Goal: Task Accomplishment & Management: Complete application form

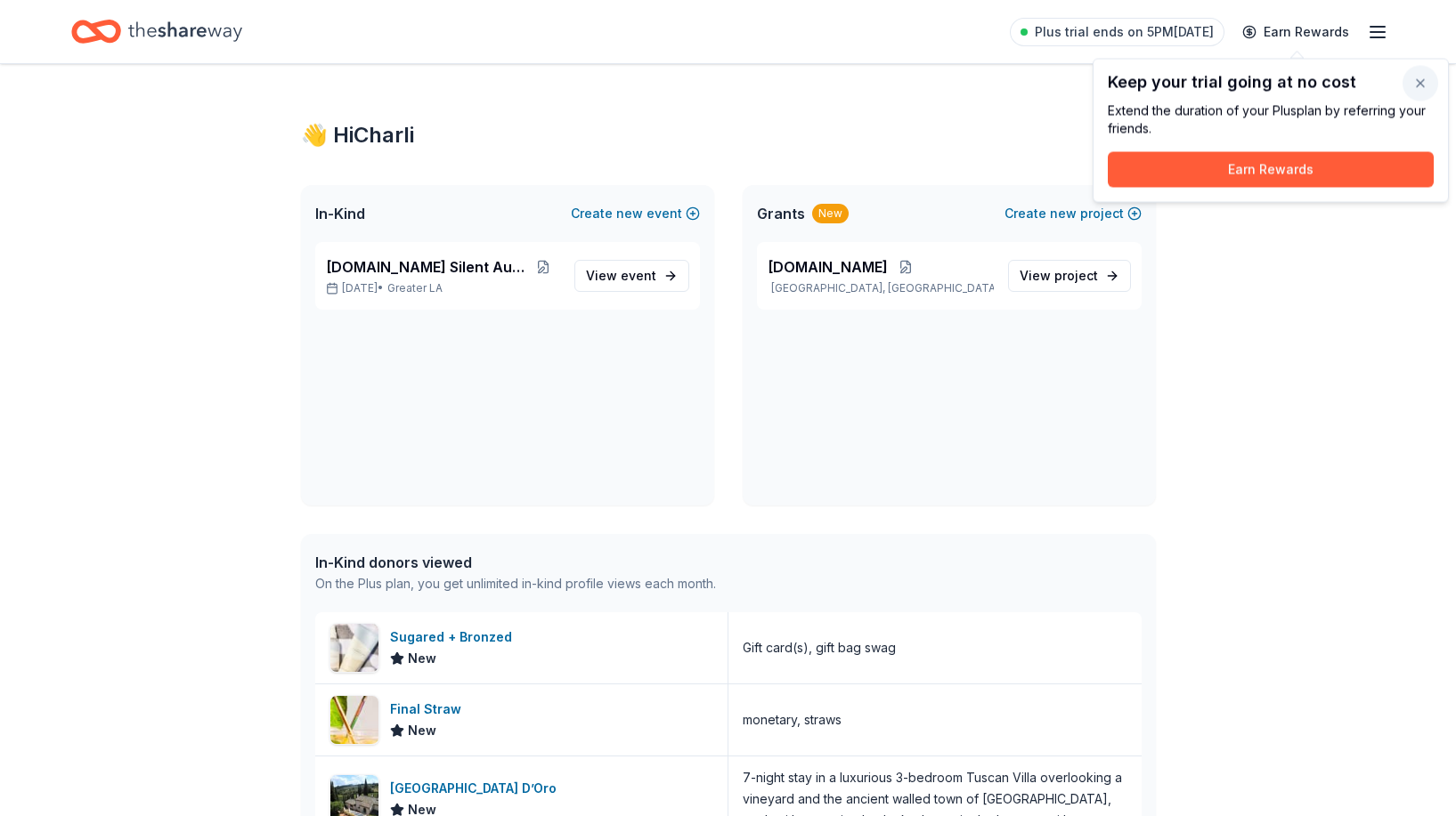
click at [1417, 78] on button "button" at bounding box center [1420, 84] width 36 height 36
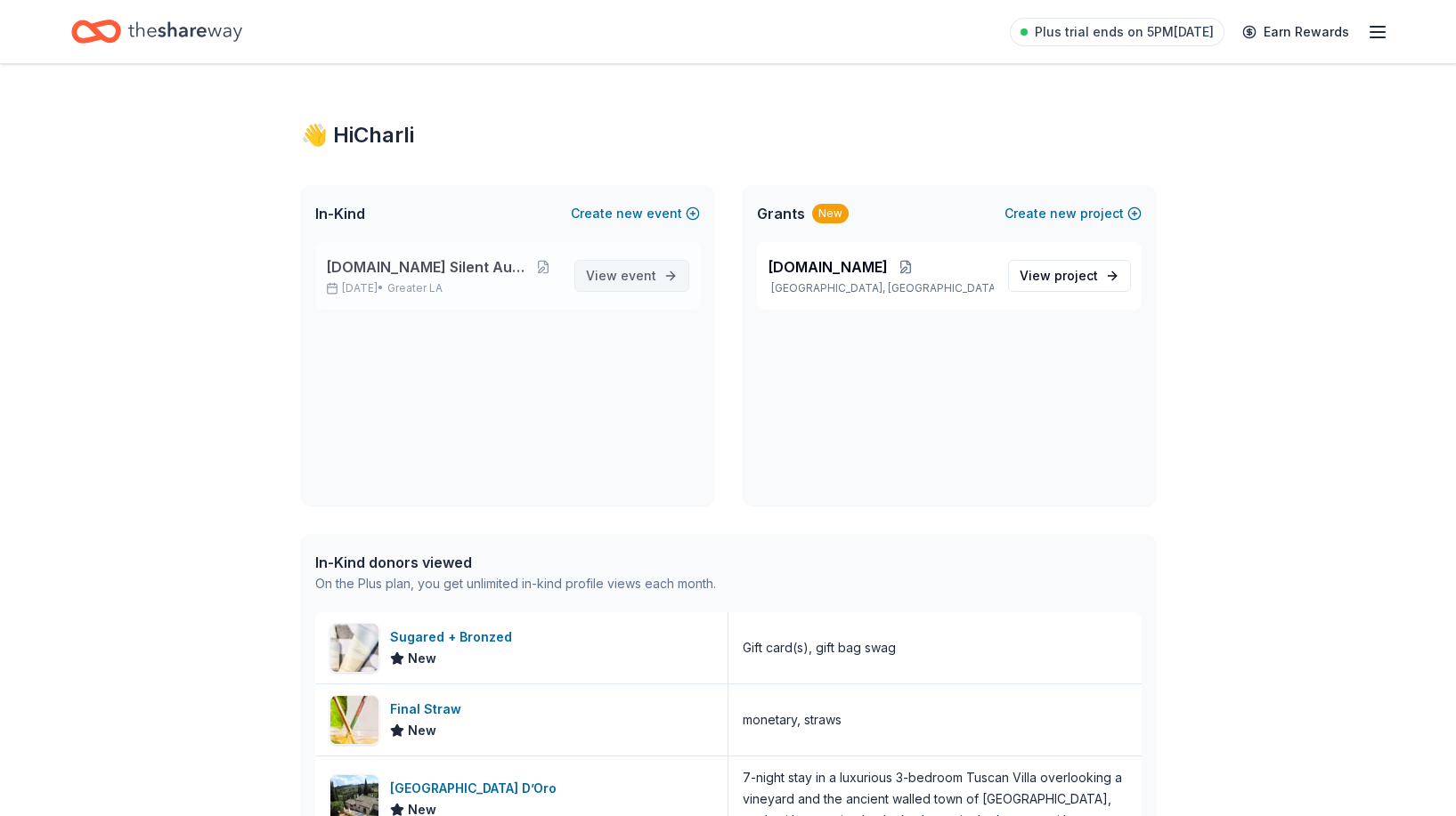
click at [641, 279] on span "event" at bounding box center [639, 275] width 36 height 15
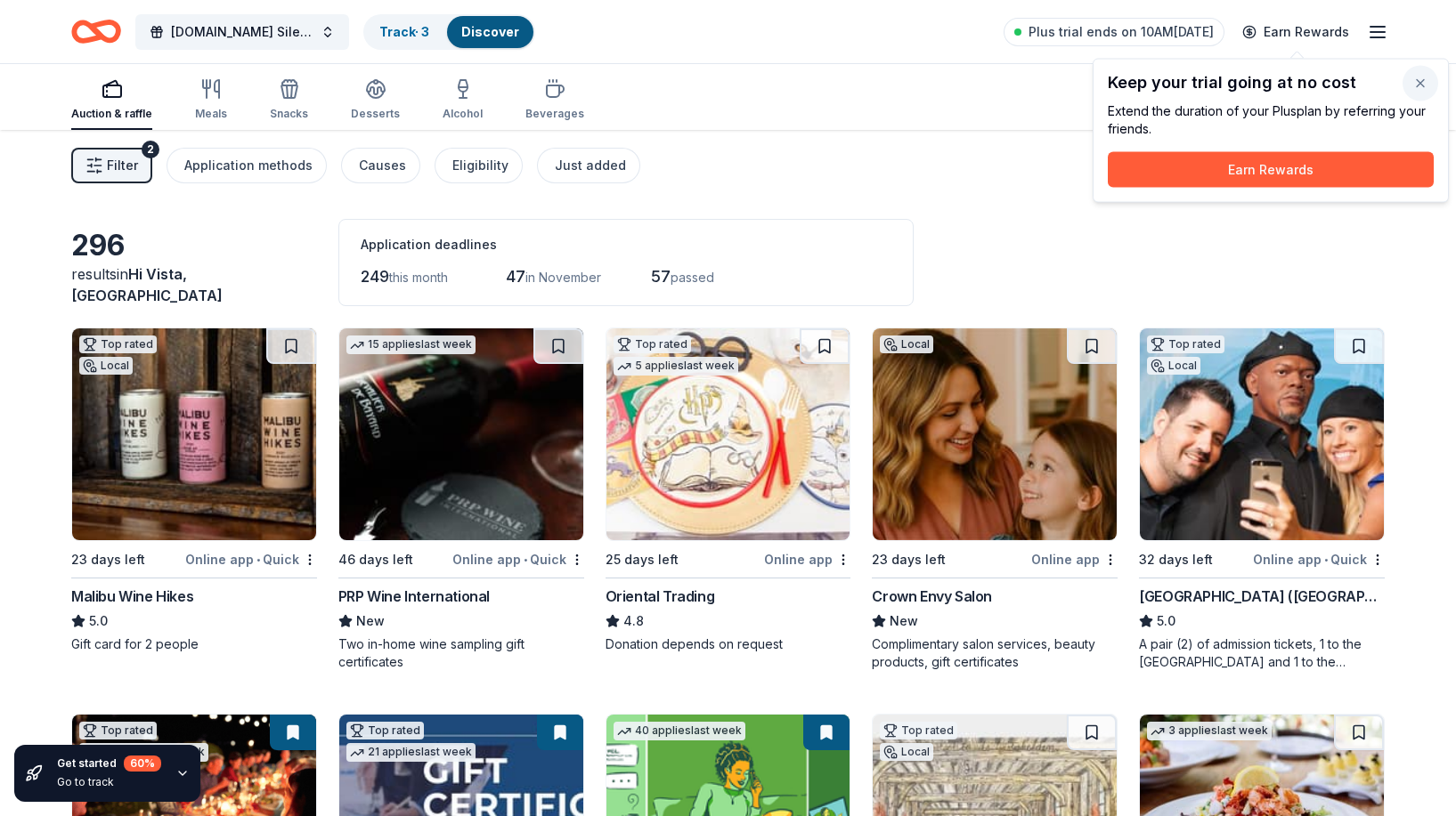
click at [1425, 79] on button "button" at bounding box center [1420, 84] width 36 height 36
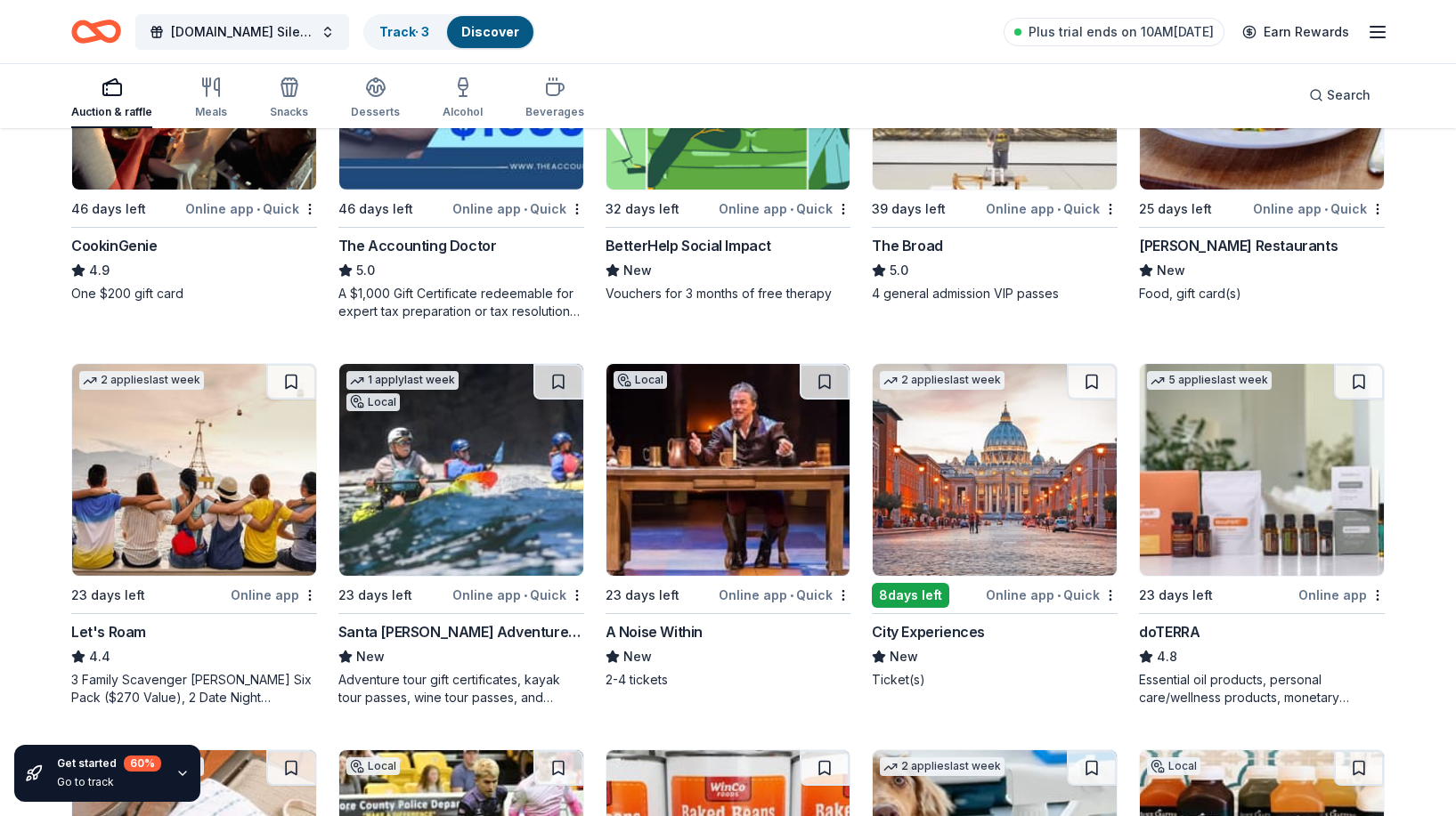
scroll to position [739, 0]
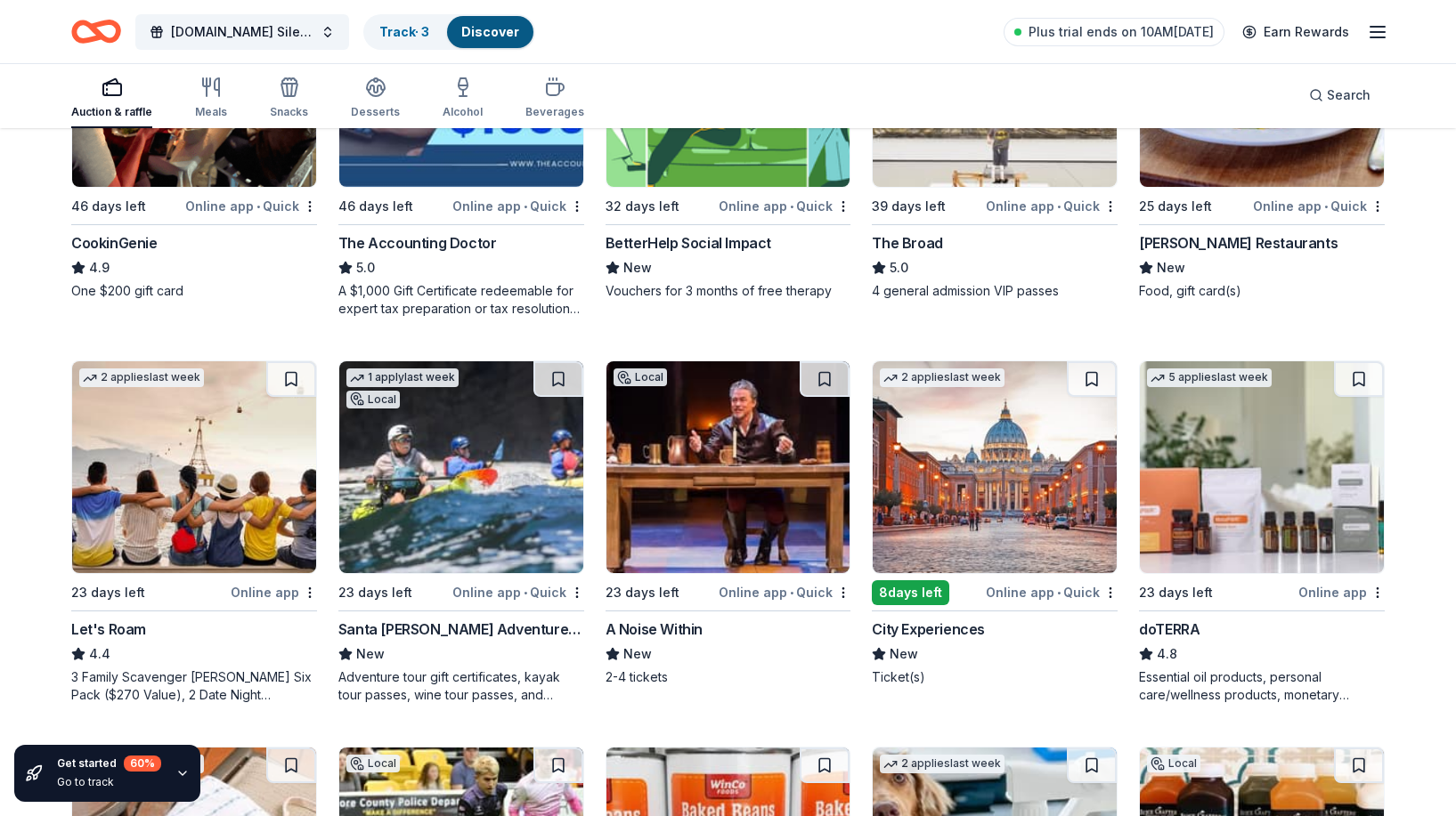
click at [466, 0] on div "GRNNRG.org Silent Auction Track · 3 Discover Plus trial ends on 10AM, 10/9 Earn…" at bounding box center [728, 31] width 1456 height 63
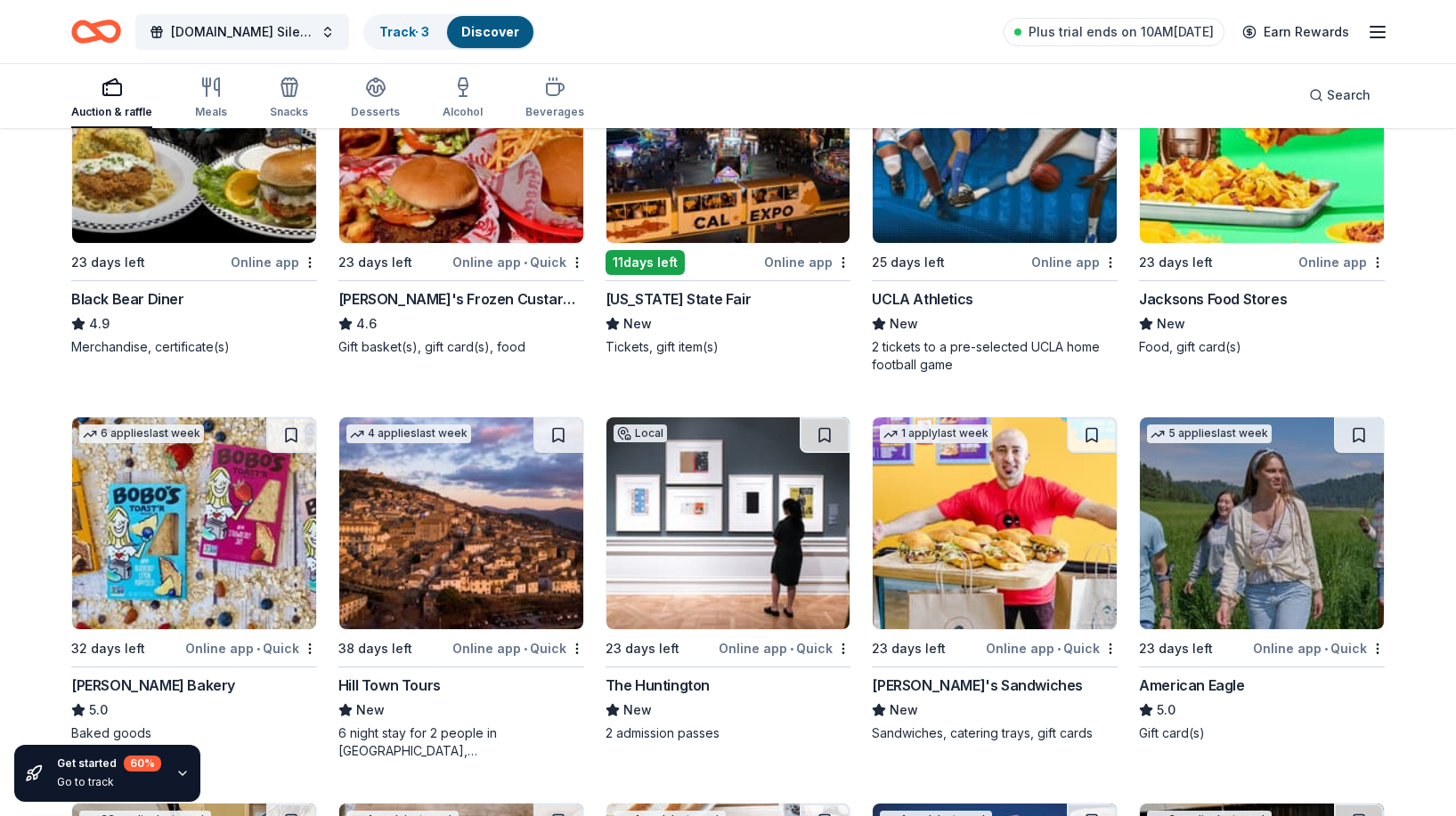
scroll to position [2230, 0]
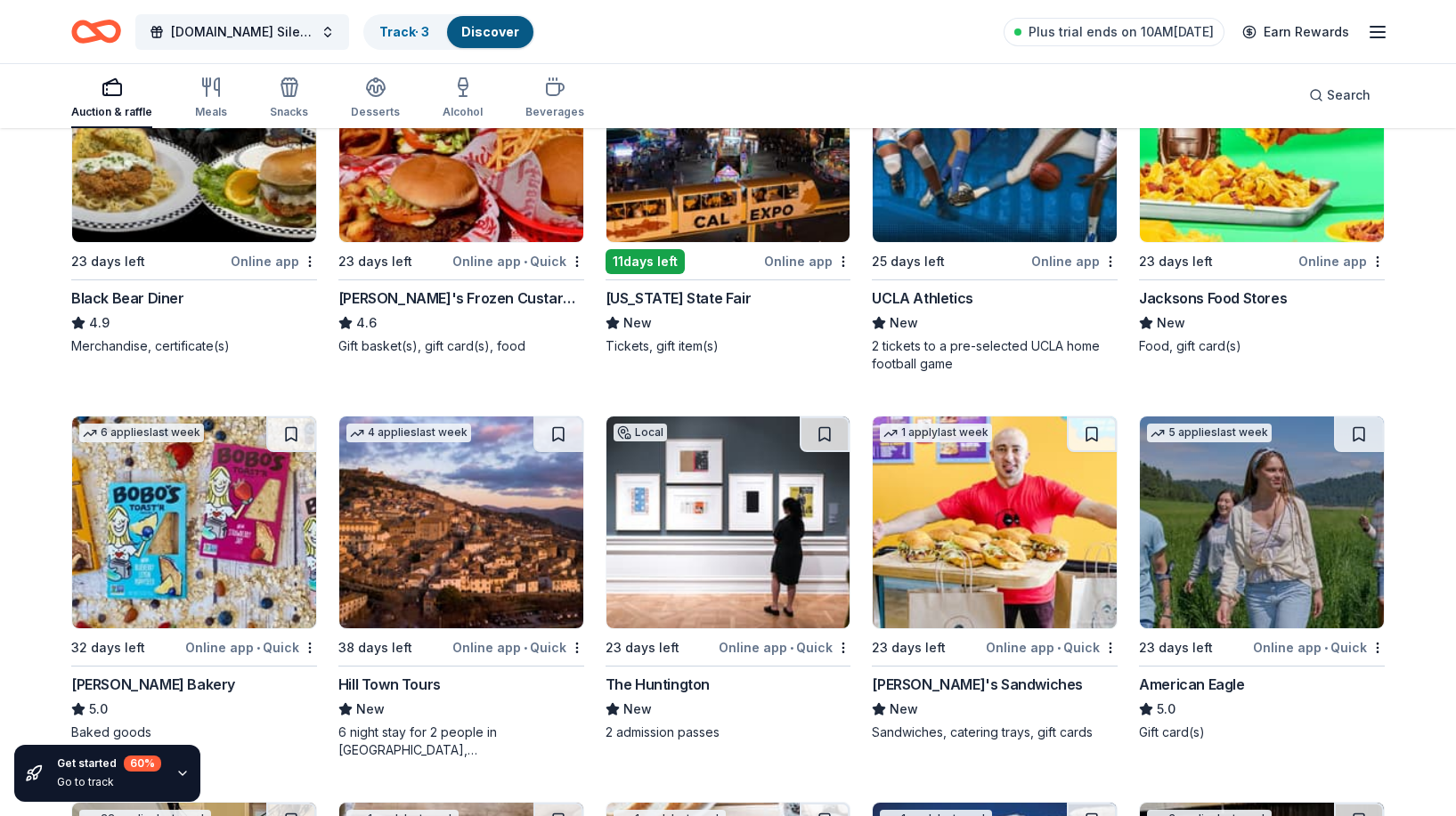
click at [516, 512] on img at bounding box center [462, 523] width 244 height 212
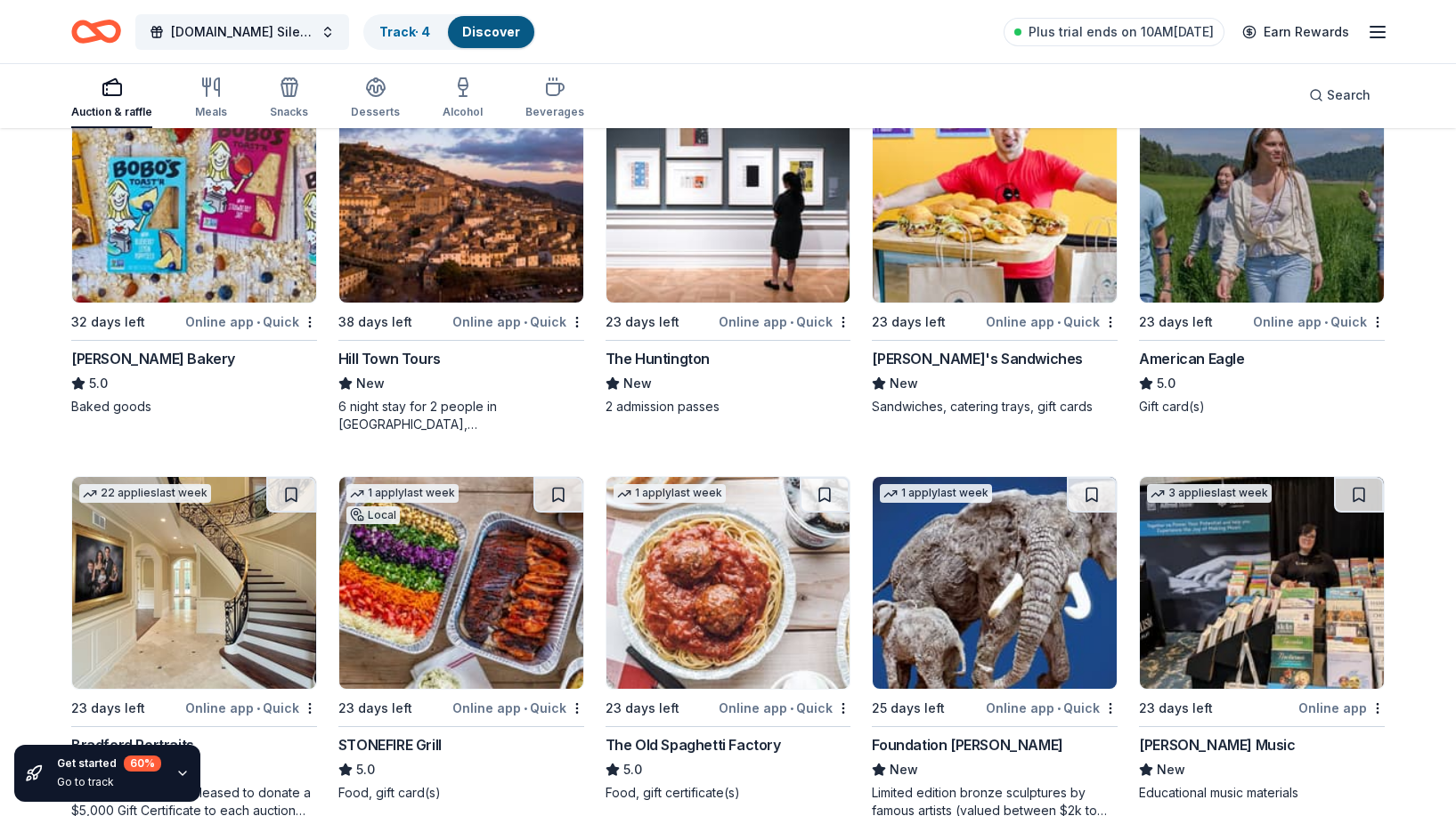
scroll to position [2596, 0]
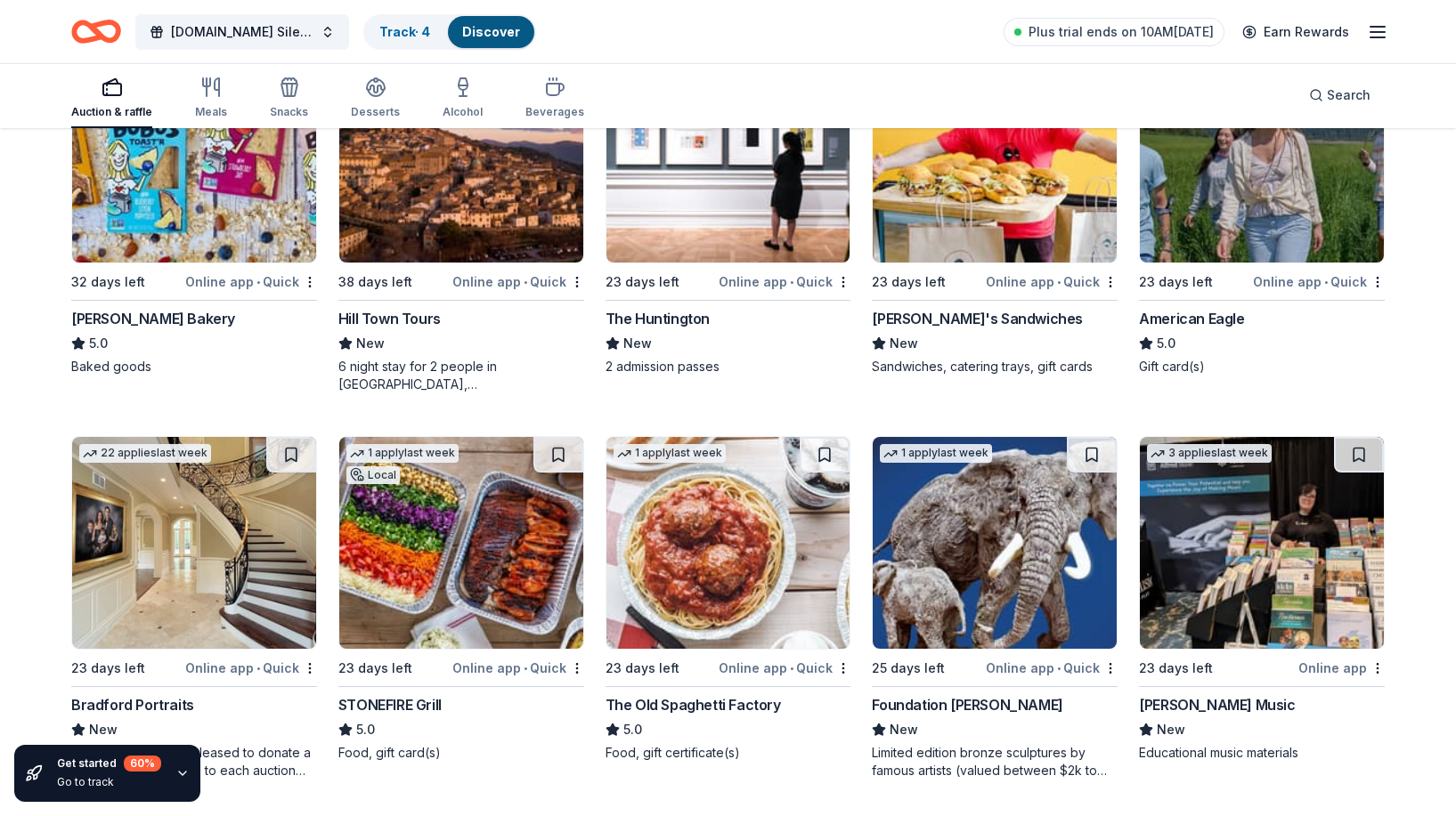
click at [1253, 167] on img at bounding box center [1262, 157] width 244 height 212
click at [192, 567] on img at bounding box center [194, 543] width 244 height 212
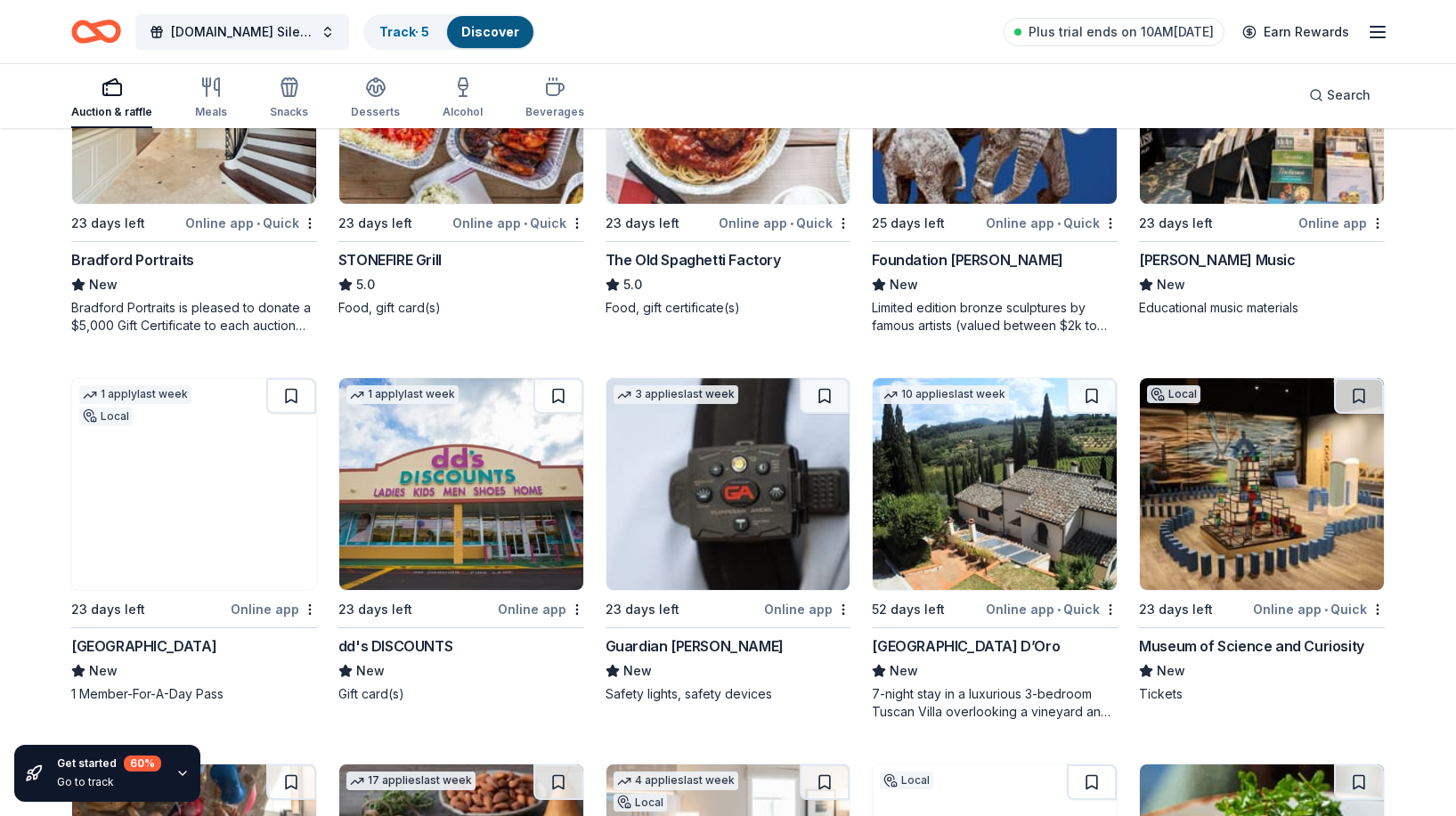
scroll to position [3042, 0]
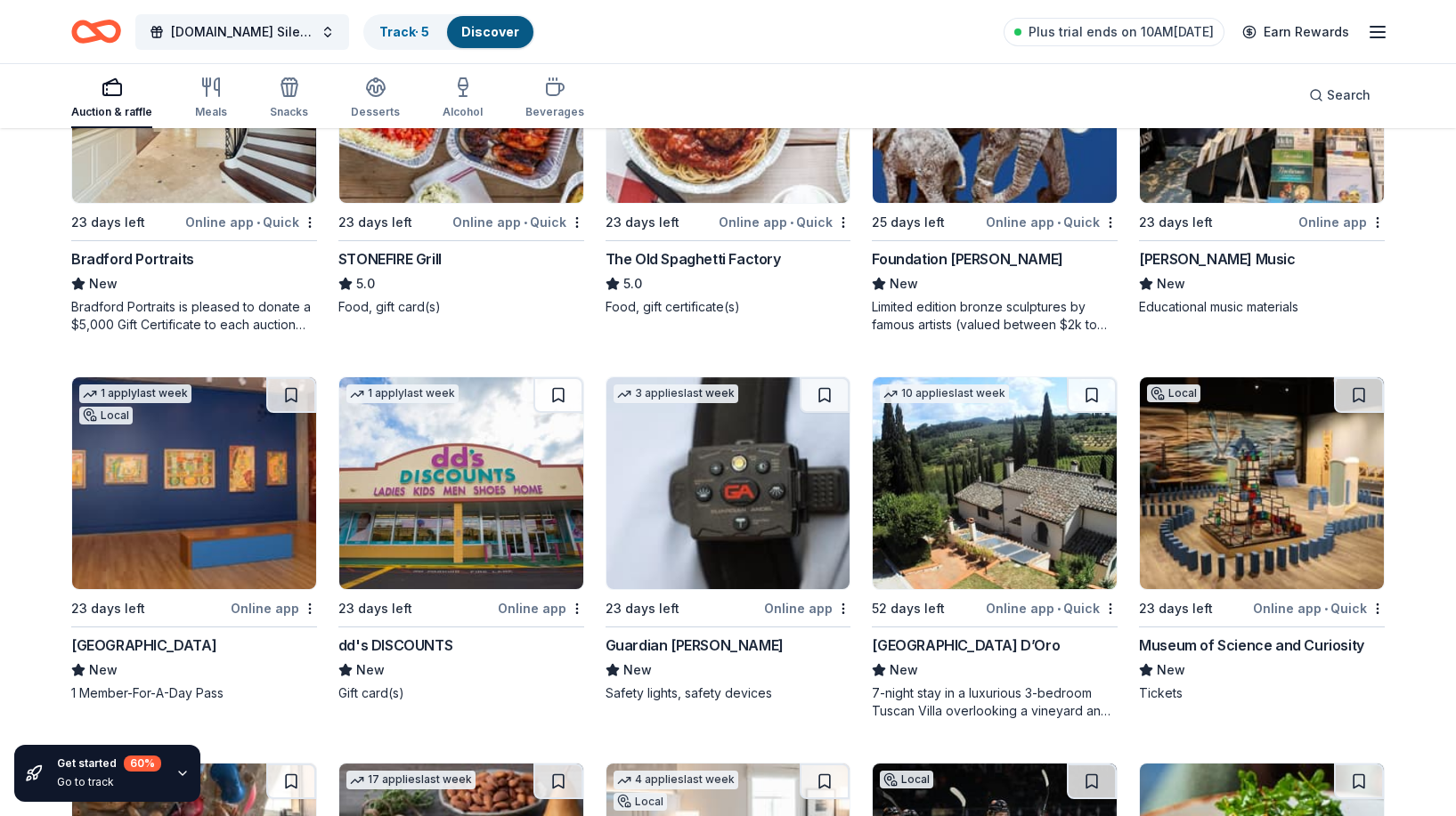
click at [981, 550] on img at bounding box center [994, 484] width 244 height 212
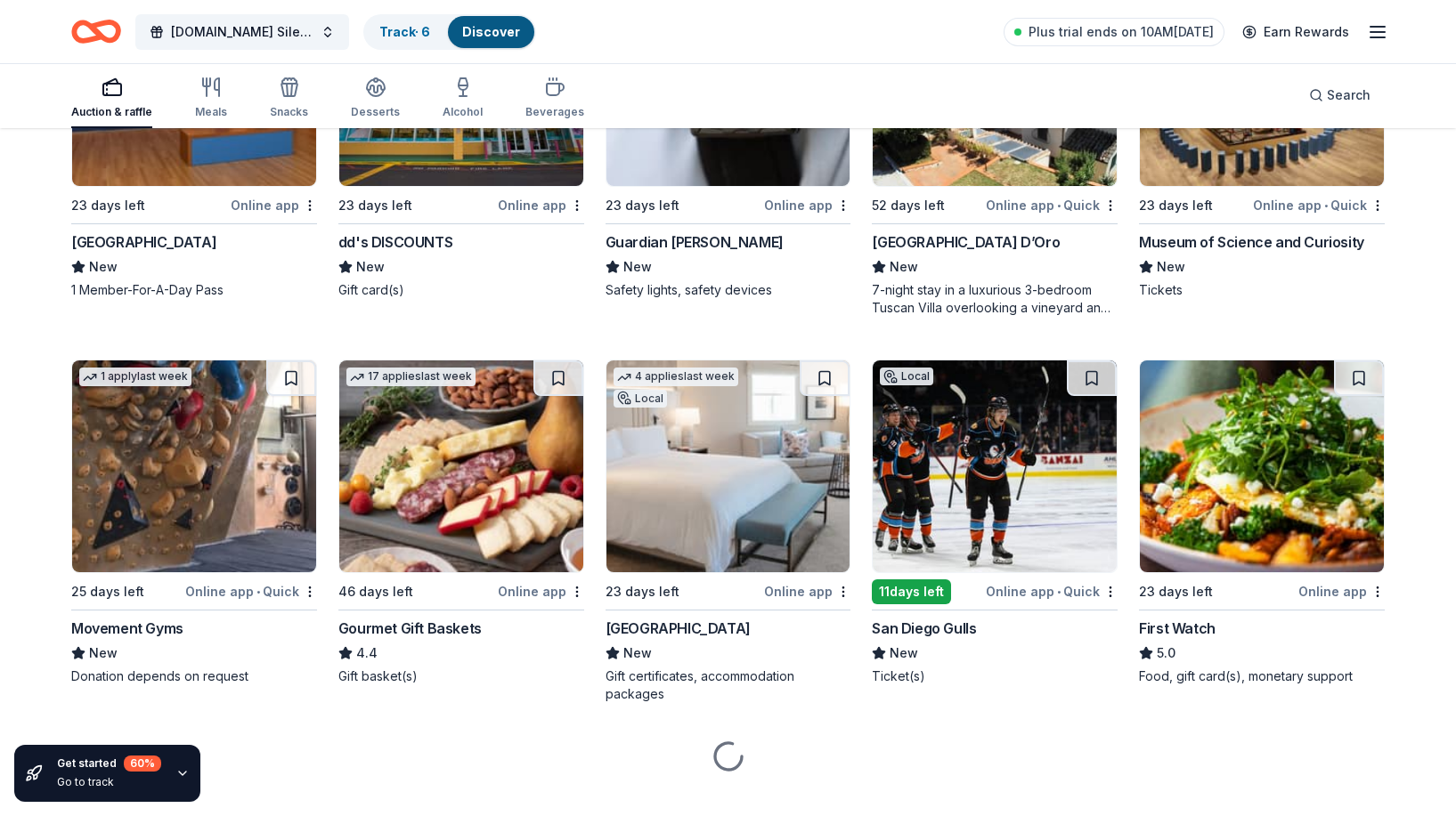
scroll to position [3450, 0]
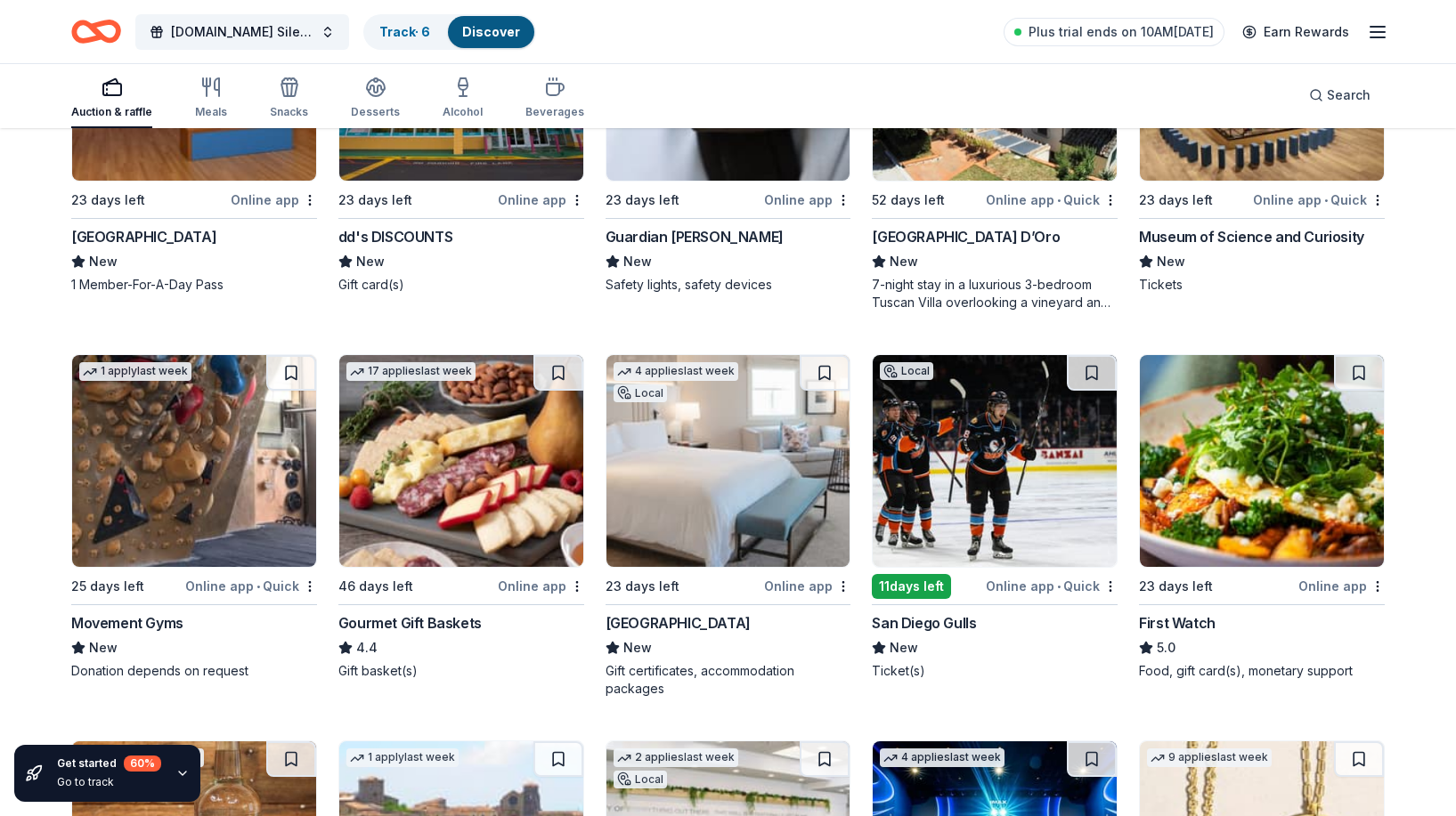
drag, startPoint x: 871, startPoint y: 237, endPoint x: 981, endPoint y: 245, distance: 110.3
click at [986, 264] on div "New" at bounding box center [994, 262] width 246 height 21
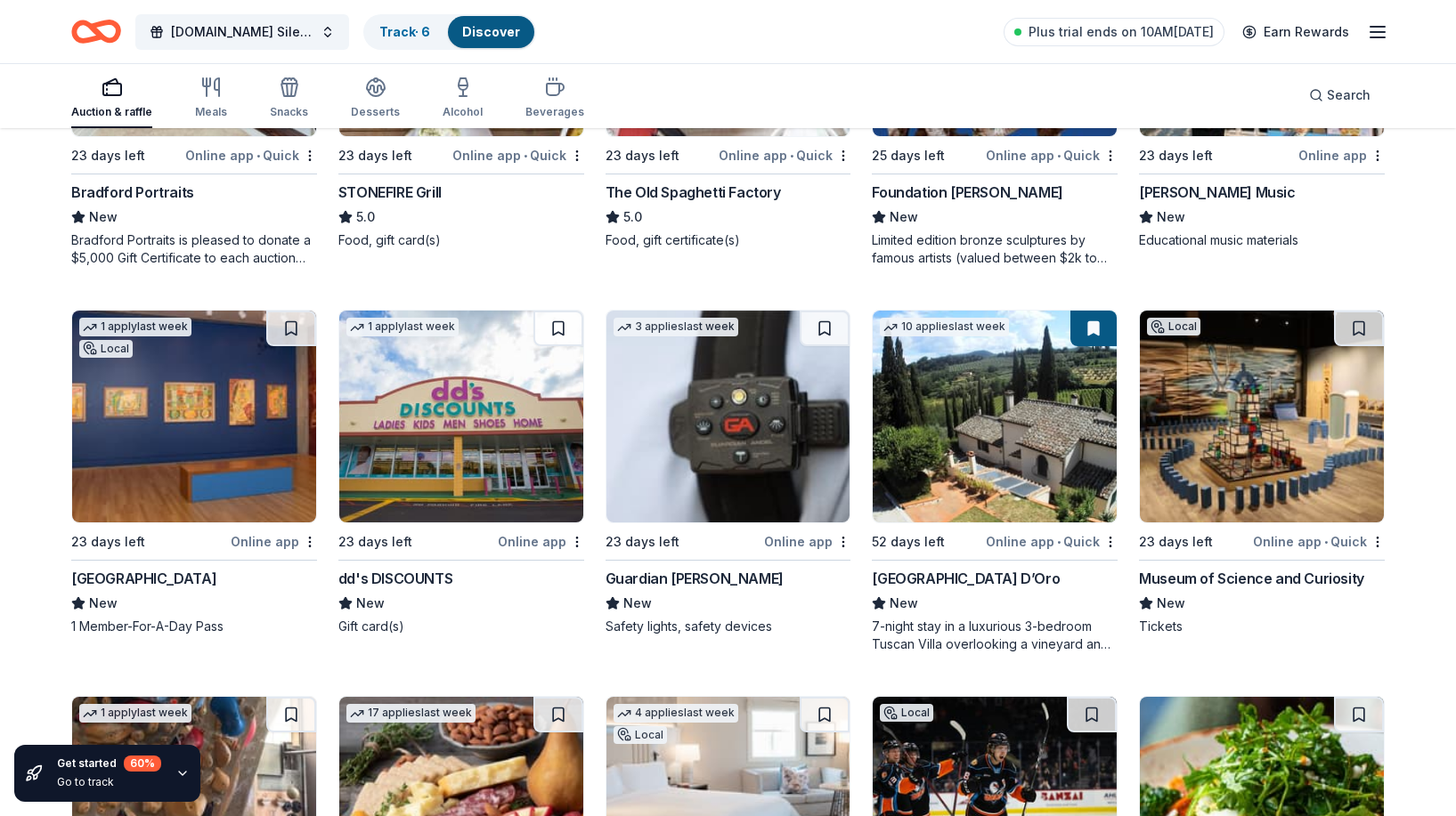
scroll to position [3110, 0]
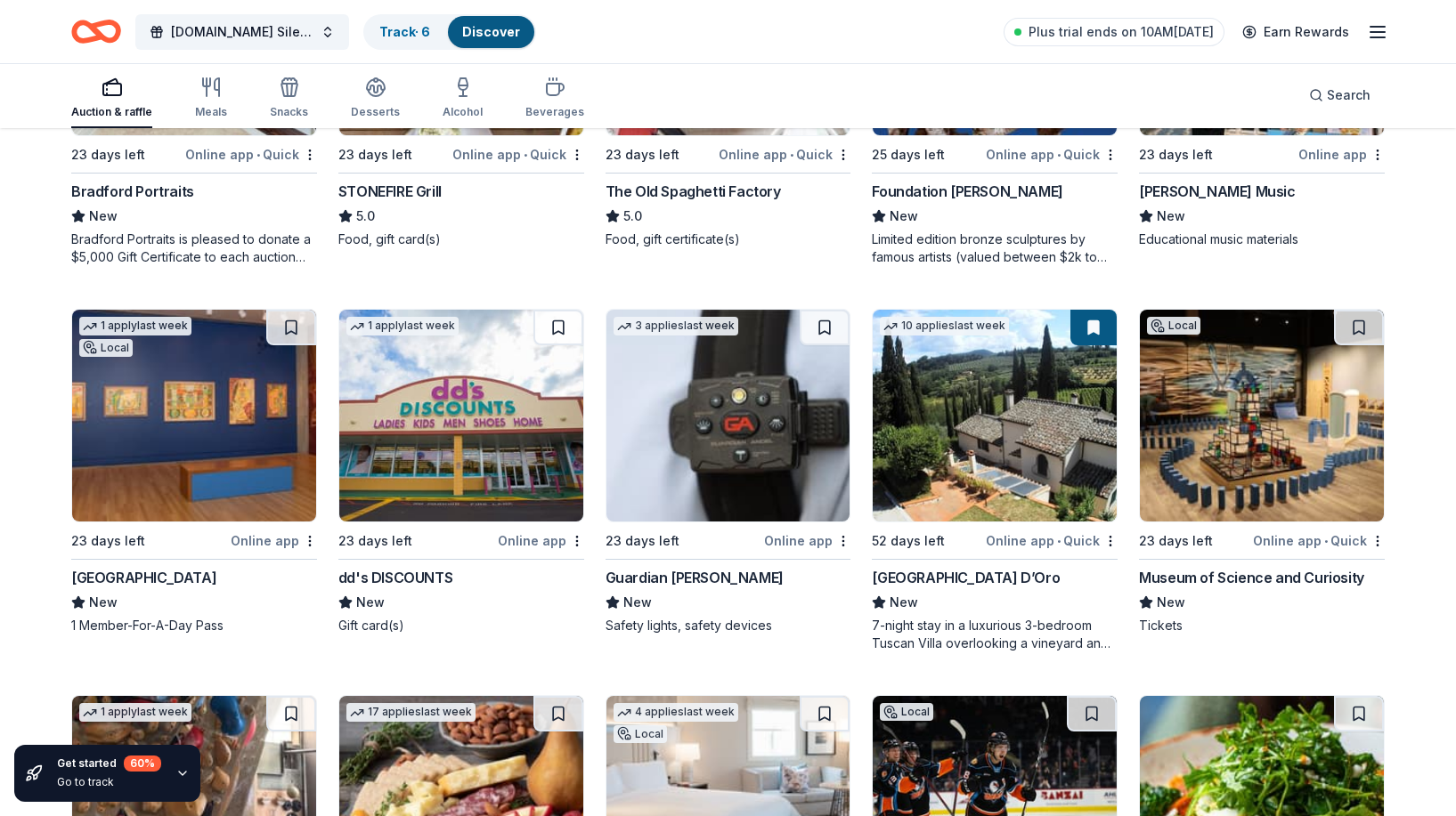
click at [683, 431] on img at bounding box center [729, 416] width 244 height 212
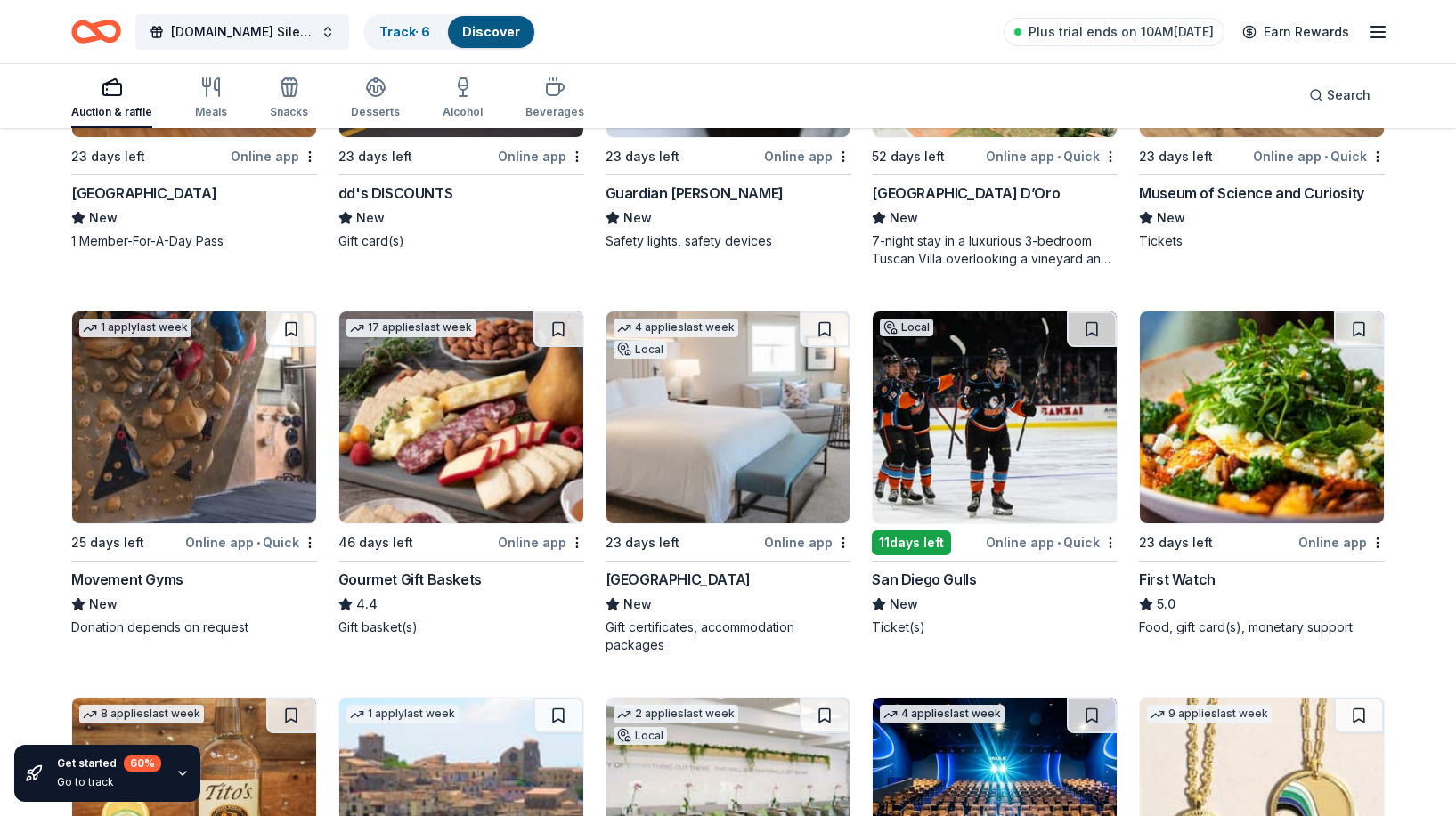
scroll to position [3497, 0]
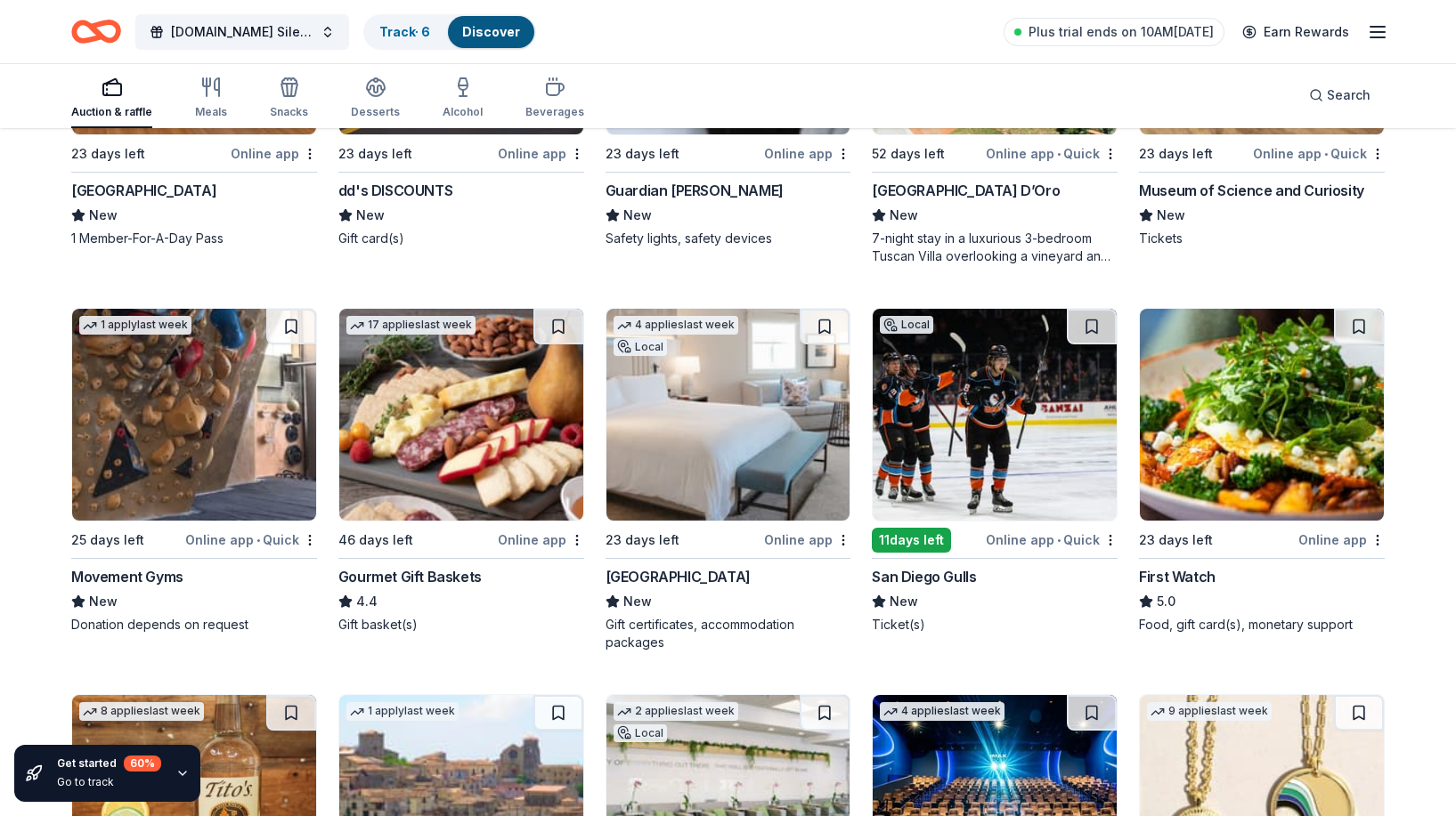
click at [201, 437] on img at bounding box center [194, 415] width 244 height 212
click at [760, 440] on img at bounding box center [729, 415] width 244 height 212
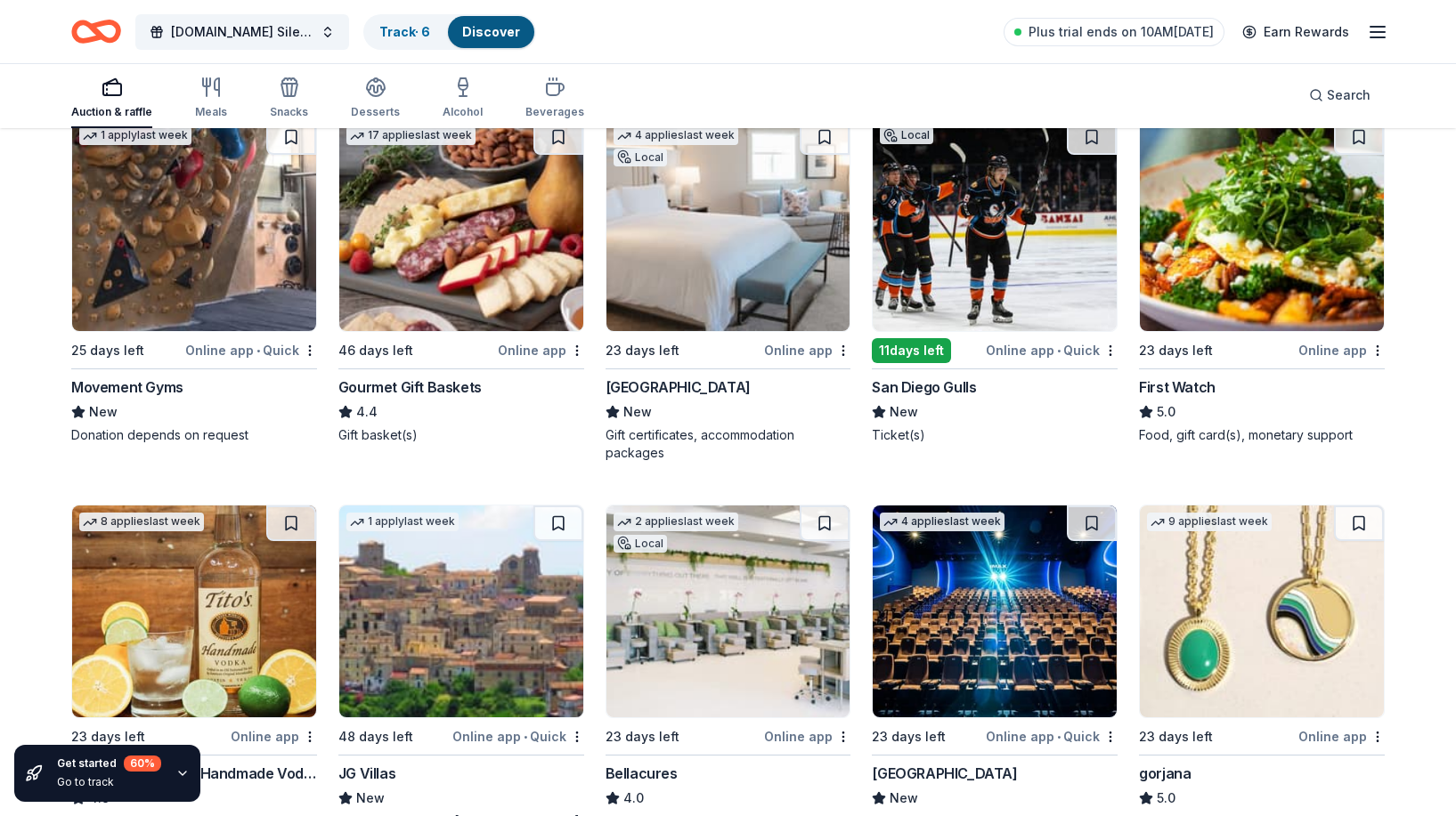
scroll to position [3687, 0]
click at [1015, 265] on img at bounding box center [994, 224] width 244 height 212
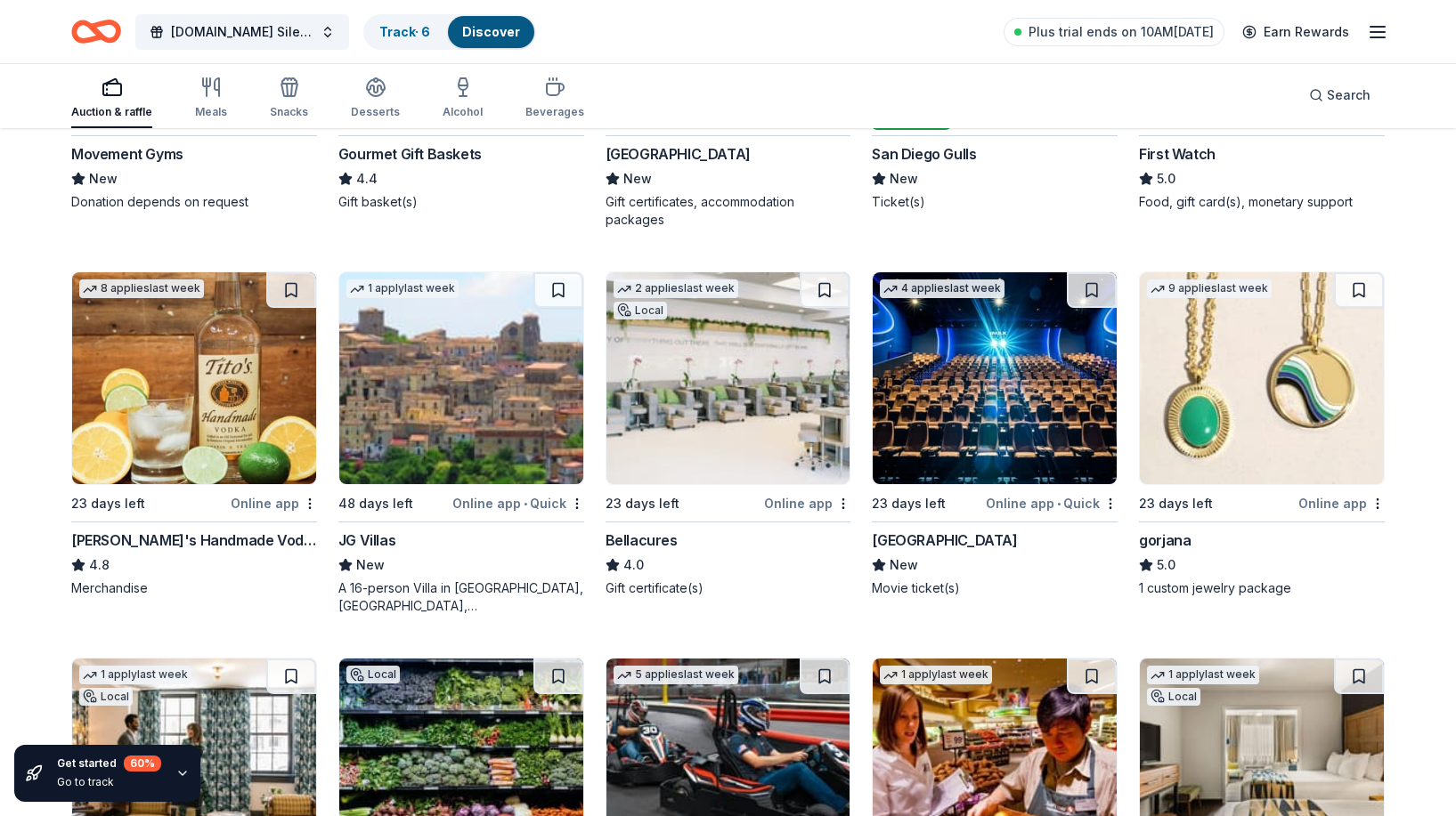
scroll to position [3921, 0]
click at [222, 363] on img at bounding box center [194, 378] width 244 height 212
click at [515, 439] on img at bounding box center [462, 378] width 244 height 212
click at [706, 392] on img at bounding box center [729, 378] width 244 height 212
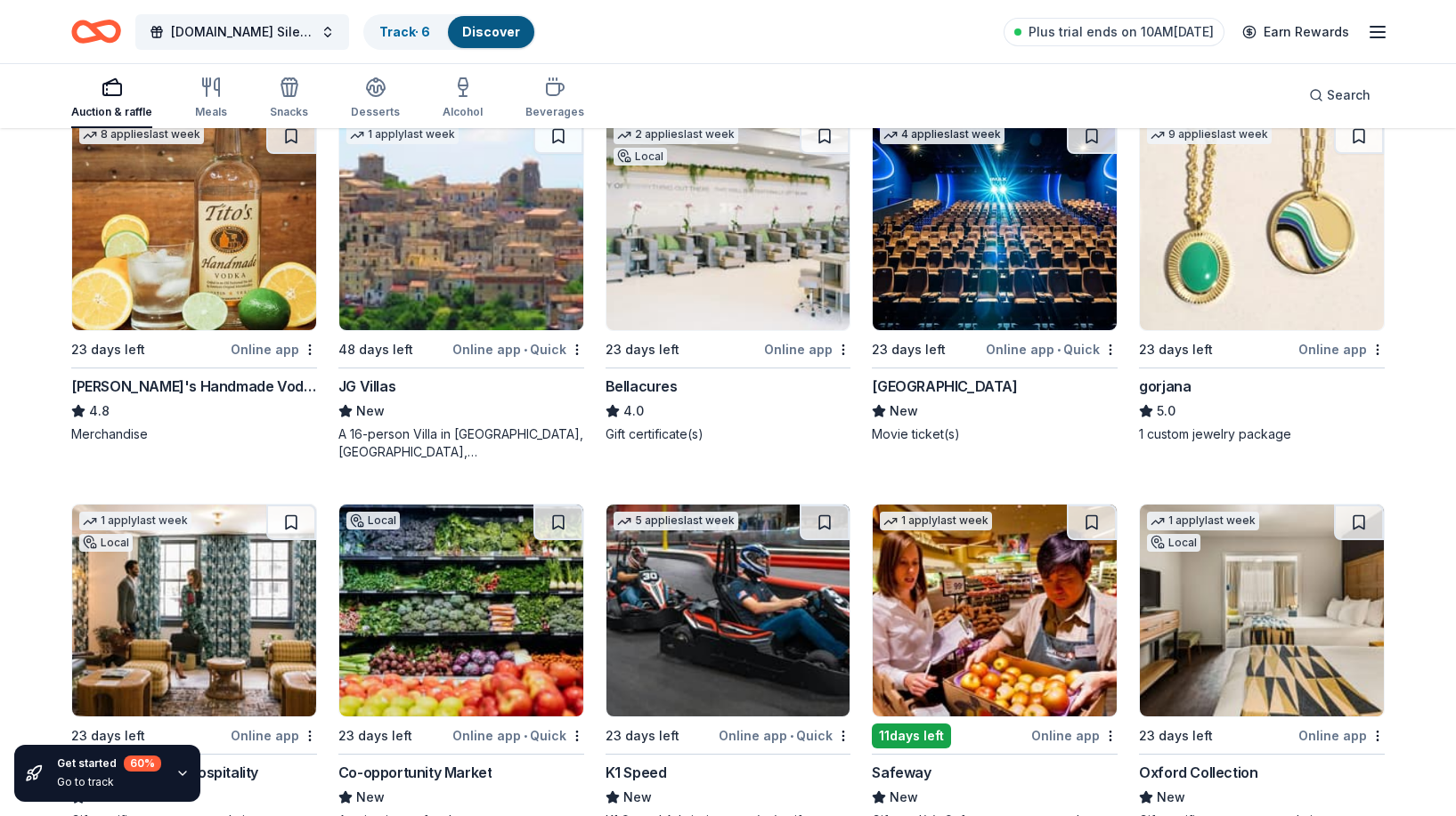
scroll to position [4065, 0]
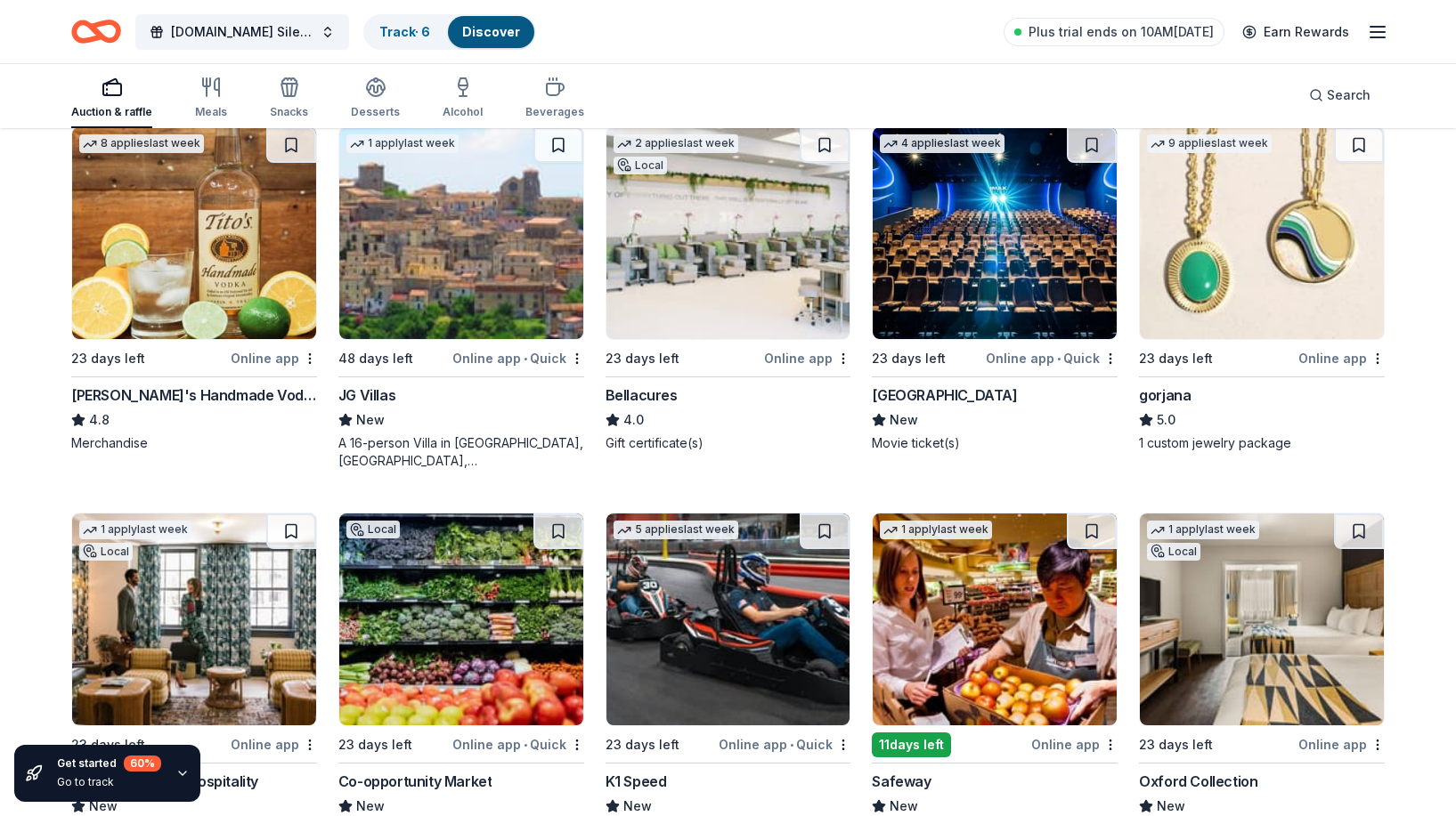
click at [943, 271] on img at bounding box center [994, 233] width 244 height 212
click at [1296, 212] on img at bounding box center [1262, 233] width 244 height 212
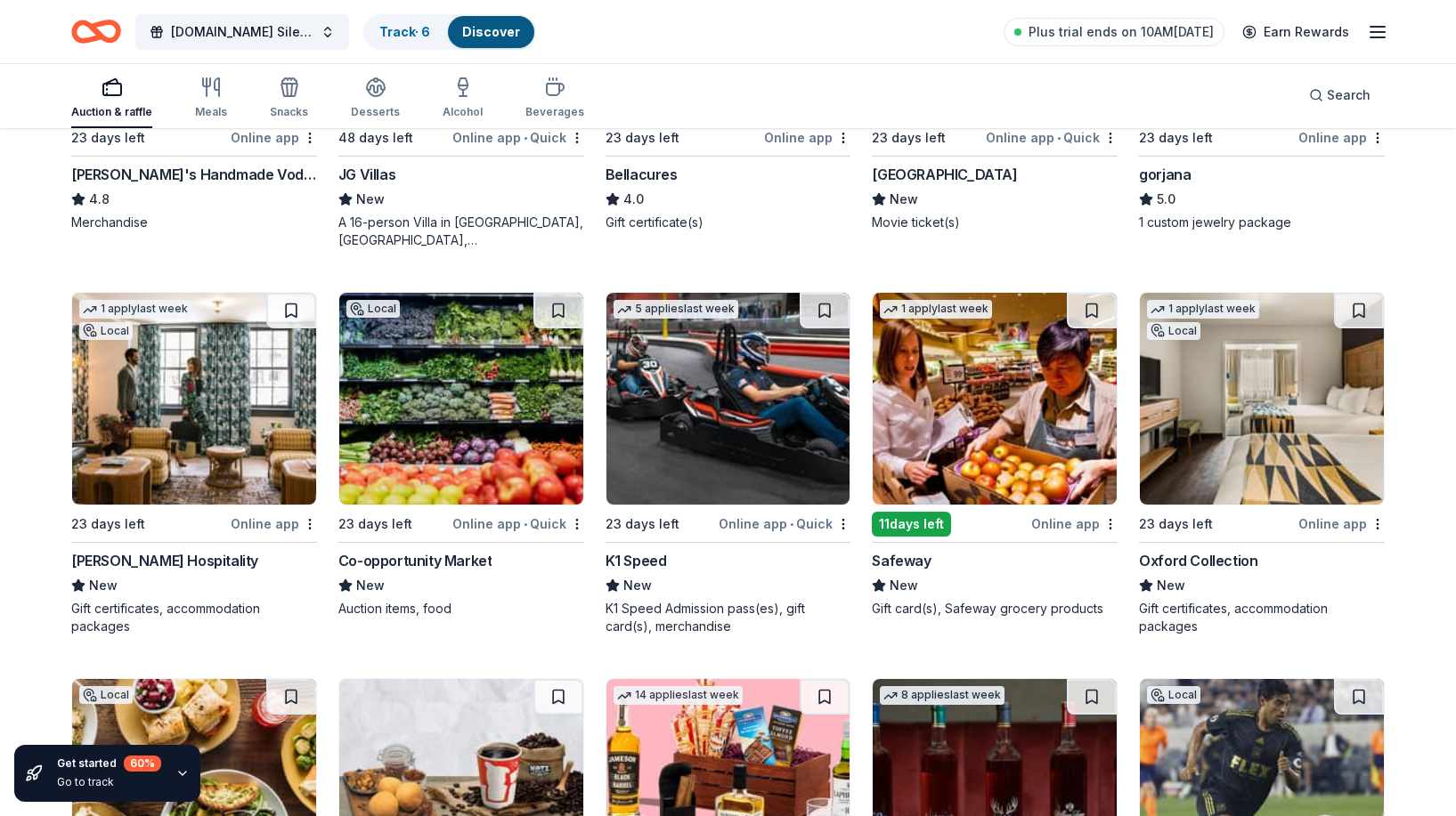
scroll to position [4297, 0]
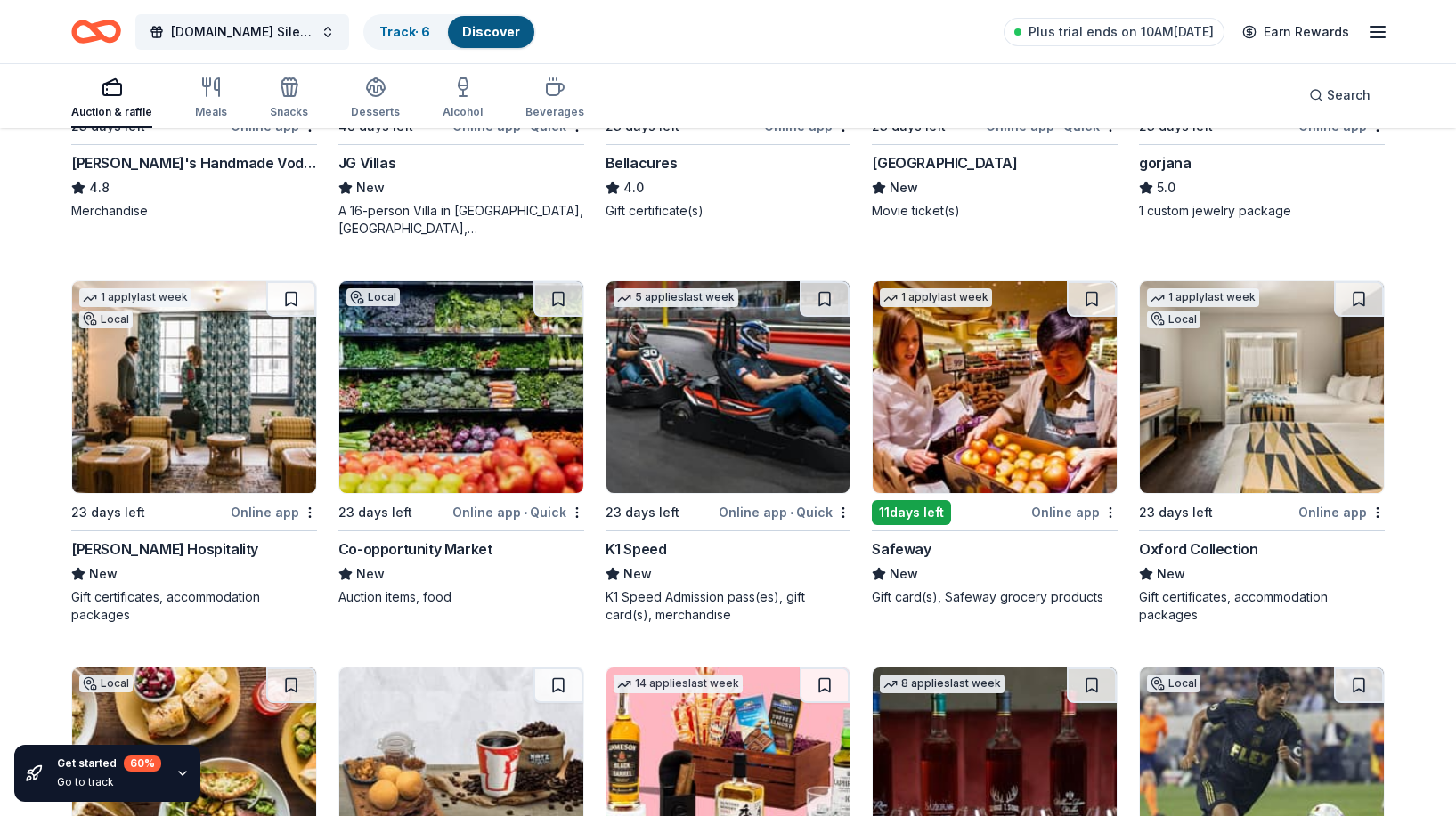
click at [770, 450] on img at bounding box center [729, 388] width 244 height 212
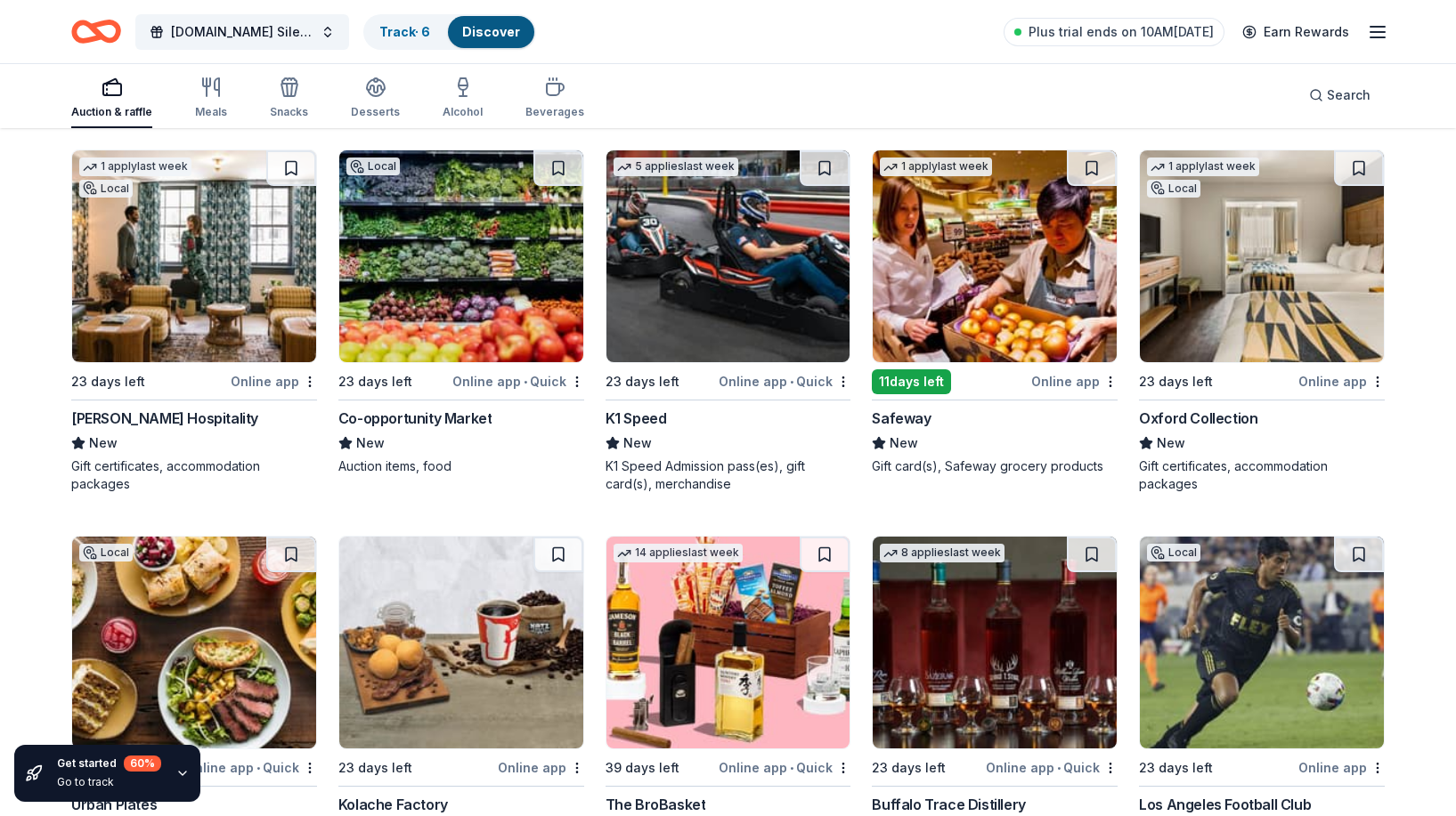
scroll to position [4413, 0]
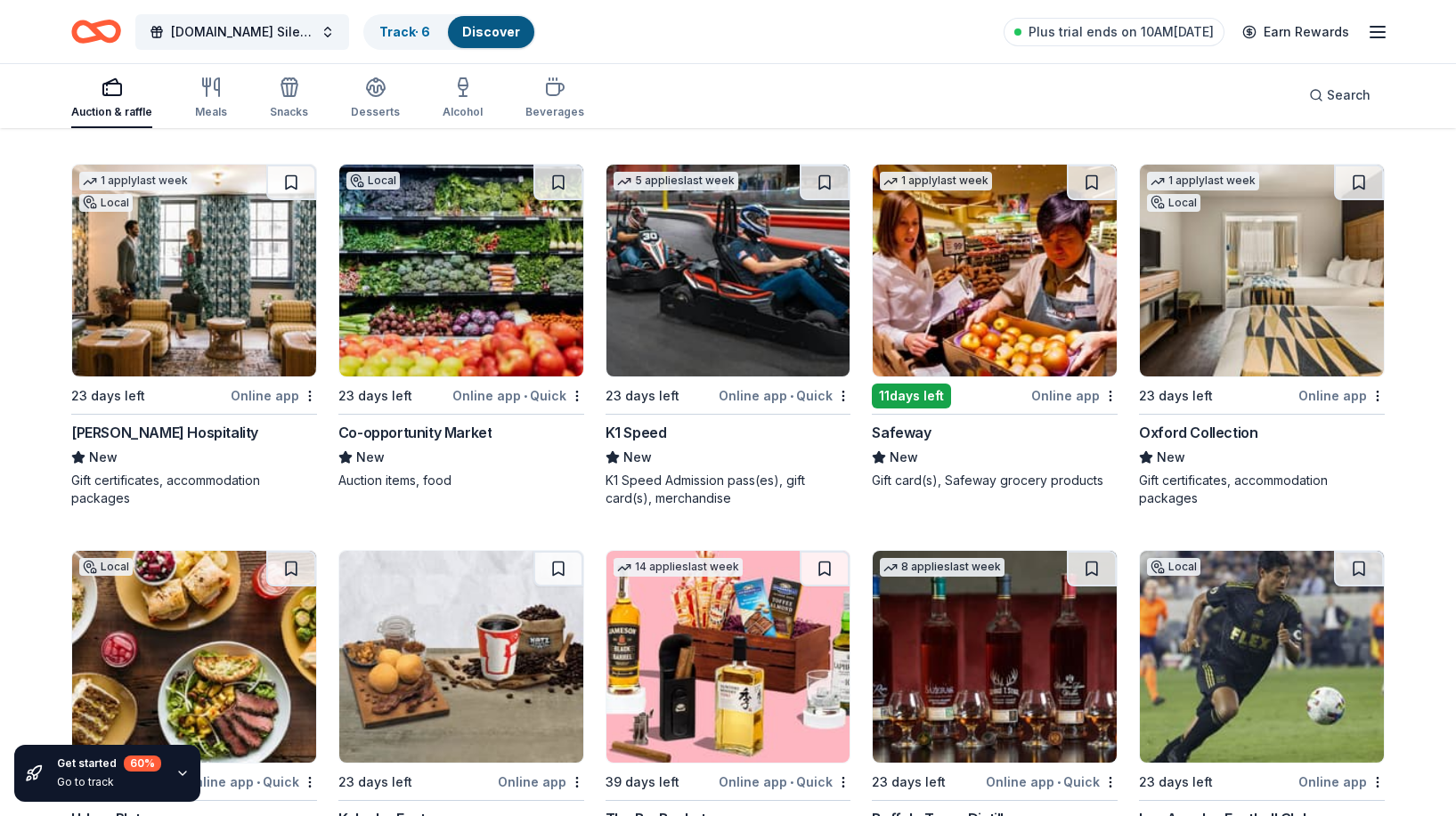
click at [1262, 279] on img at bounding box center [1262, 271] width 244 height 212
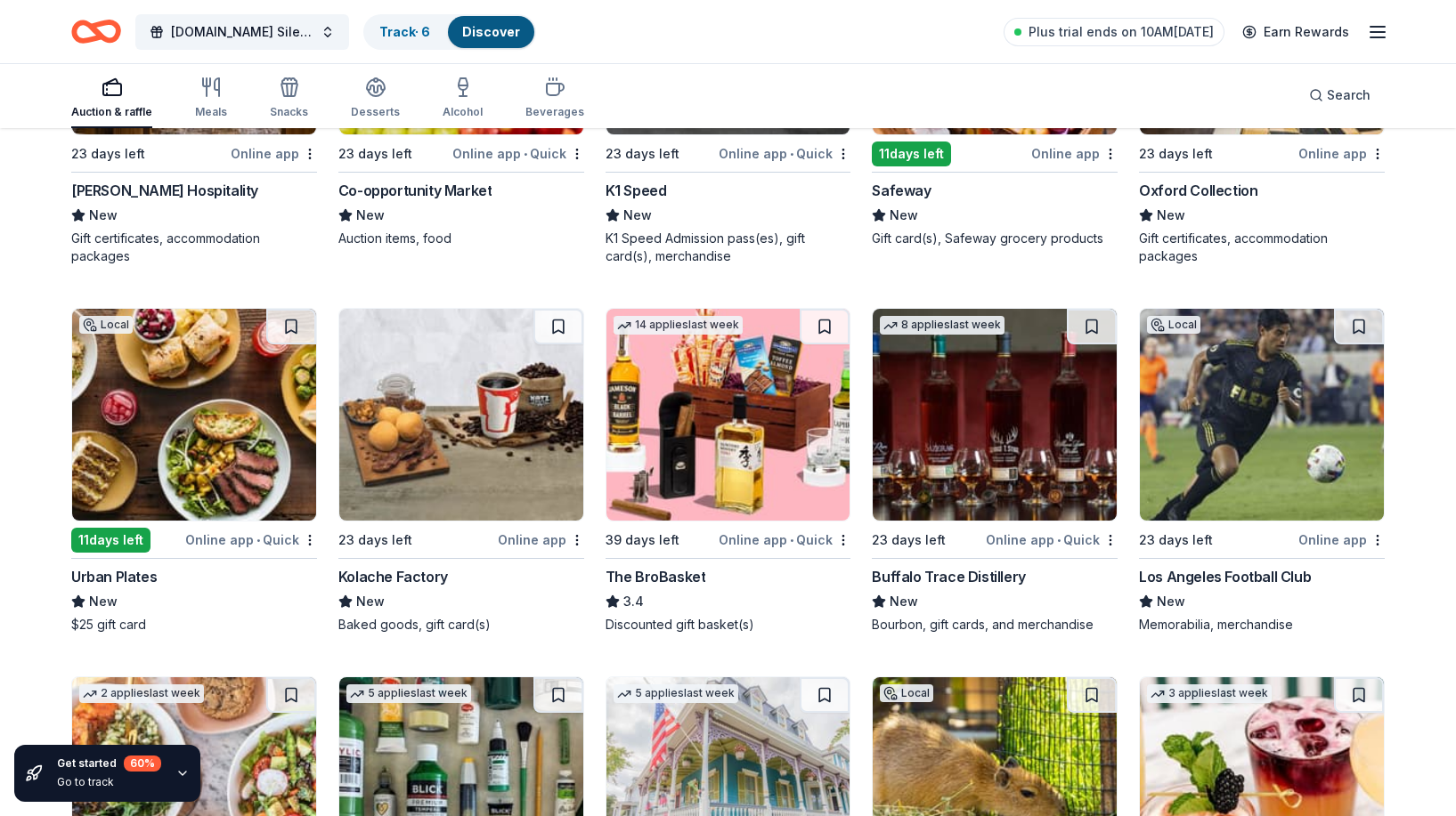
scroll to position [4657, 0]
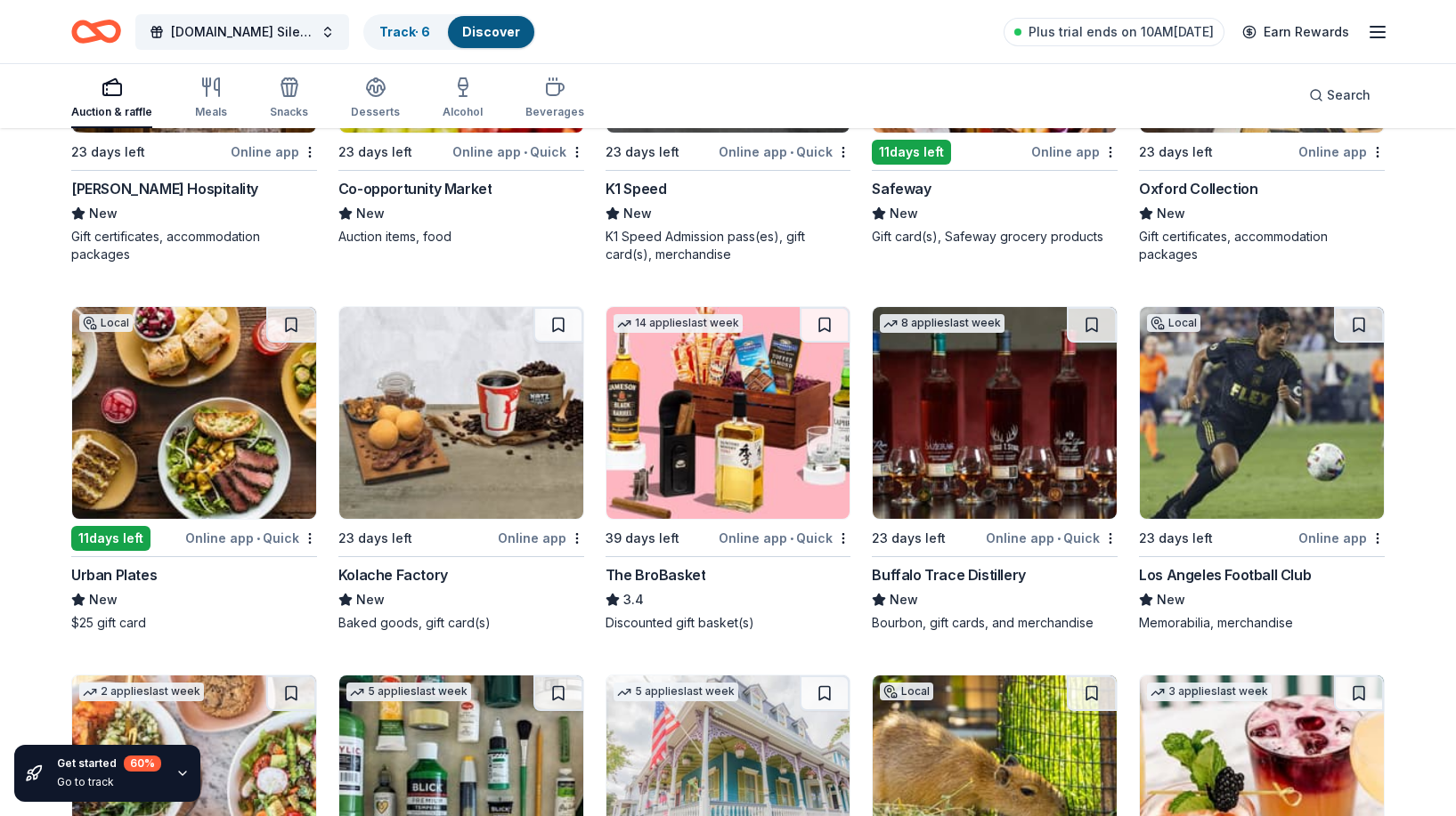
click at [747, 382] on img at bounding box center [729, 413] width 244 height 212
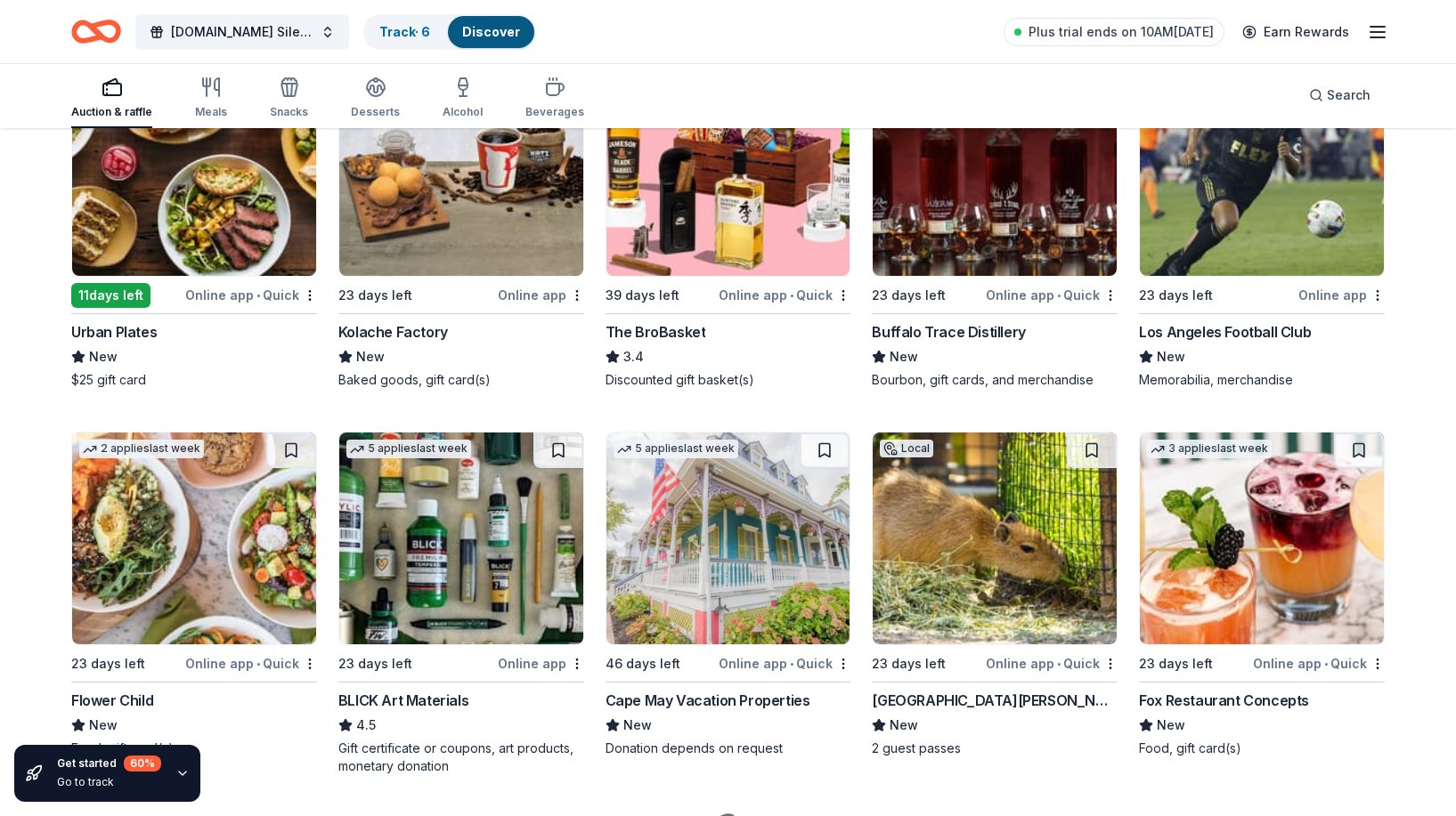
scroll to position [4902, 0]
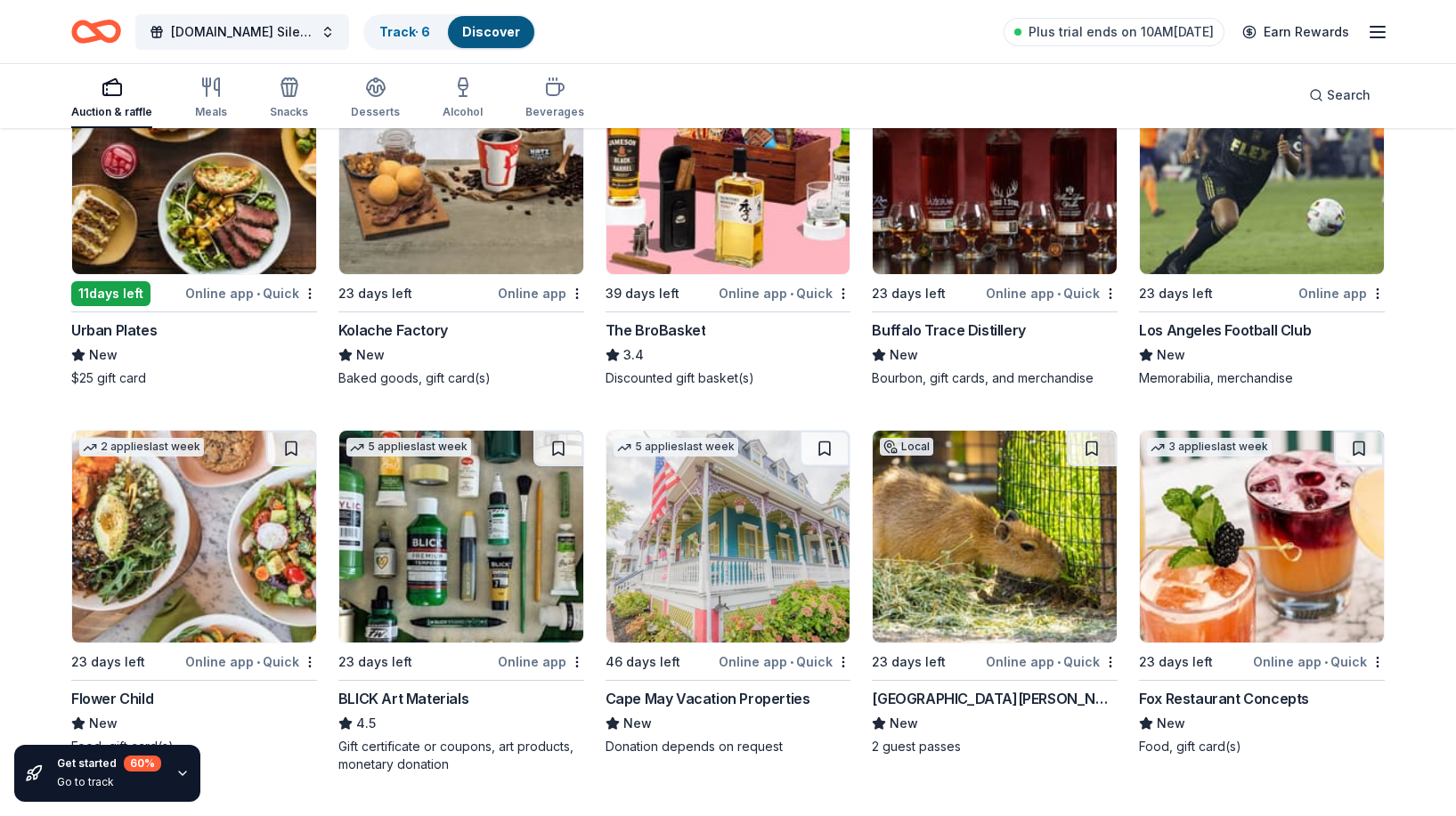
click at [1260, 245] on img at bounding box center [1262, 168] width 244 height 212
click at [700, 528] on img at bounding box center [729, 537] width 244 height 212
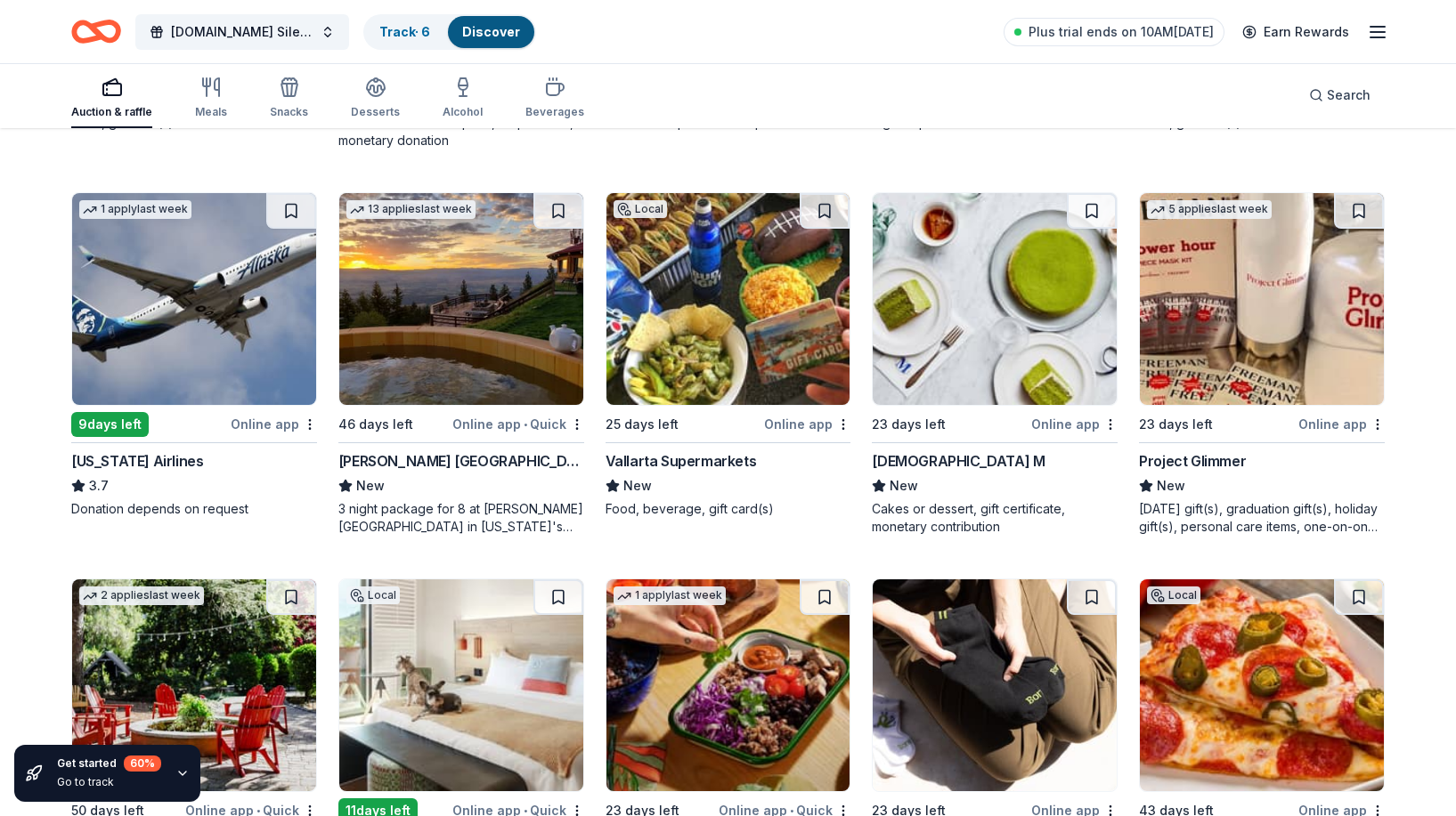
scroll to position [5511, 0]
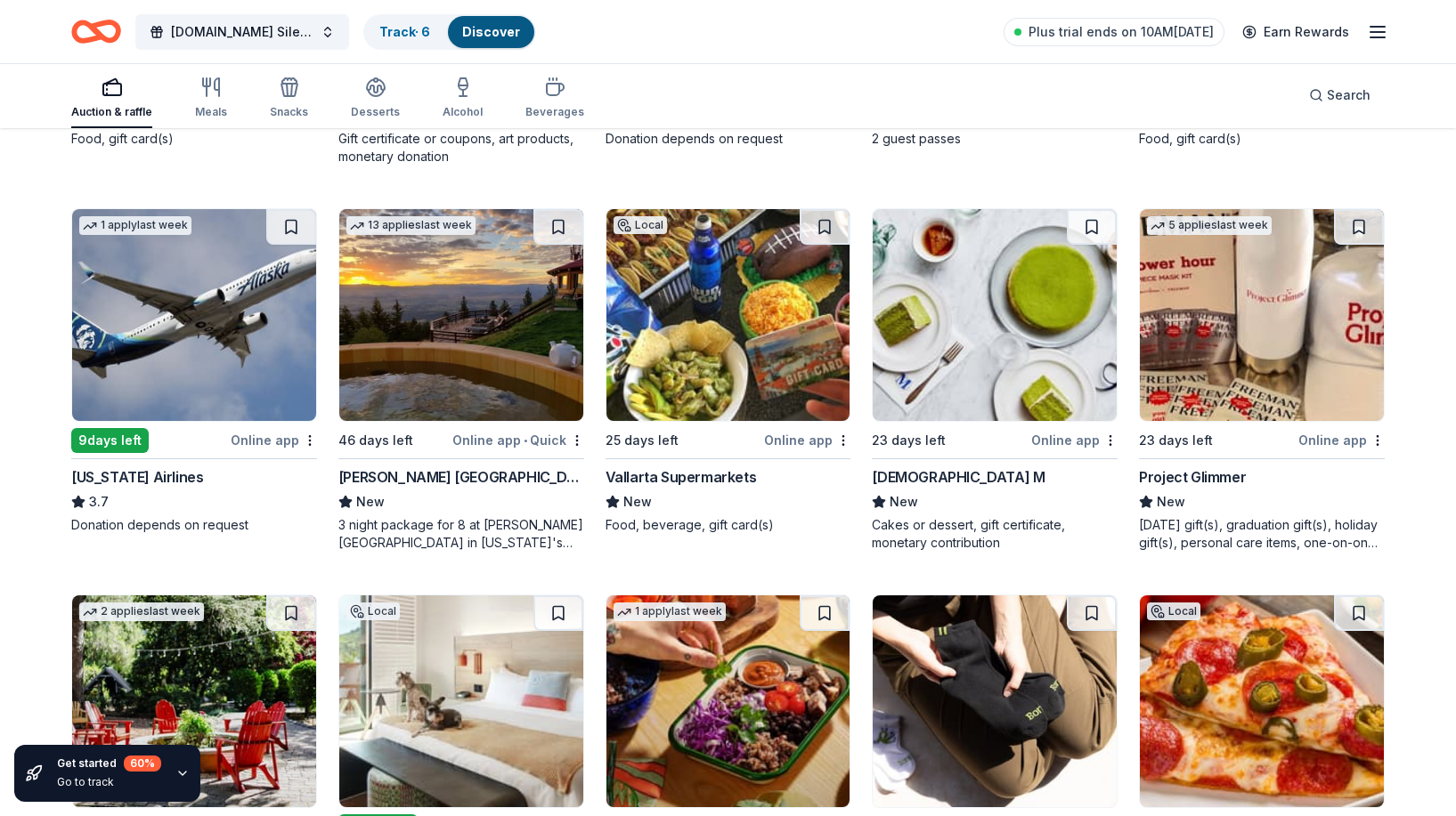
click at [448, 325] on img at bounding box center [462, 315] width 244 height 212
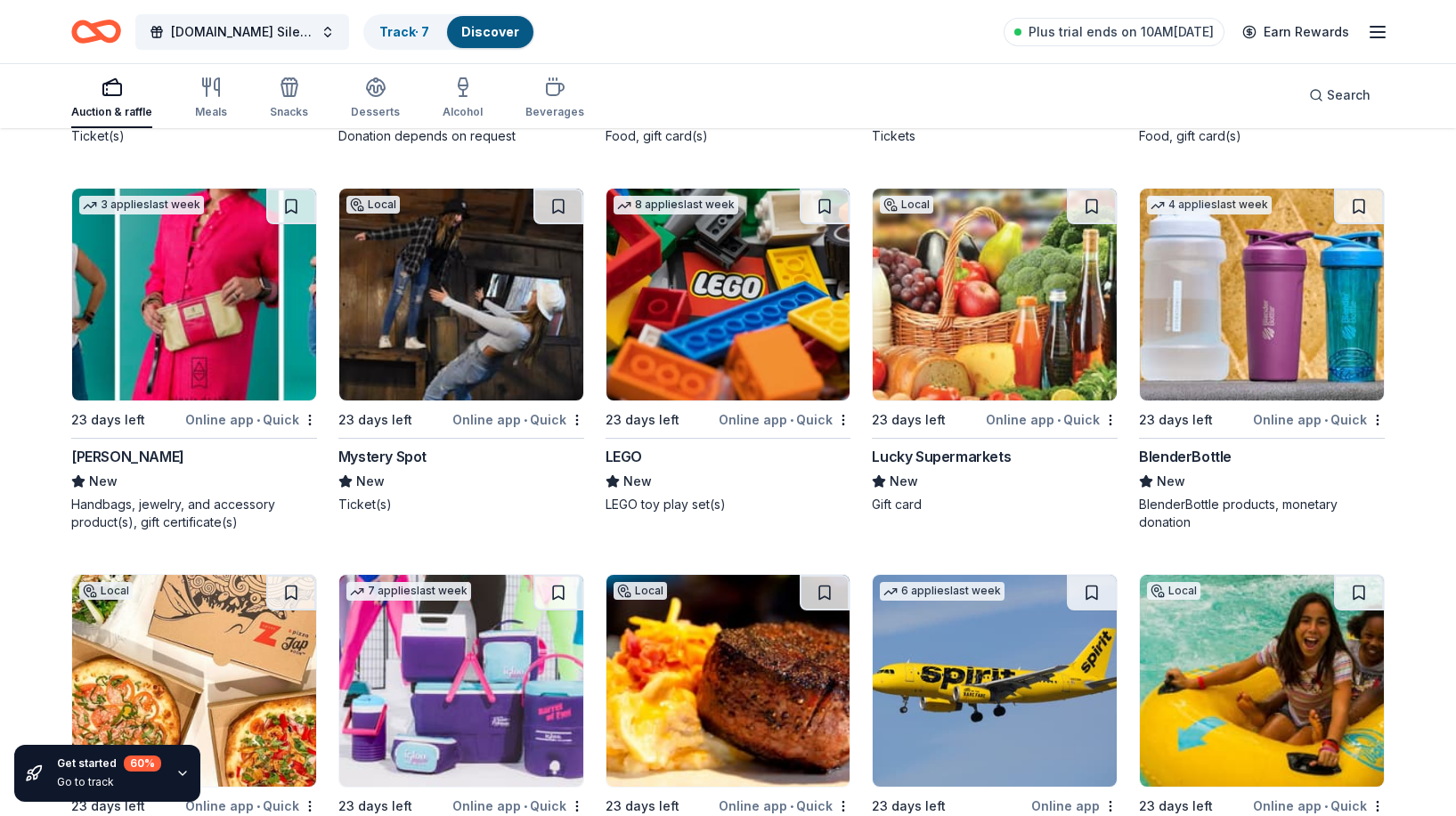
scroll to position [17699, 0]
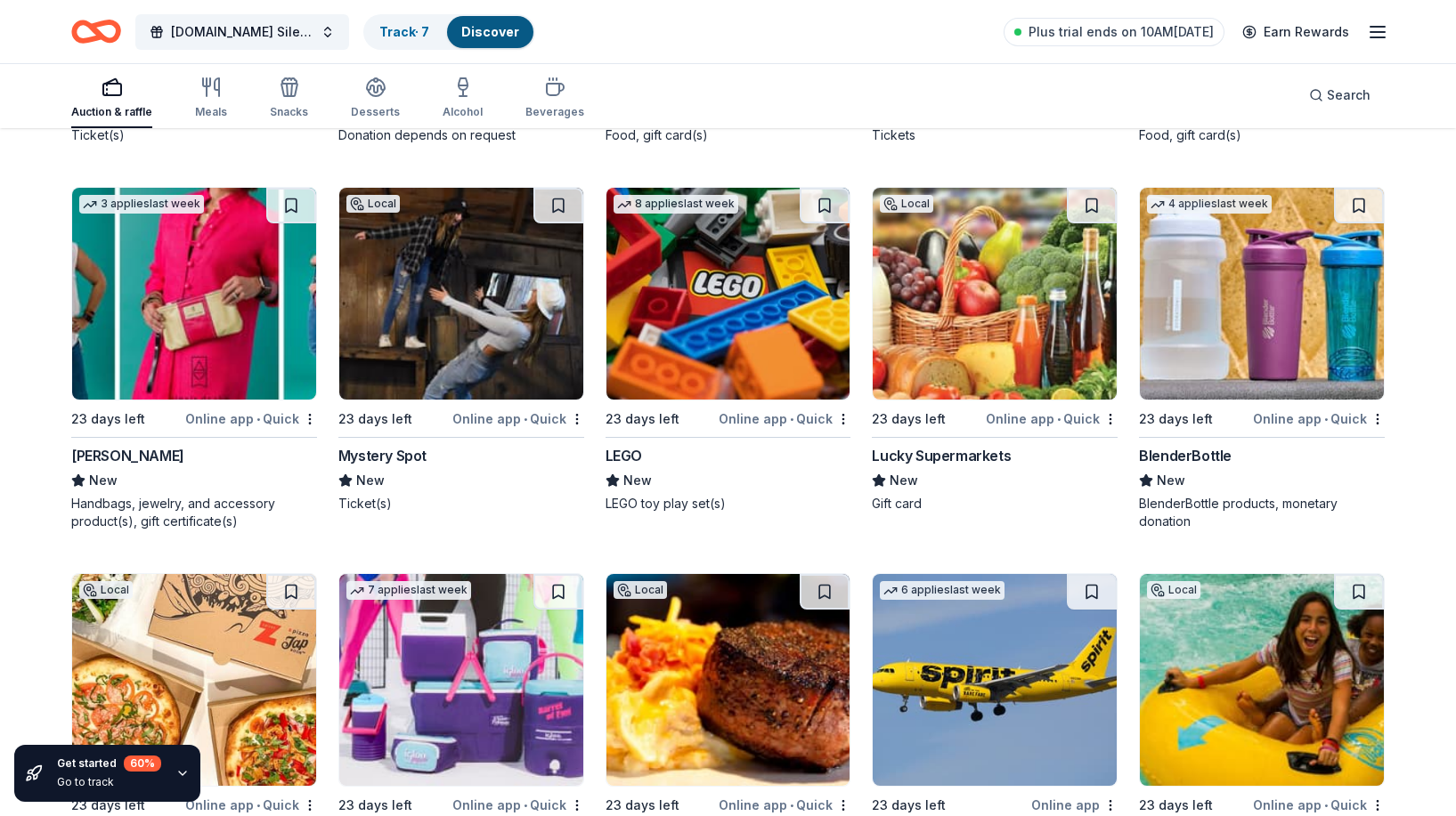
click at [764, 271] on img at bounding box center [729, 294] width 244 height 212
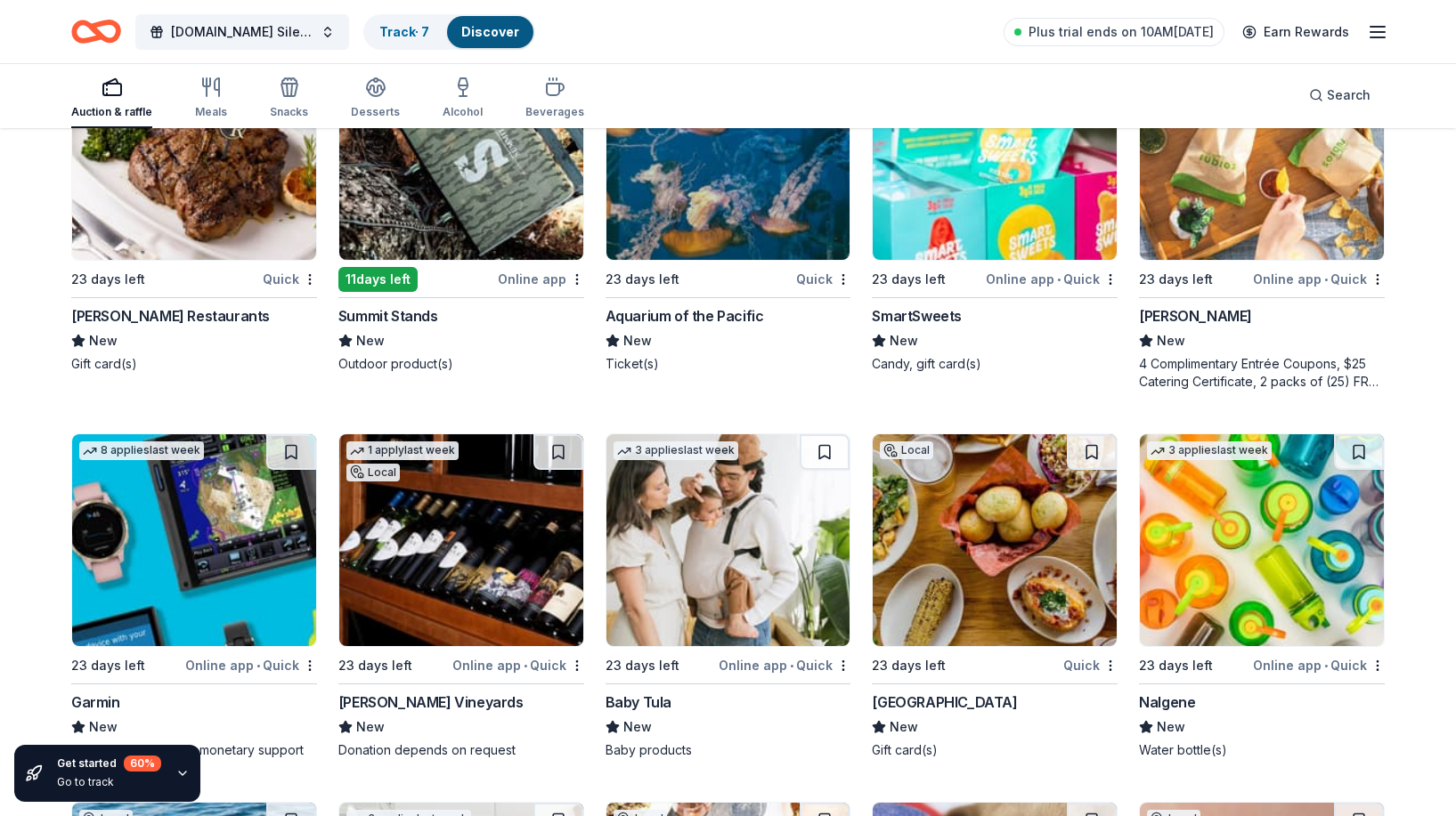
scroll to position [18996, 0]
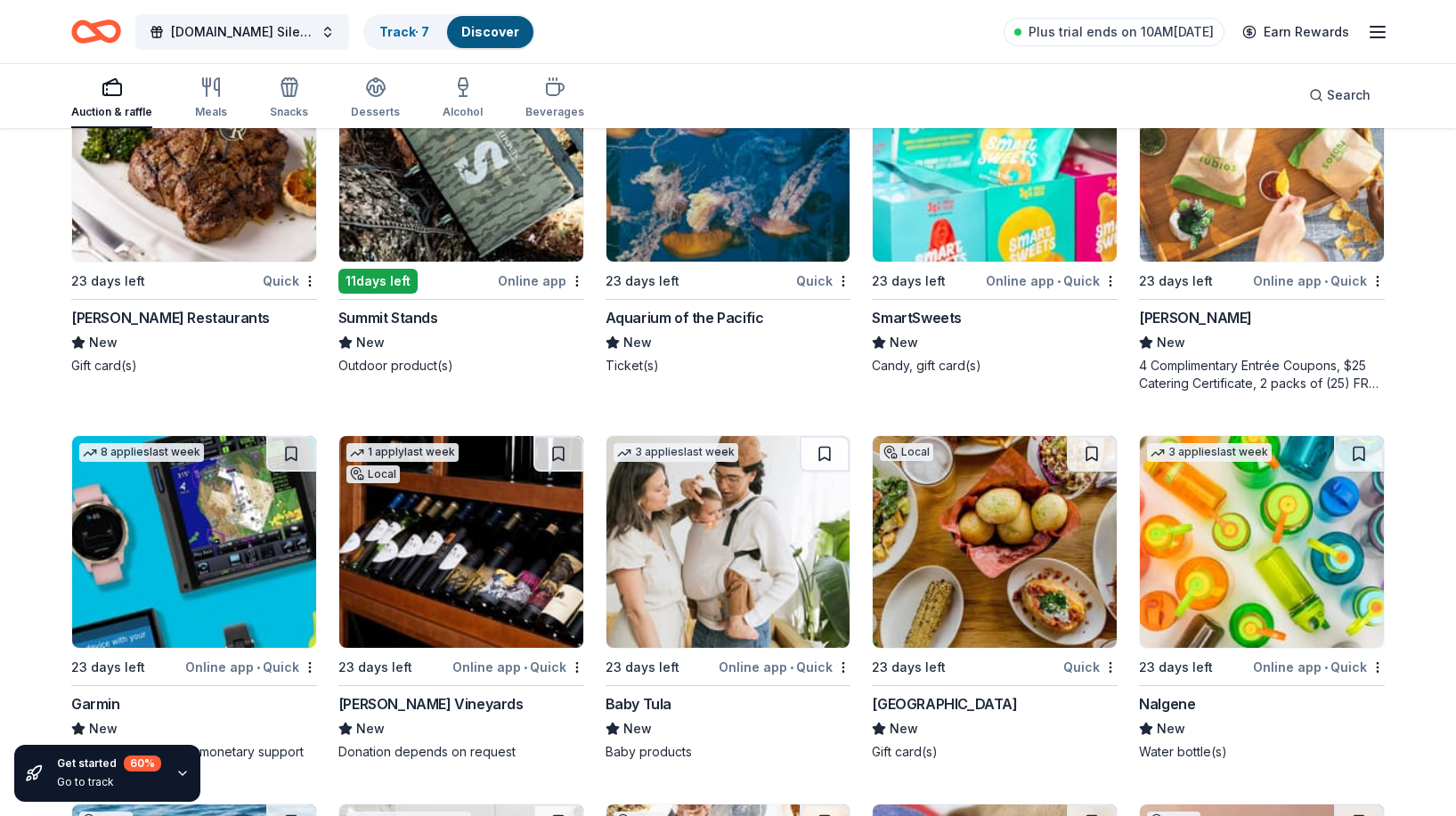
click at [470, 0] on div "GRNNRG.org Silent Auction Track · 7 Discover Plus trial ends on 10AM, 10/9 Earn…" at bounding box center [728, 31] width 1456 height 63
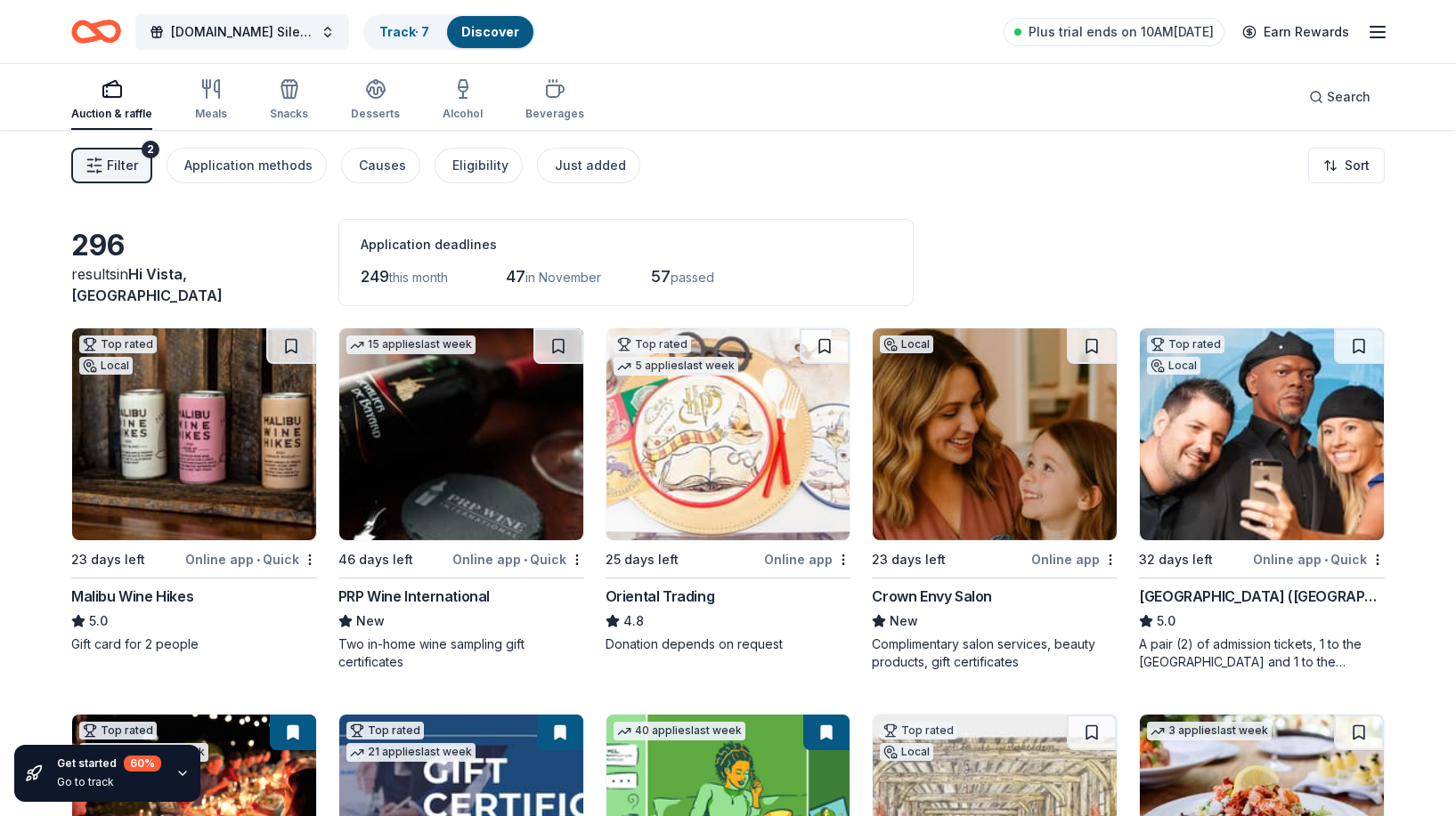
scroll to position [0, 0]
click at [102, 159] on line "button" at bounding box center [99, 159] width 5 height 0
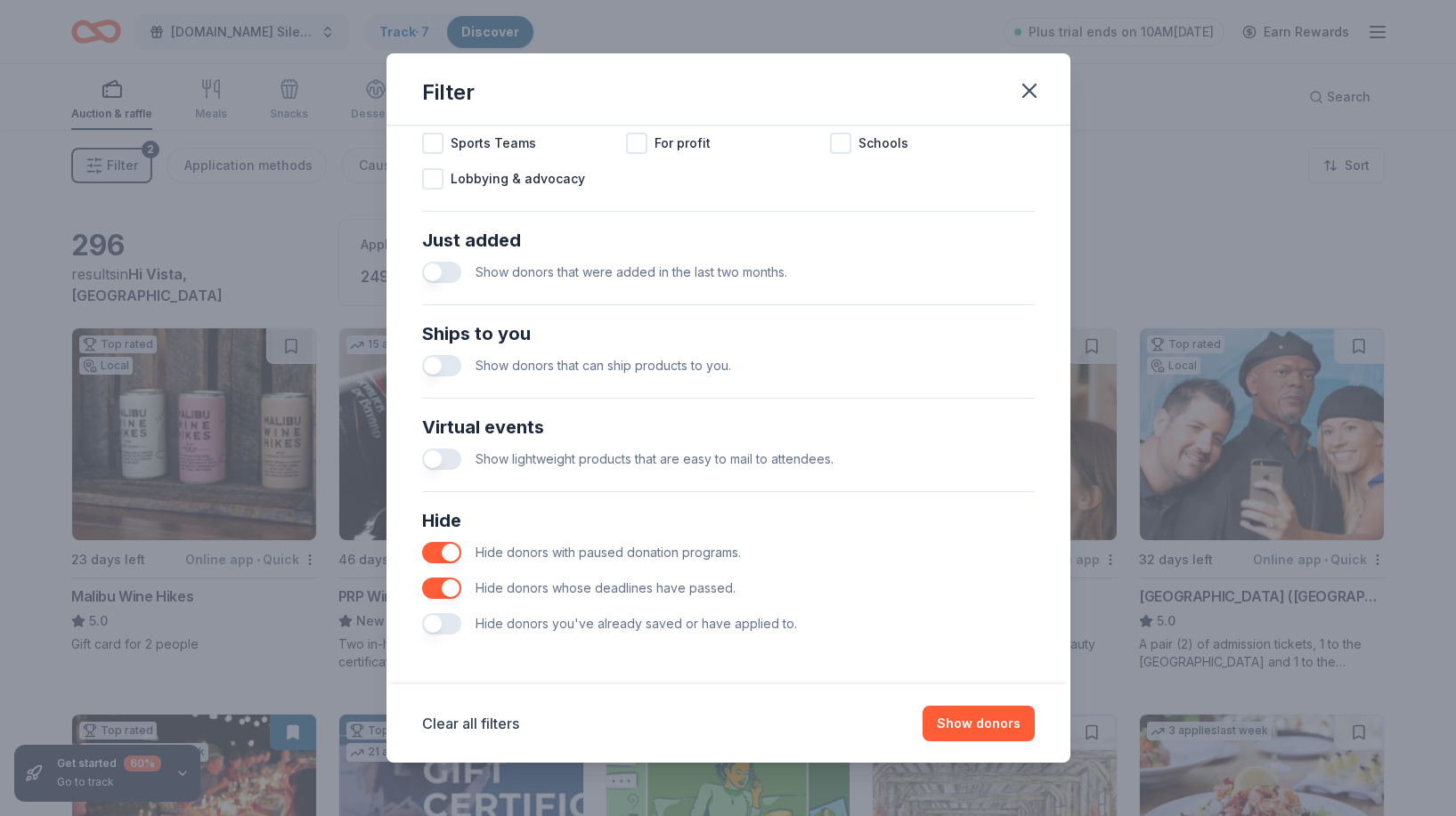
scroll to position [615, 0]
click at [454, 625] on button "button" at bounding box center [442, 624] width 39 height 21
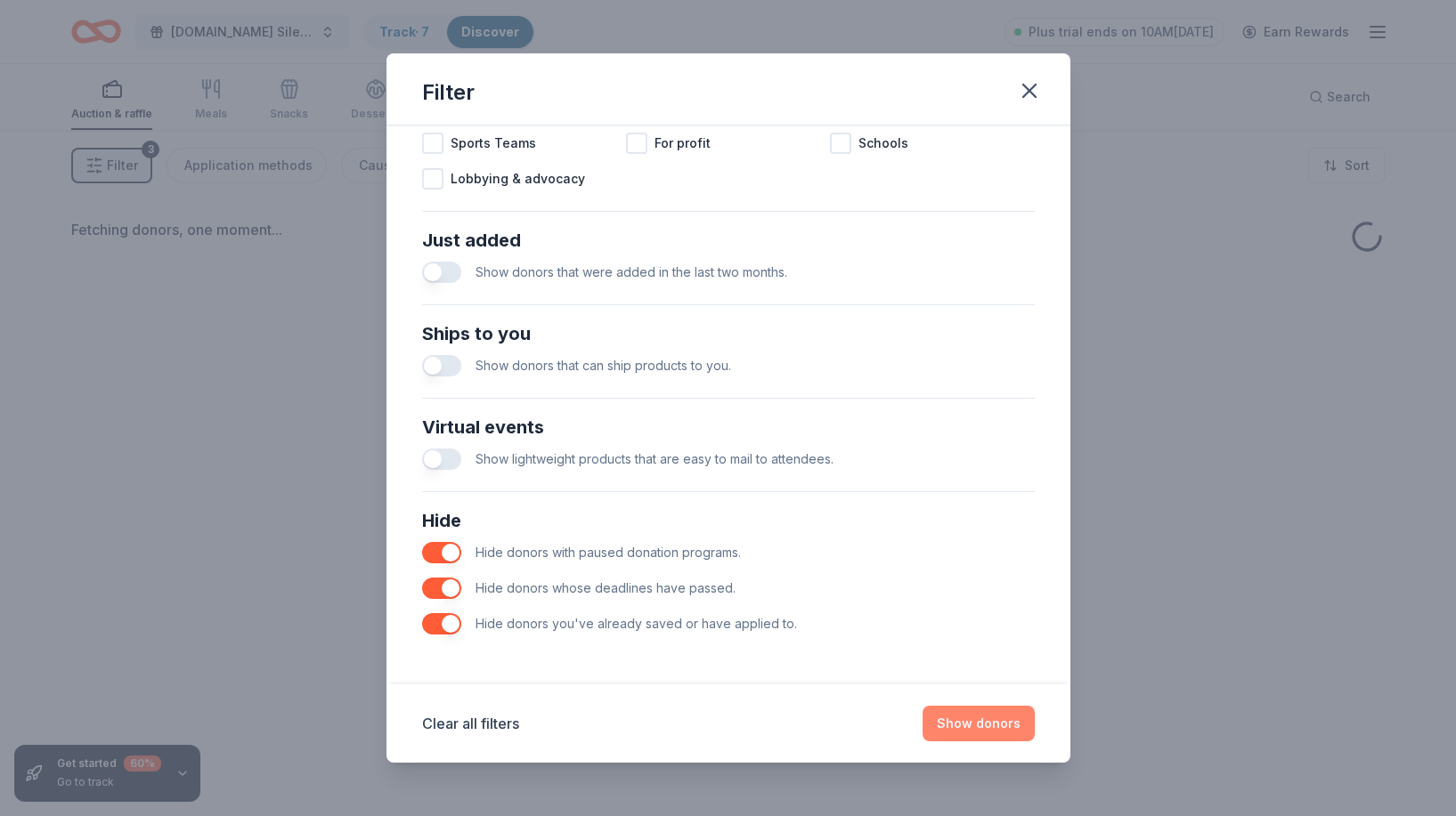
click at [974, 725] on button "Show donors" at bounding box center [978, 723] width 112 height 36
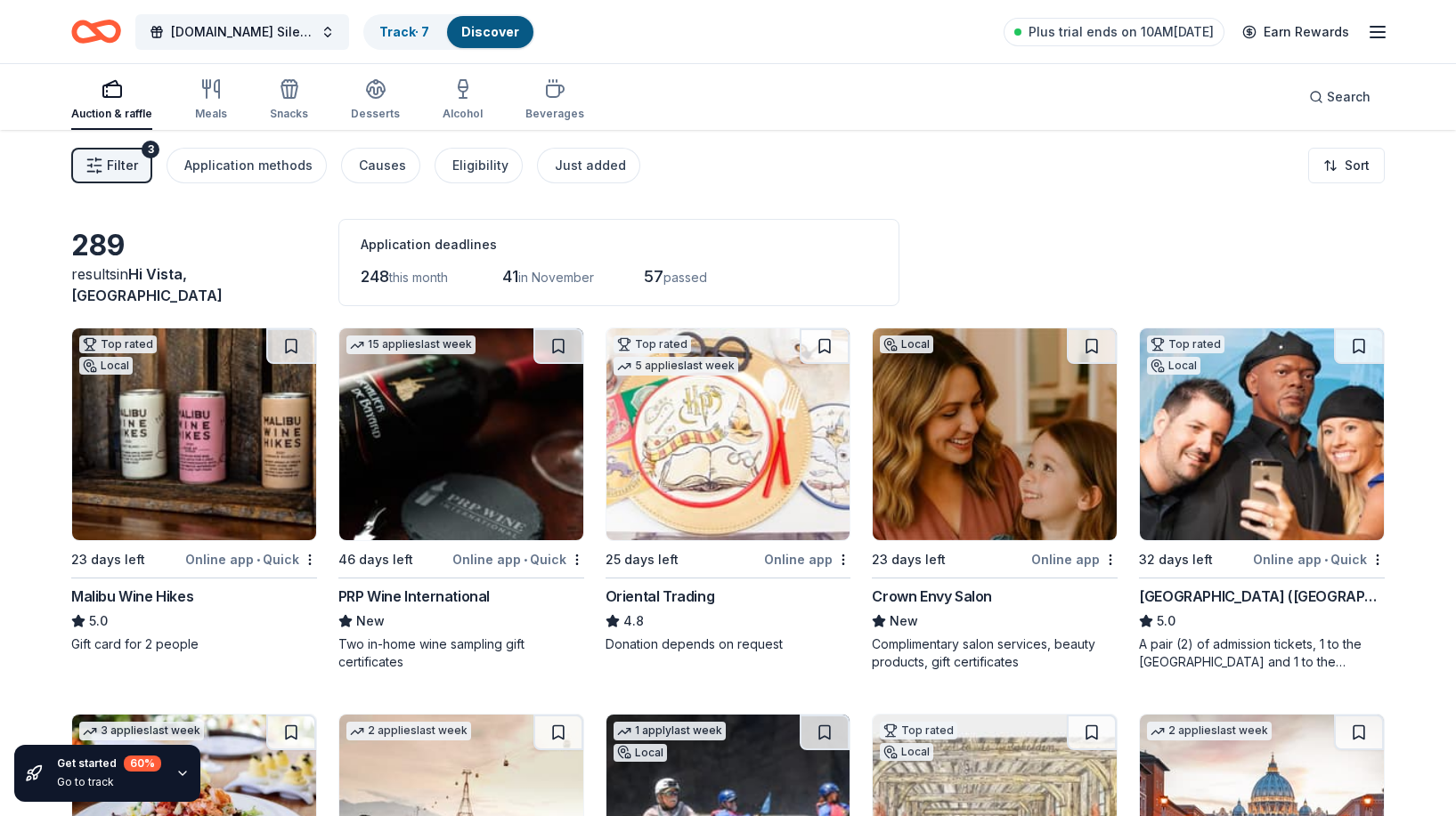
click at [145, 164] on button "Filter 3" at bounding box center [111, 166] width 81 height 36
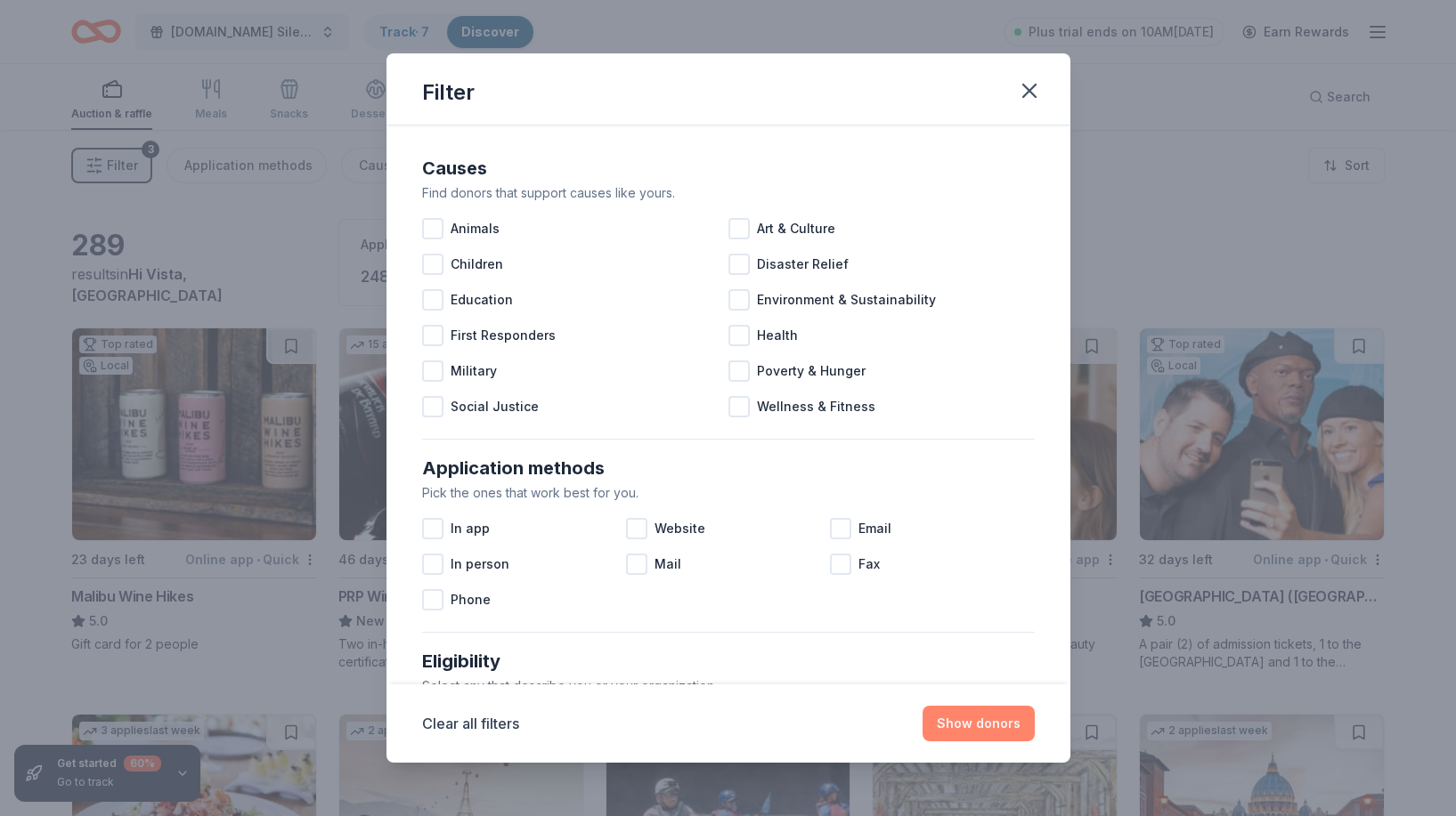
click at [969, 728] on button "Show donors" at bounding box center [978, 723] width 112 height 36
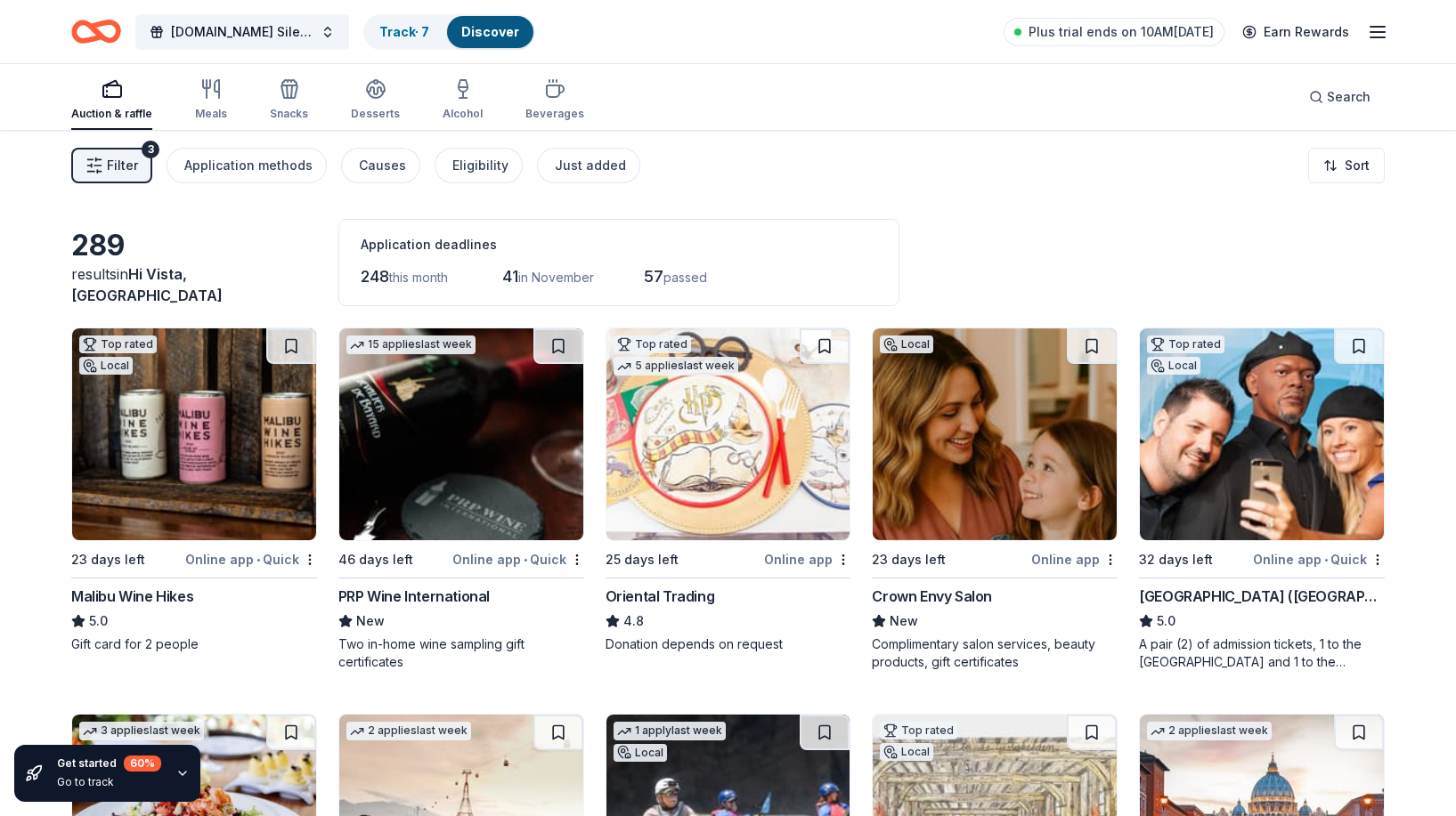
click at [193, 455] on img at bounding box center [194, 435] width 244 height 212
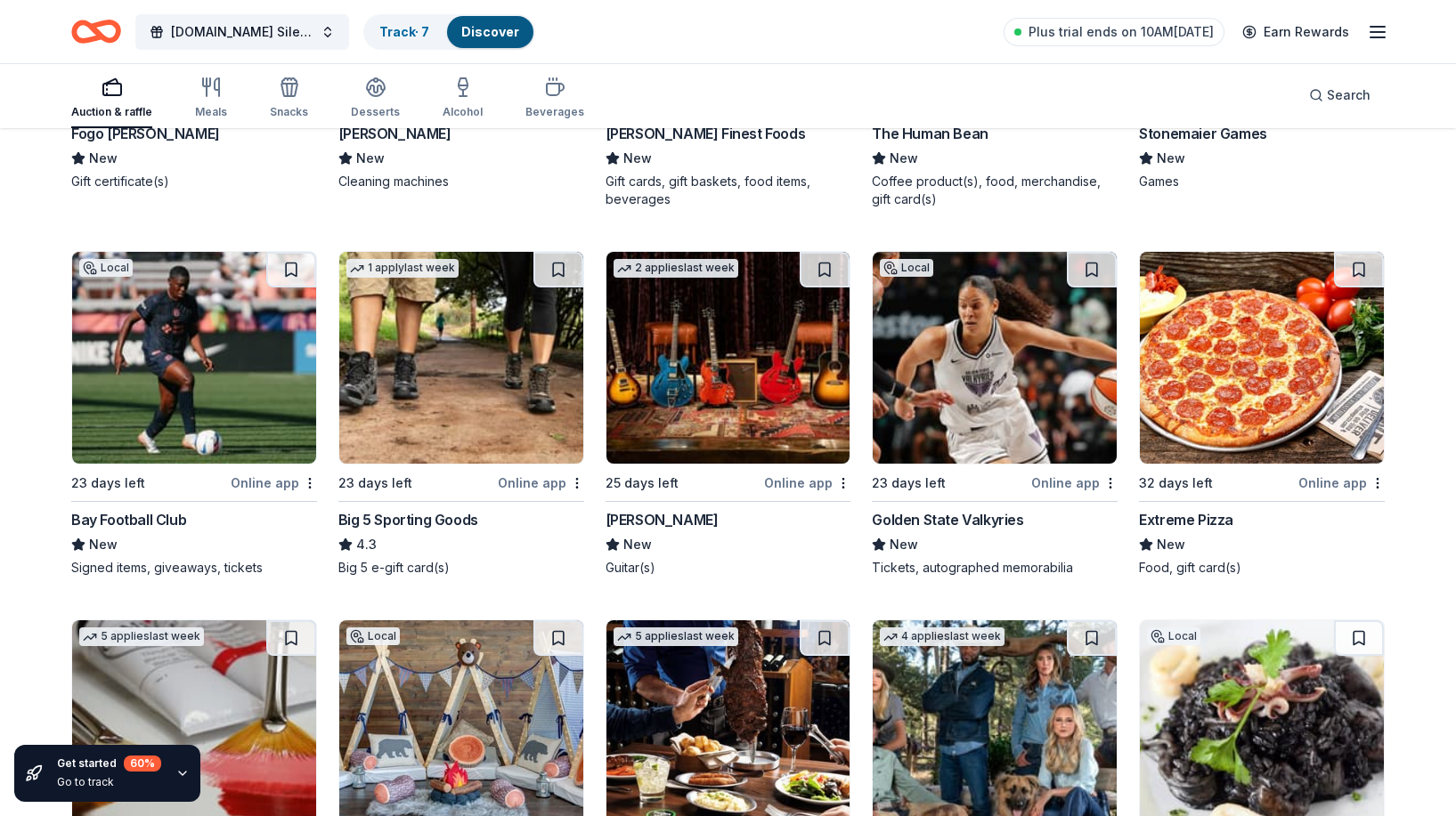
scroll to position [6224, 0]
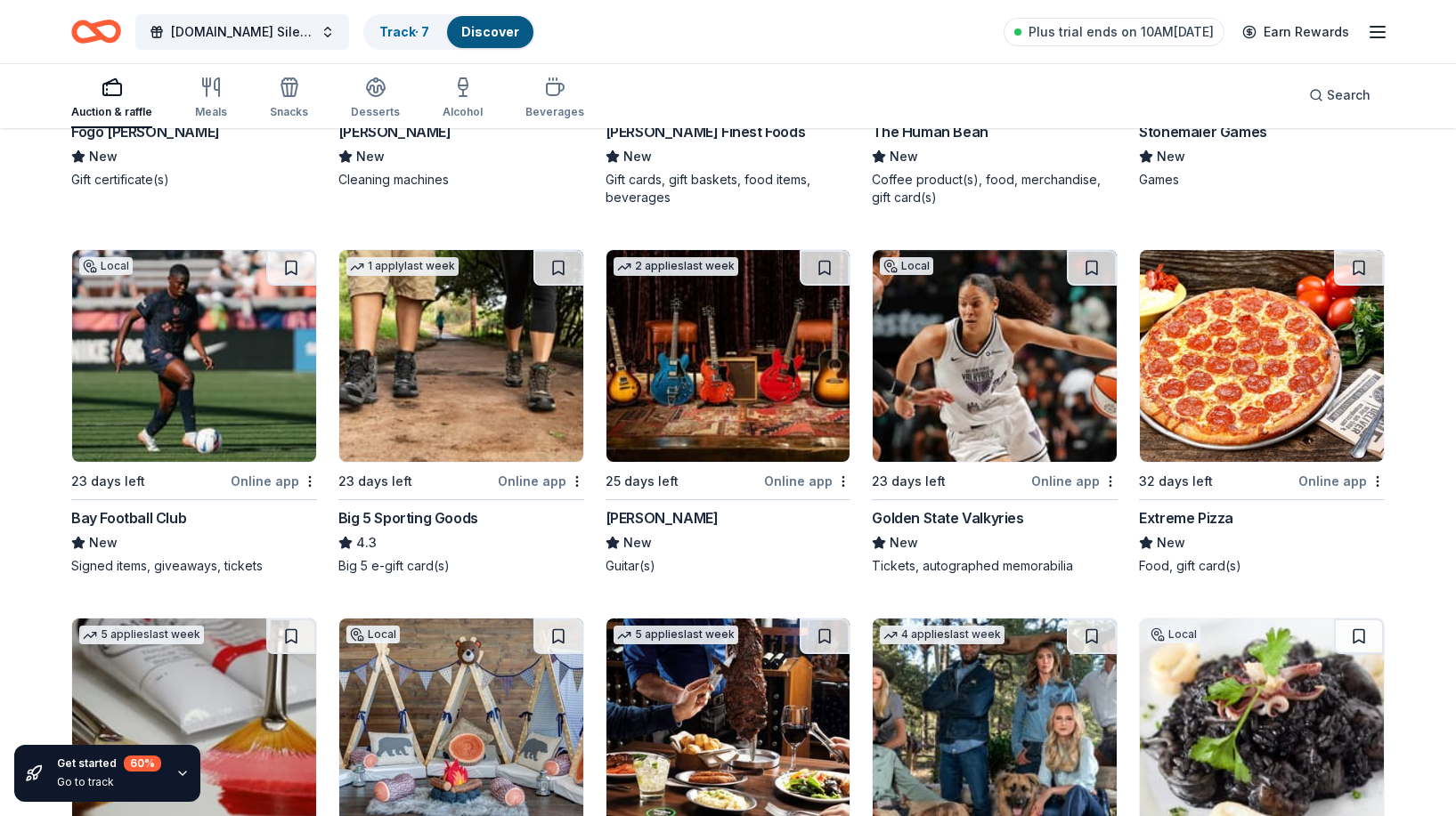
click at [1000, 363] on img at bounding box center [994, 356] width 244 height 212
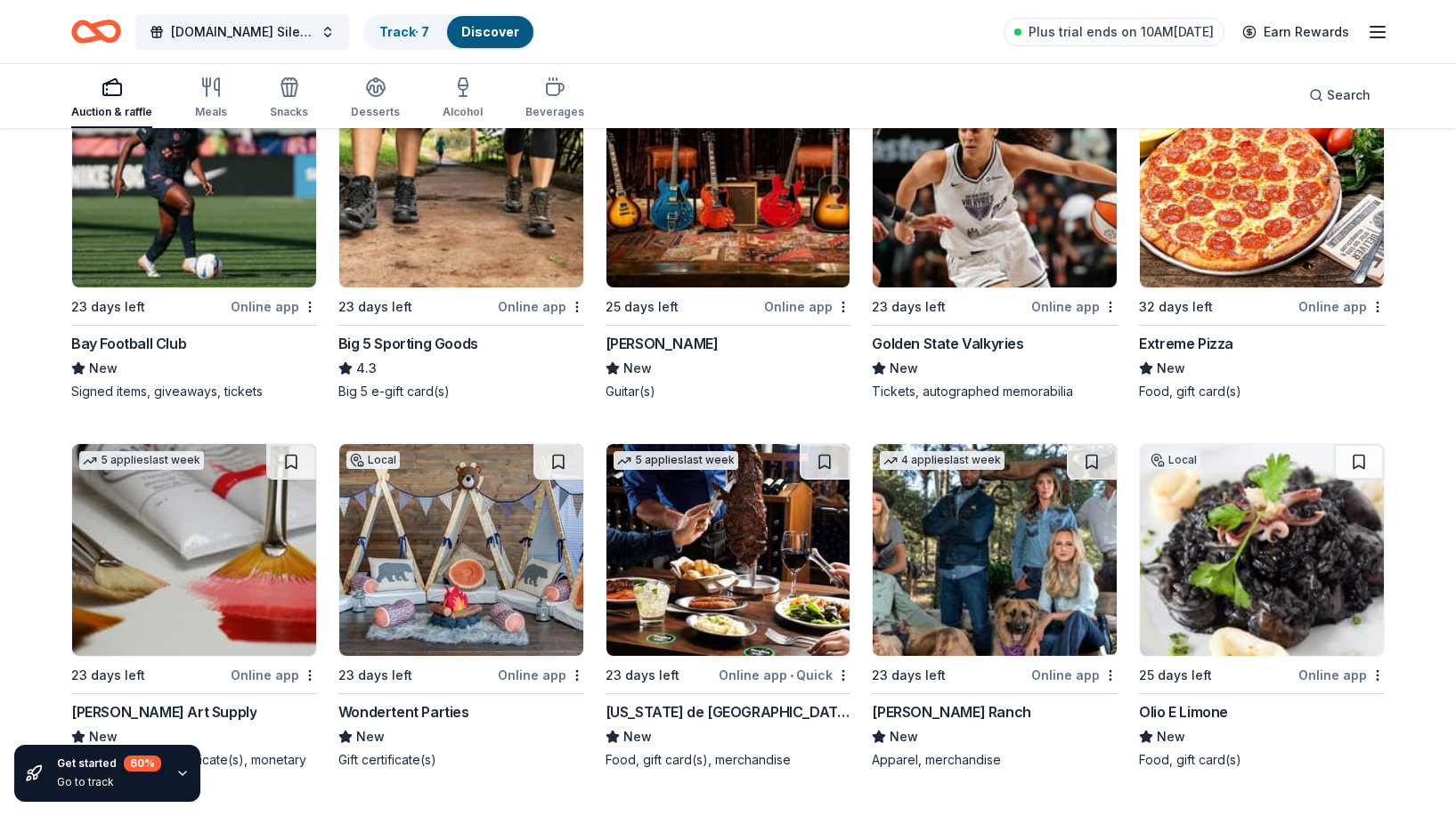
scroll to position [6400, 0]
click at [974, 576] on img at bounding box center [994, 550] width 244 height 212
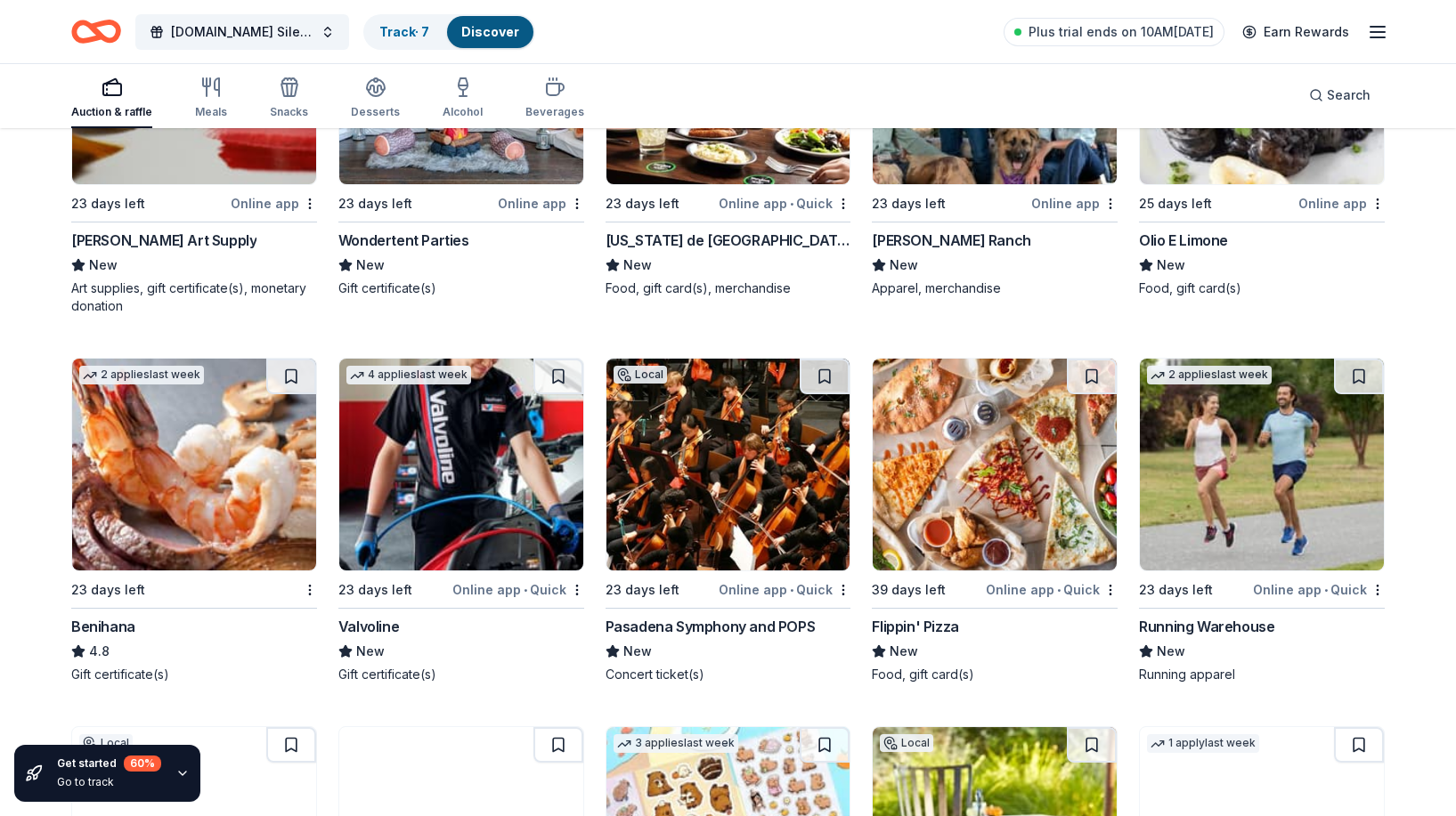
scroll to position [6874, 0]
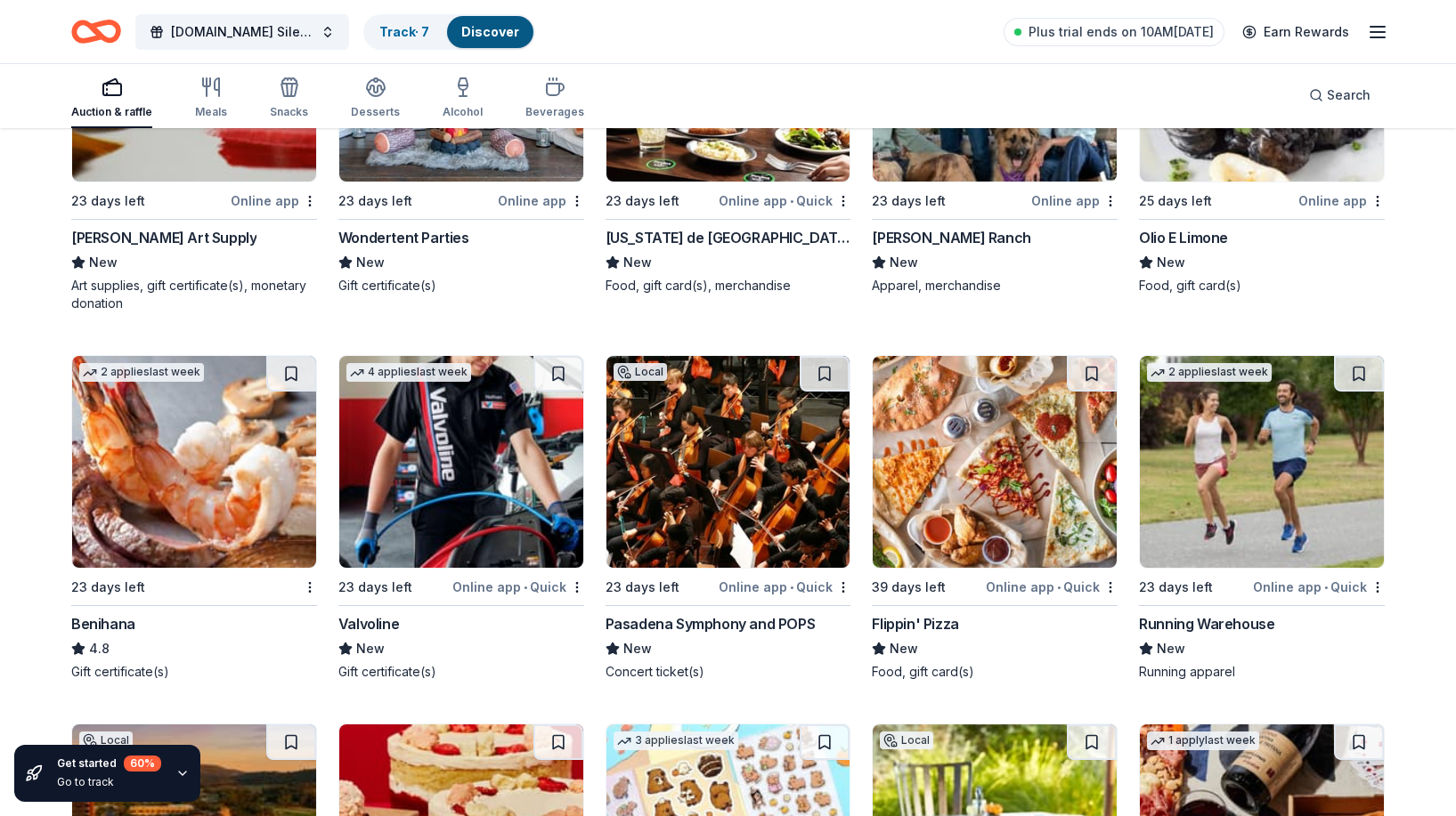
click at [1263, 163] on img at bounding box center [1262, 76] width 244 height 212
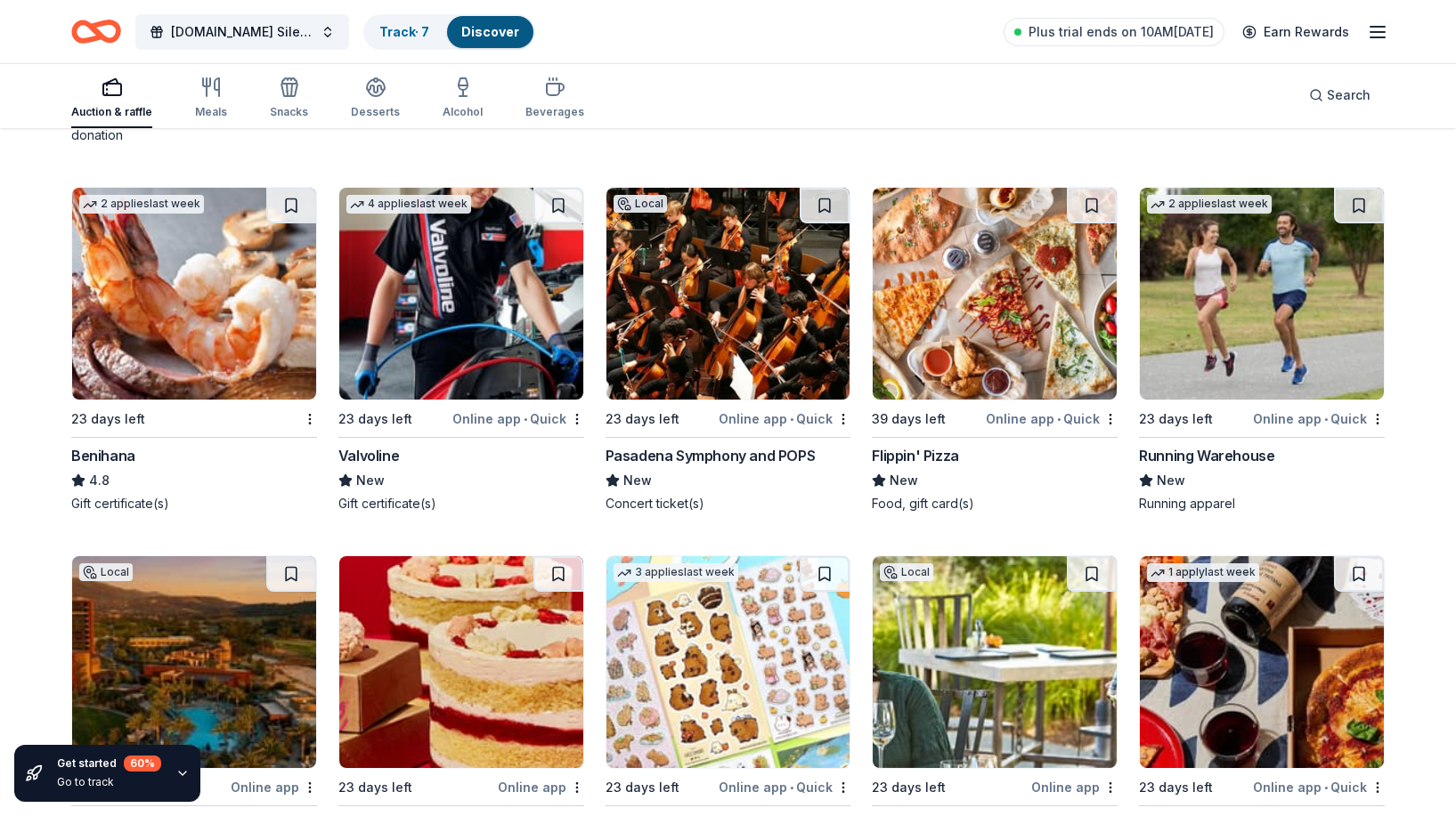
scroll to position [7049, 0]
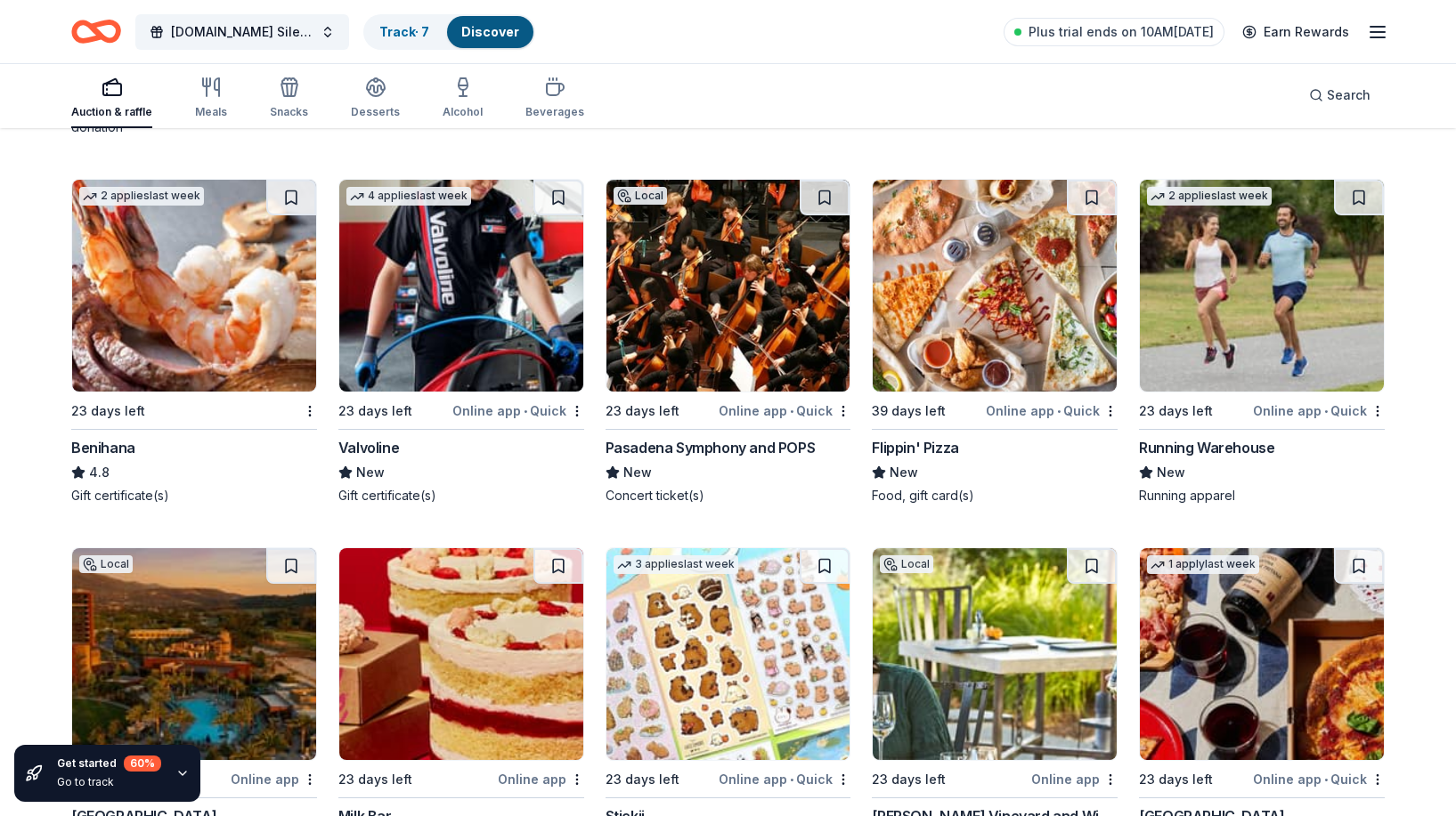
click at [232, 350] on img at bounding box center [194, 286] width 244 height 212
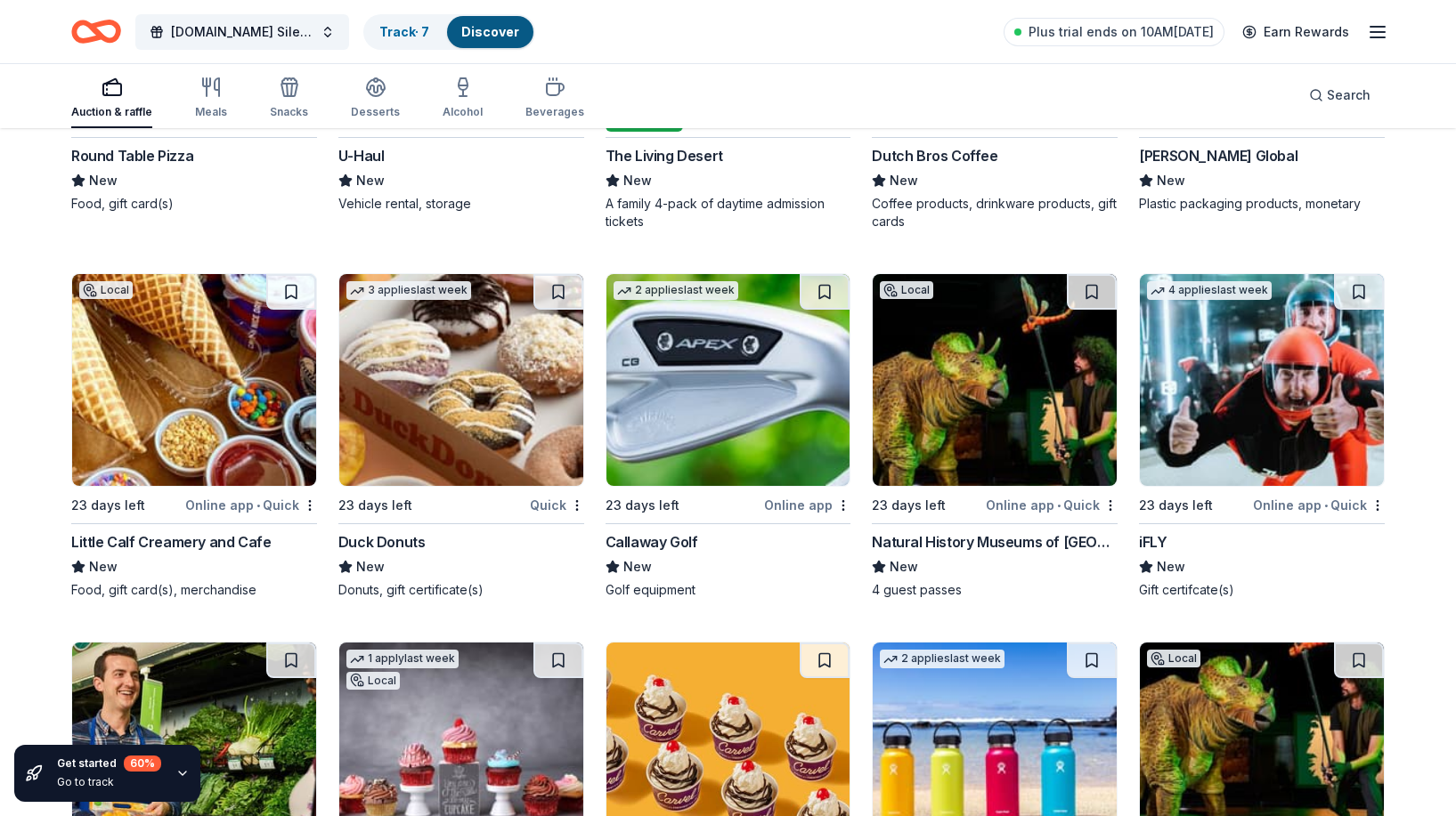
scroll to position [9627, 0]
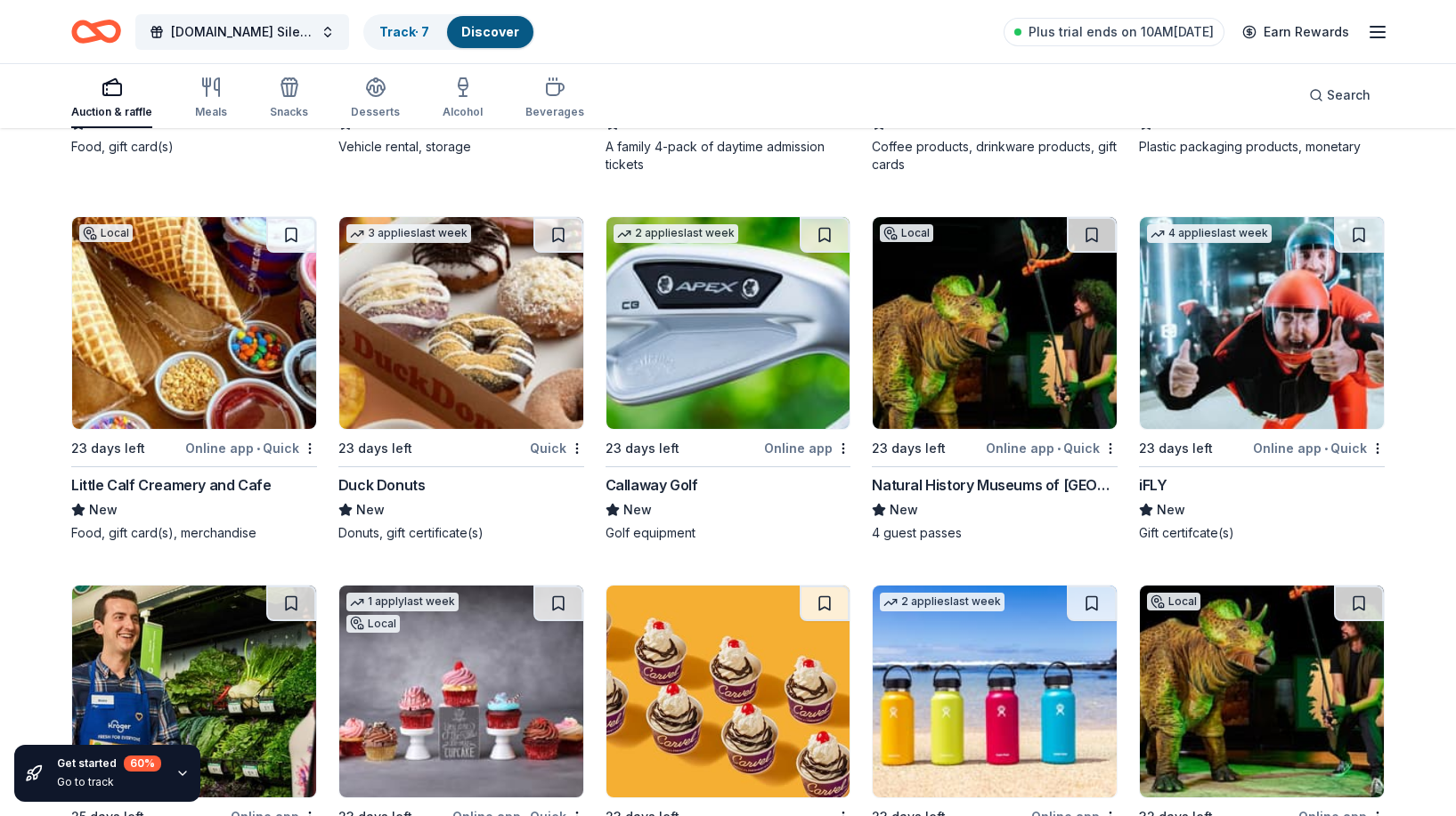
click at [1214, 321] on img at bounding box center [1262, 323] width 244 height 212
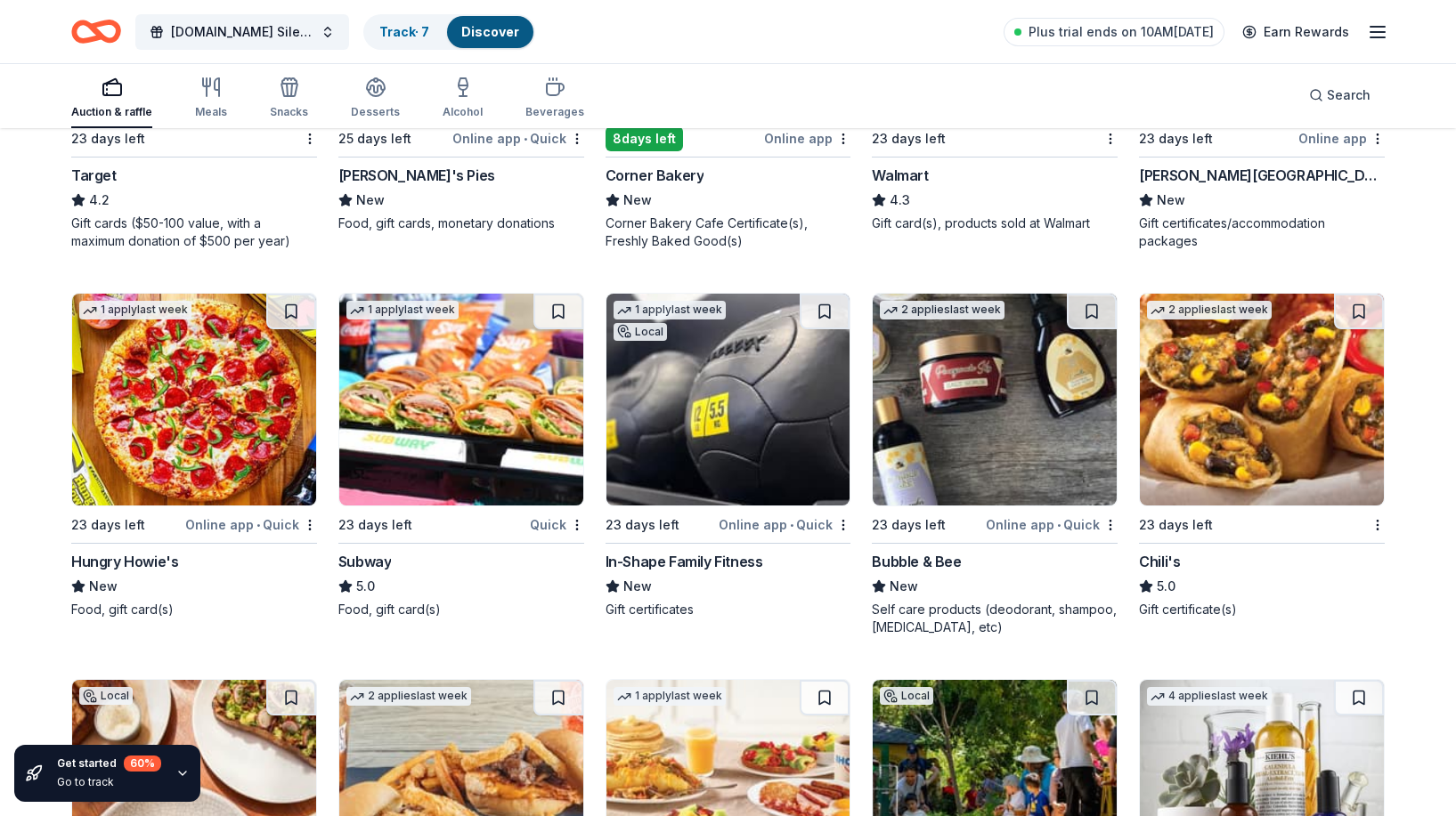
scroll to position [11448, 0]
click at [1014, 471] on img at bounding box center [994, 399] width 244 height 212
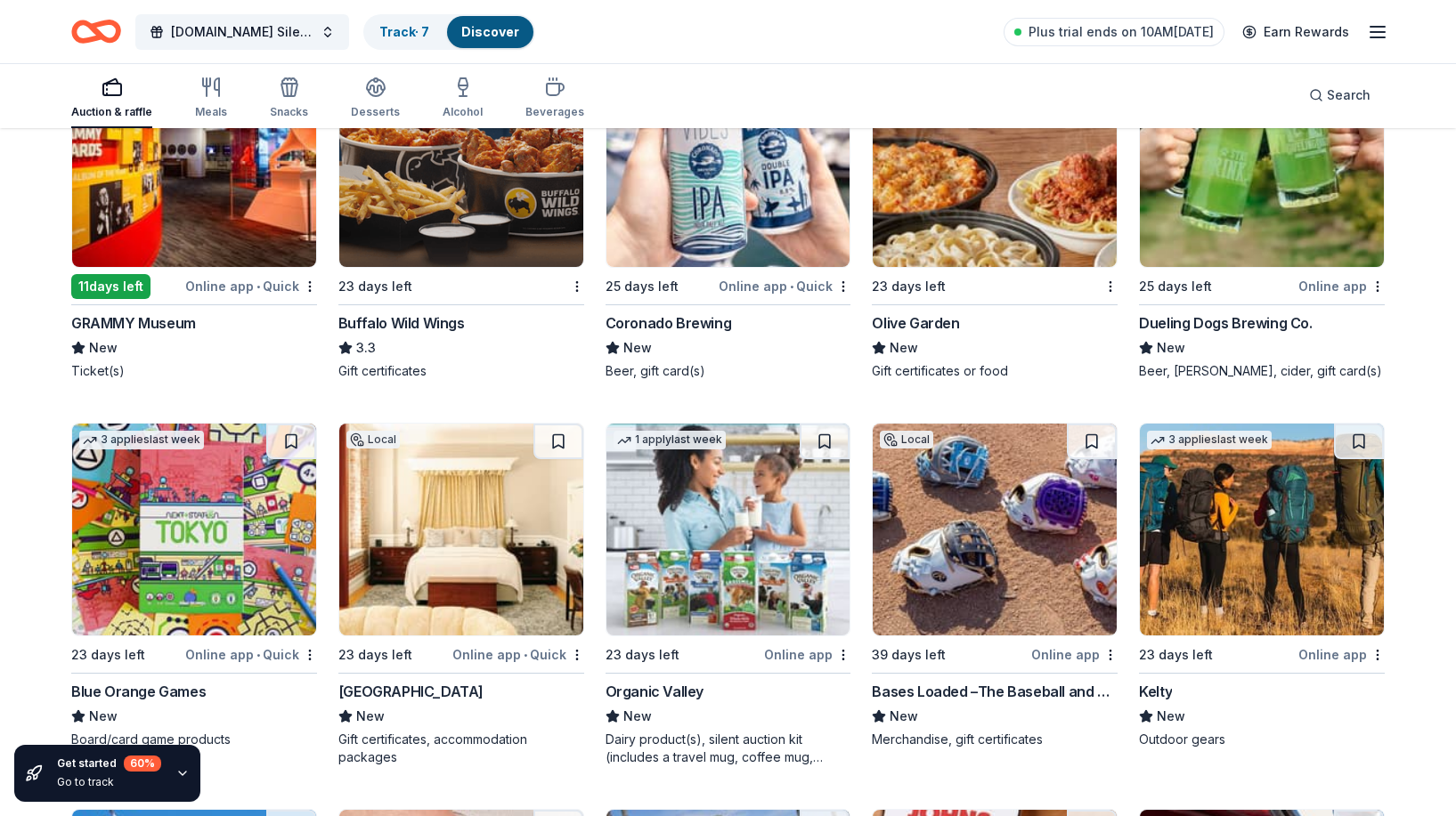
scroll to position [12828, 0]
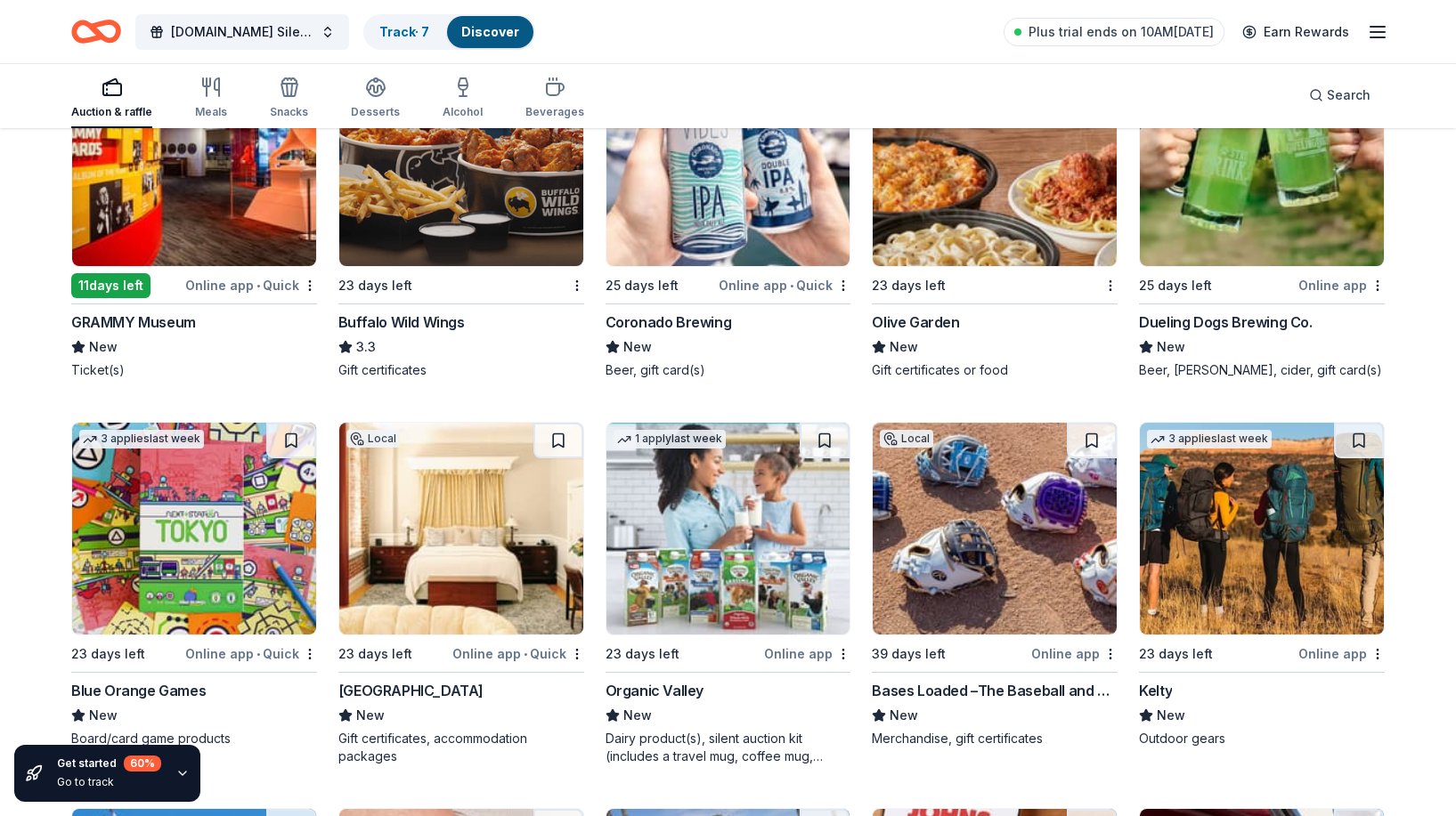
click at [1238, 504] on img at bounding box center [1262, 529] width 244 height 212
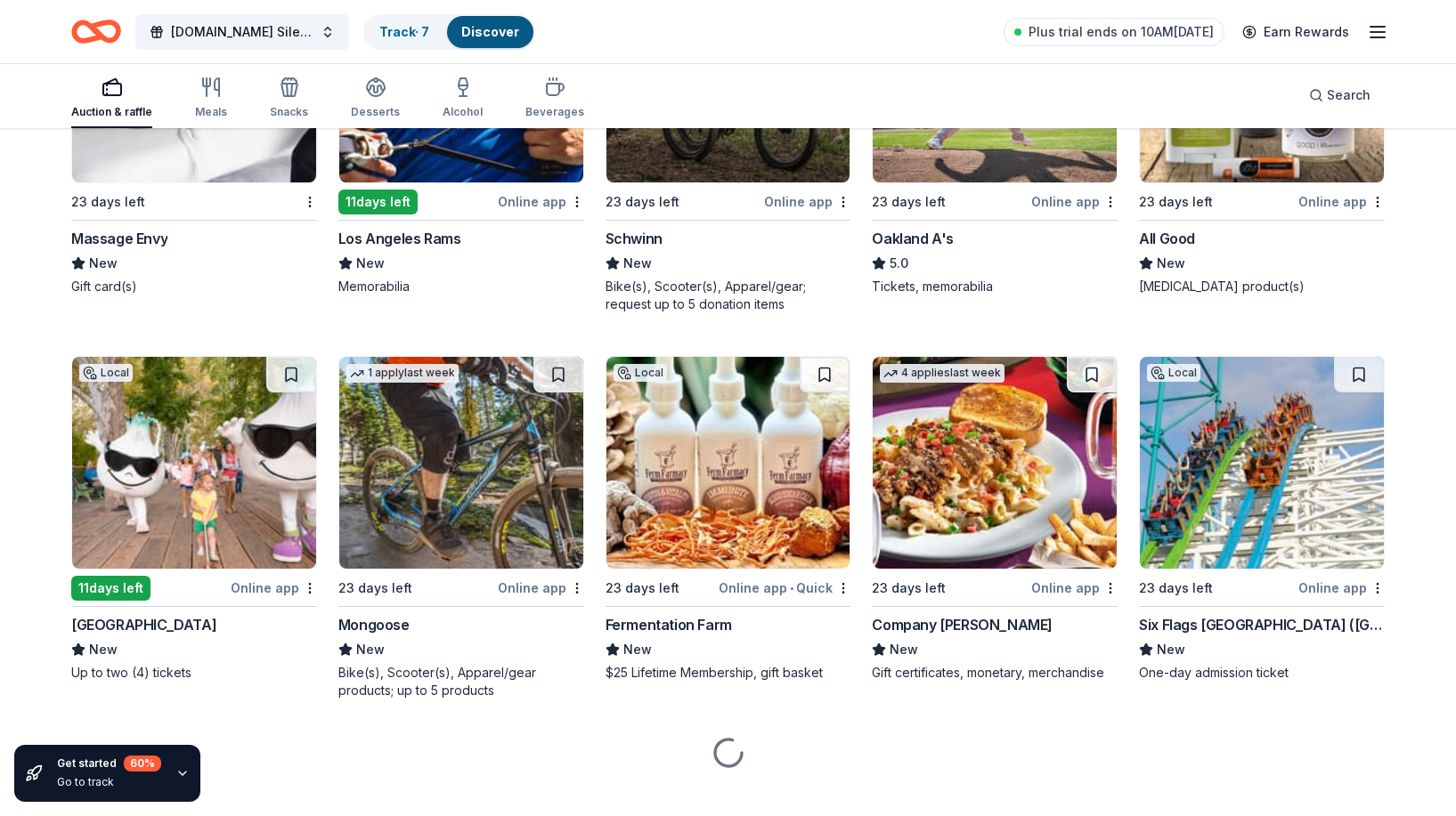
scroll to position [14809, 0]
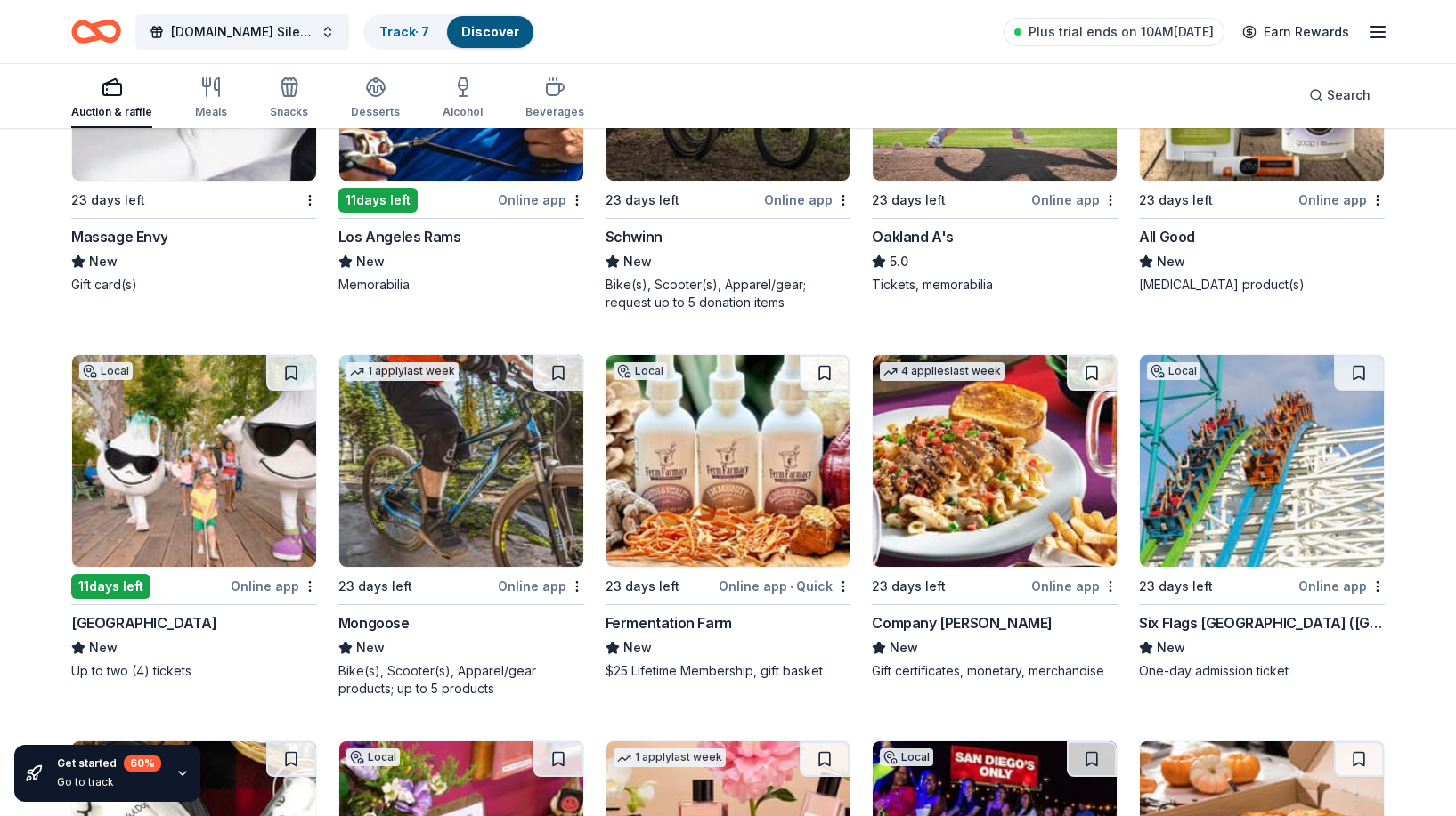
click at [1193, 489] on img at bounding box center [1262, 461] width 244 height 212
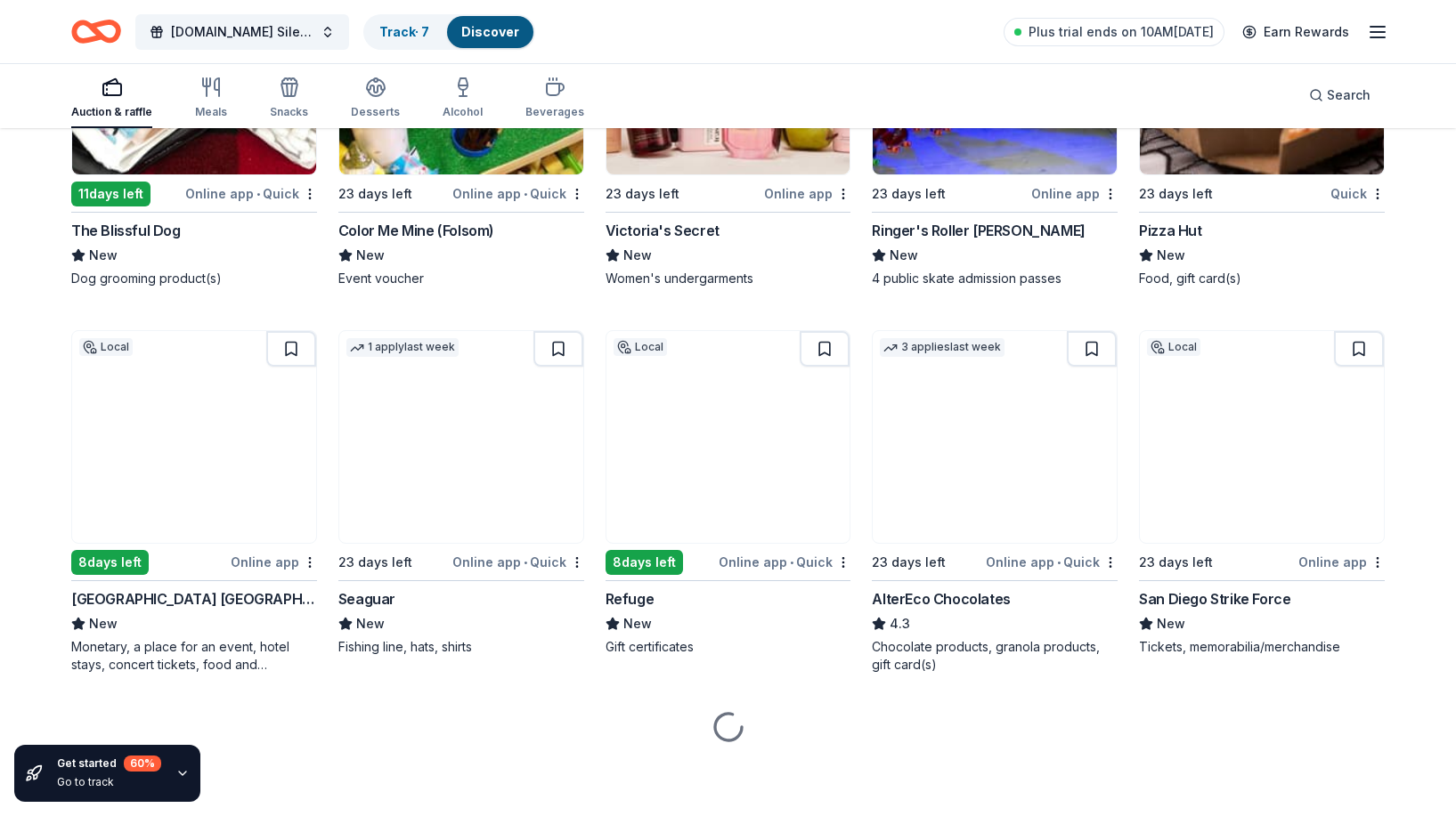
scroll to position [15589, 0]
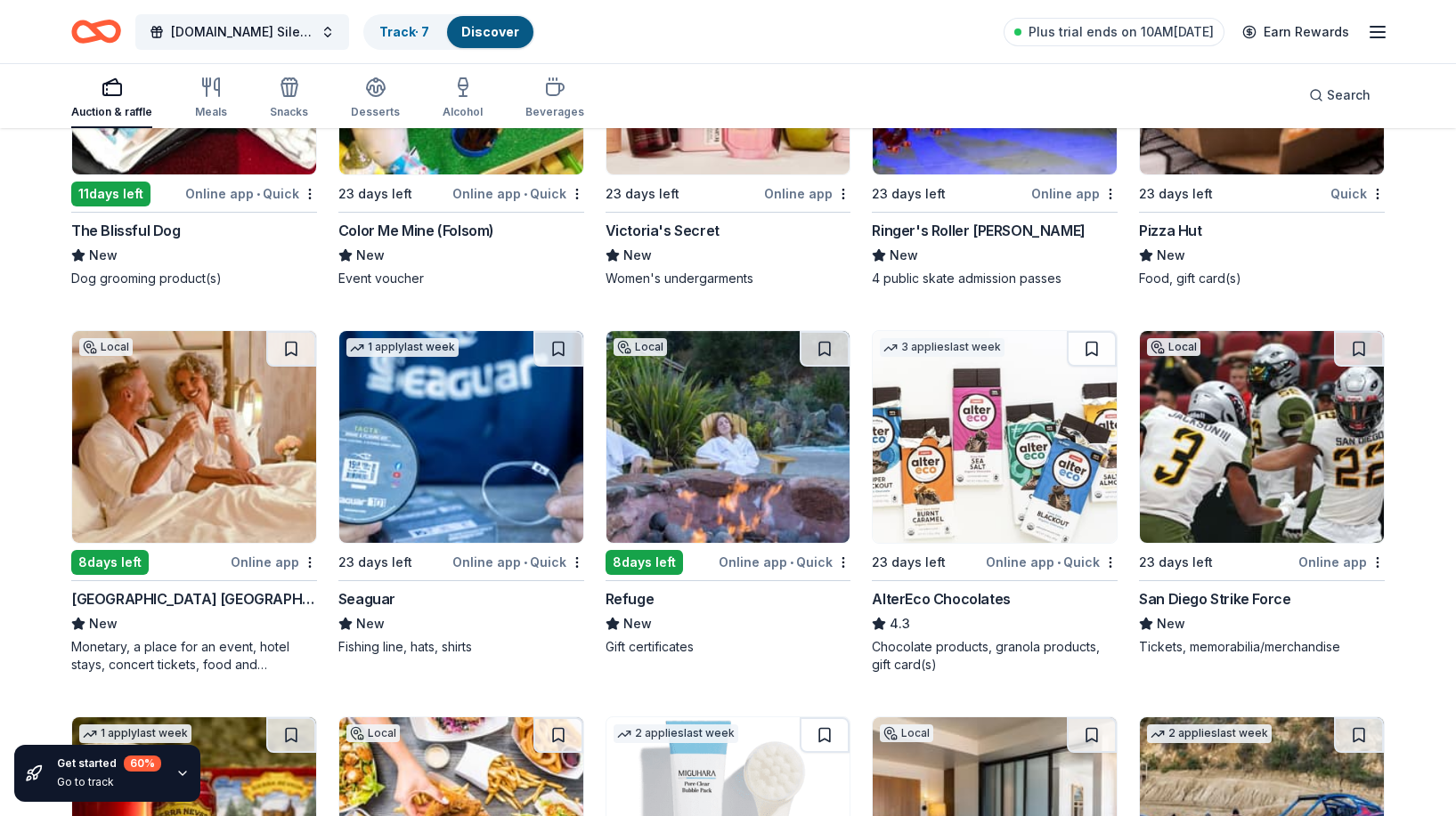
click at [776, 468] on img at bounding box center [729, 437] width 244 height 212
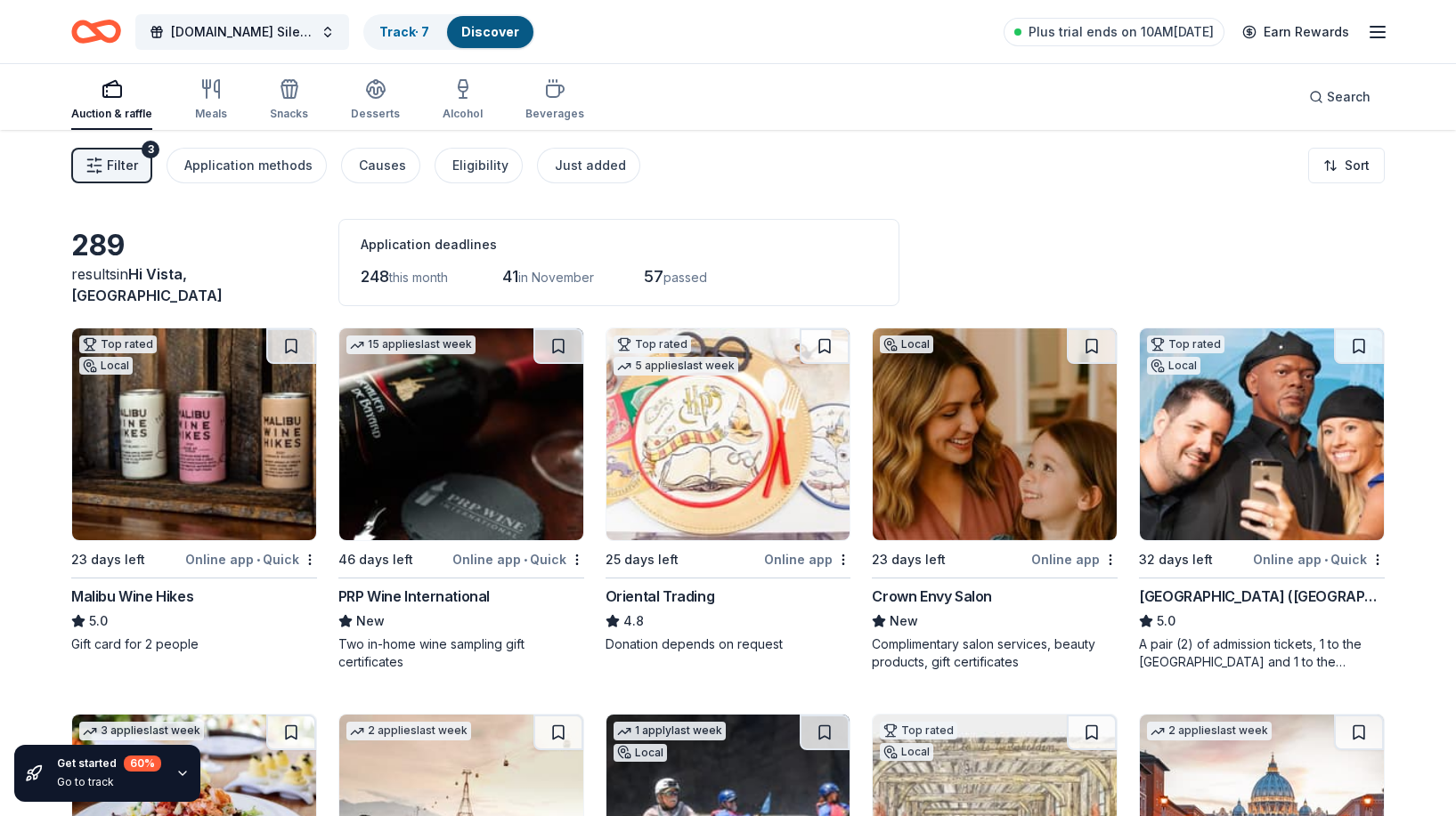
scroll to position [0, 0]
click at [1382, 32] on line "button" at bounding box center [1378, 32] width 14 height 0
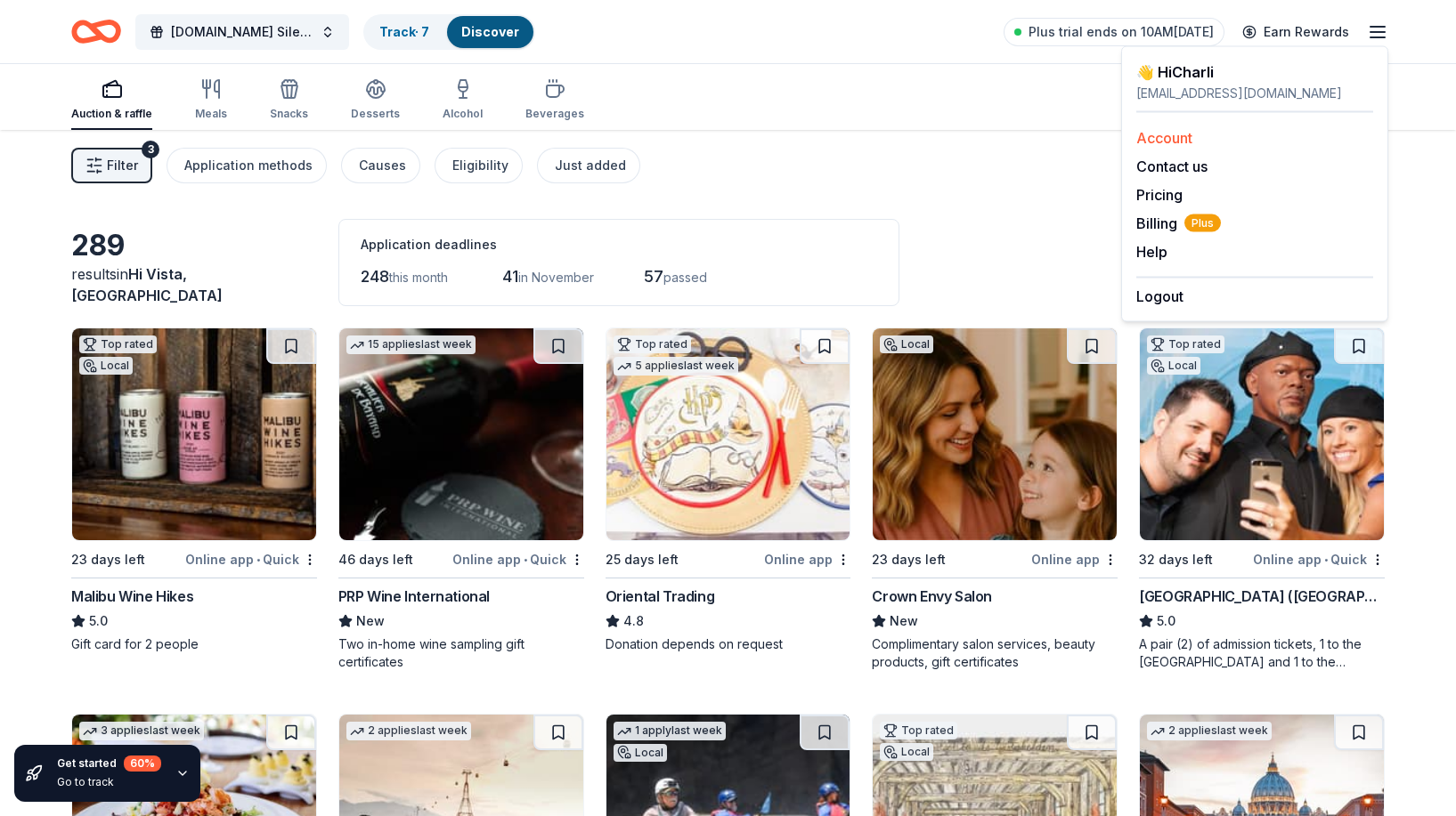
click at [1195, 129] on div "Account" at bounding box center [1255, 138] width 237 height 21
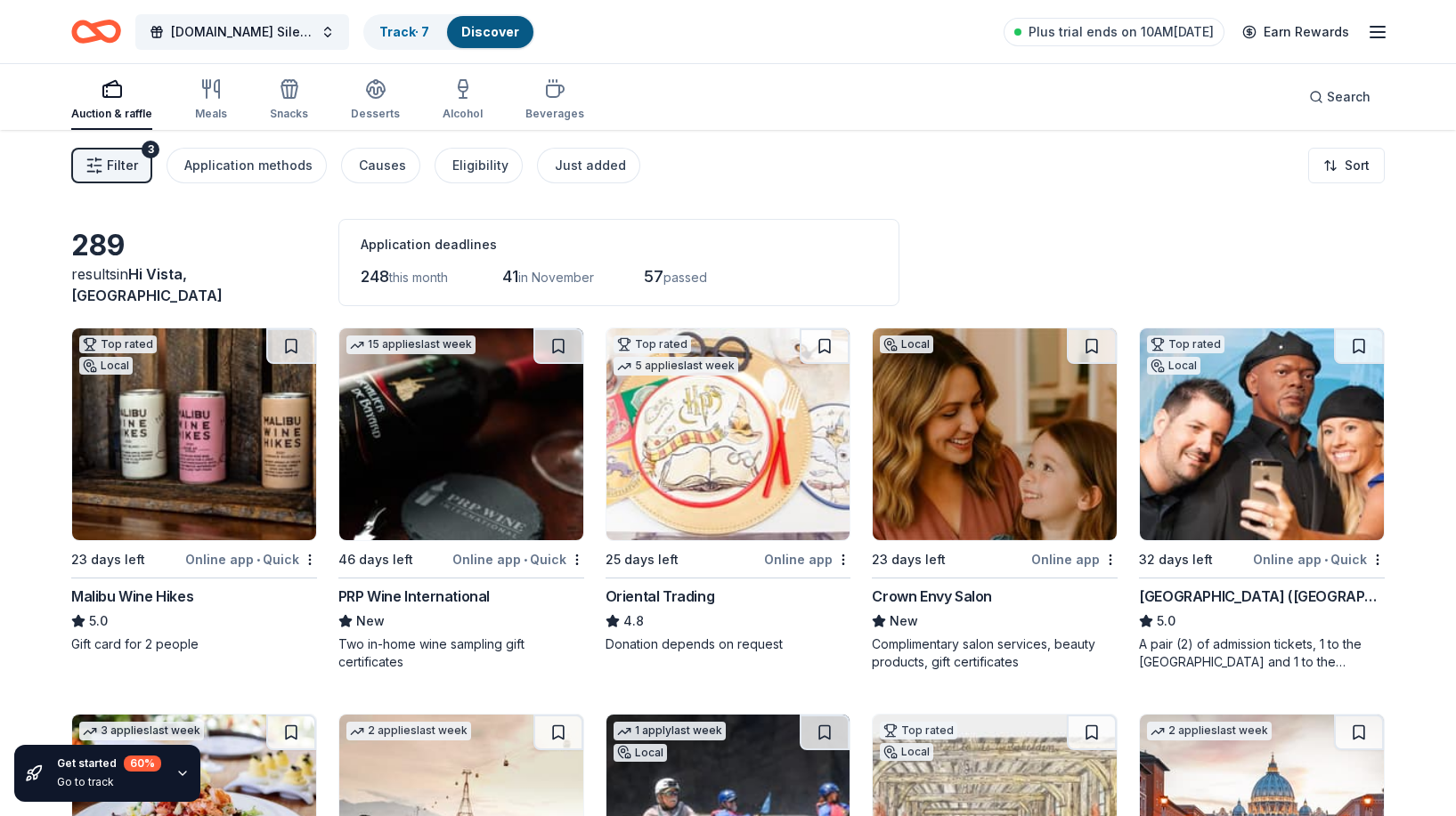
click at [1379, 35] on icon "button" at bounding box center [1378, 32] width 21 height 21
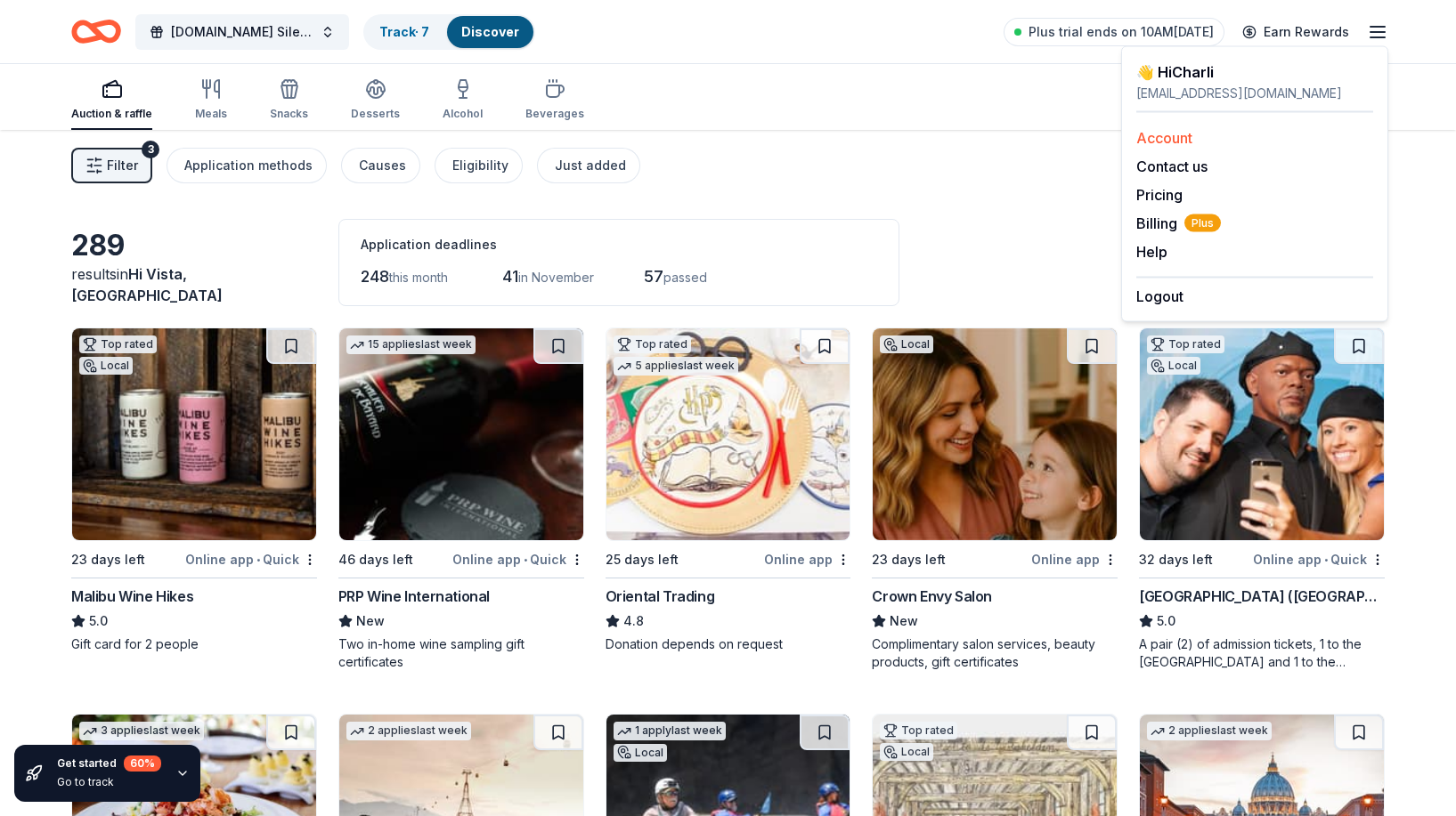
click at [1167, 133] on link "Account" at bounding box center [1164, 138] width 56 height 18
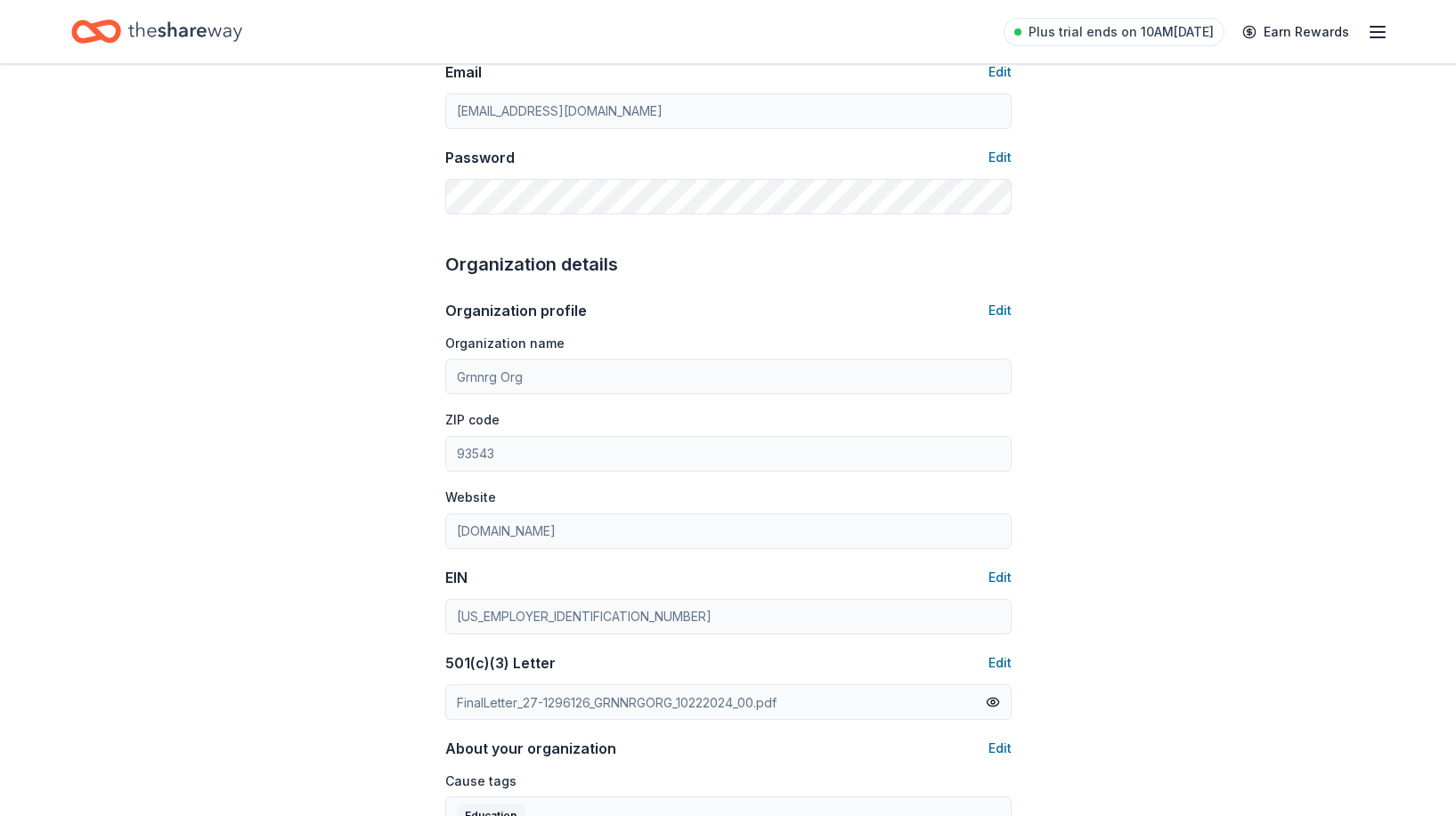
scroll to position [402, 0]
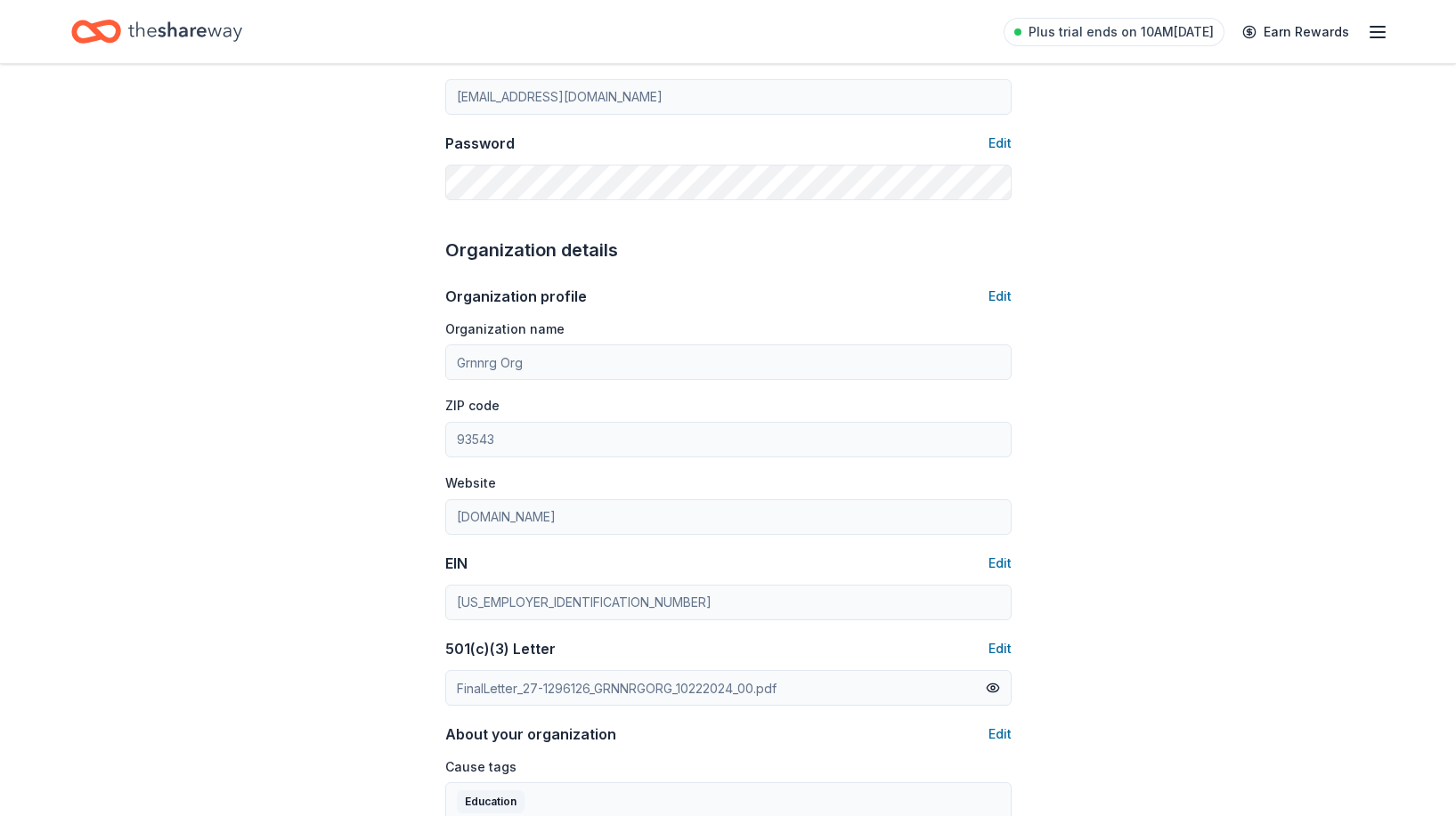
click at [1367, 29] on icon "button" at bounding box center [1378, 32] width 21 height 21
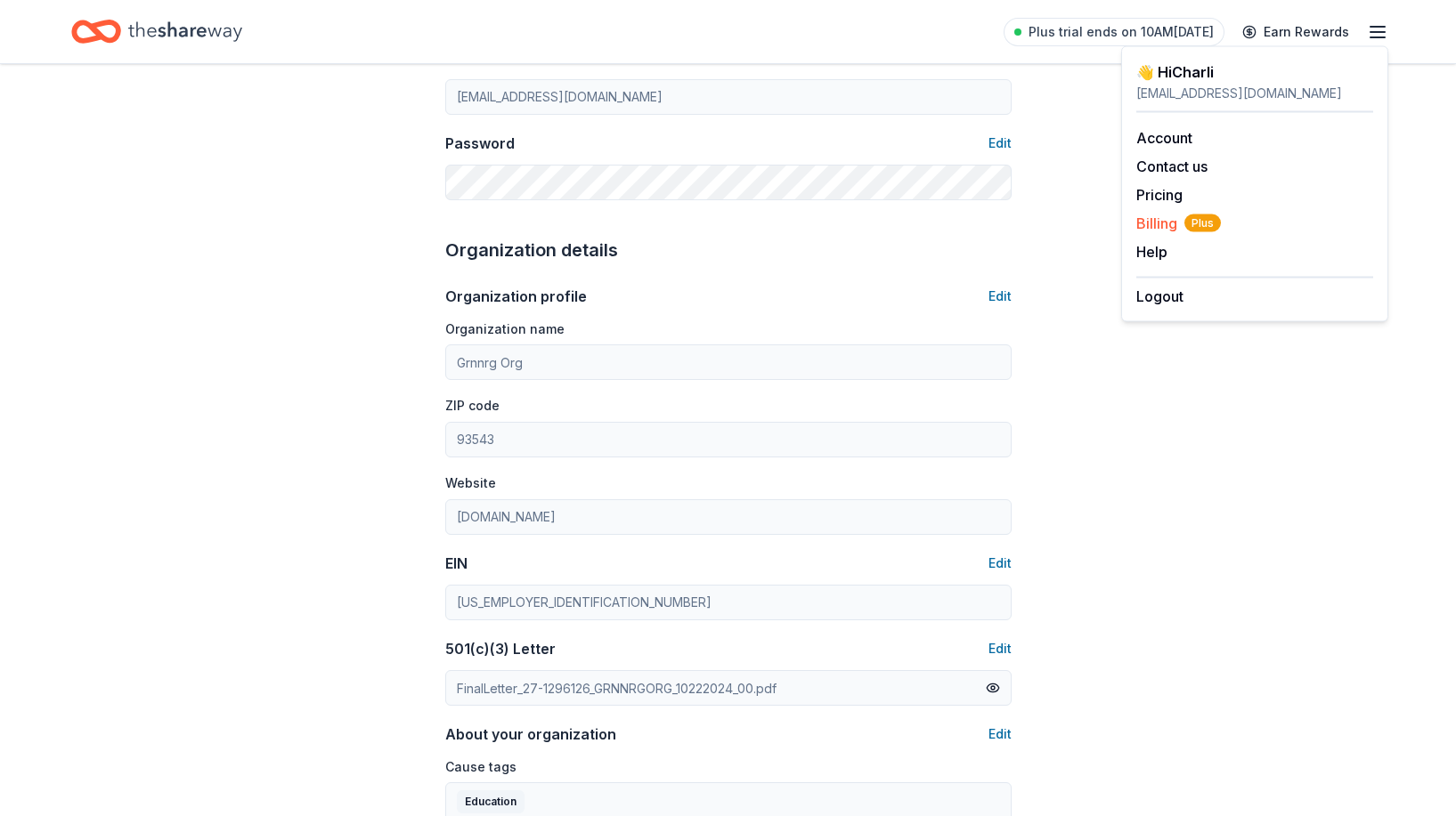
click at [1164, 223] on span "Billing Plus" at bounding box center [1178, 224] width 85 height 21
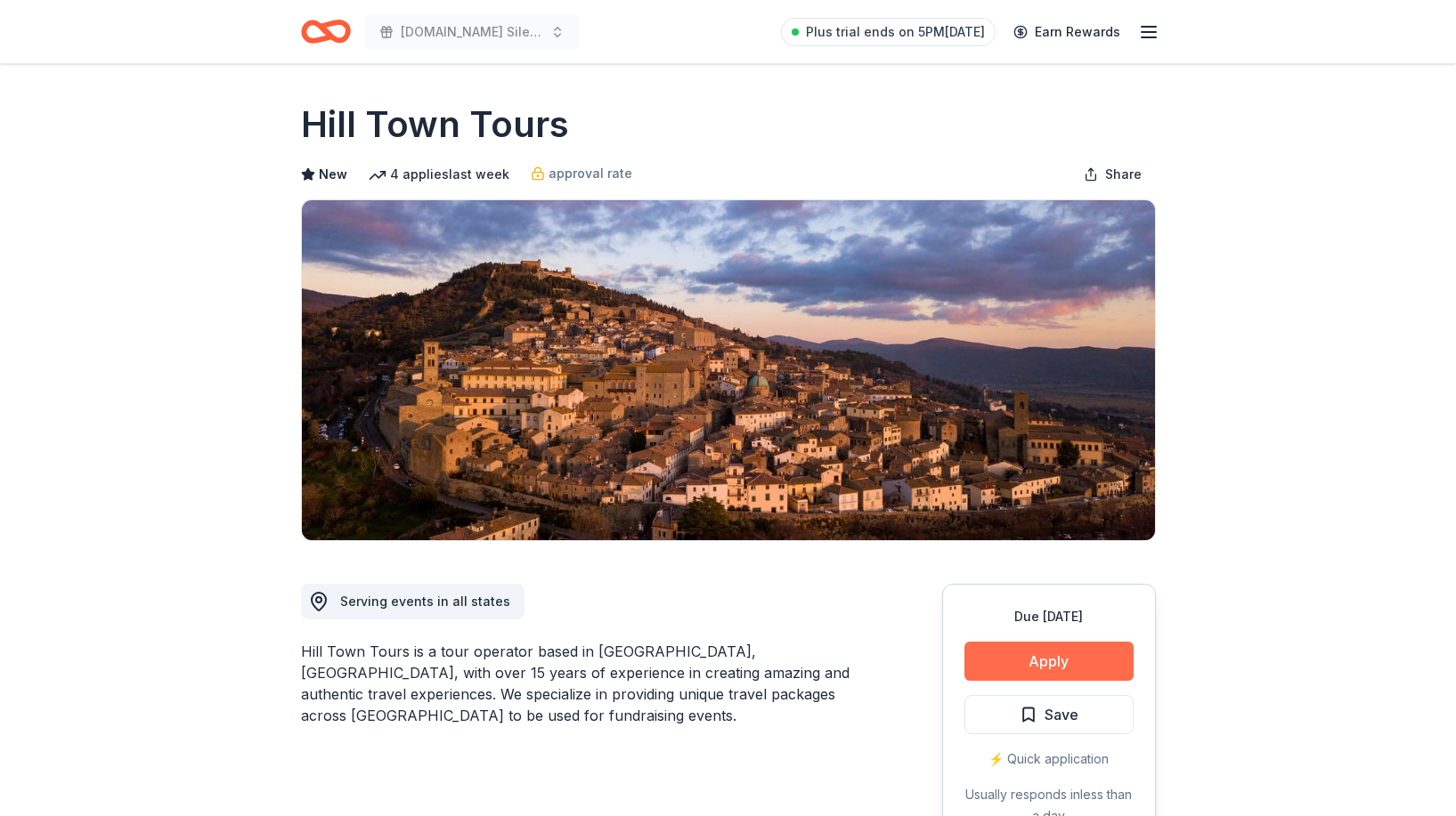
click at [1030, 657] on button "Apply" at bounding box center [1049, 661] width 169 height 39
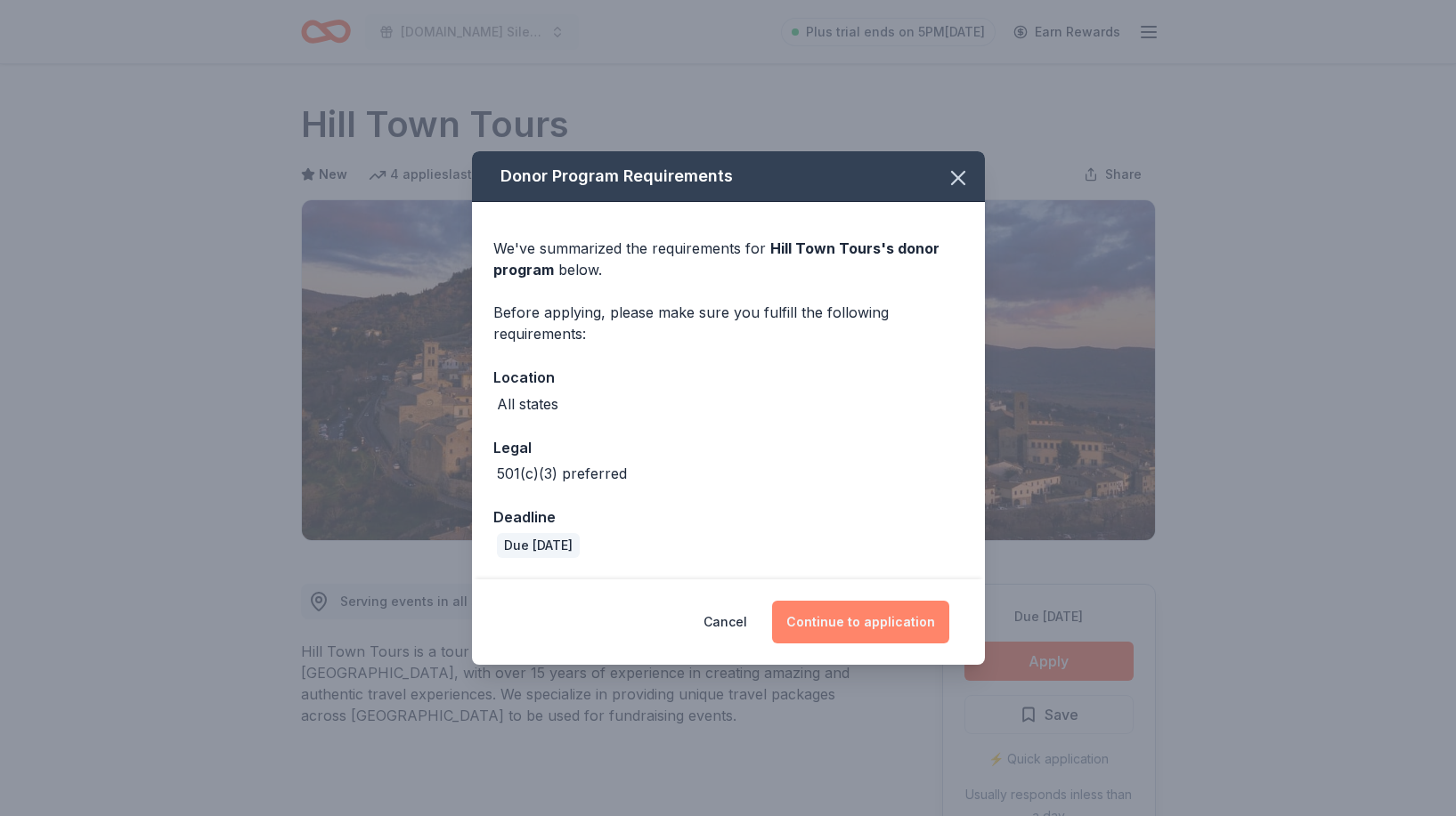
click at [843, 631] on button "Continue to application" at bounding box center [860, 623] width 177 height 43
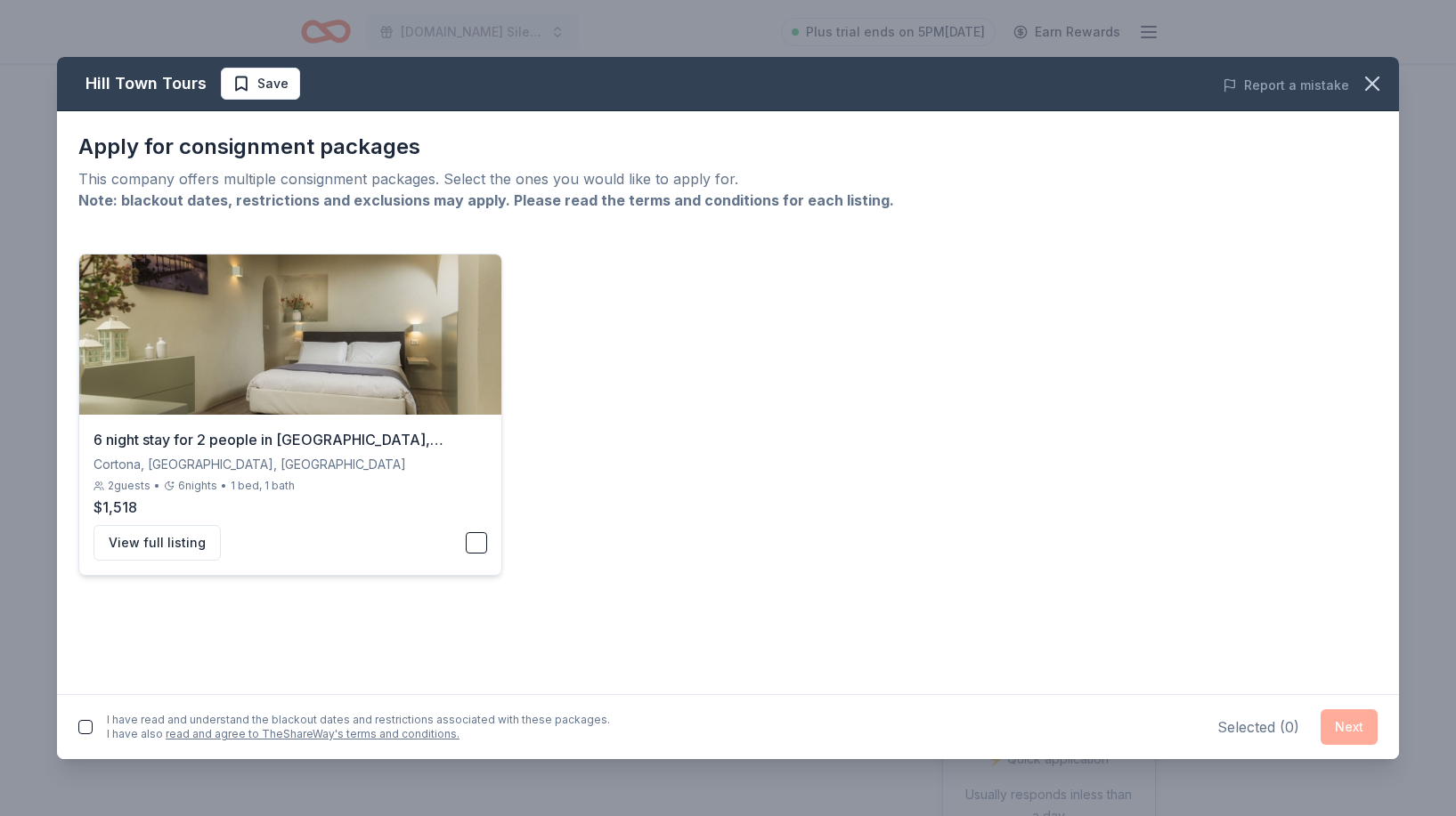
click at [477, 547] on button "button" at bounding box center [477, 543] width 21 height 21
click at [1360, 726] on button "Next" at bounding box center [1349, 727] width 57 height 36
click at [86, 727] on button "button" at bounding box center [86, 723] width 14 height 14
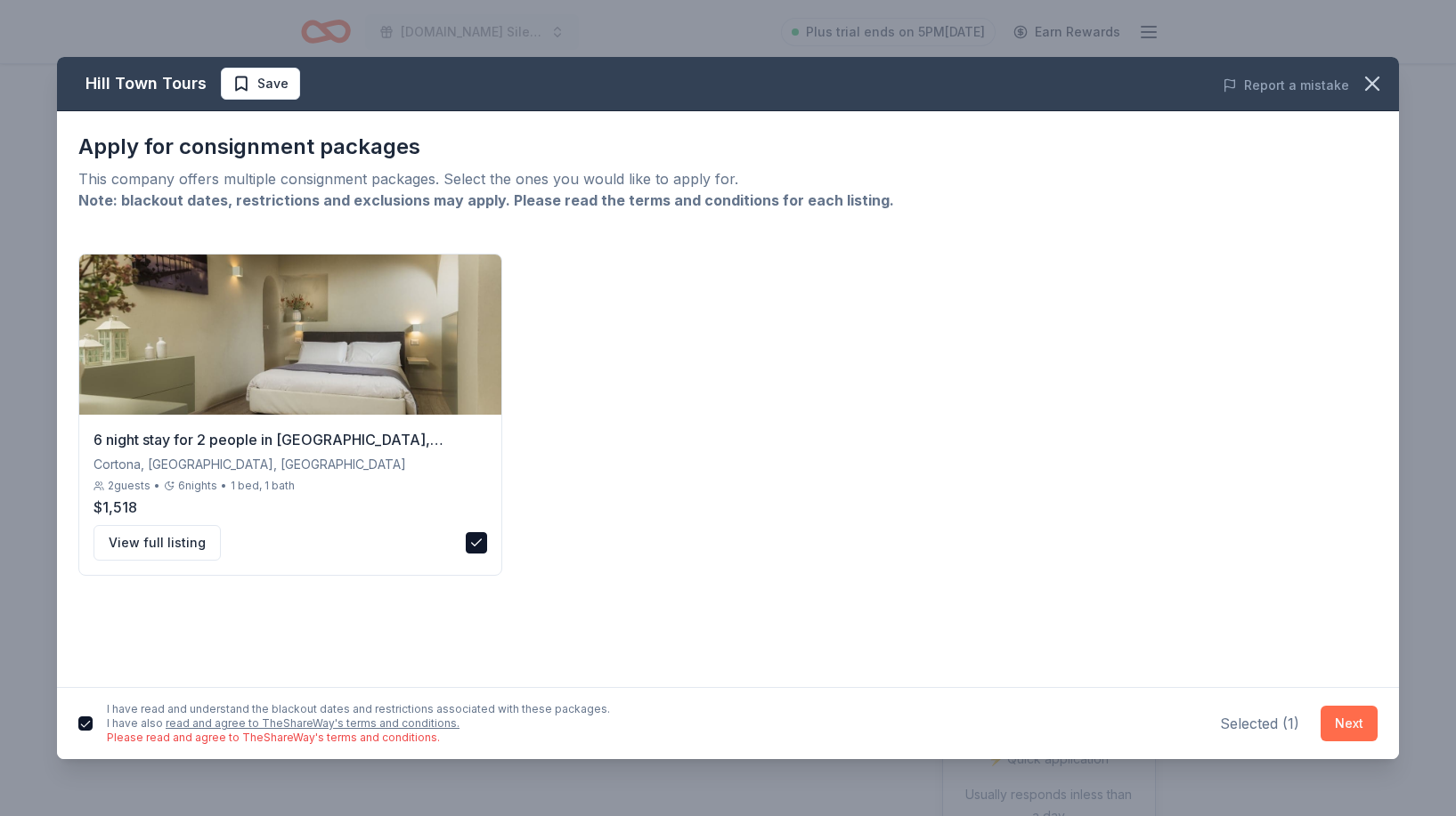
click at [1361, 720] on button "Next" at bounding box center [1349, 723] width 57 height 36
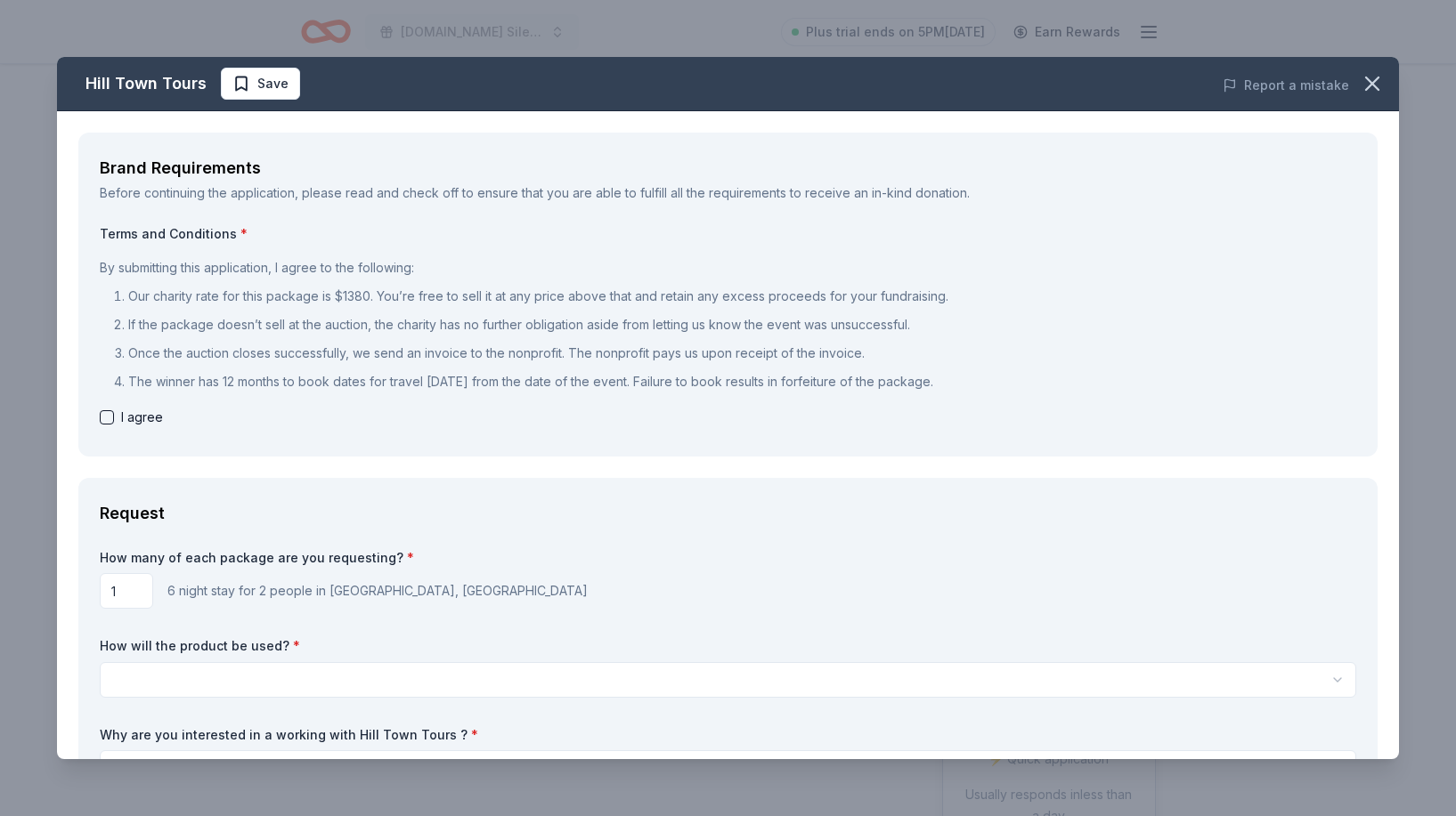
click at [109, 415] on button "button" at bounding box center [107, 418] width 14 height 14
checkbox input "true"
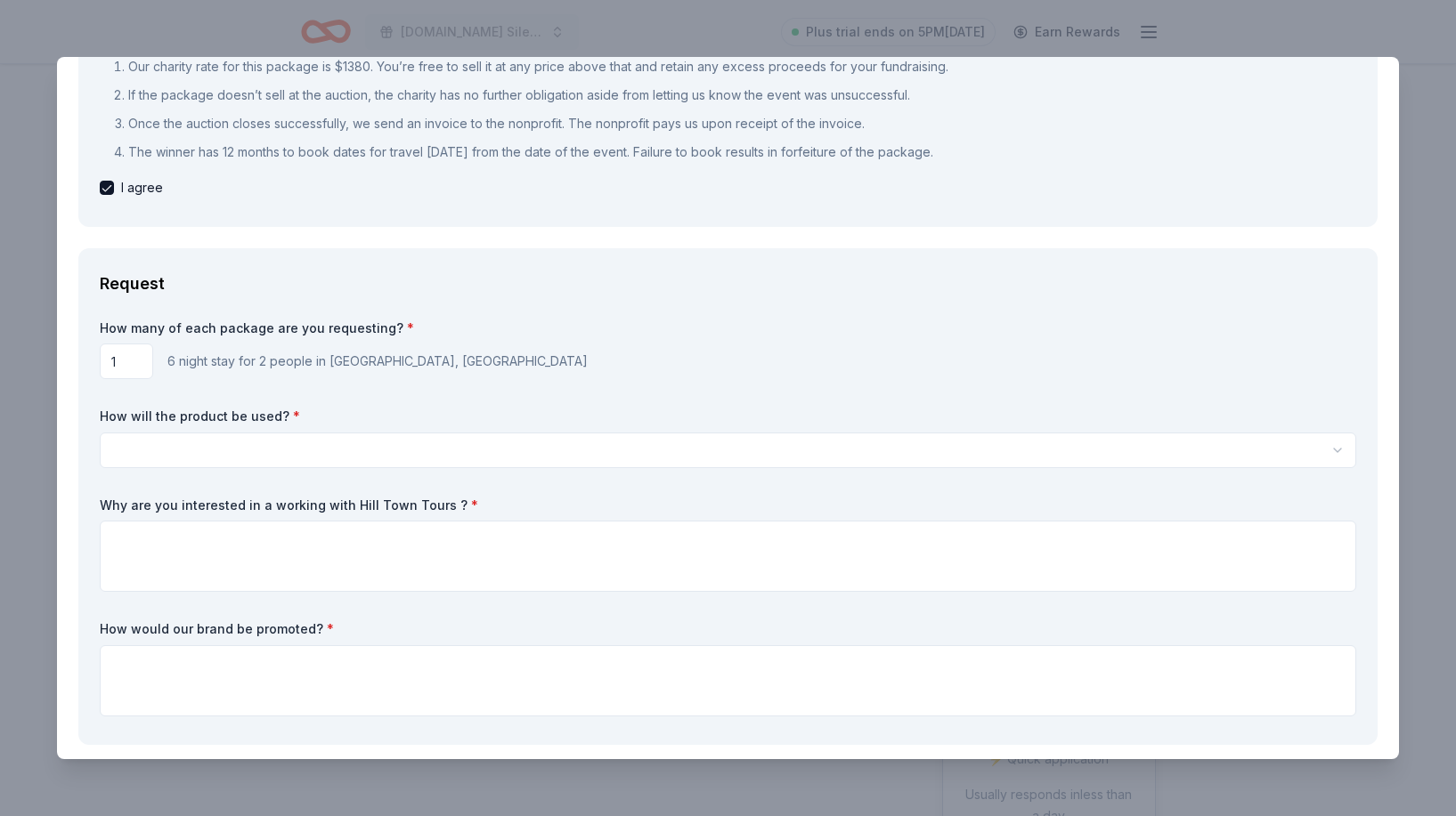
scroll to position [234, 0]
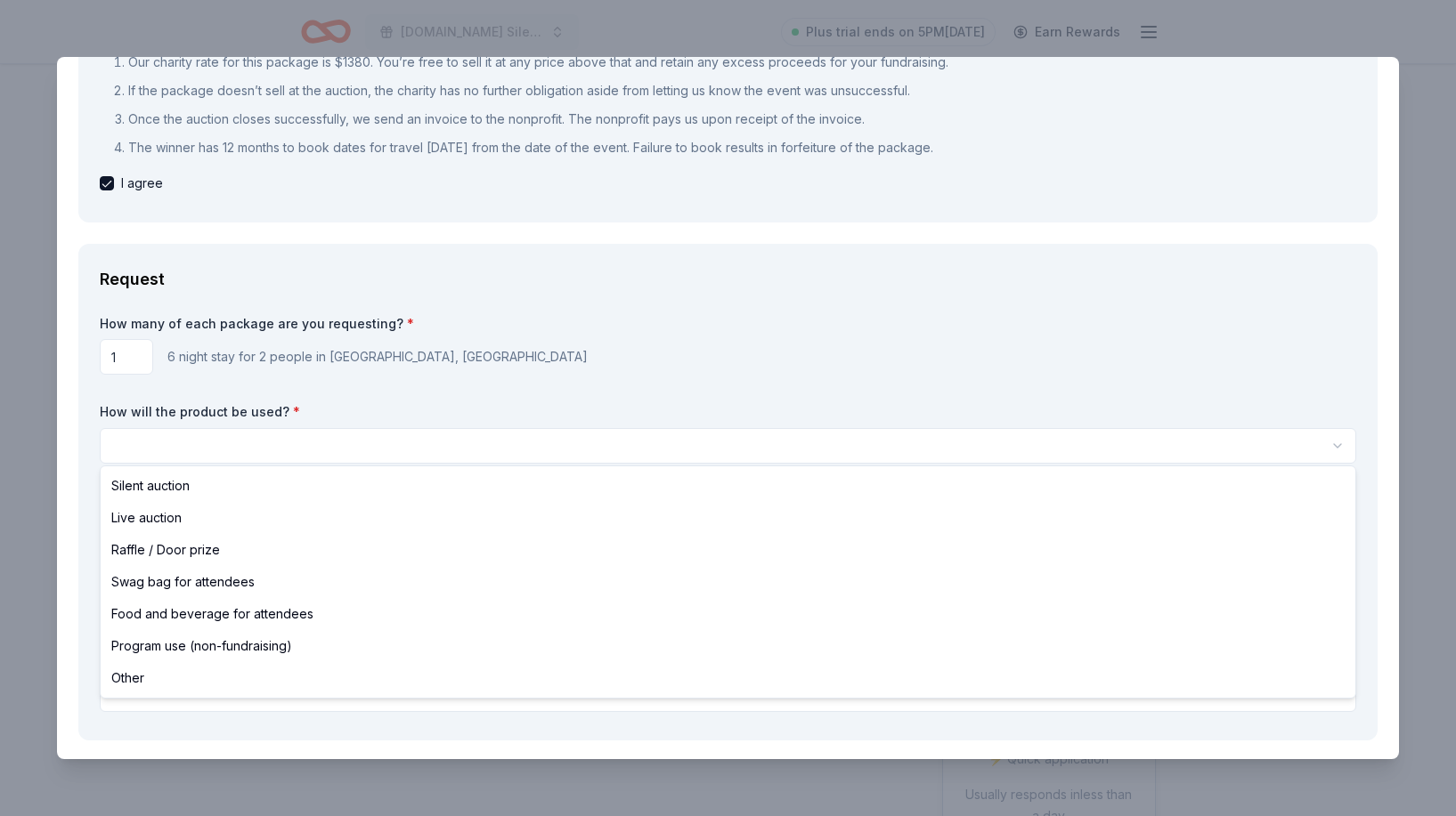
click at [323, 444] on html "GRNNRG.org Silent Auction Plus trial ends on 5PM, 10/9 Earn Rewards Due in 38 d…" at bounding box center [728, 408] width 1456 height 816
select select "silentAuction"
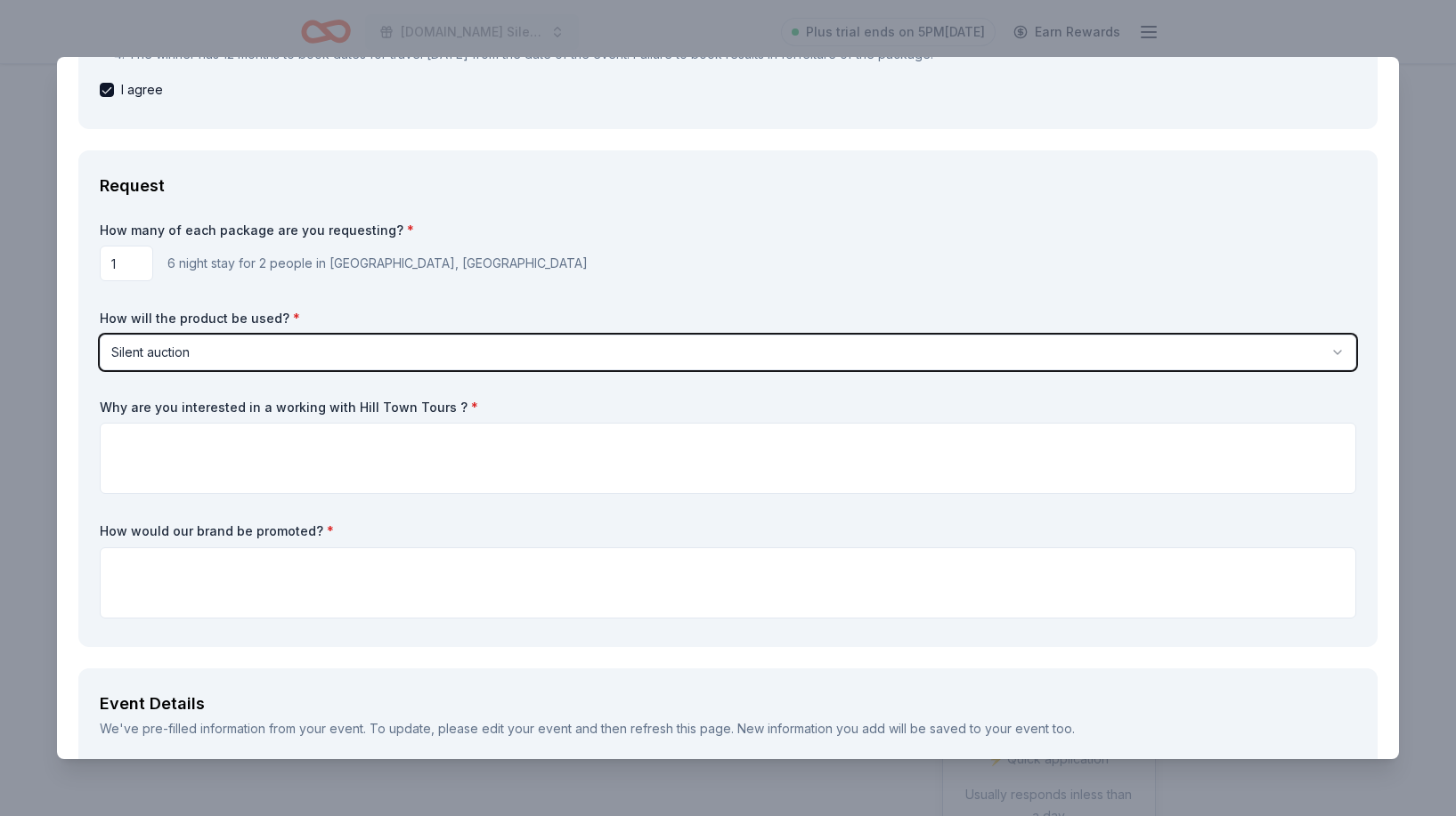
scroll to position [343, 0]
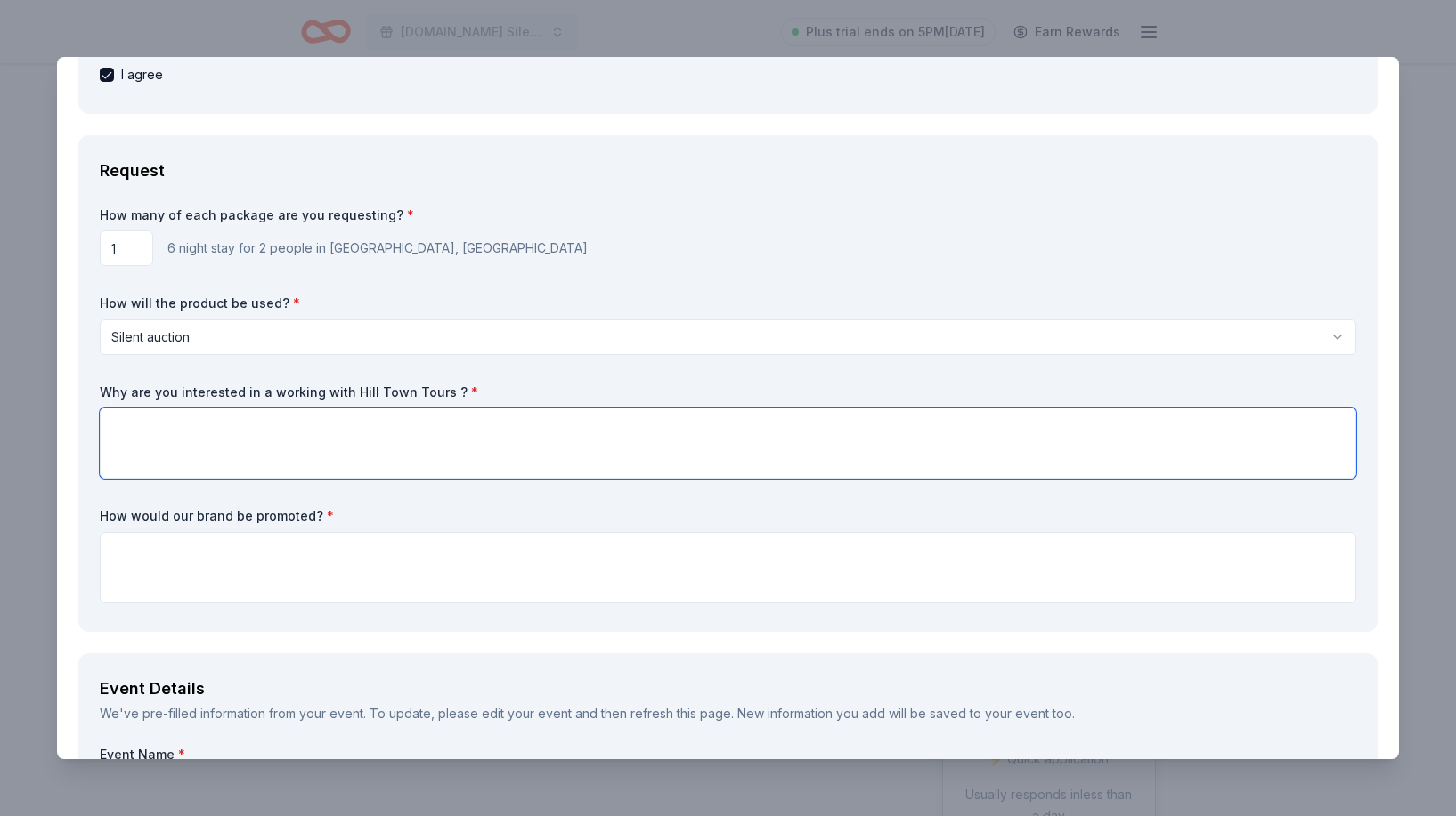
click at [317, 433] on textarea at bounding box center [728, 444] width 1256 height 71
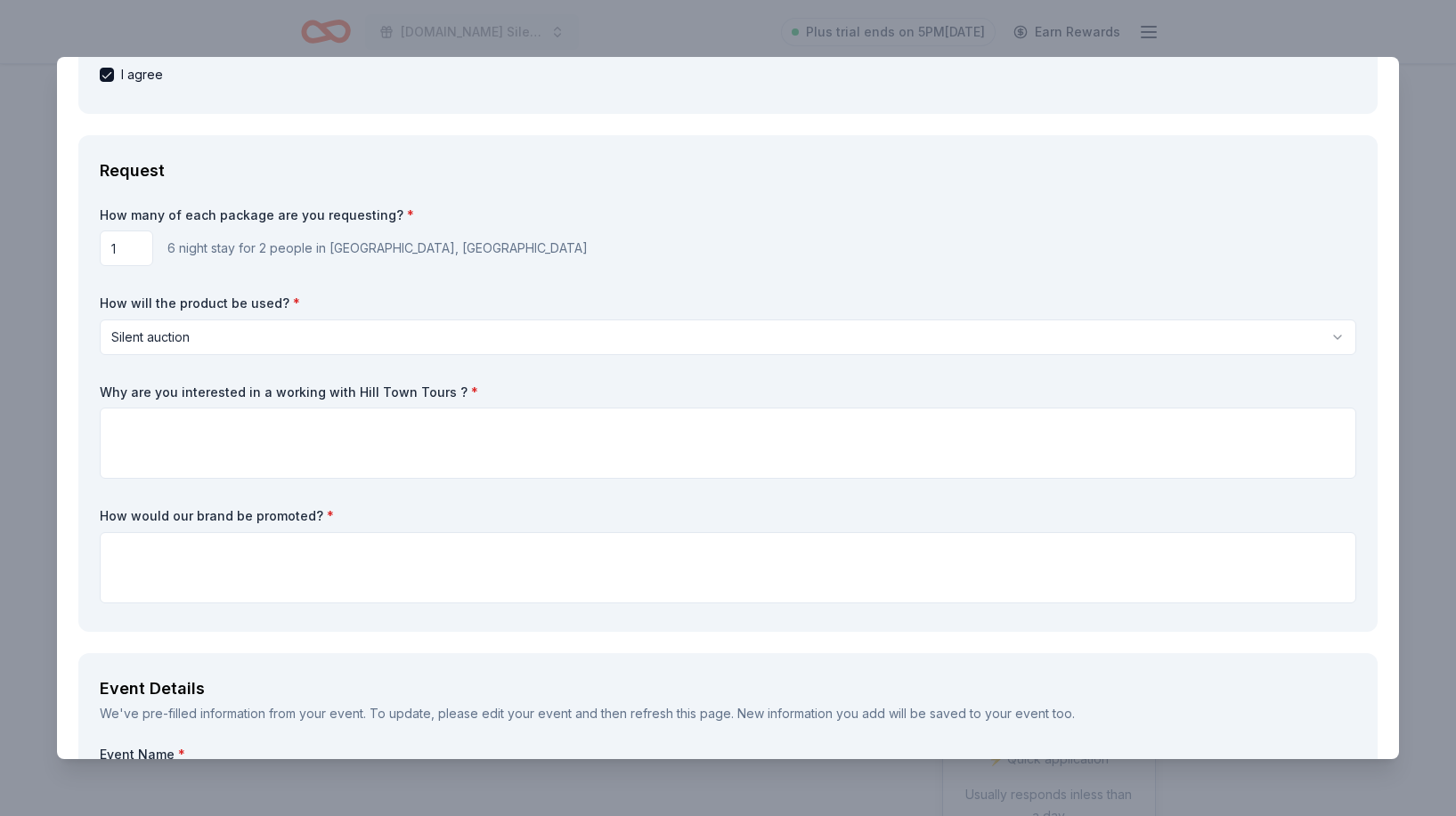
drag, startPoint x: 435, startPoint y: 394, endPoint x: 143, endPoint y: 397, distance: 292.0
click at [143, 397] on label "Why are you interested in a working with Hill Town Tours ? *" at bounding box center [728, 393] width 1256 height 18
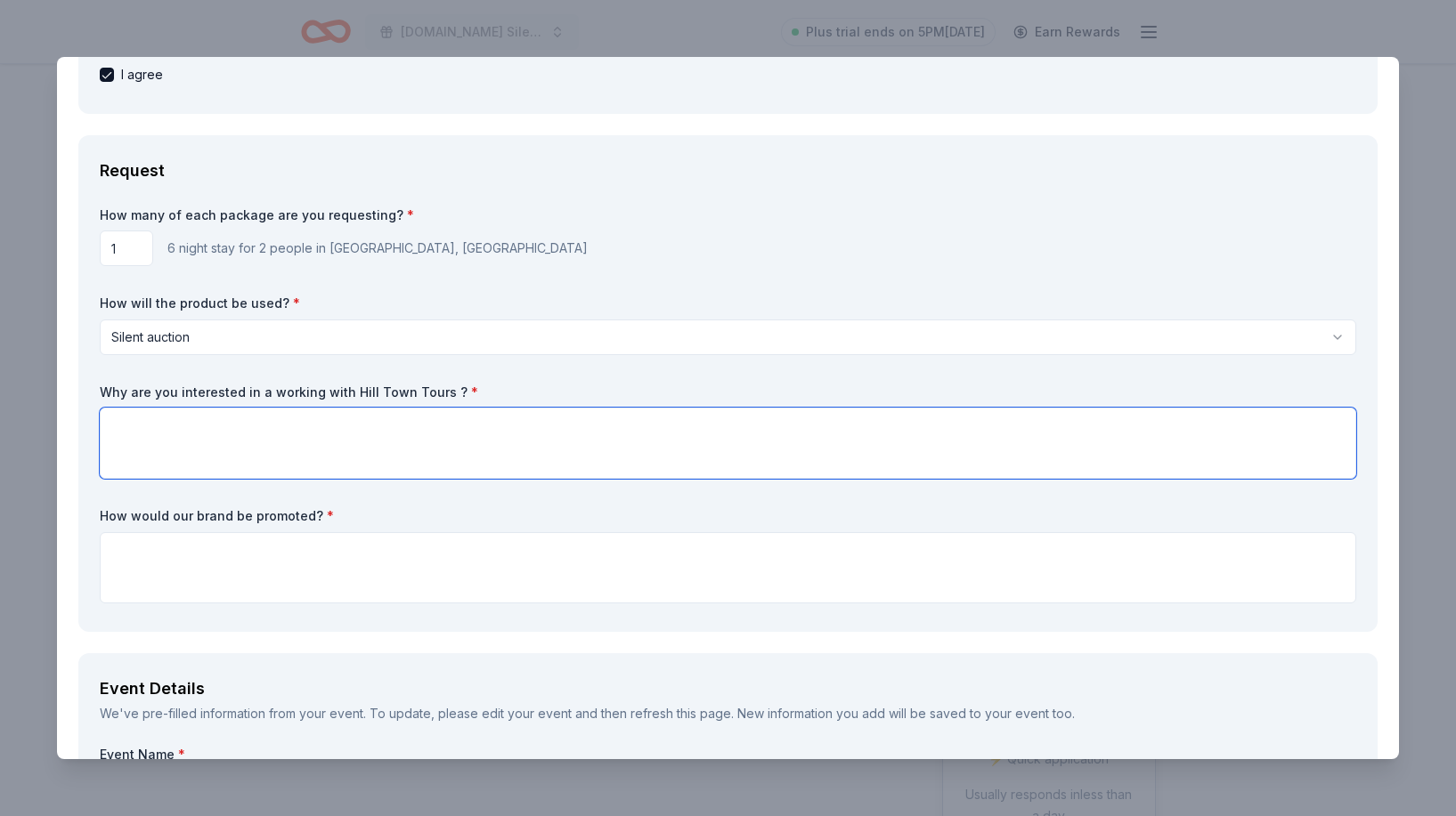
click at [519, 430] on textarea at bounding box center [728, 444] width 1256 height 71
paste textarea "Shared Values Around Nature, Landscape & Authentic Experiences Both organizatio…"
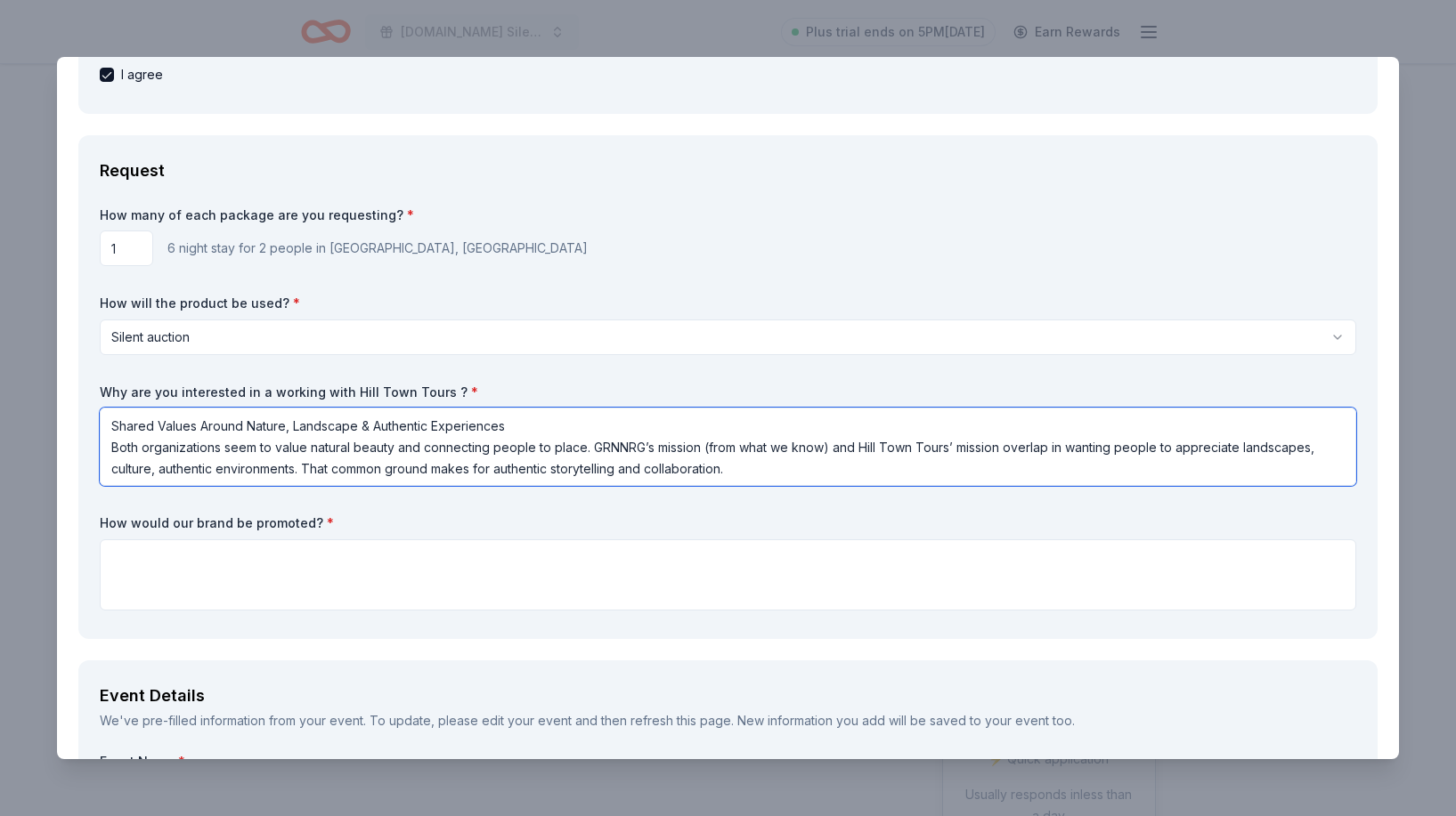
drag, startPoint x: 516, startPoint y: 427, endPoint x: 31, endPoint y: 424, distance: 485.0
click at [31, 424] on div "Hill Town Tours Save Report a mistake Brand Requirements Before continuing the …" at bounding box center [728, 408] width 1456 height 816
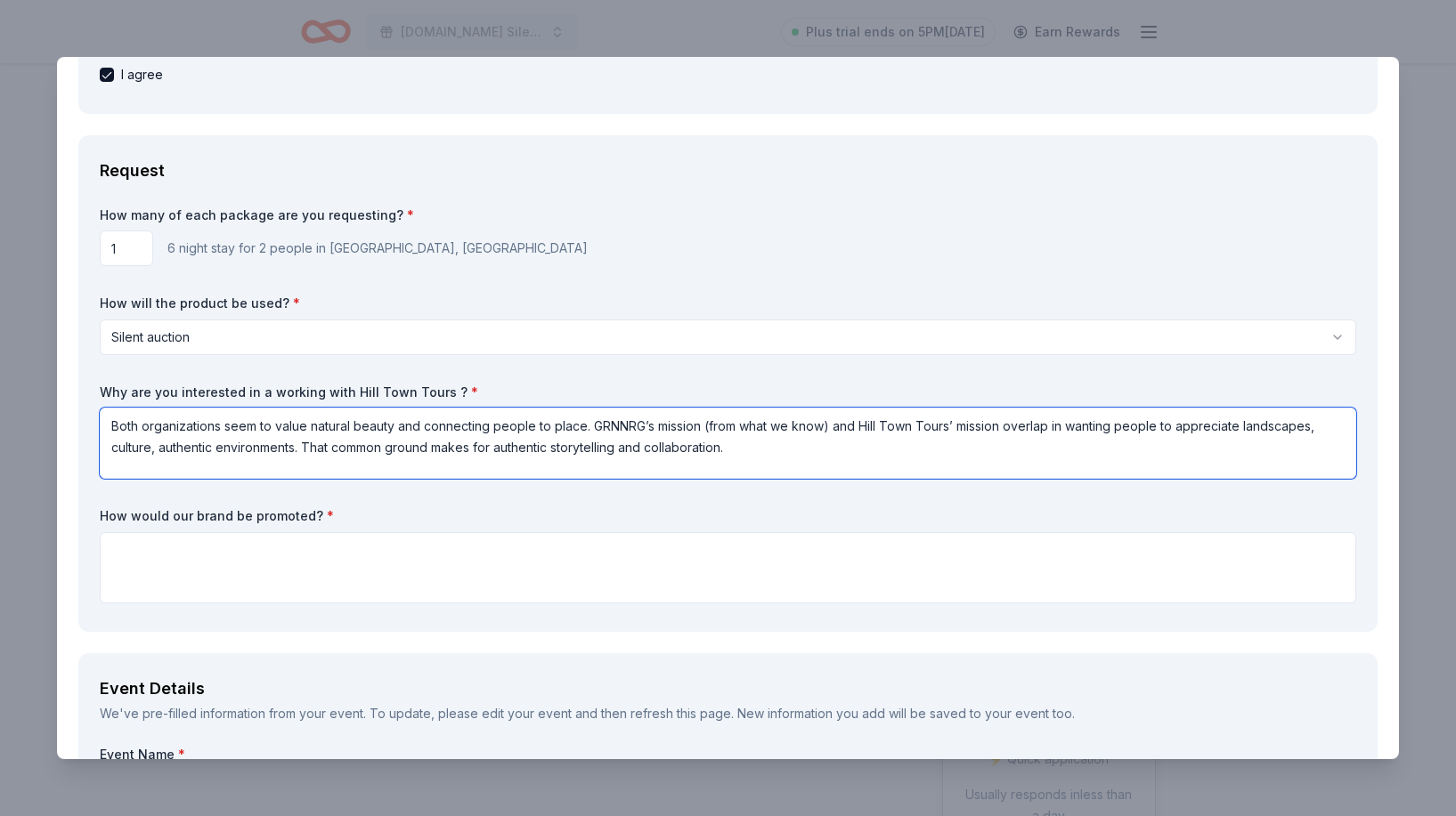
drag, startPoint x: 271, startPoint y: 428, endPoint x: 226, endPoint y: 430, distance: 45.0
click at [226, 430] on textarea "Both organizations seem to value natural beauty and connecting people to place.…" at bounding box center [728, 444] width 1256 height 71
drag, startPoint x: 780, startPoint y: 431, endPoint x: 656, endPoint y: 428, distance: 124.0
click at [656, 428] on textarea "Both organizations value natural beauty and connecting people to place. GRNNRG’…" at bounding box center [728, 444] width 1256 height 71
type textarea "Both organizations value natural beauty and connecting people to place. GRNNRG’…"
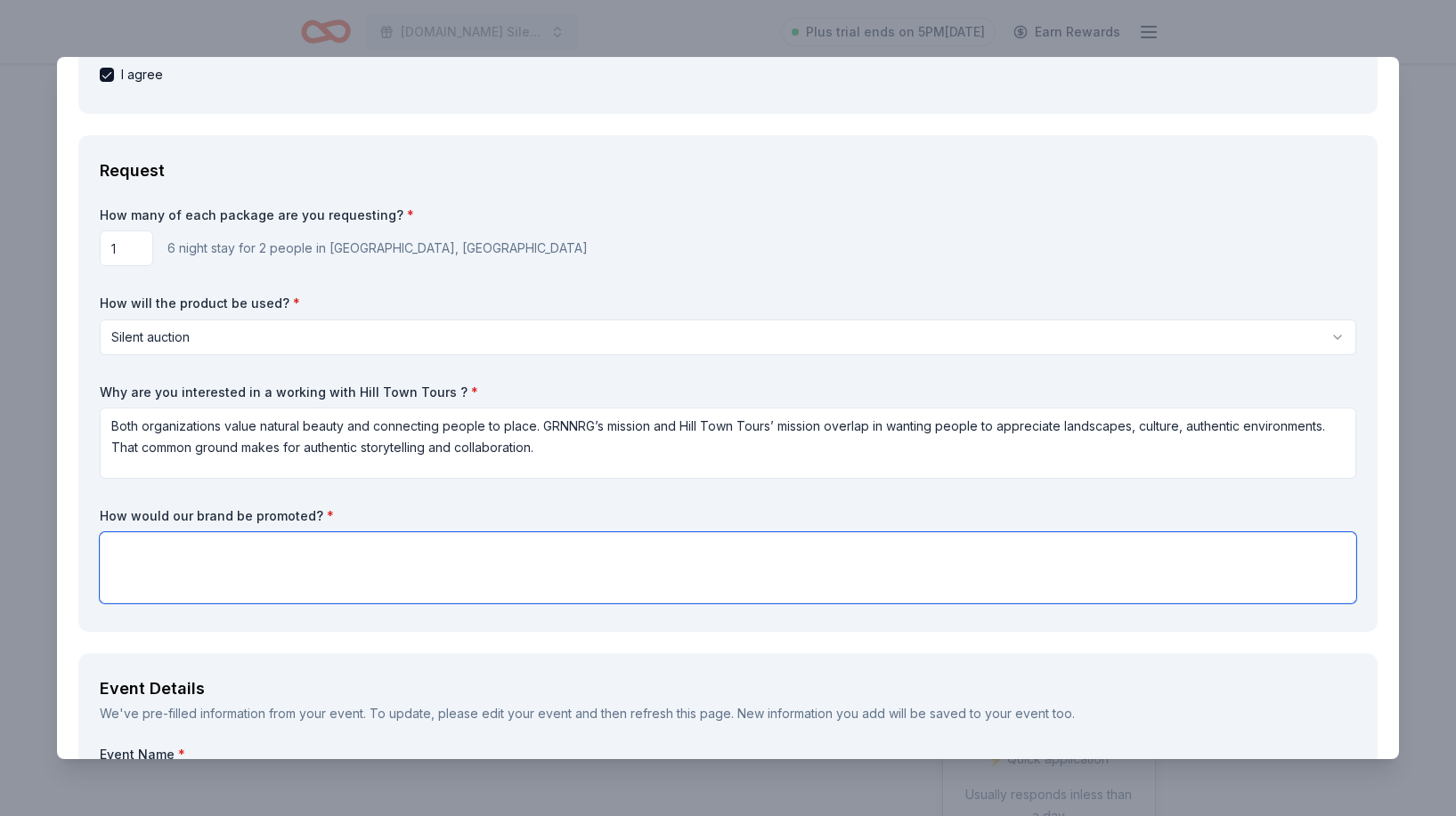
click at [520, 567] on textarea at bounding box center [728, 568] width 1256 height 71
paste textarea "Participating sponsors and businesses will be prominently featured in our progr…"
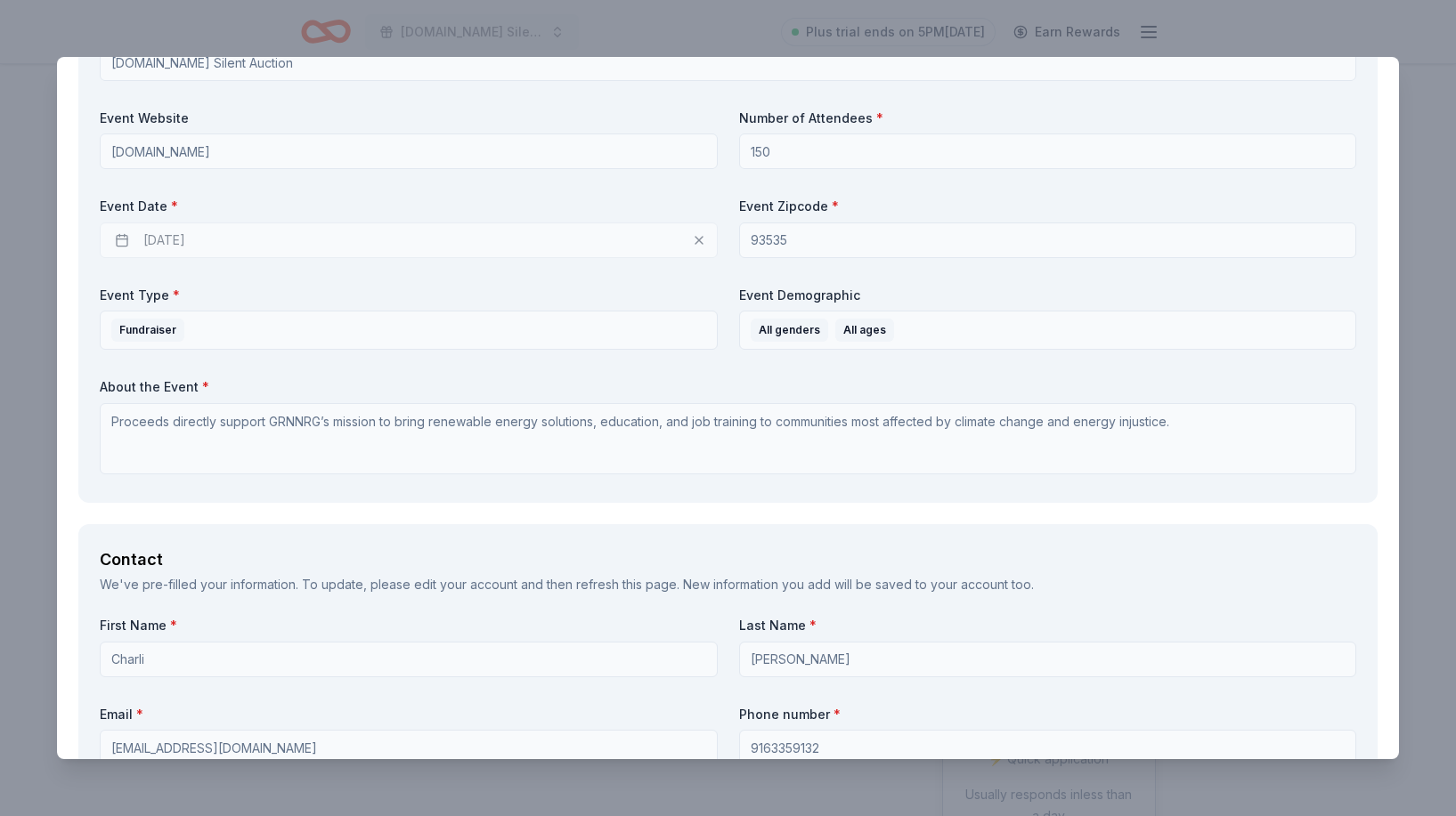
scroll to position [1072, 0]
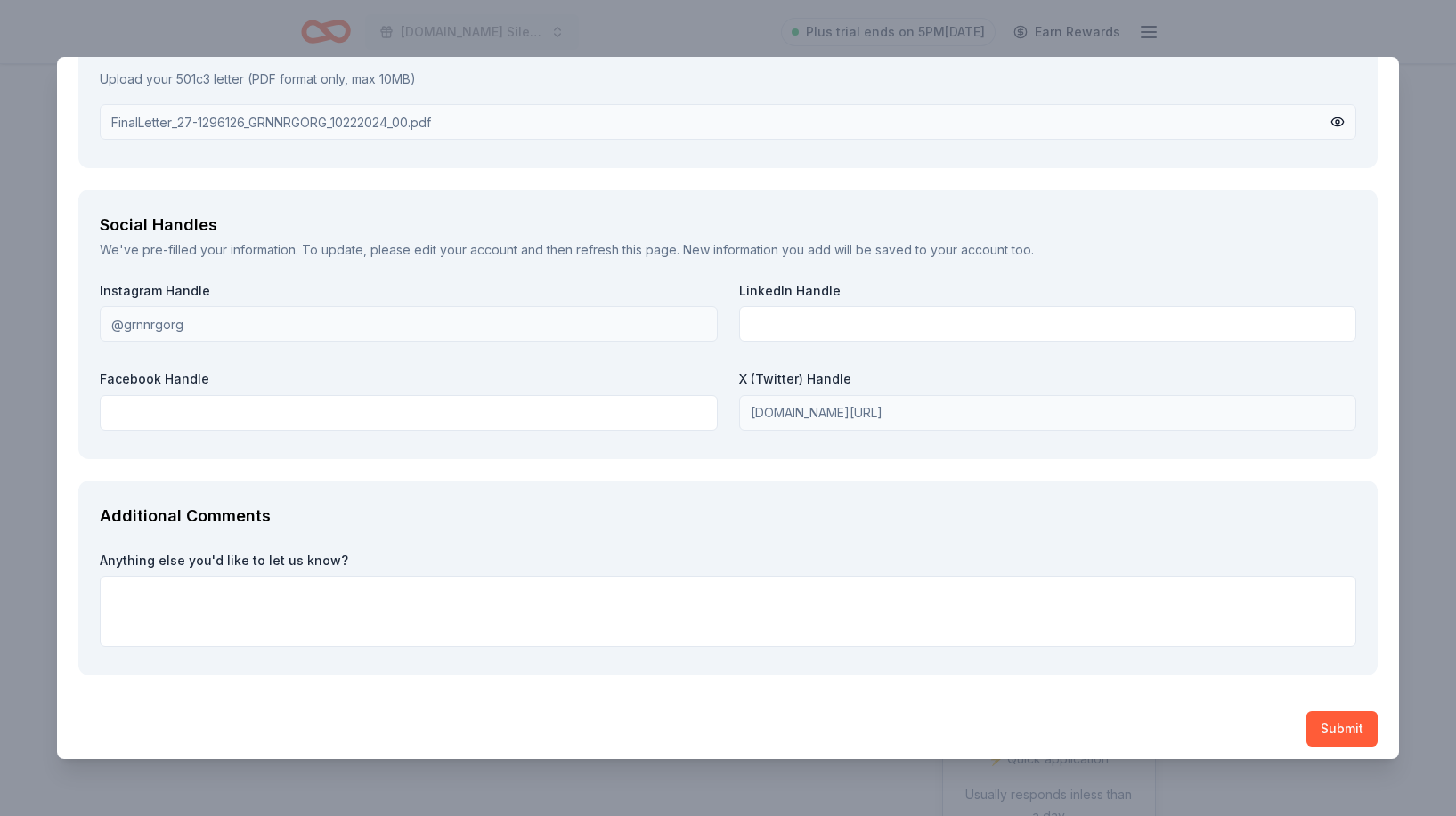
type textarea "Participating sponsors and businesses will be prominently featured in our progr…"
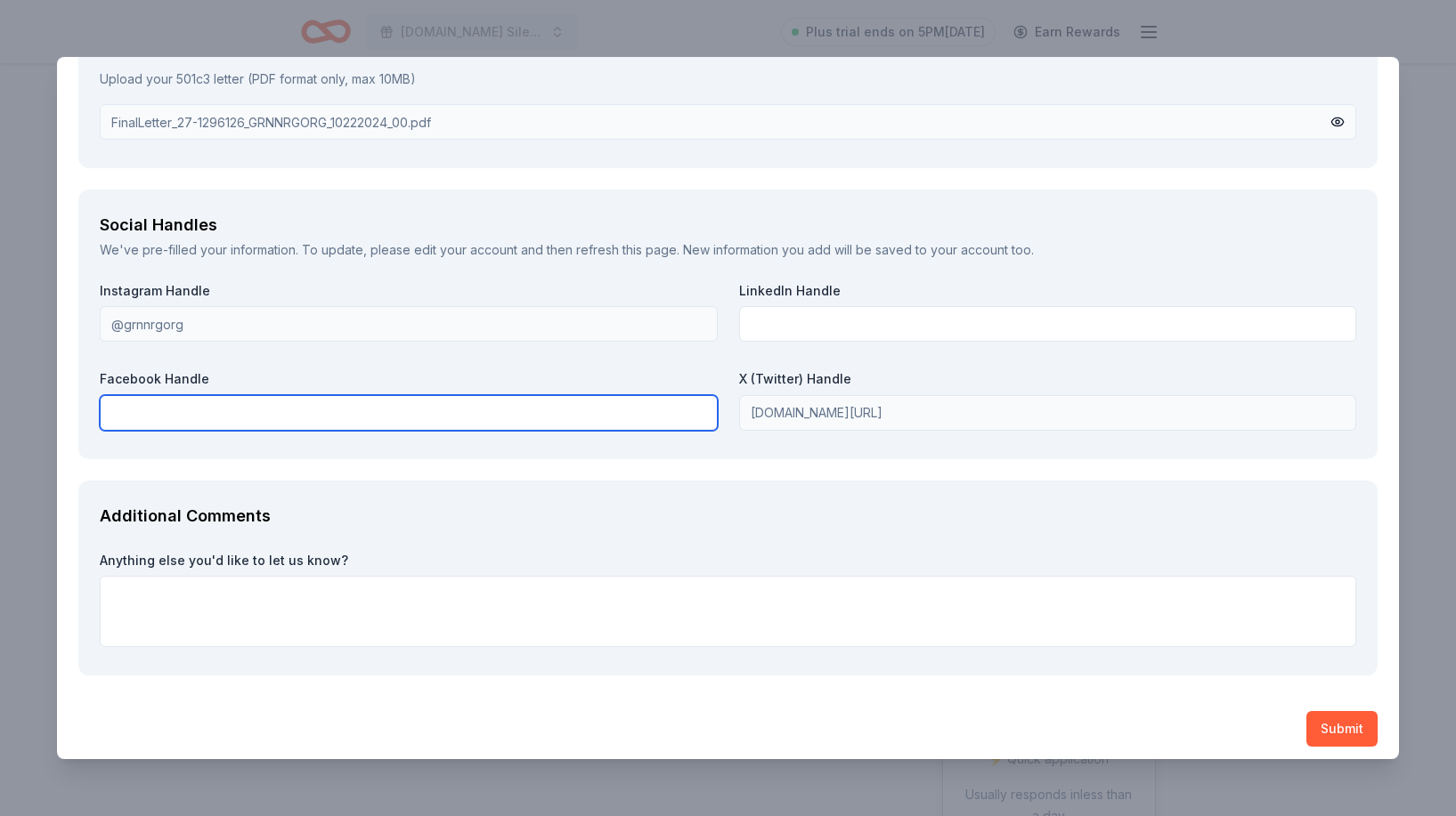
scroll to position [2244, 0]
click at [510, 405] on input "text" at bounding box center [409, 414] width 618 height 36
type input "Facebook.com"
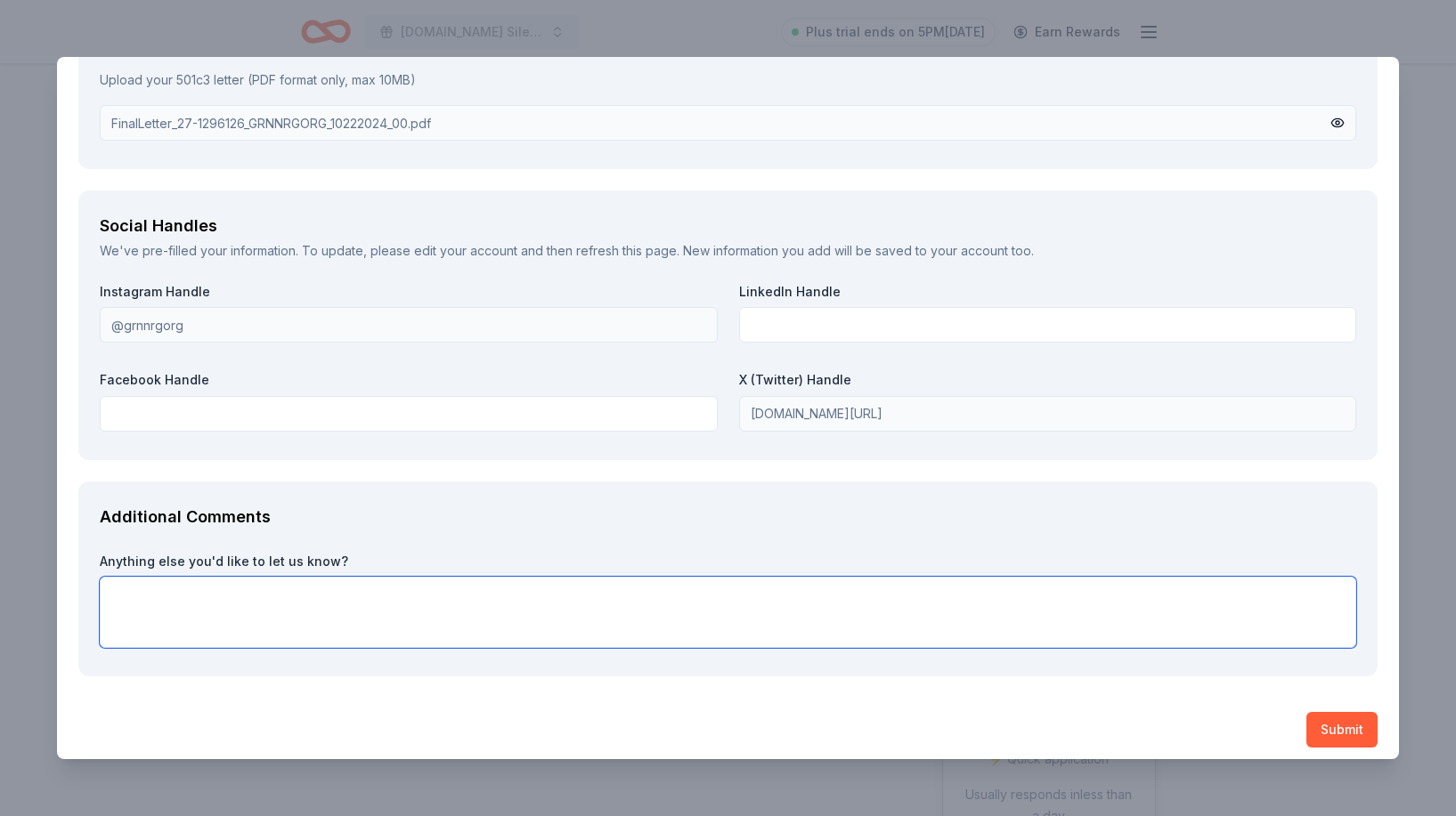
click at [503, 630] on textarea at bounding box center [728, 613] width 1256 height 71
paste textarea "[DOMAIN_NAME] is excited to host our upcoming Silent Auction ([DATE] – [DATE]),…"
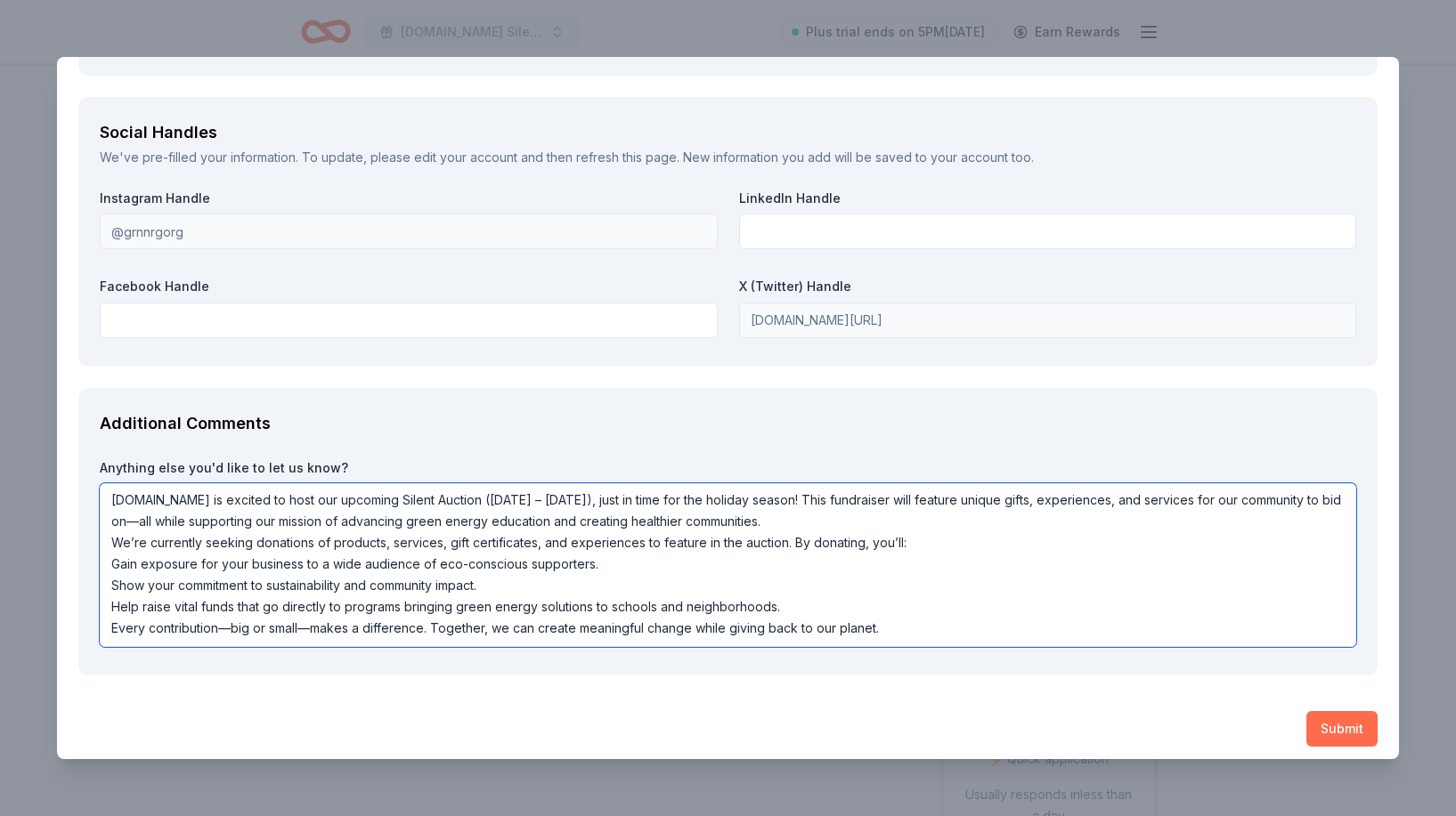
scroll to position [2337, 0]
type textarea "[DOMAIN_NAME] is excited to host our upcoming Silent Auction ([DATE] – [DATE]),…"
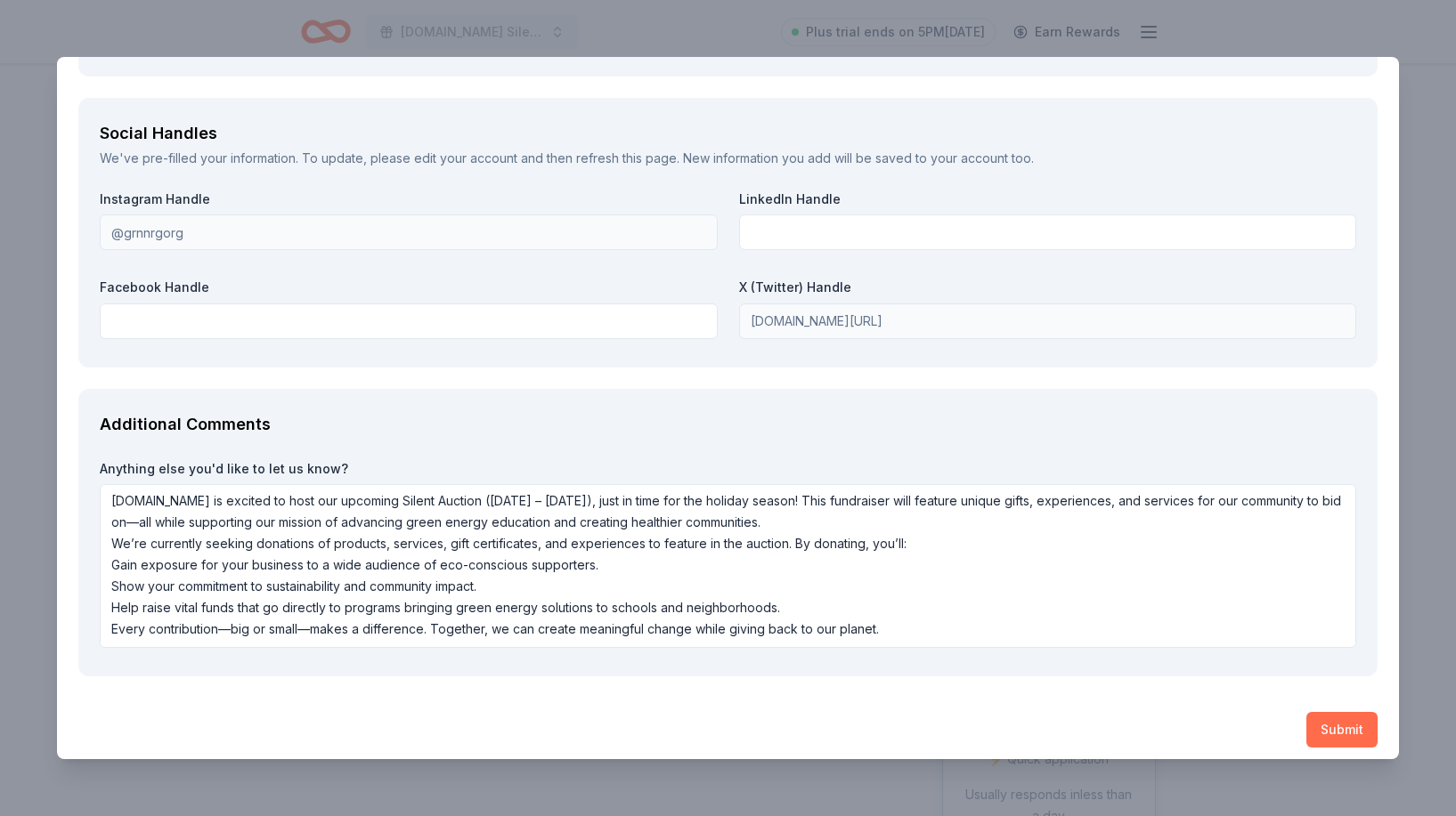
click at [1318, 724] on button "Submit" at bounding box center [1342, 730] width 71 height 36
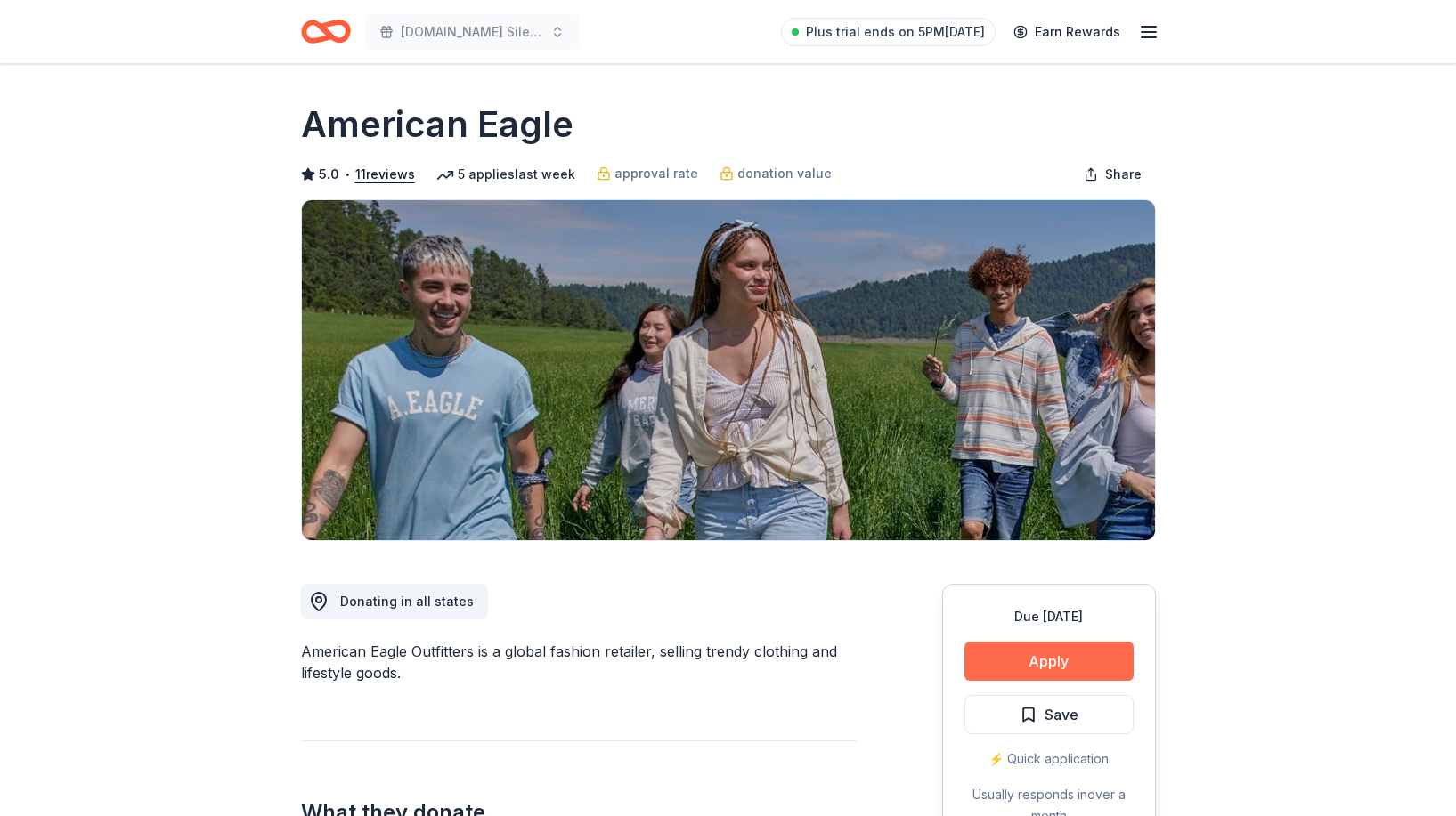
click at [1053, 659] on button "Apply" at bounding box center [1049, 661] width 169 height 39
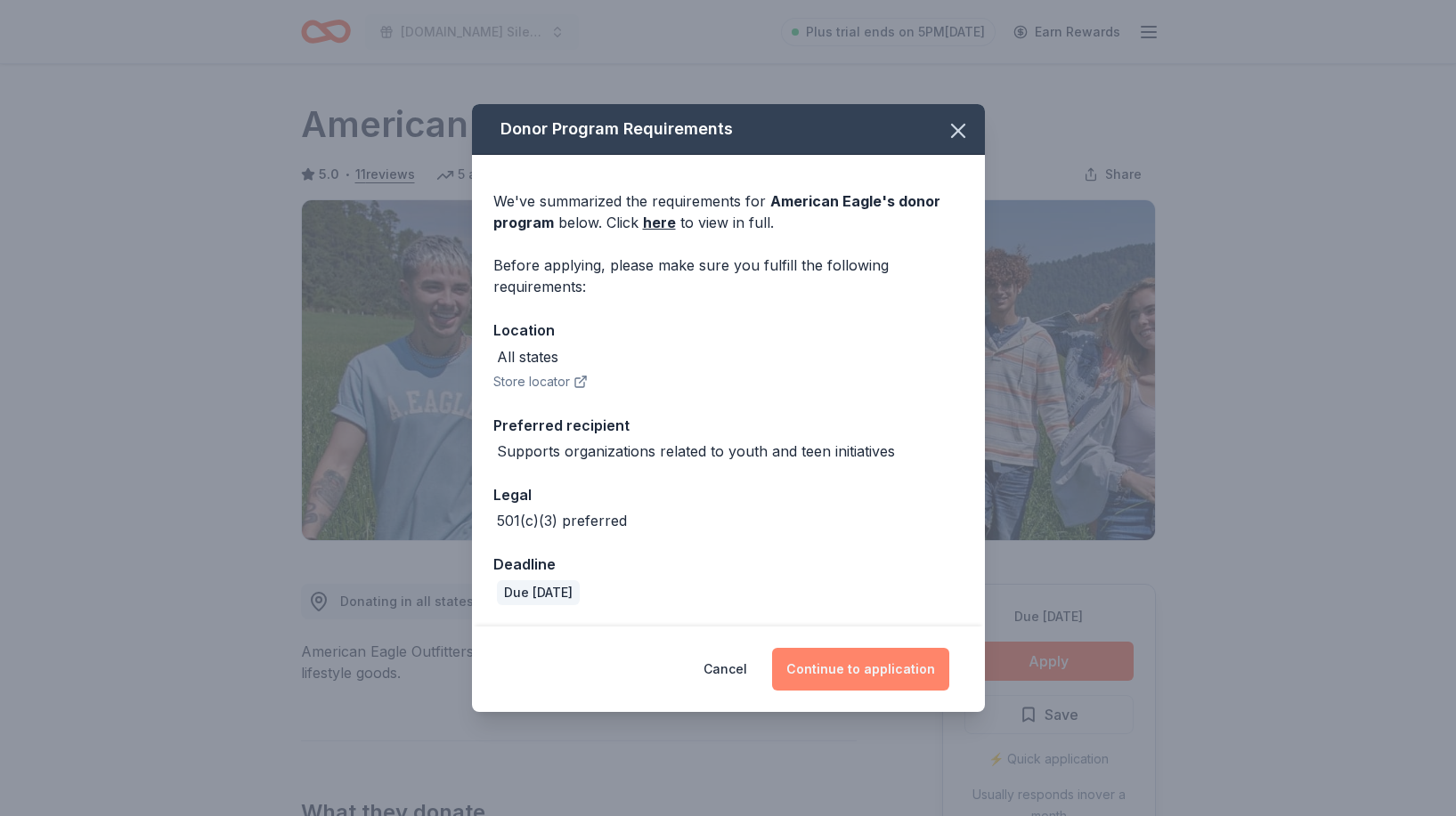
click at [879, 681] on button "Continue to application" at bounding box center [860, 669] width 177 height 43
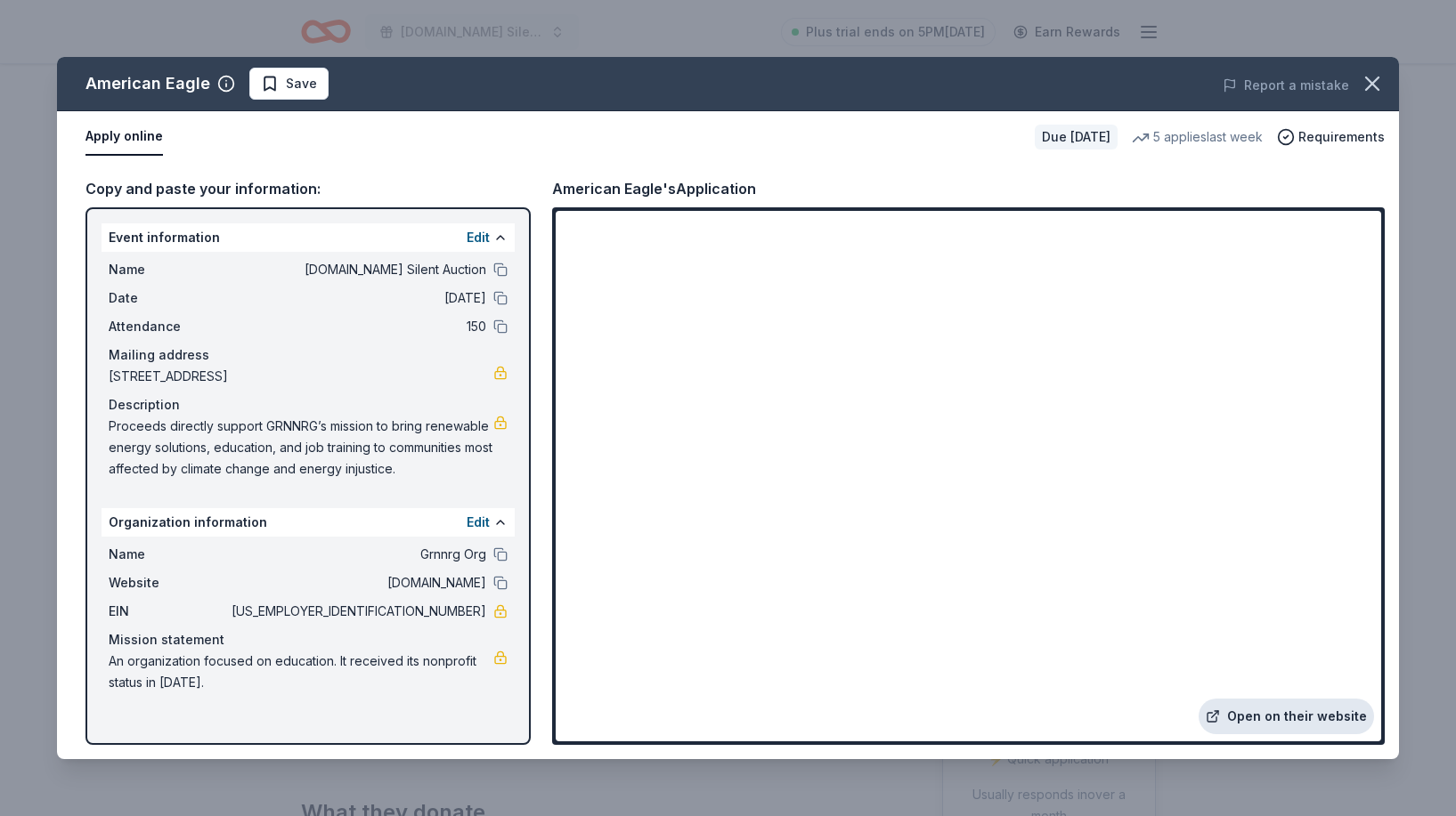
click at [1234, 705] on link "Open on their website" at bounding box center [1286, 716] width 176 height 36
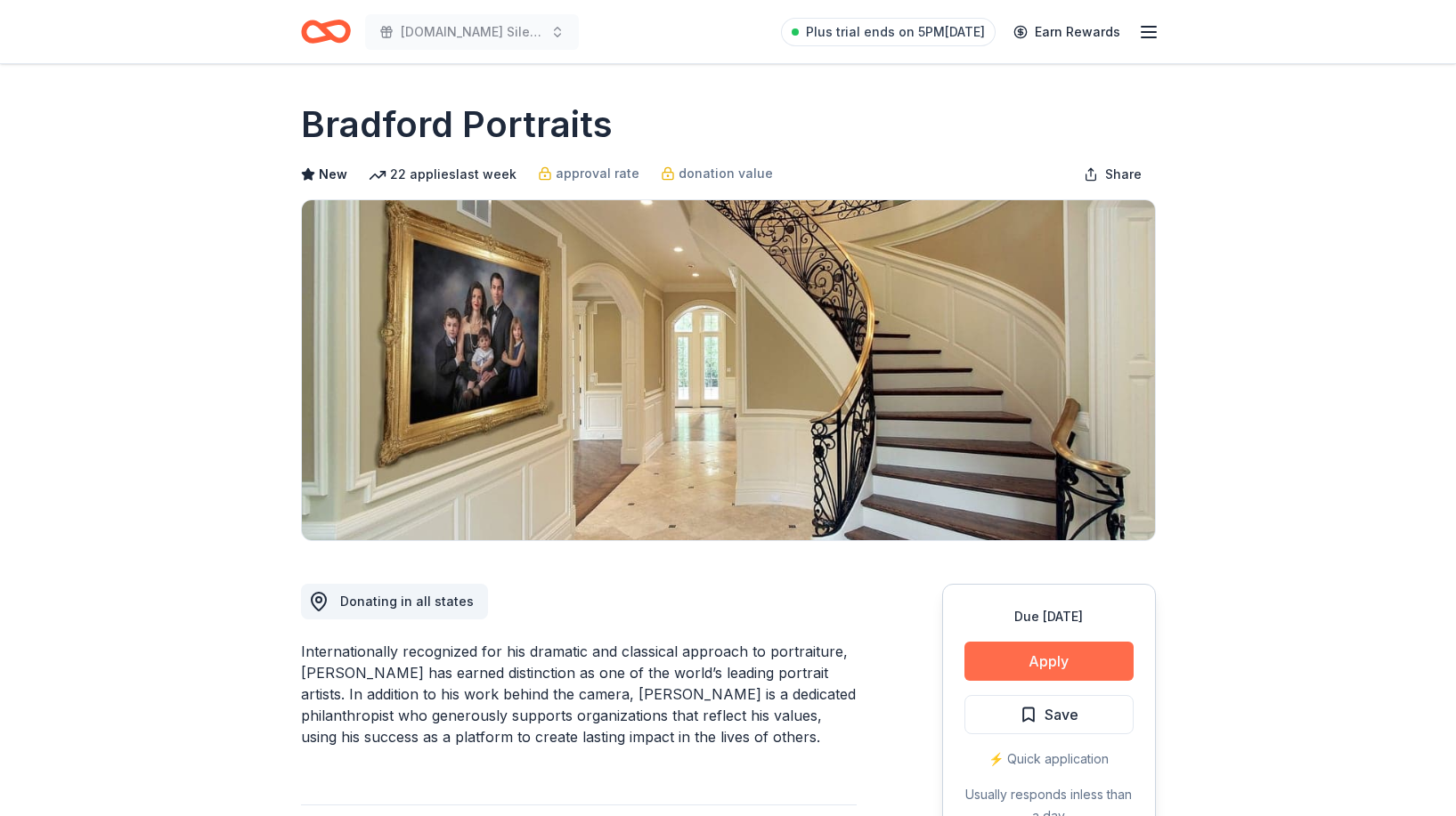
click at [1052, 645] on button "Apply" at bounding box center [1049, 661] width 169 height 39
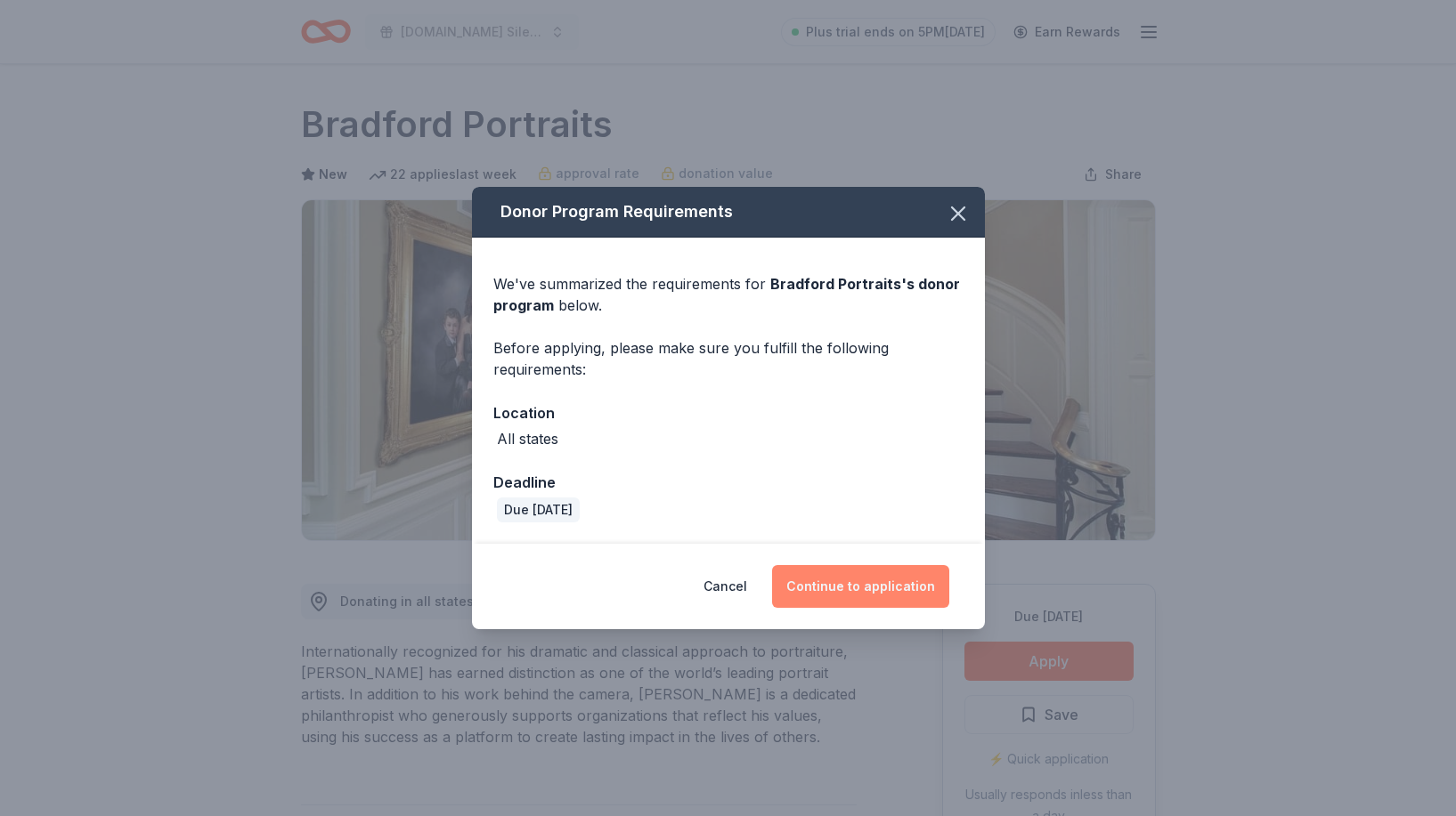
click at [899, 594] on button "Continue to application" at bounding box center [860, 587] width 177 height 43
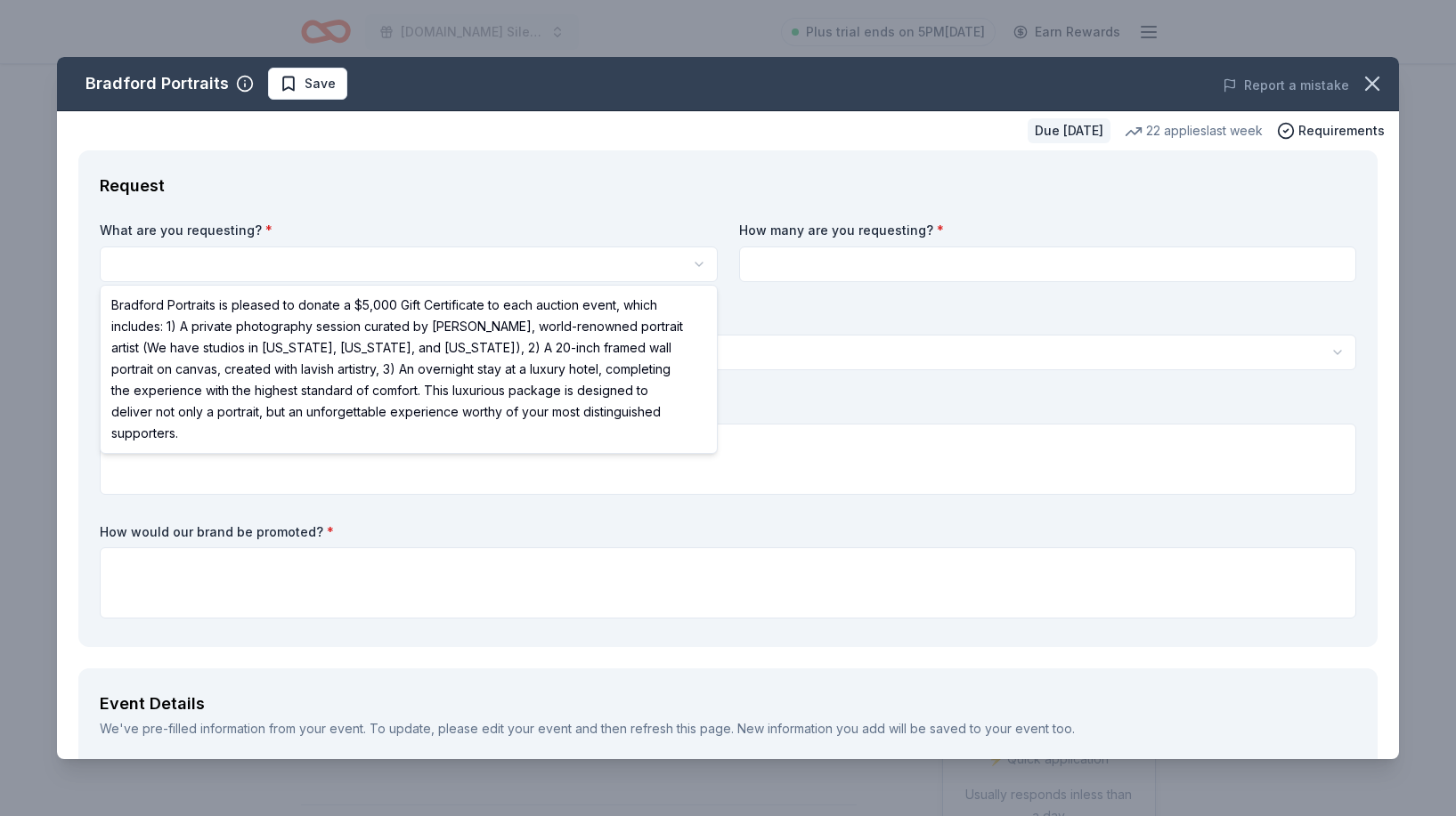
click at [519, 271] on html "GRNNRG.org Silent Auction Plus trial ends on 5PM, 10/9 Earn Rewards Due in 23 d…" at bounding box center [728, 408] width 1456 height 816
select select "Bradford Portraits is pleased to donate a $5,000 Gift Certificate to each aucti…"
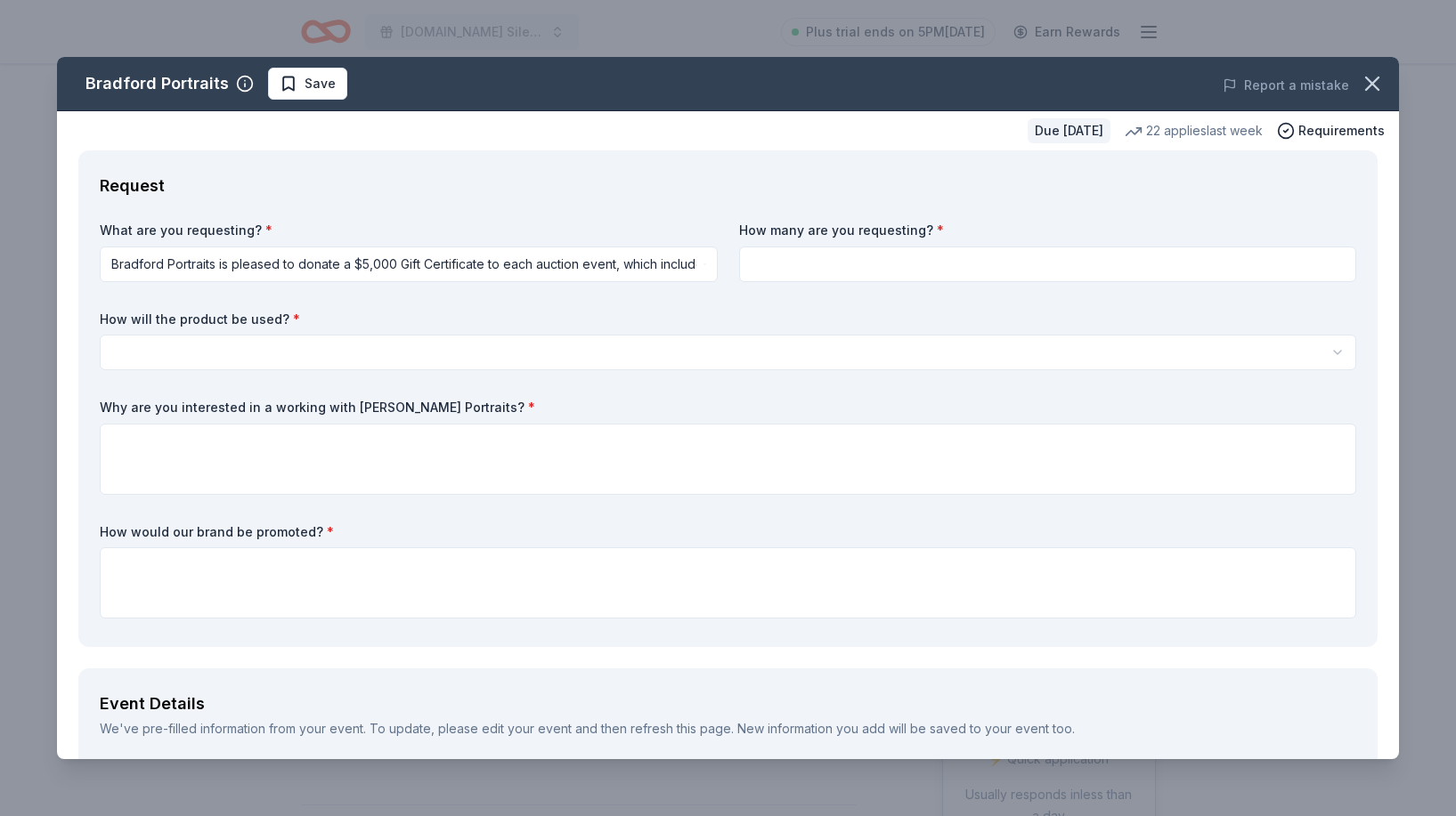
click at [773, 257] on input at bounding box center [1048, 265] width 618 height 36
type input "1"
click at [502, 351] on html "GRNNRG.org Silent Auction Plus trial ends on 5PM, 10/9 Earn Rewards Due in 23 d…" at bounding box center [728, 408] width 1456 height 816
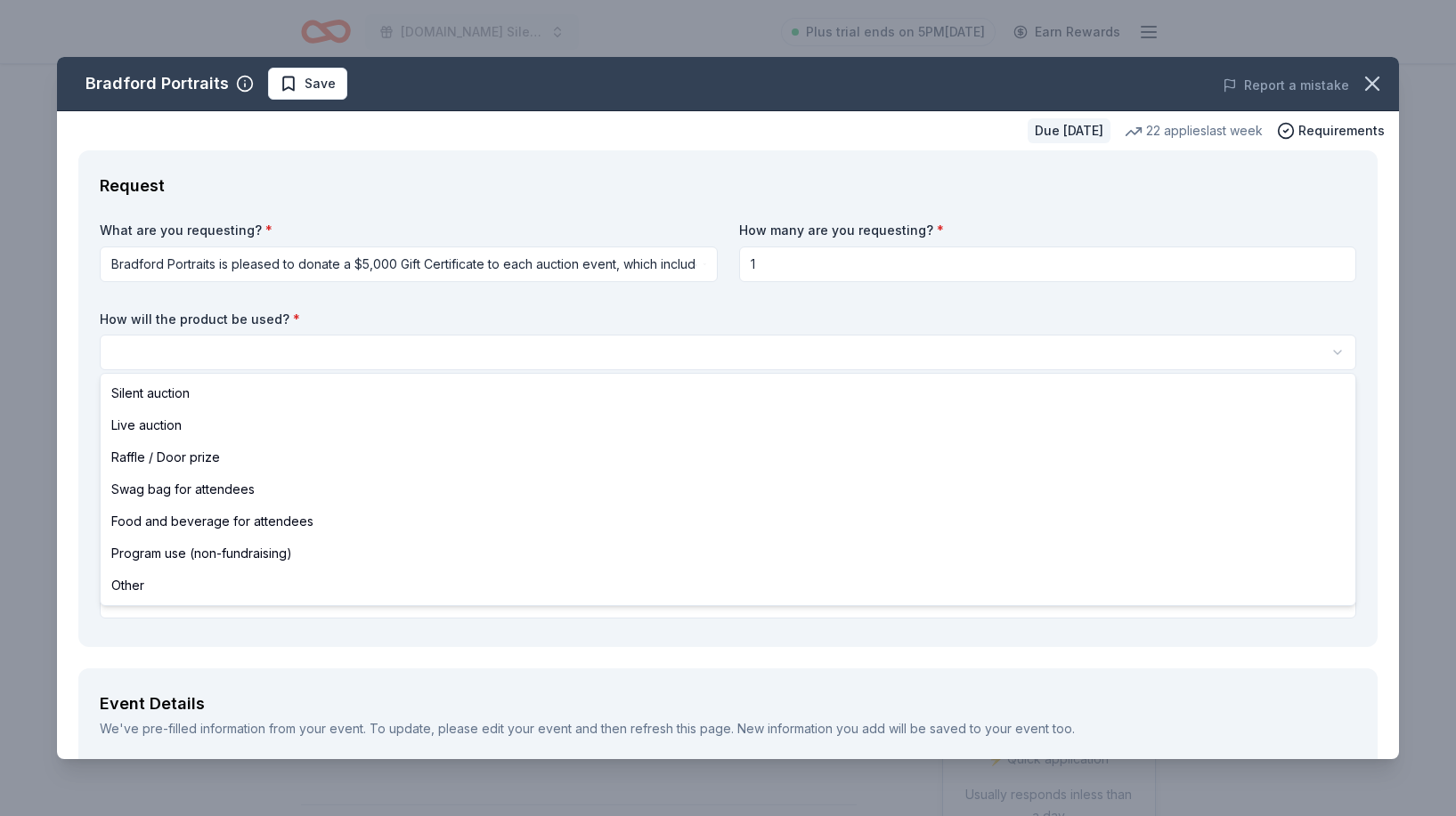
select select "silentAuction"
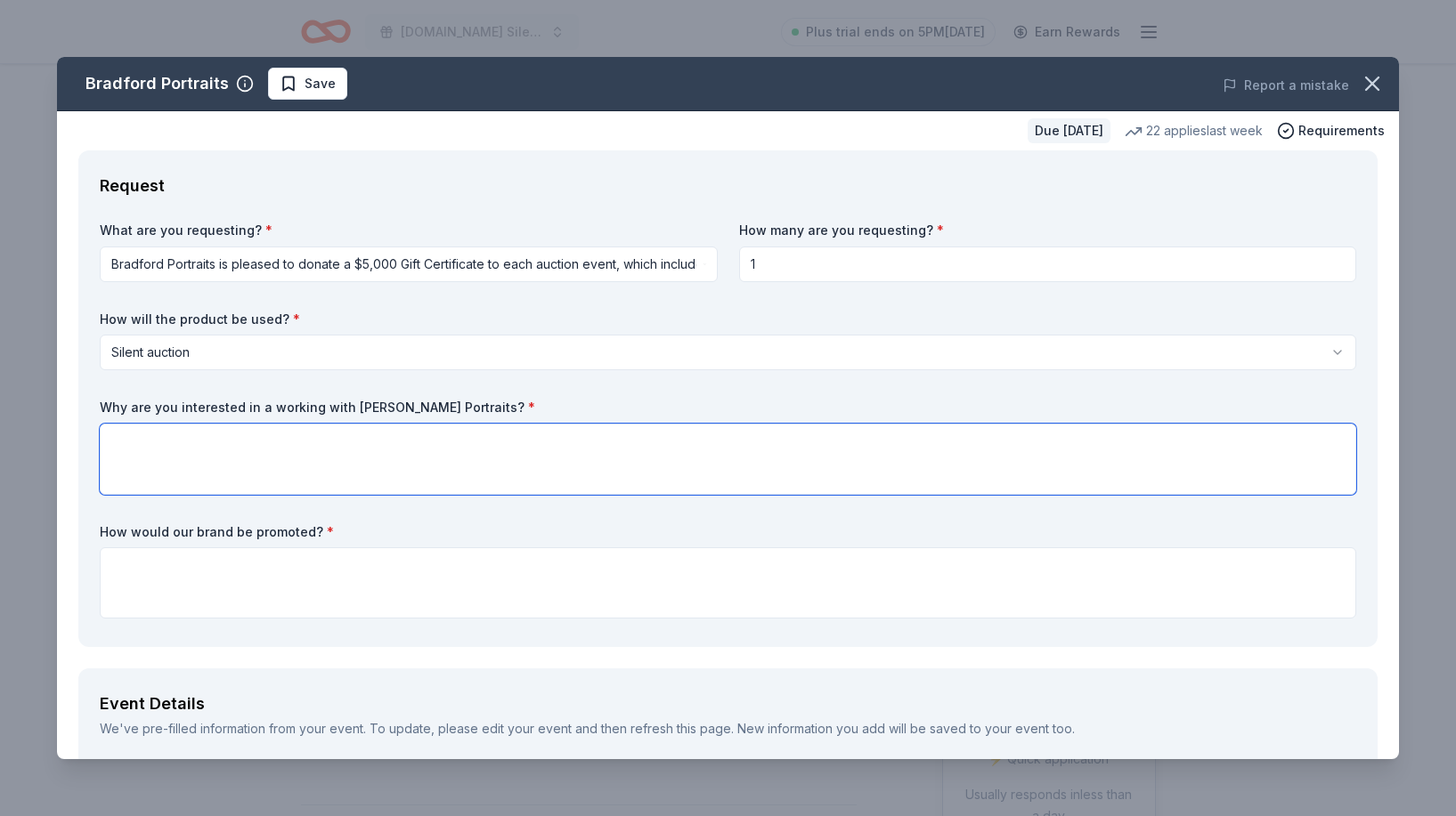
click at [444, 475] on textarea at bounding box center [728, 460] width 1256 height 71
type textarea "To give our donors a truly unique experience."
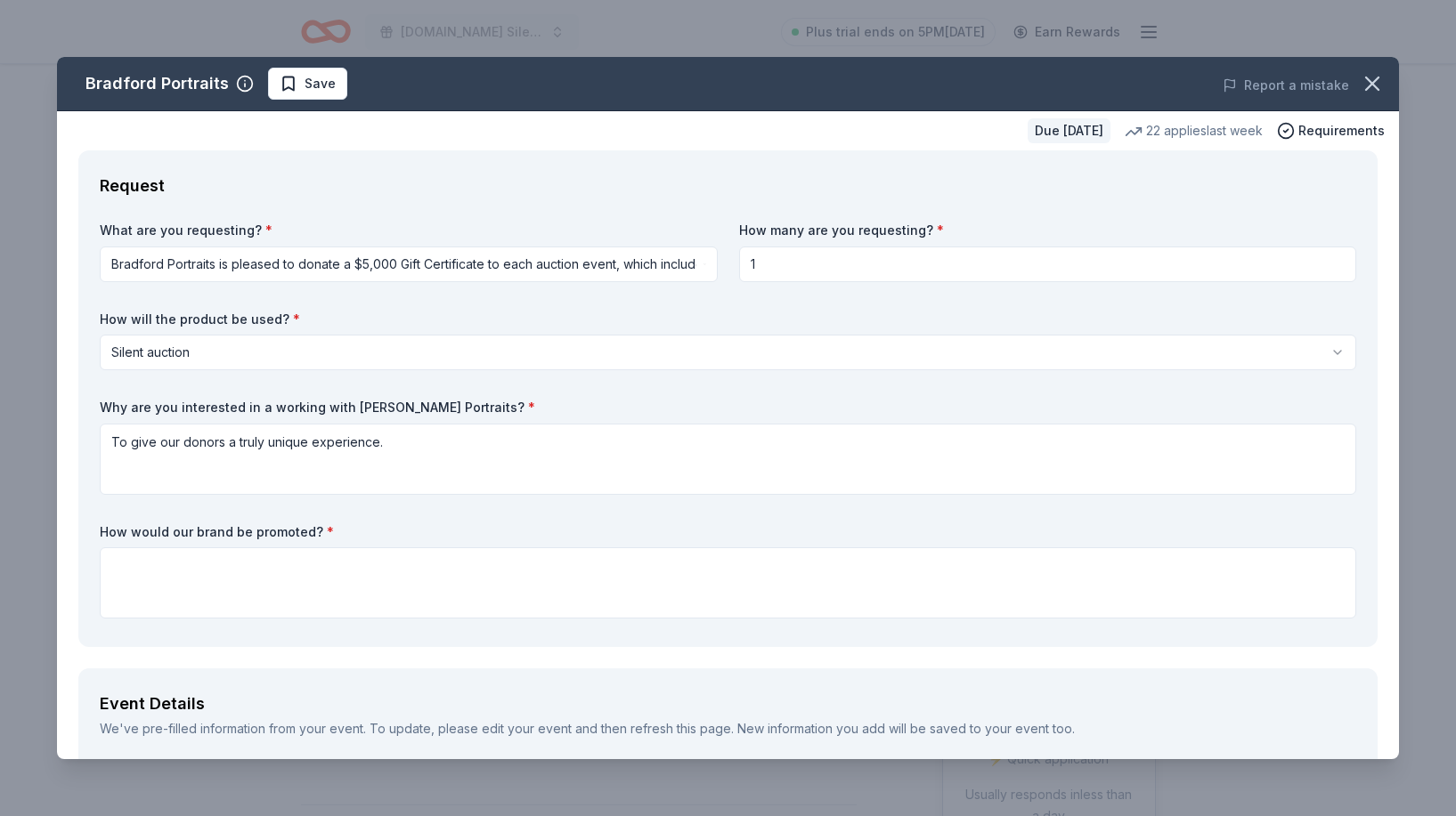
click at [902, 5] on div "Bradford Portraits Save Report a mistake Due in 23 days 22 applies last week Re…" at bounding box center [728, 408] width 1456 height 816
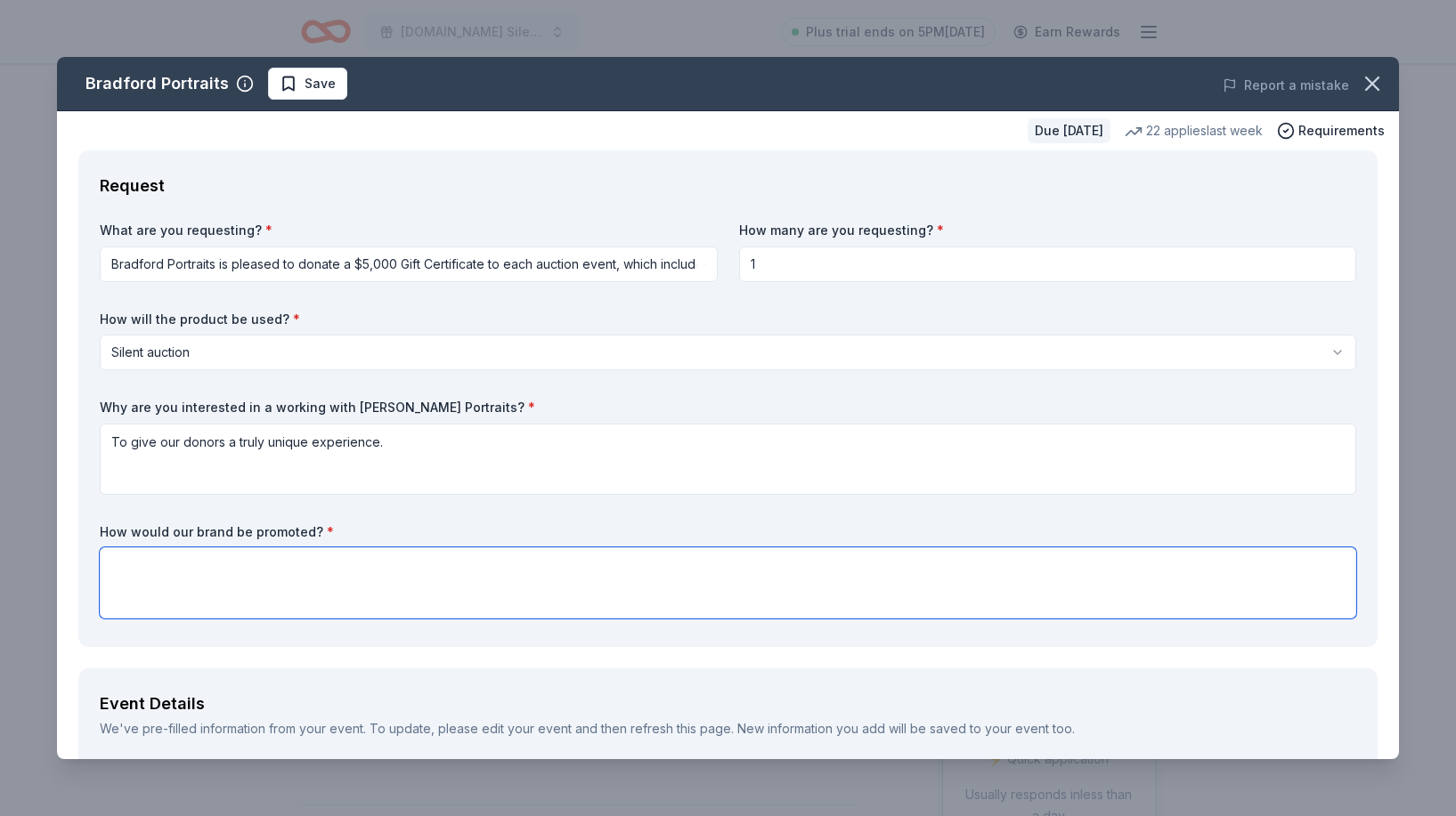
click at [478, 586] on textarea at bounding box center [728, 583] width 1256 height 71
paste textarea "Participating sponsors and businesses will be prominently featured in our progr…"
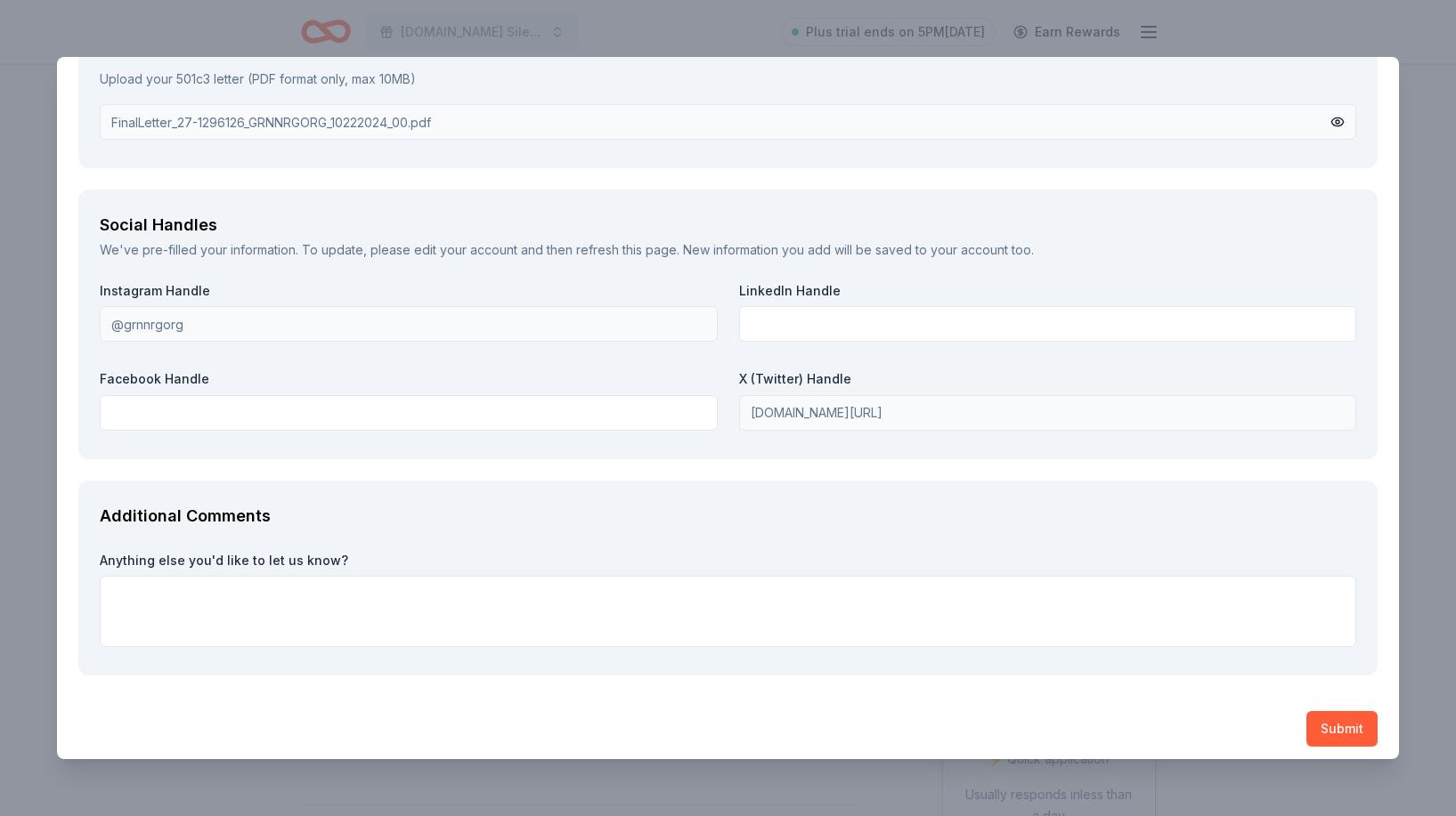
scroll to position [2122, 0]
type textarea "Participating sponsors and businesses will be prominently featured in our progr…"
click at [620, 584] on textarea at bounding box center [728, 613] width 1256 height 71
paste textarea "[DOMAIN_NAME] is excited to host our upcoming Silent Auction ([DATE] – [DATE]),…"
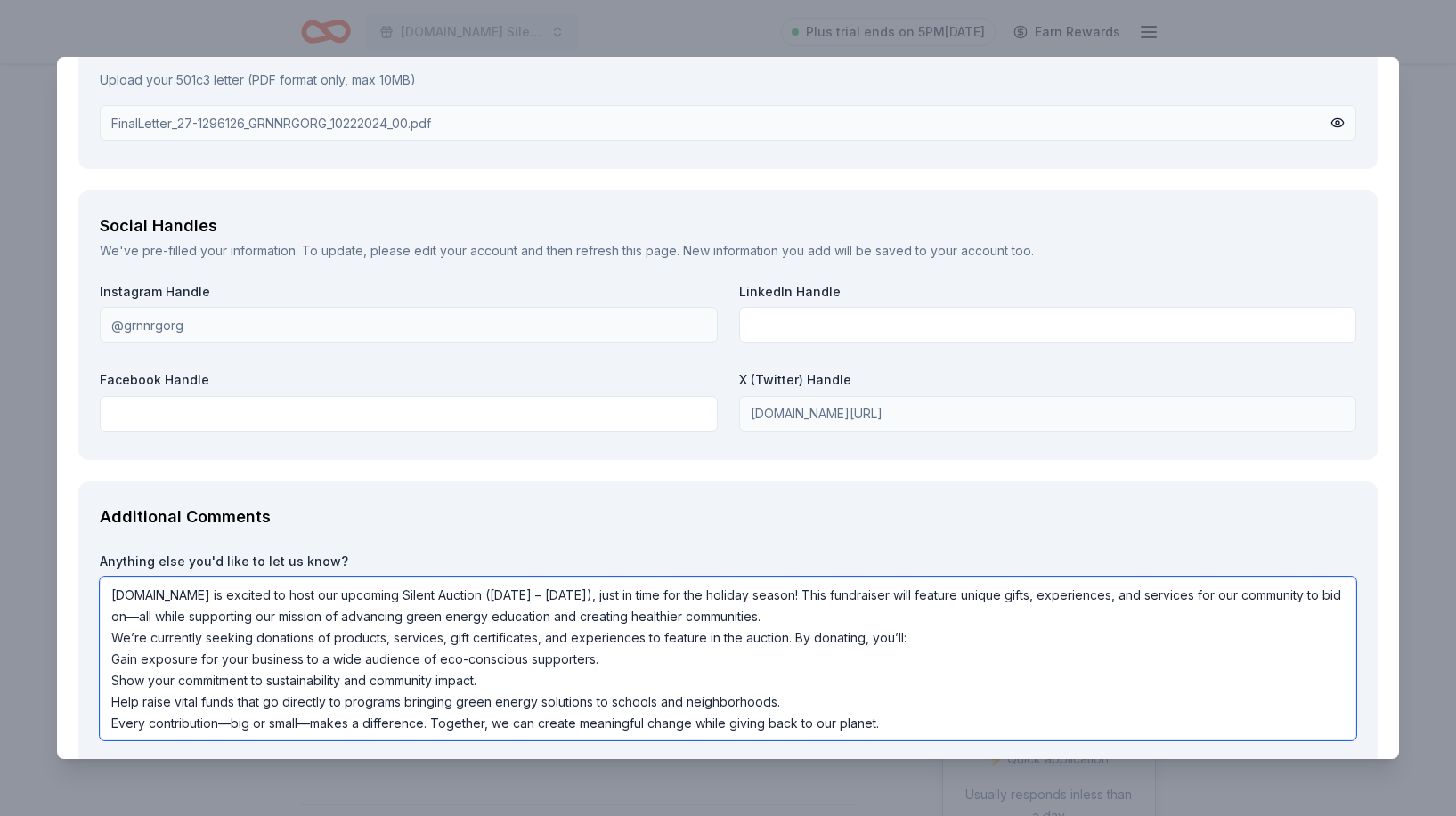
scroll to position [2215, 0]
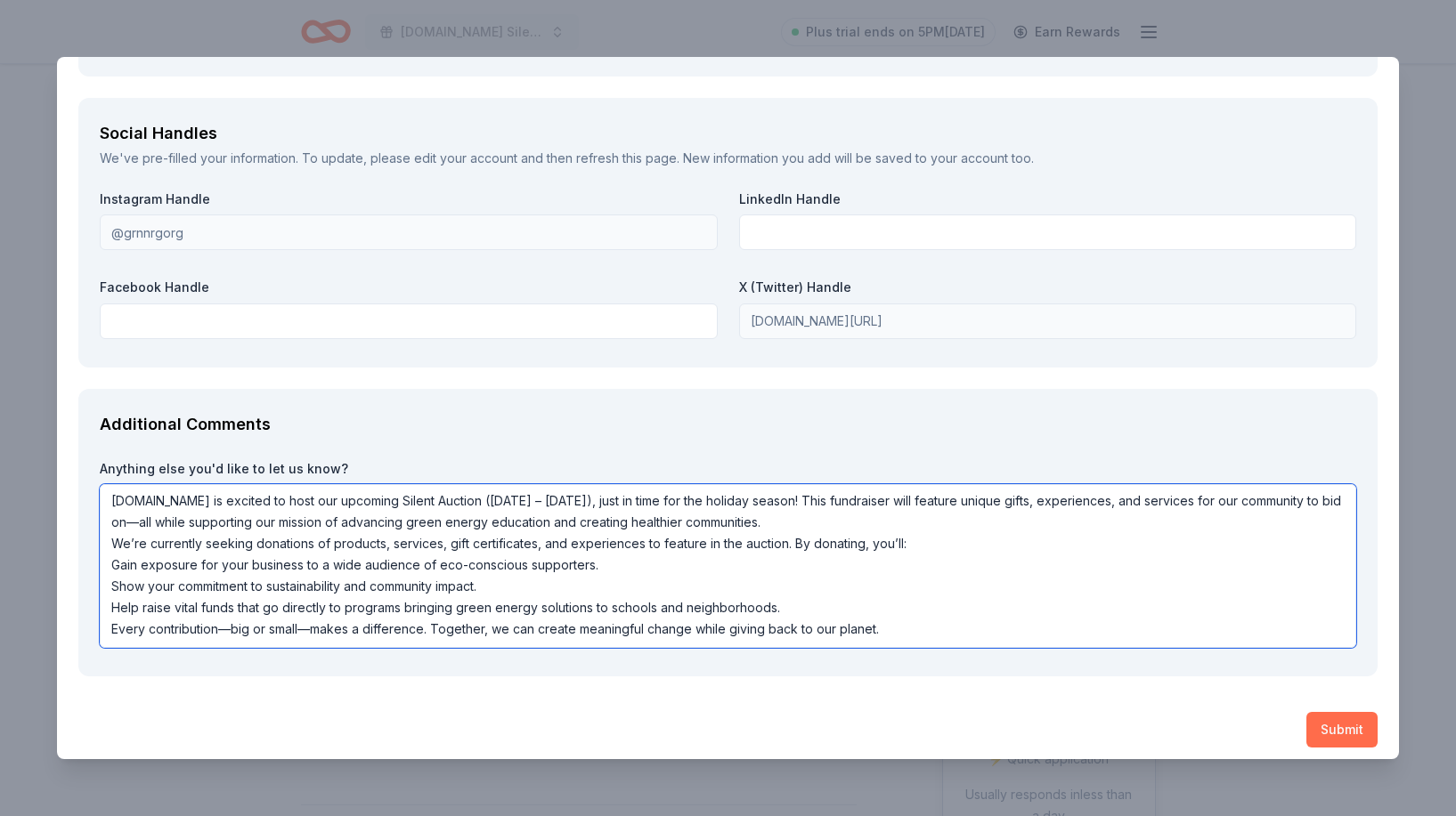
type textarea "[DOMAIN_NAME] is excited to host our upcoming Silent Auction ([DATE] – [DATE]),…"
click at [1325, 717] on button "Submit" at bounding box center [1342, 730] width 71 height 36
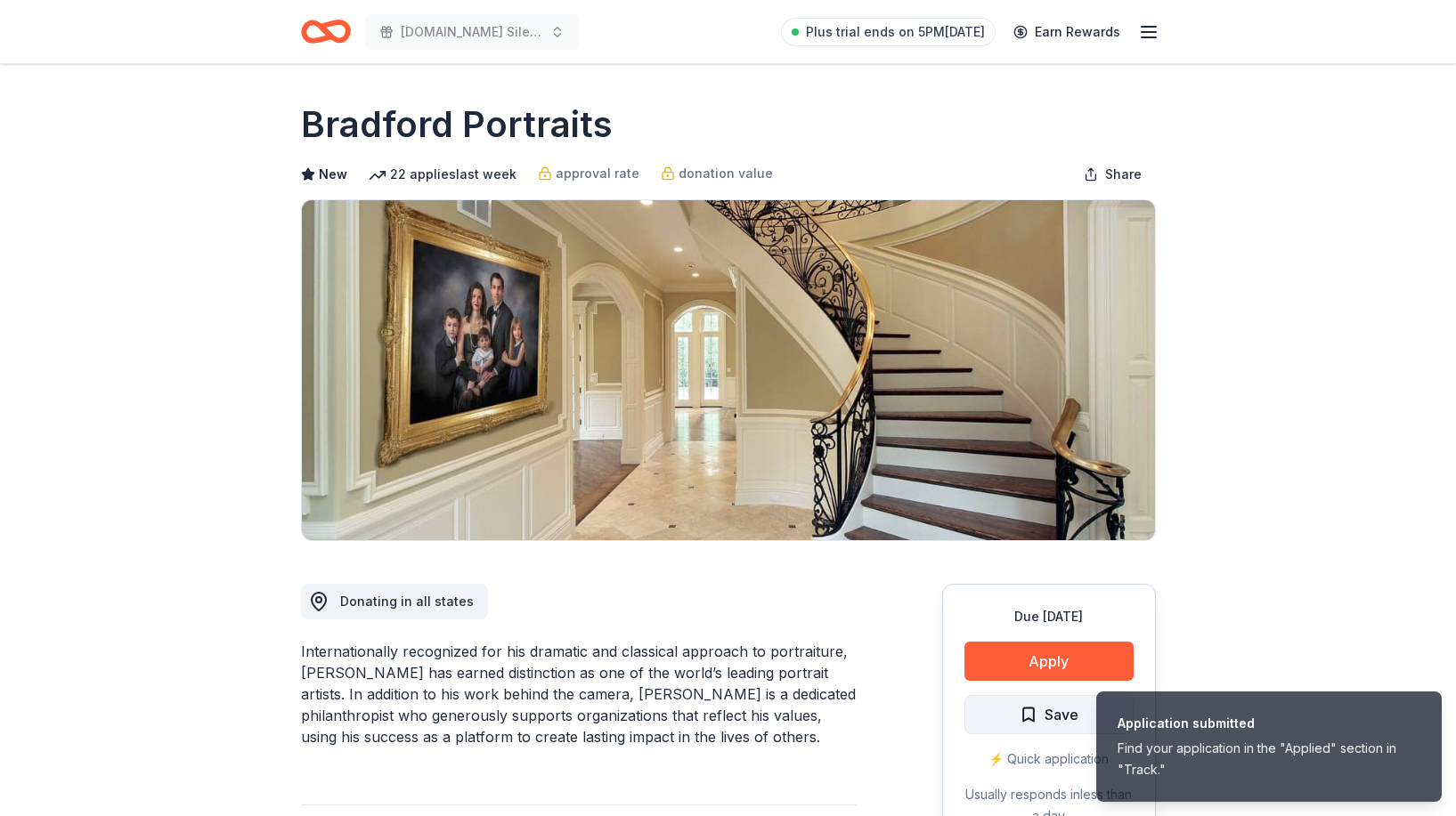
click at [1037, 712] on span "Save" at bounding box center [1049, 714] width 59 height 23
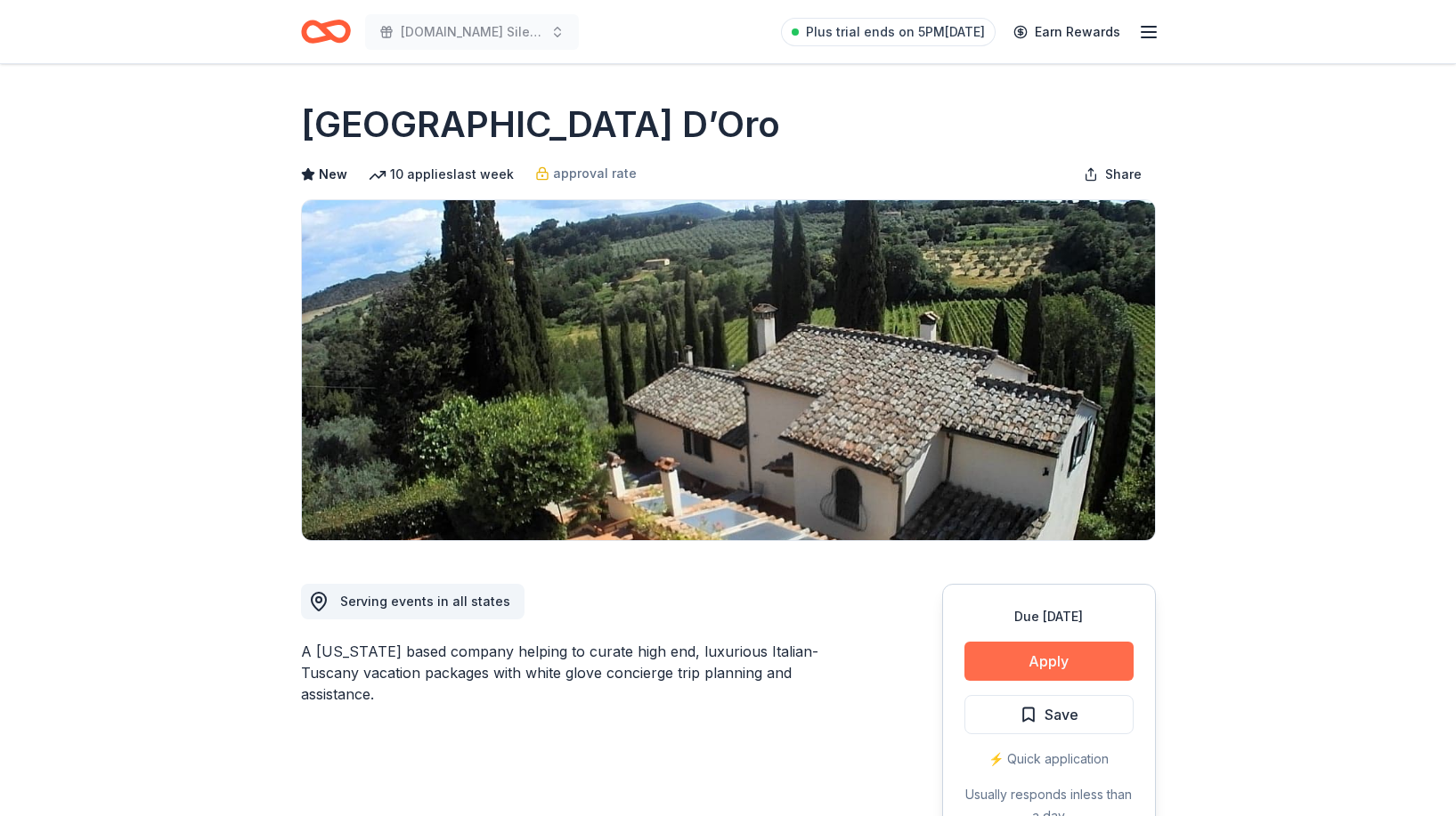
click at [1085, 657] on button "Apply" at bounding box center [1049, 661] width 169 height 39
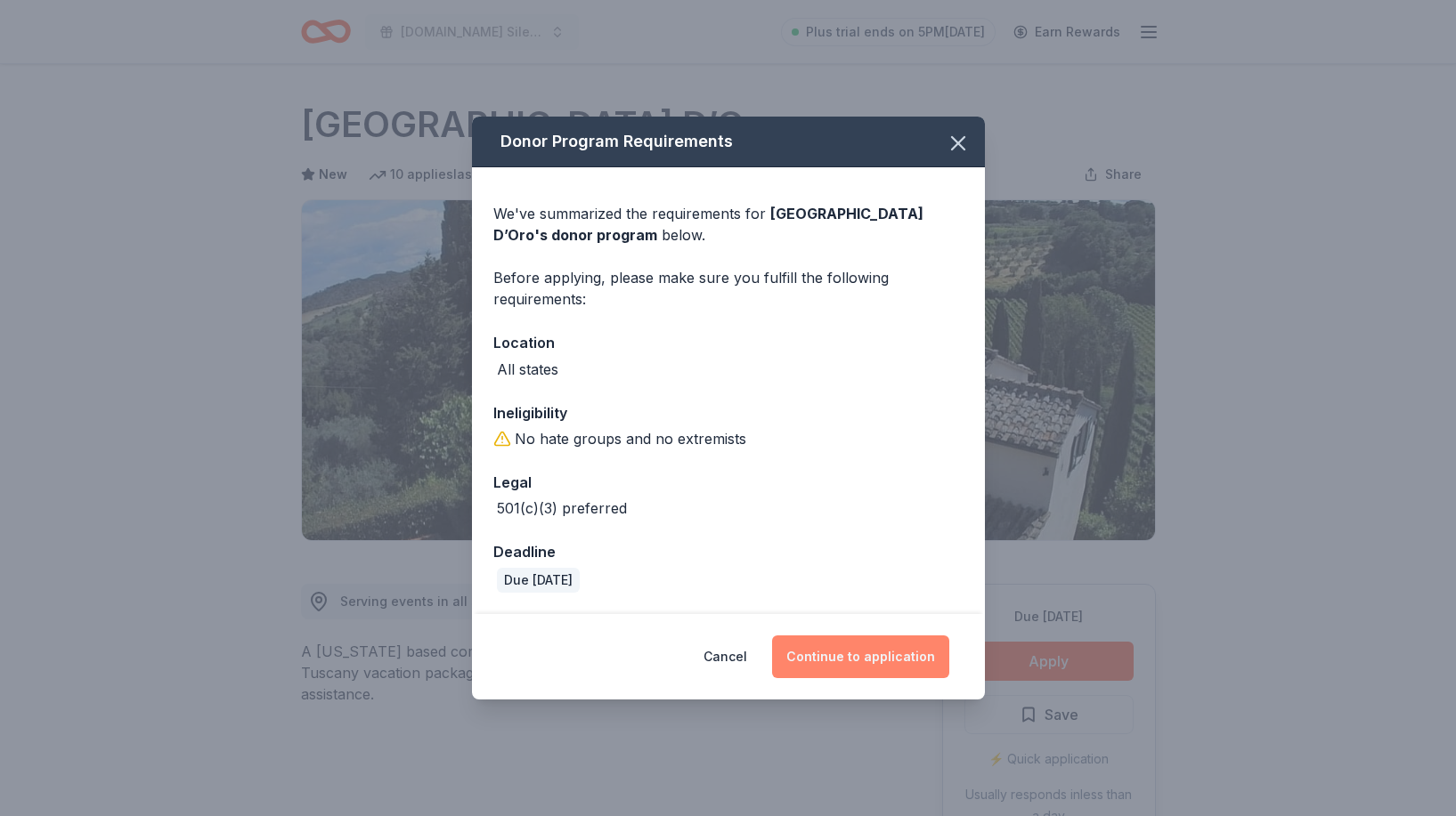
click at [829, 662] on button "Continue to application" at bounding box center [860, 657] width 177 height 43
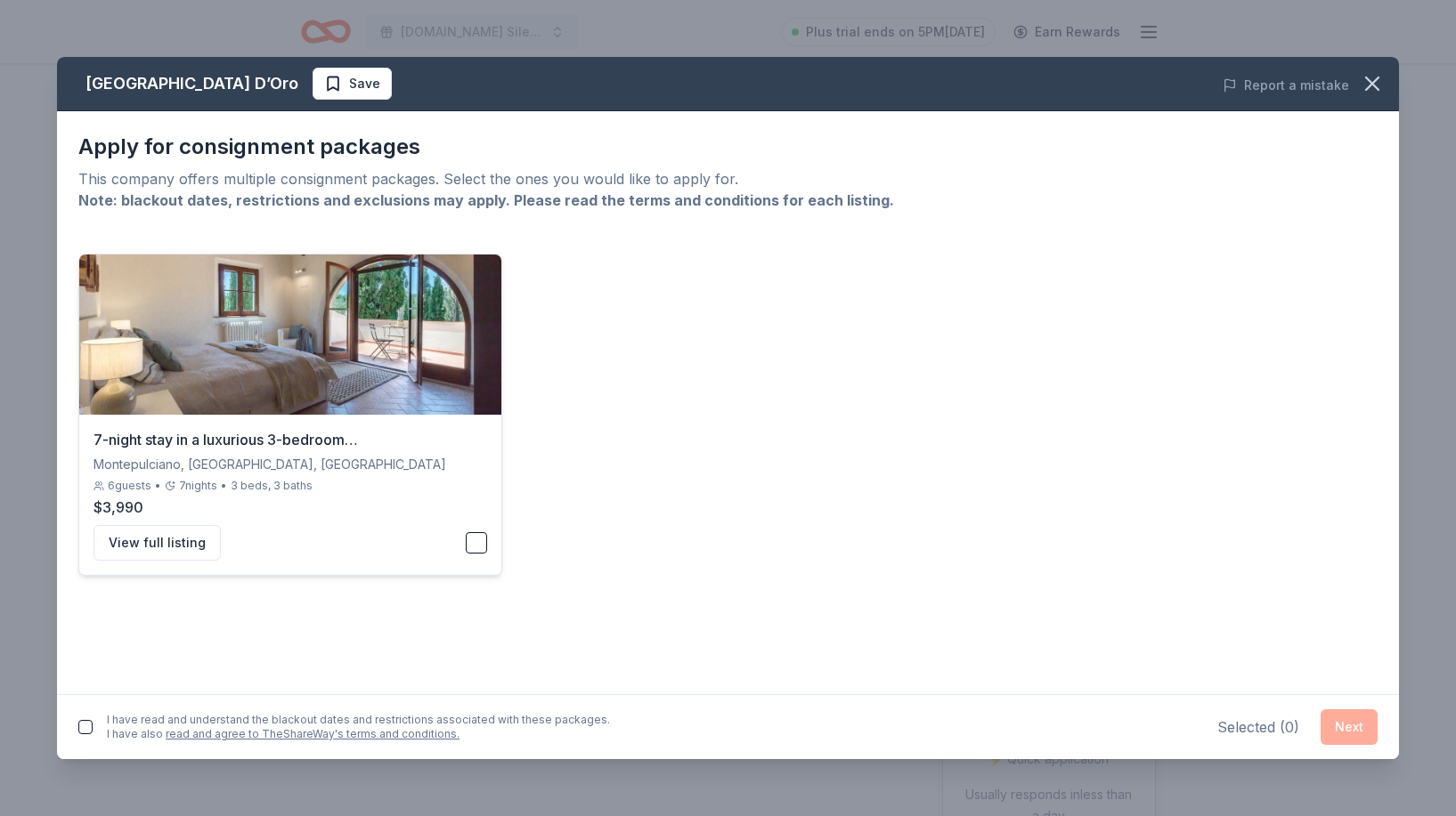
click at [480, 544] on button "button" at bounding box center [477, 543] width 21 height 21
click at [1343, 727] on button "Next" at bounding box center [1349, 727] width 57 height 36
click at [86, 723] on button "button" at bounding box center [86, 723] width 14 height 14
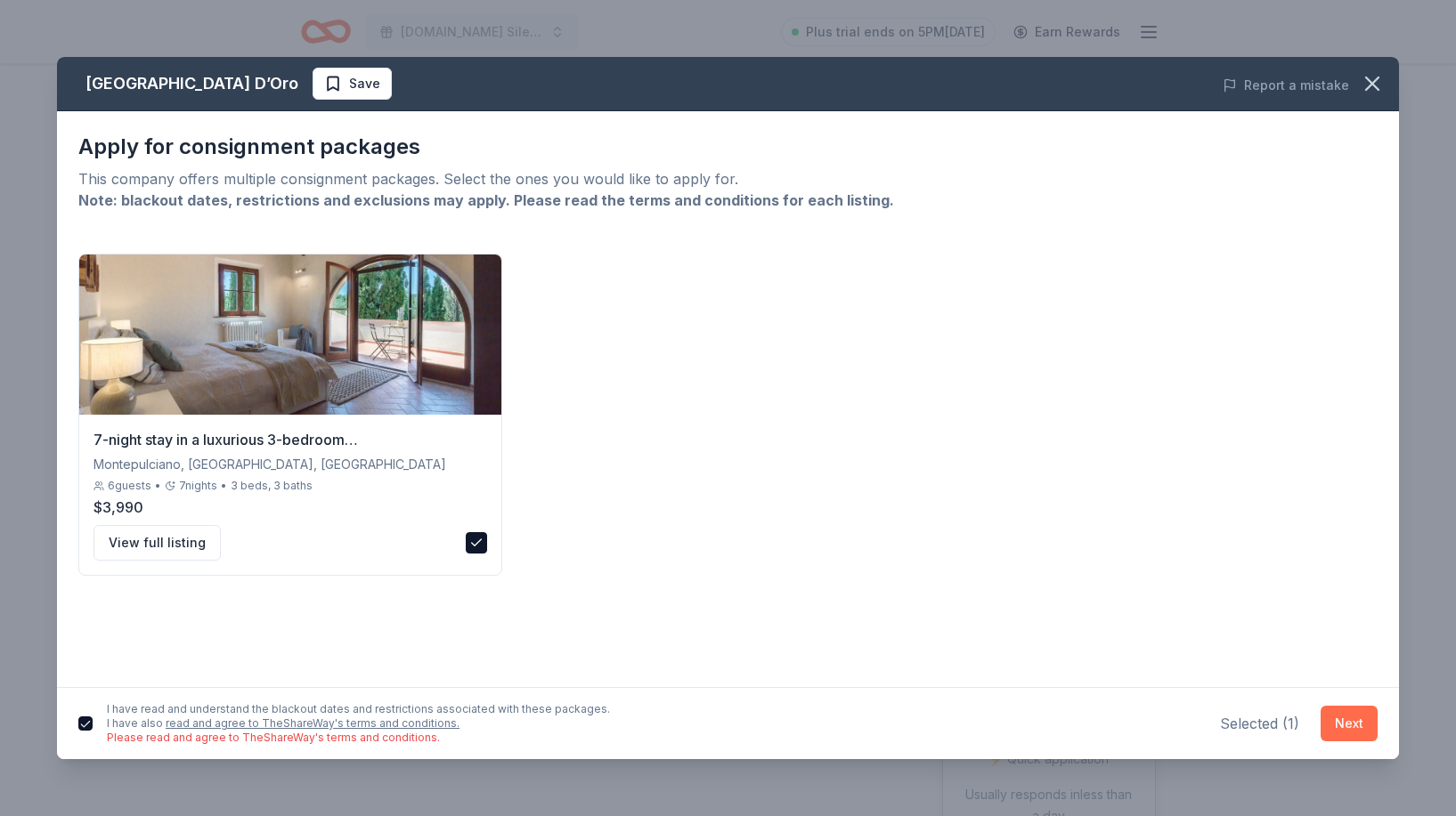
click at [1348, 726] on button "Next" at bounding box center [1349, 723] width 57 height 36
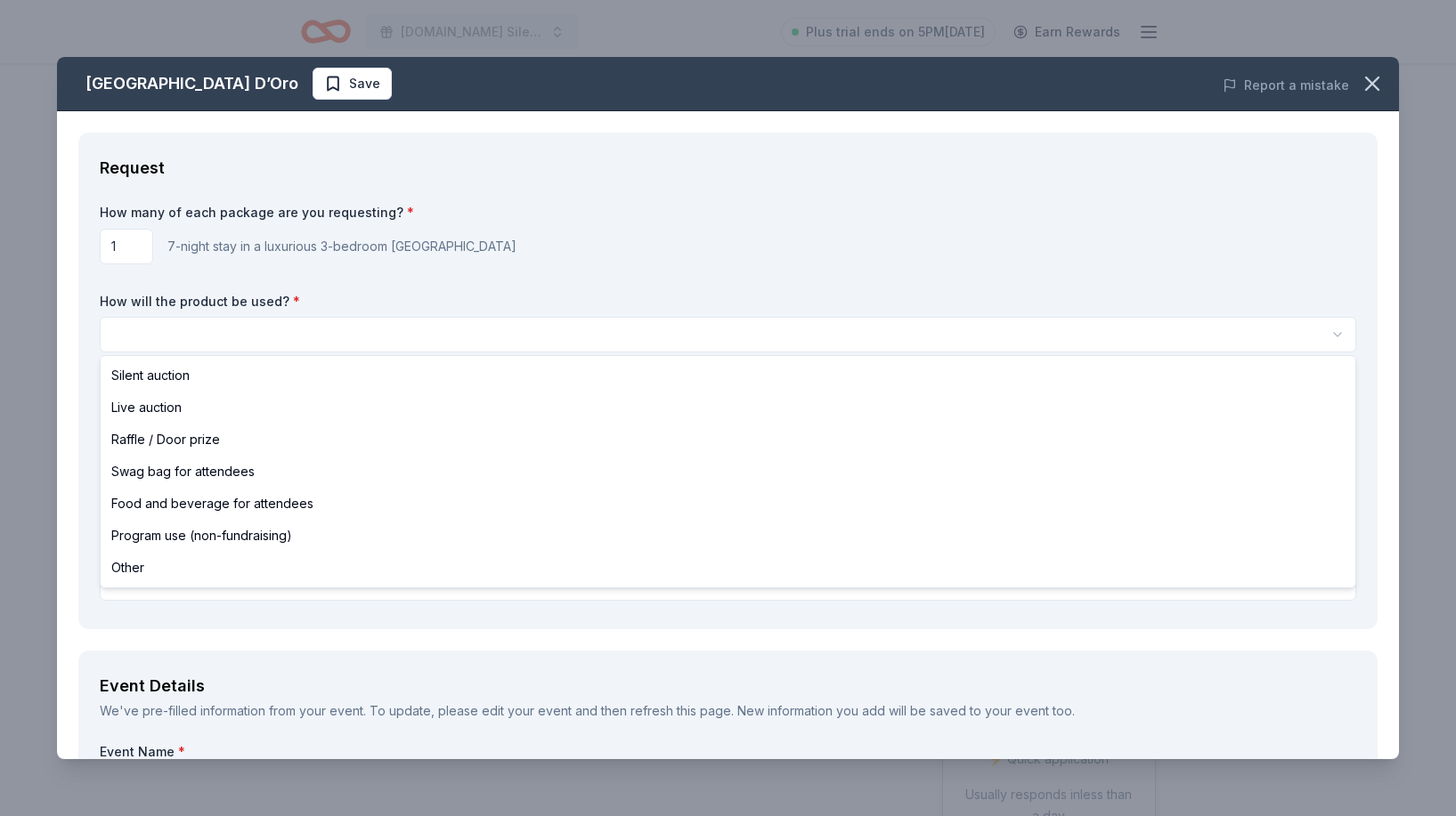
click at [601, 350] on html "GRNNRG.org Silent Auction Plus trial ends on 5PM, 10/9 Earn Rewards Due in 52 d…" at bounding box center [728, 408] width 1456 height 816
select select "silentAuction"
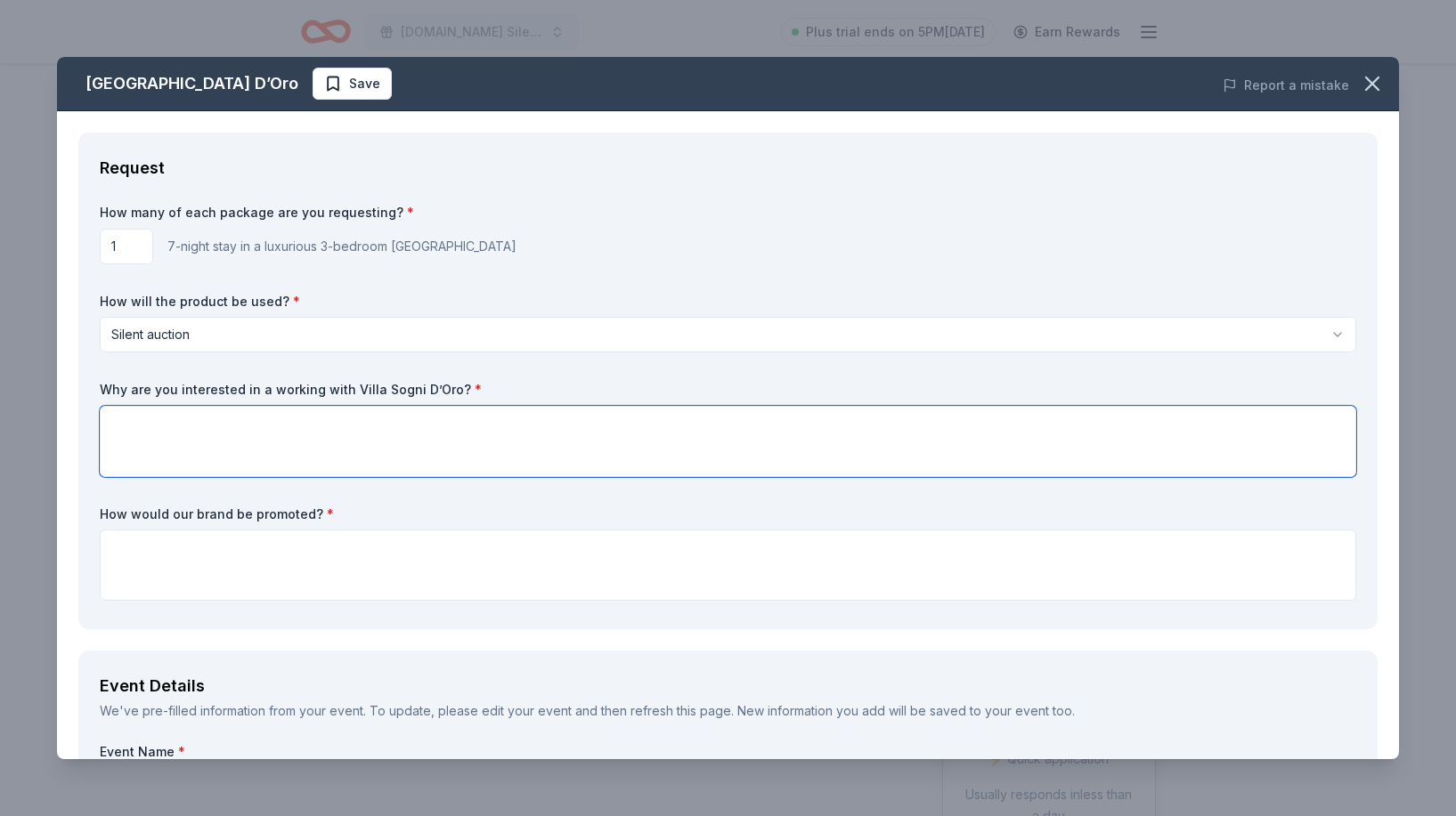
click at [535, 437] on textarea at bounding box center [728, 442] width 1256 height 71
paste textarea "Both organizations seem to value natural beauty and connecting people to place.…"
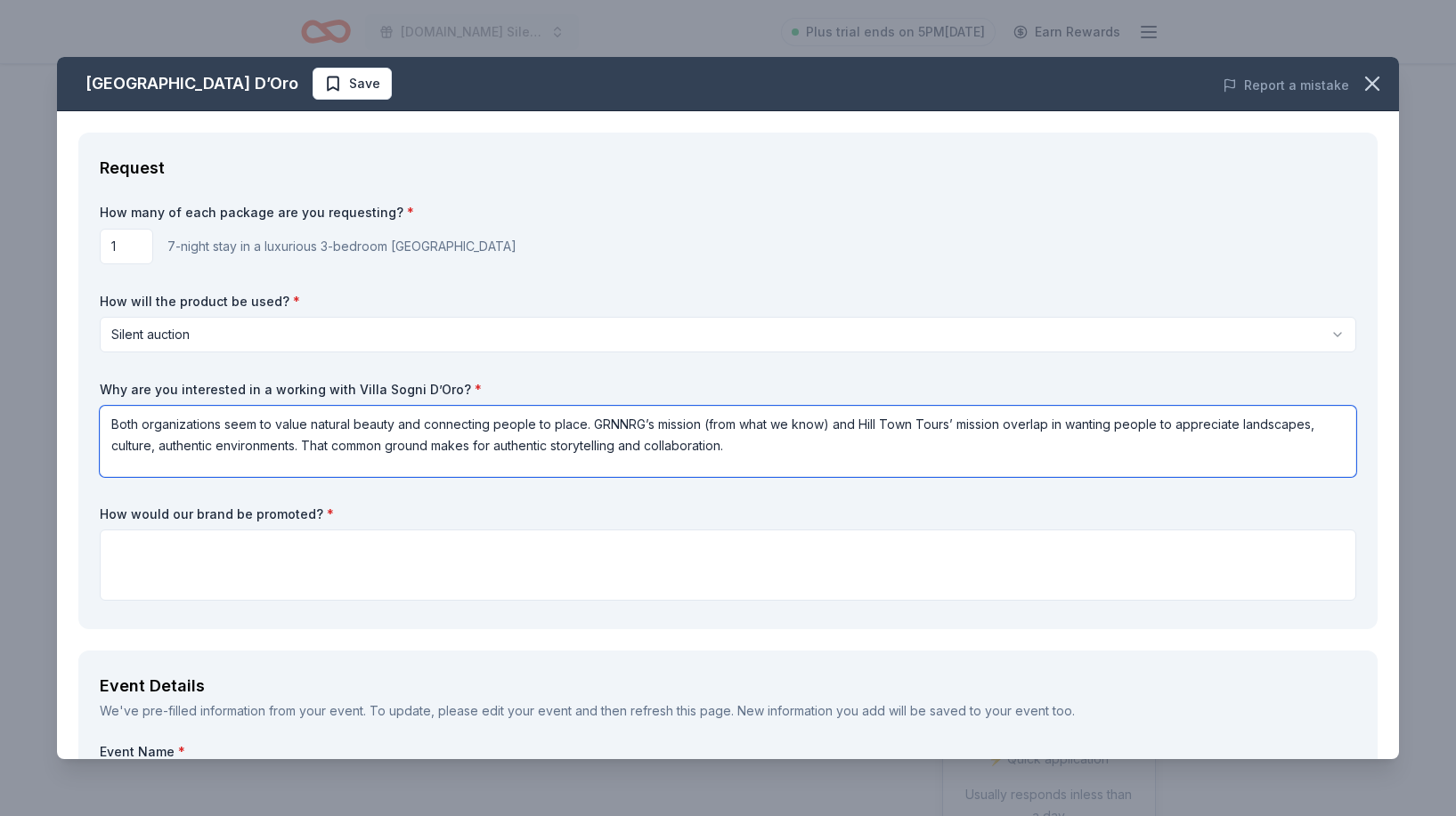
drag, startPoint x: 274, startPoint y: 423, endPoint x: 226, endPoint y: 426, distance: 48.1
click at [226, 426] on textarea "Both organizations seem to value natural beauty and connecting people to place.…" at bounding box center [728, 442] width 1256 height 71
drag, startPoint x: 779, startPoint y: 427, endPoint x: 656, endPoint y: 427, distance: 123.0
click at [656, 427] on textarea "Both organizations value natural beauty and connecting people to place. GRNNRG’…" at bounding box center [728, 442] width 1256 height 71
drag, startPoint x: 773, startPoint y: 428, endPoint x: 680, endPoint y: 423, distance: 93.1
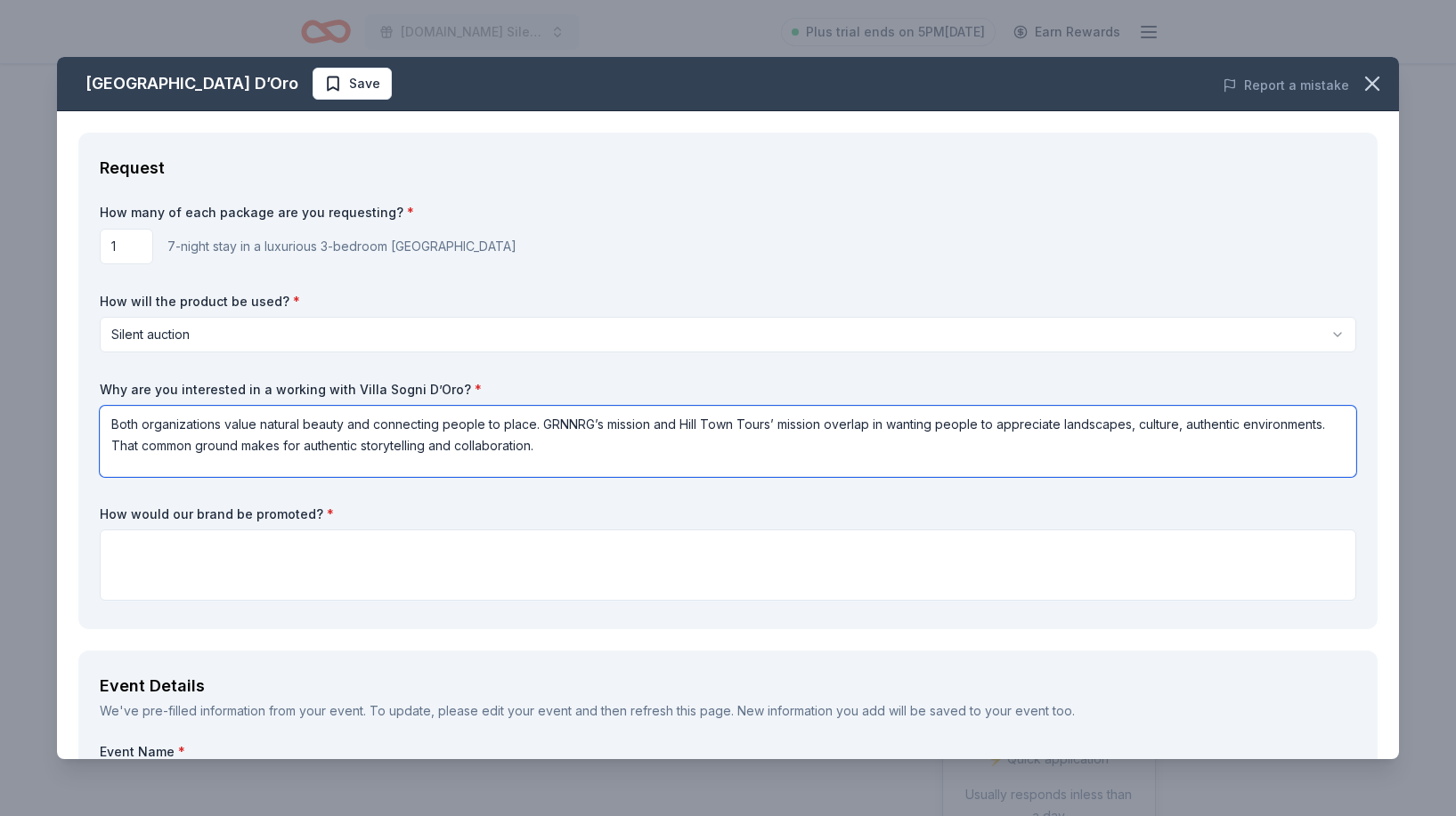
click at [680, 423] on textarea "Both organizations value natural beauty and connecting people to place. GRNNRG’…" at bounding box center [728, 442] width 1256 height 71
type textarea "Both organizations value natural beauty and connecting people to place. GRNNRG’…"
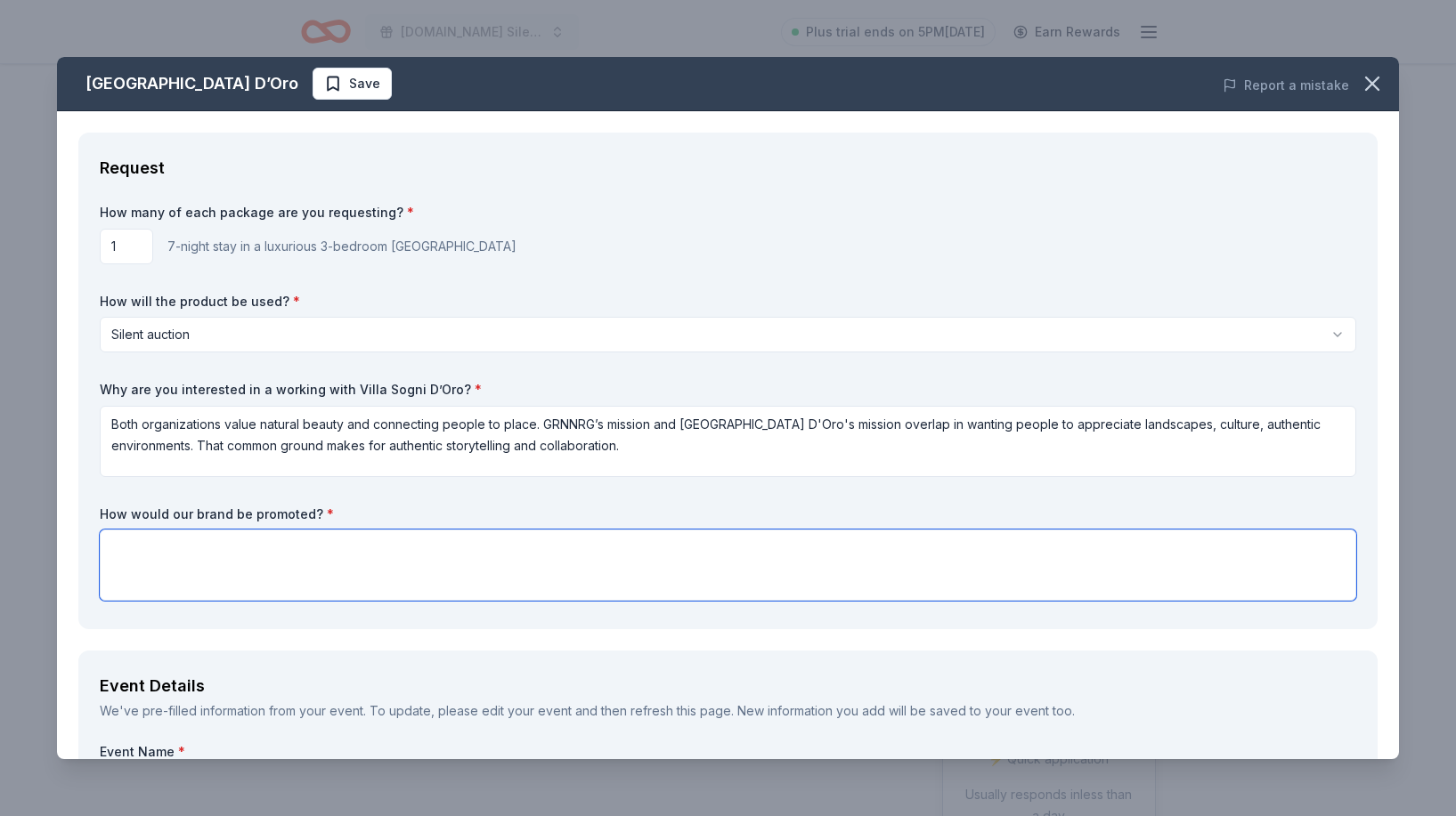
click at [726, 533] on textarea at bounding box center [728, 566] width 1256 height 71
paste textarea "Participating sponsors and businesses will be prominently featured in our progr…"
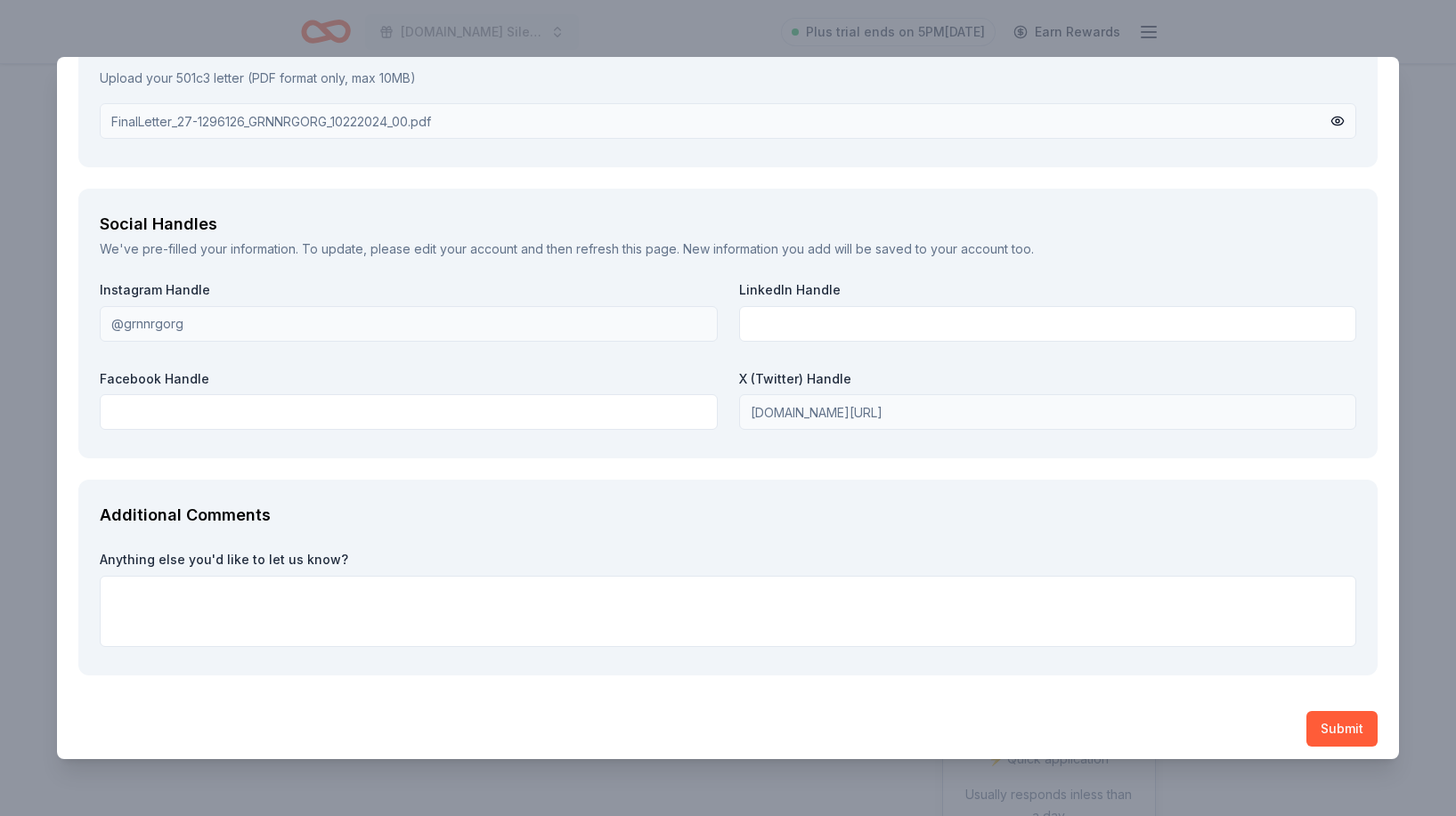
scroll to position [1899, 0]
type textarea "Participating sponsors and businesses will be prominently featured in our progr…"
click at [705, 592] on textarea at bounding box center [728, 613] width 1256 height 71
paste textarea "GRNNRG.org is excited to host our upcoming Silent Auction (November 30 – Decemb…"
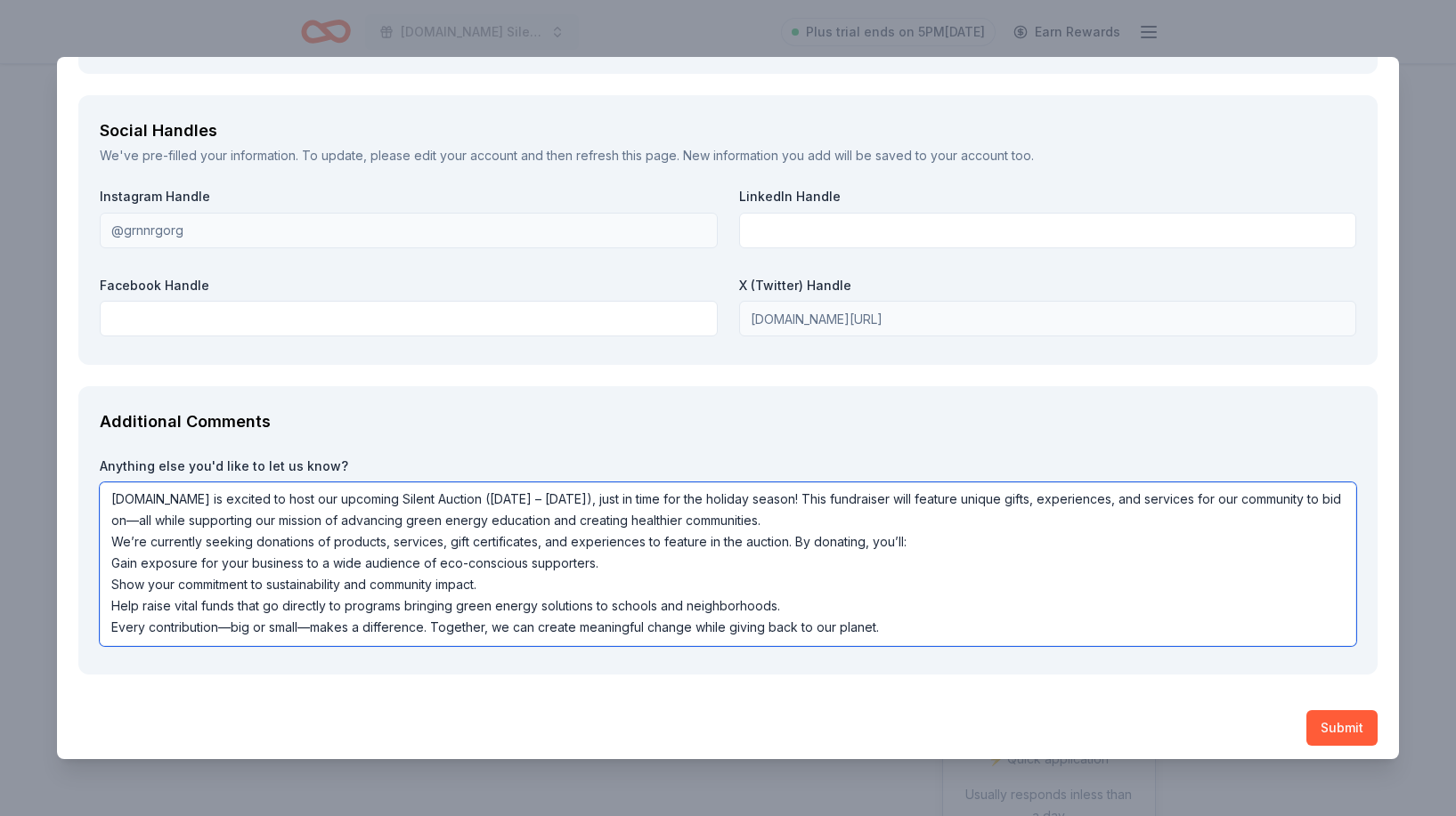
scroll to position [1992, 0]
type textarea "GRNNRG.org is excited to host our upcoming Silent Auction (November 30 – Decemb…"
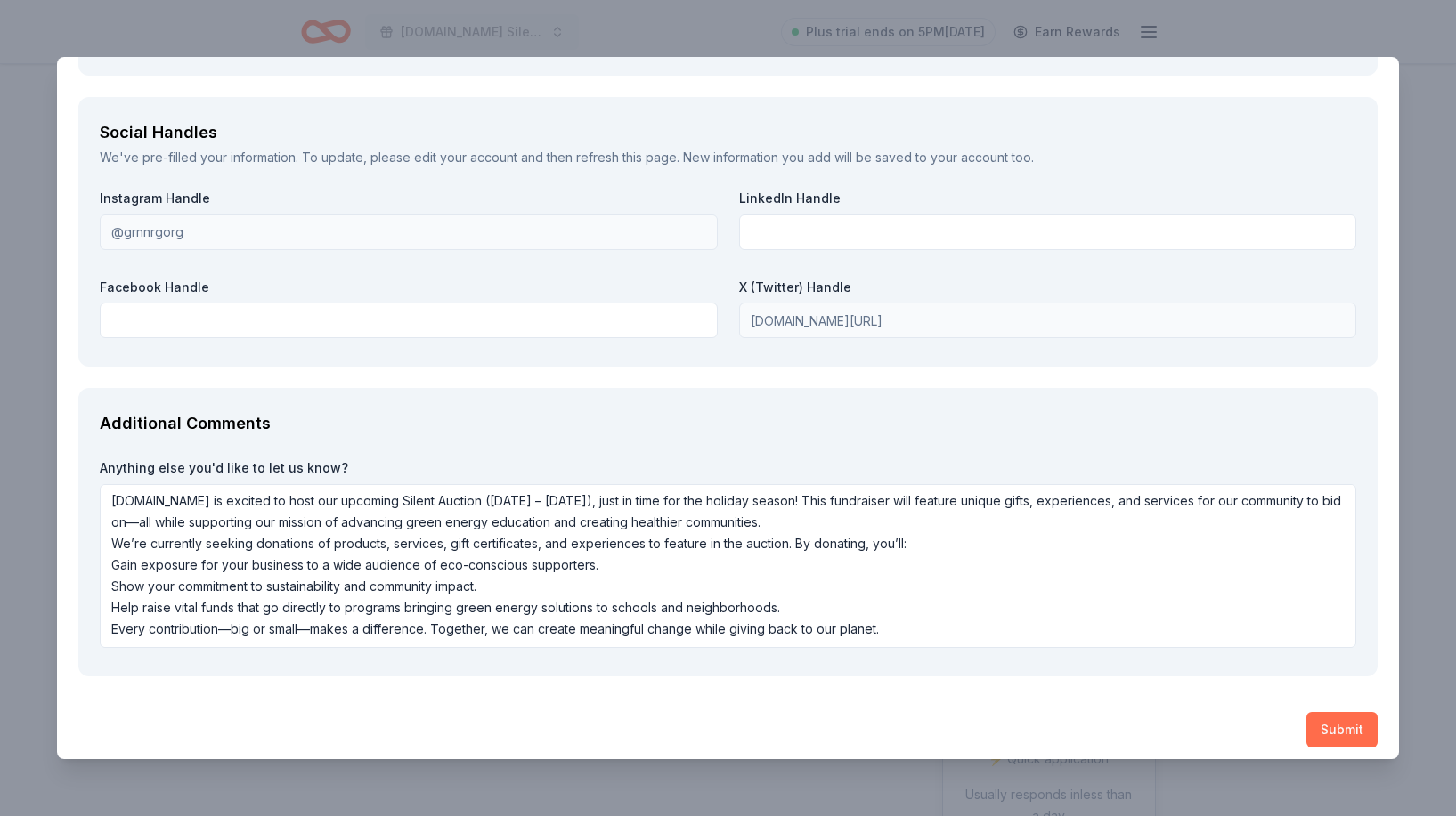
click at [1323, 718] on button "Submit" at bounding box center [1342, 730] width 71 height 36
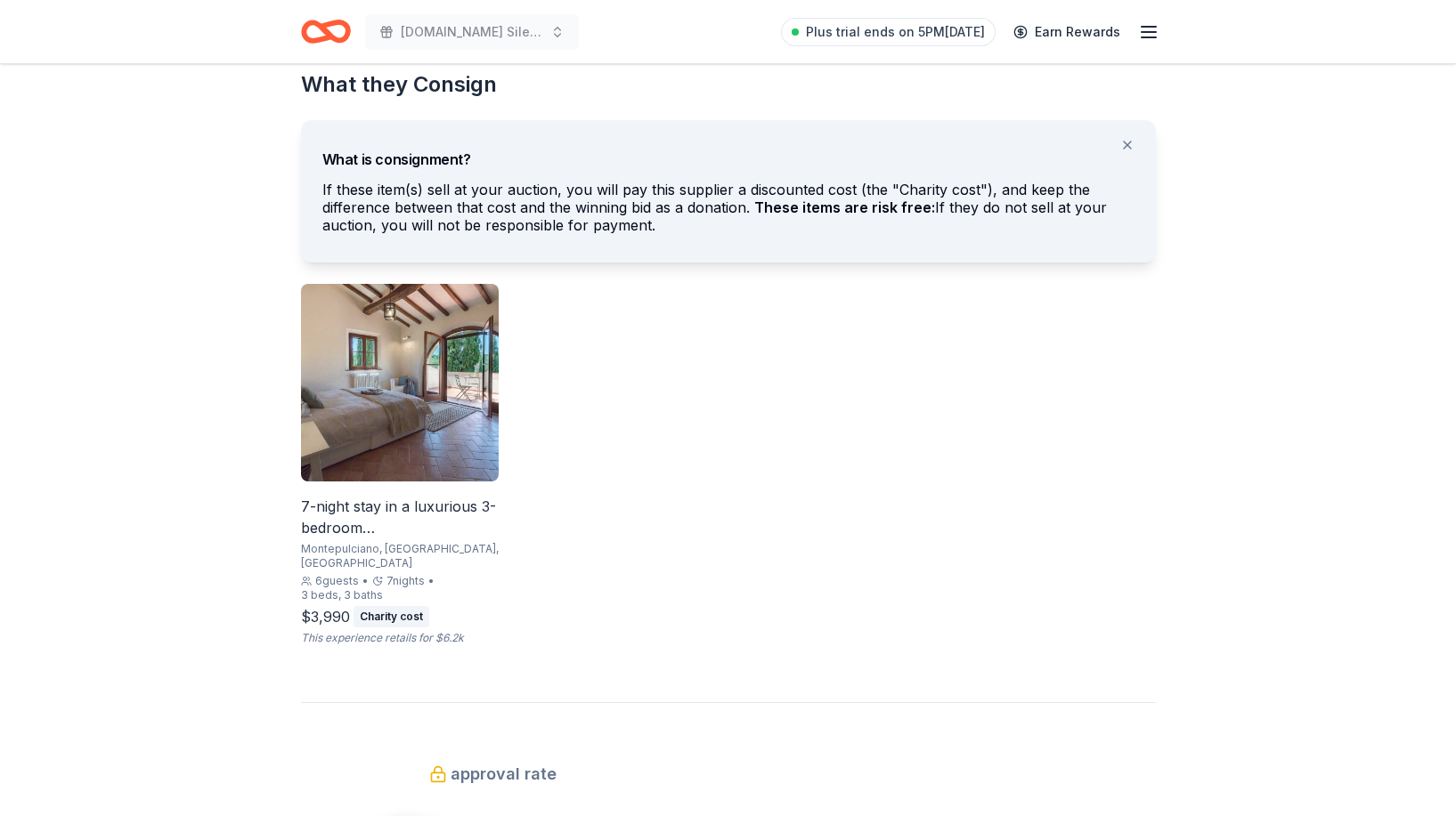
scroll to position [885, 0]
click at [459, 524] on div "7-night stay in a luxurious 3-bedroom [GEOGRAPHIC_DATA]" at bounding box center [400, 517] width 198 height 43
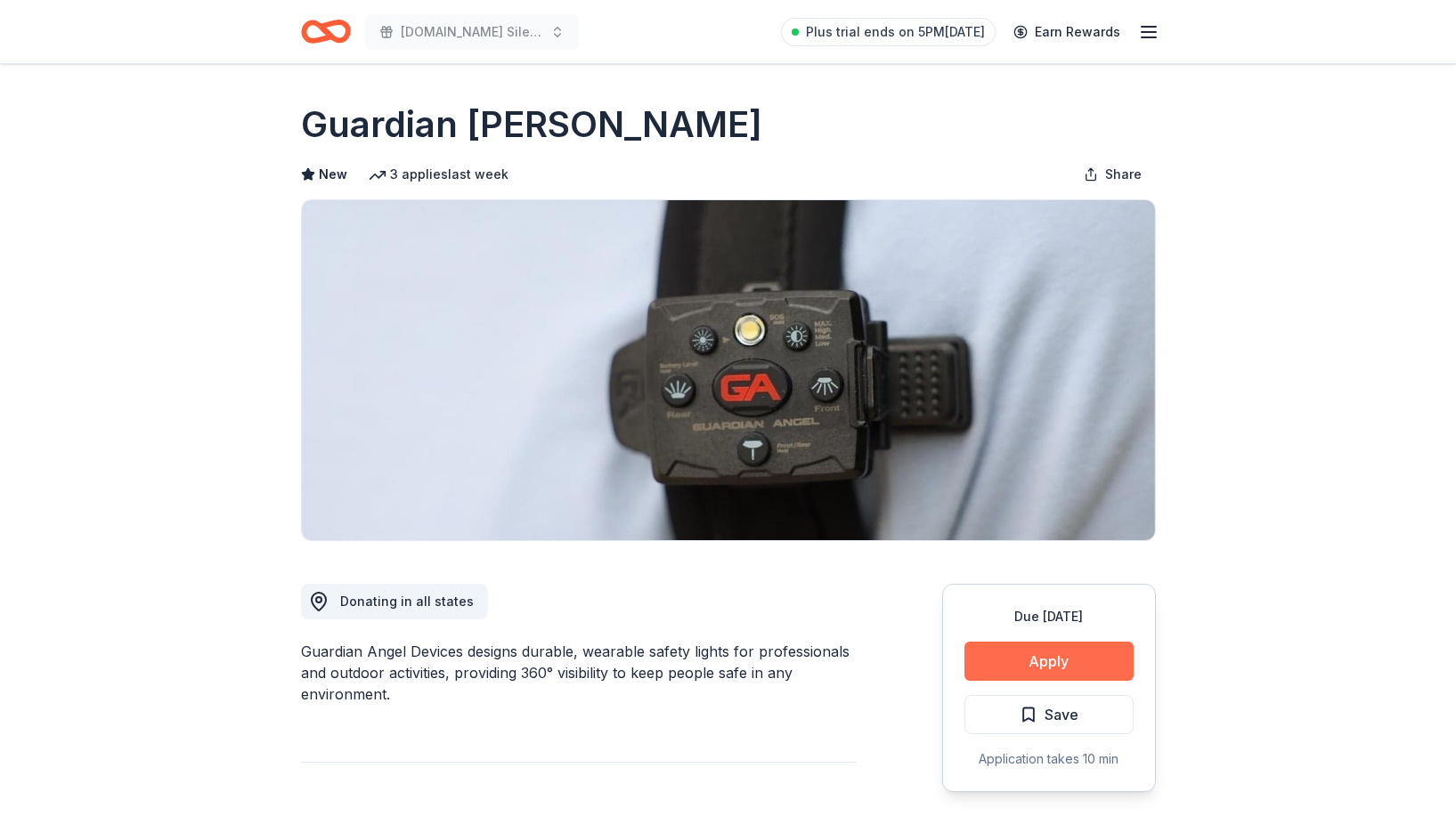
click at [1042, 657] on button "Apply" at bounding box center [1049, 661] width 169 height 39
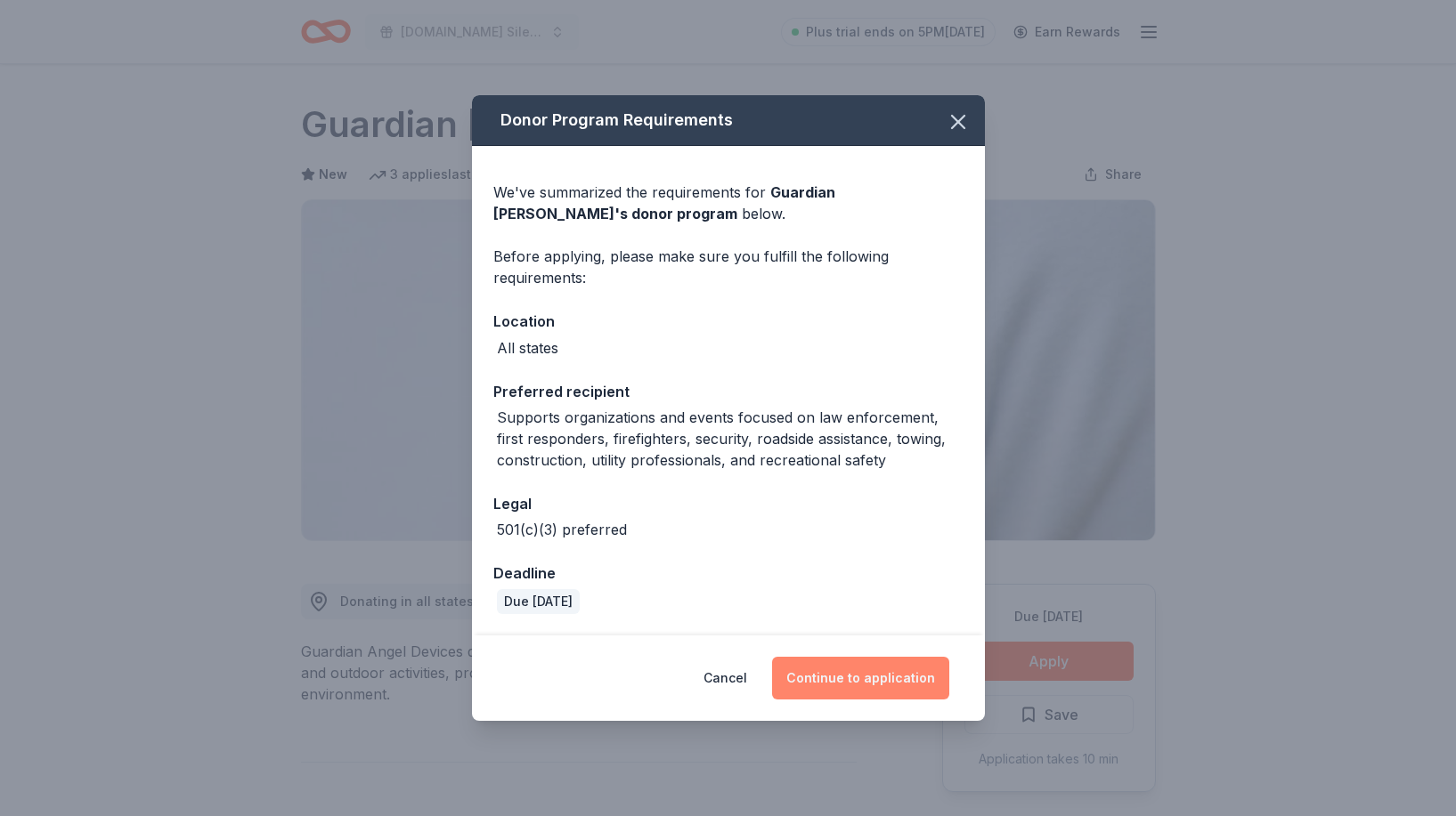
click at [882, 683] on button "Continue to application" at bounding box center [860, 678] width 177 height 43
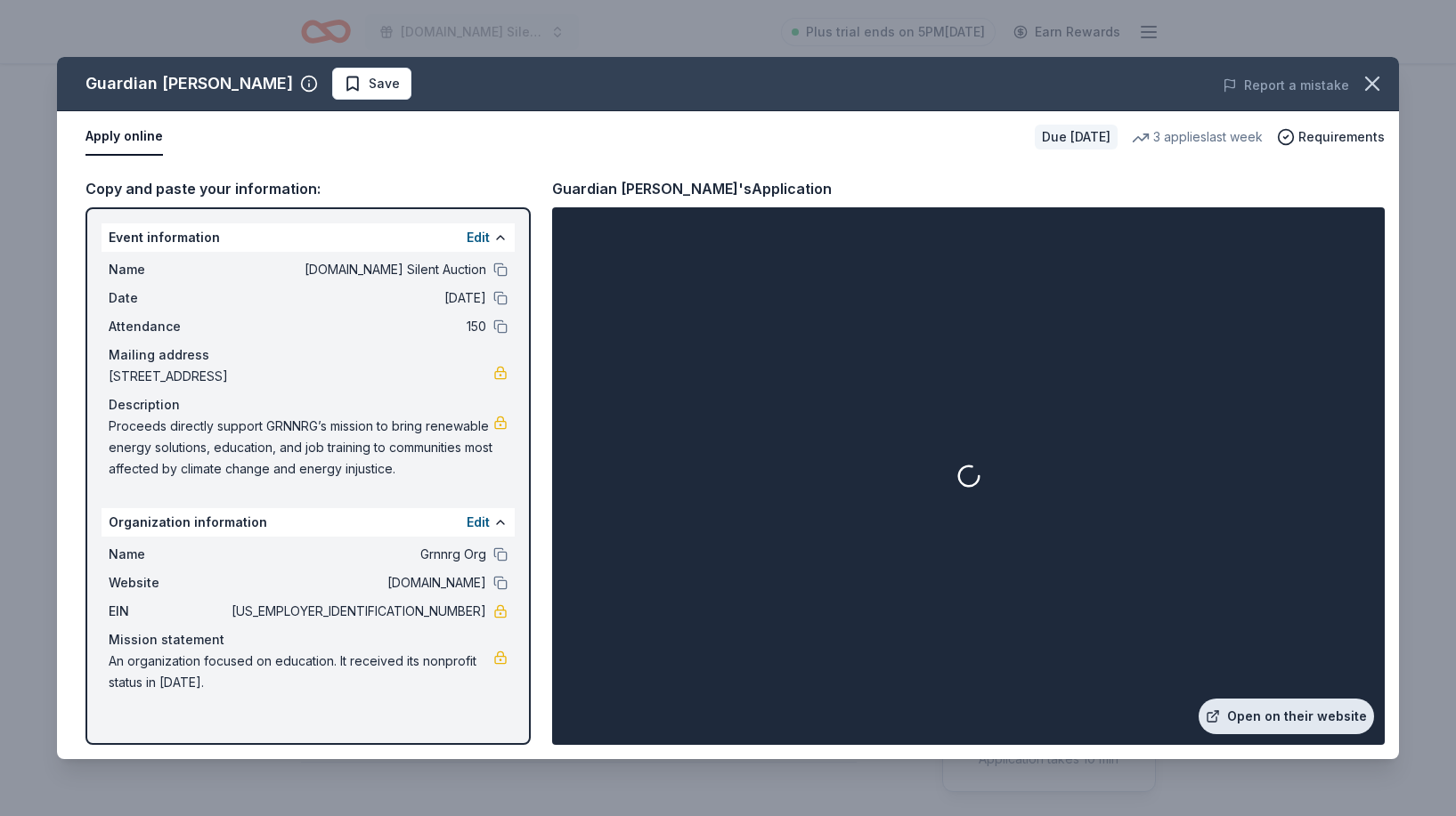
click at [1275, 714] on link "Open on their website" at bounding box center [1286, 716] width 176 height 36
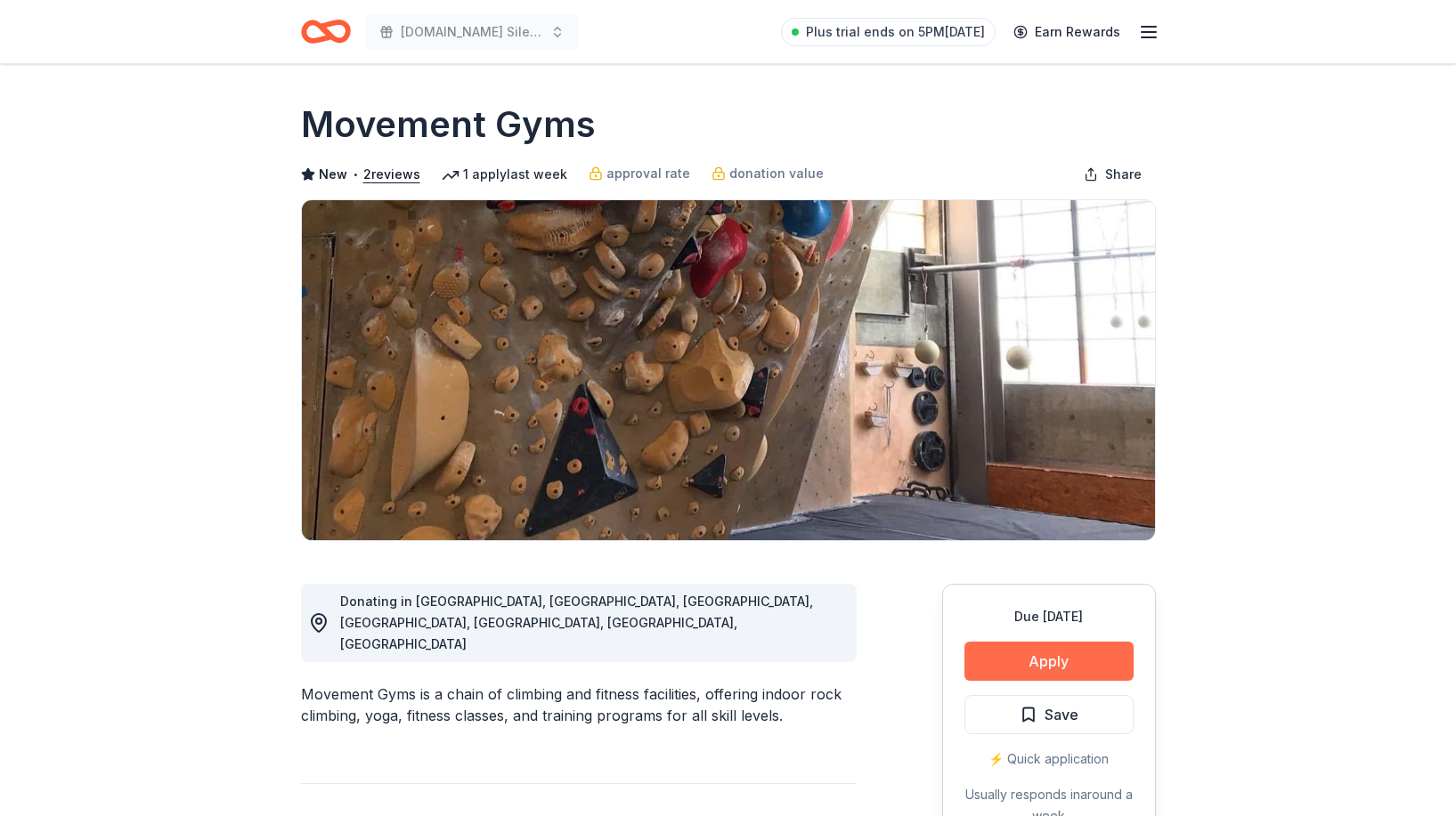
click at [1030, 662] on button "Apply" at bounding box center [1049, 661] width 169 height 39
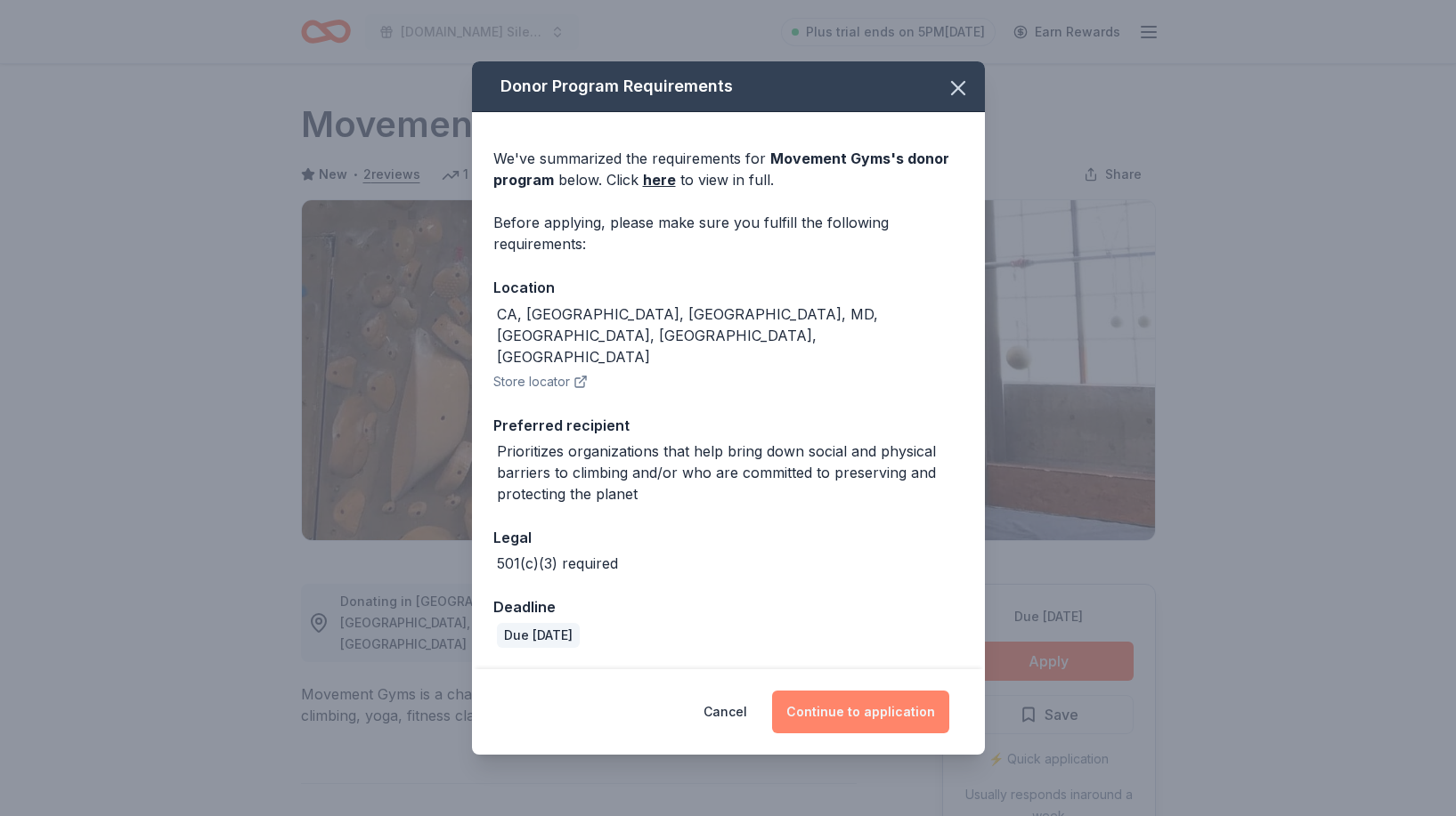
click at [885, 690] on button "Continue to application" at bounding box center [860, 712] width 177 height 43
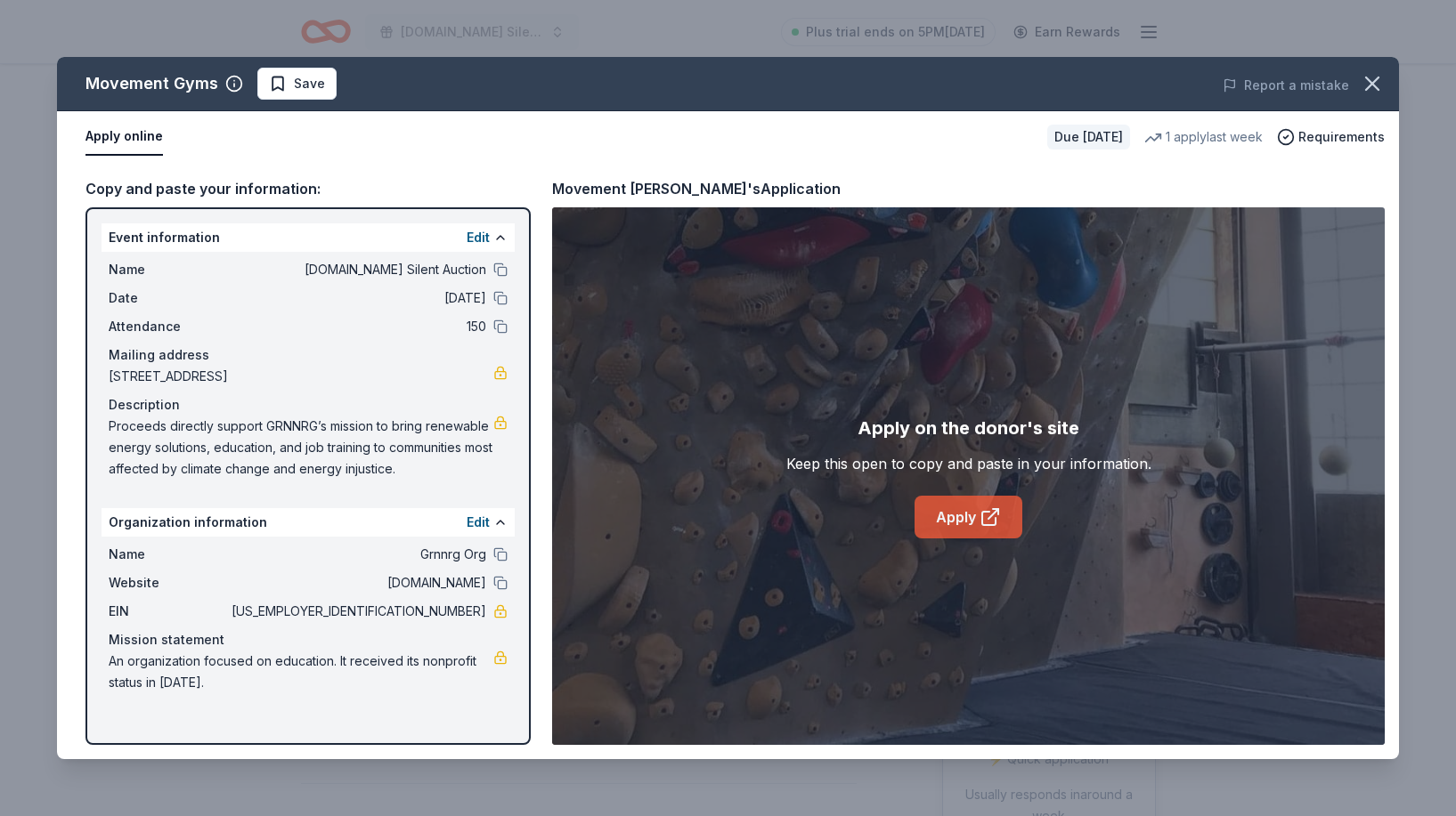
click at [957, 526] on link "Apply" at bounding box center [968, 518] width 108 height 43
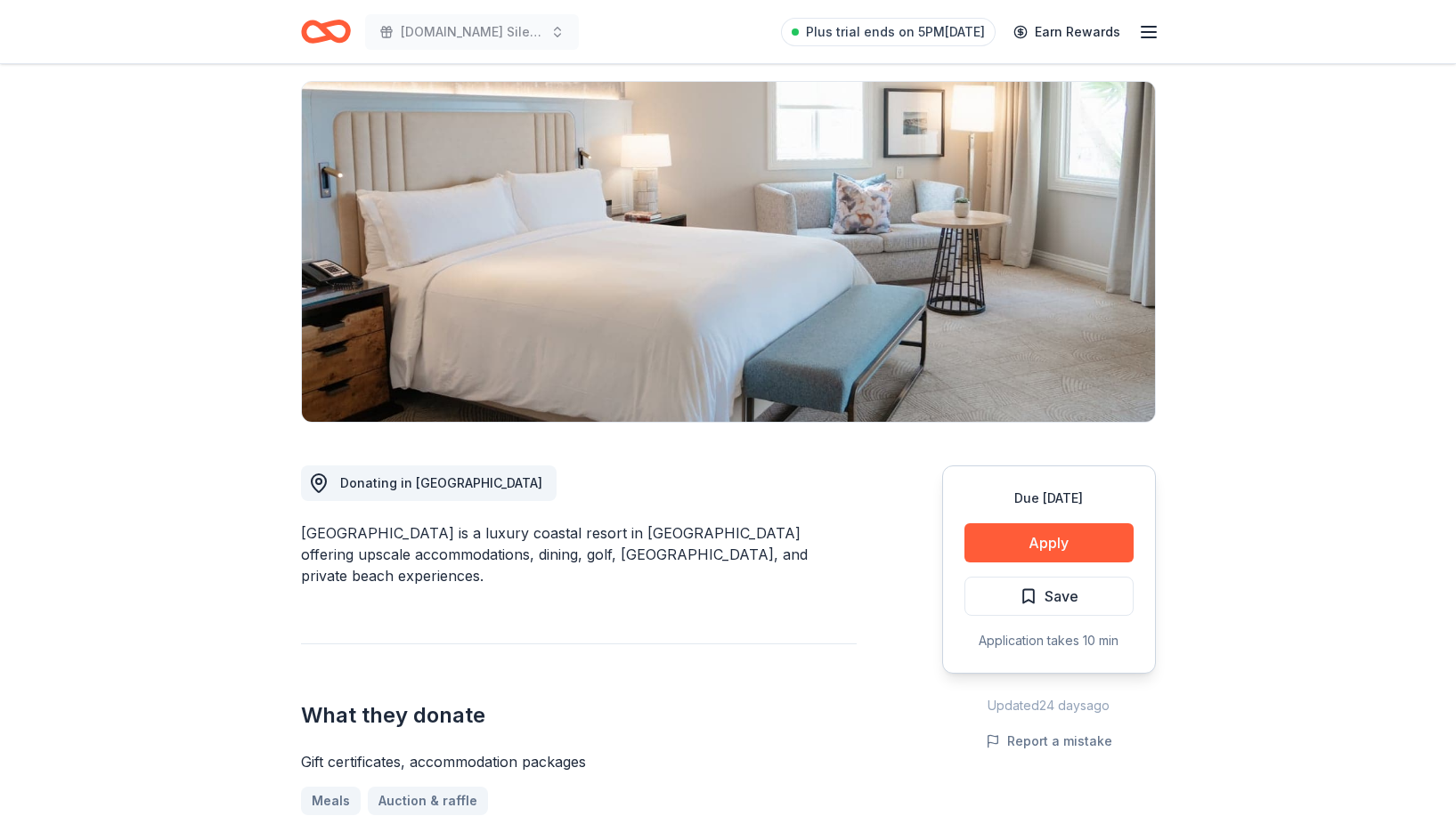
scroll to position [169, 0]
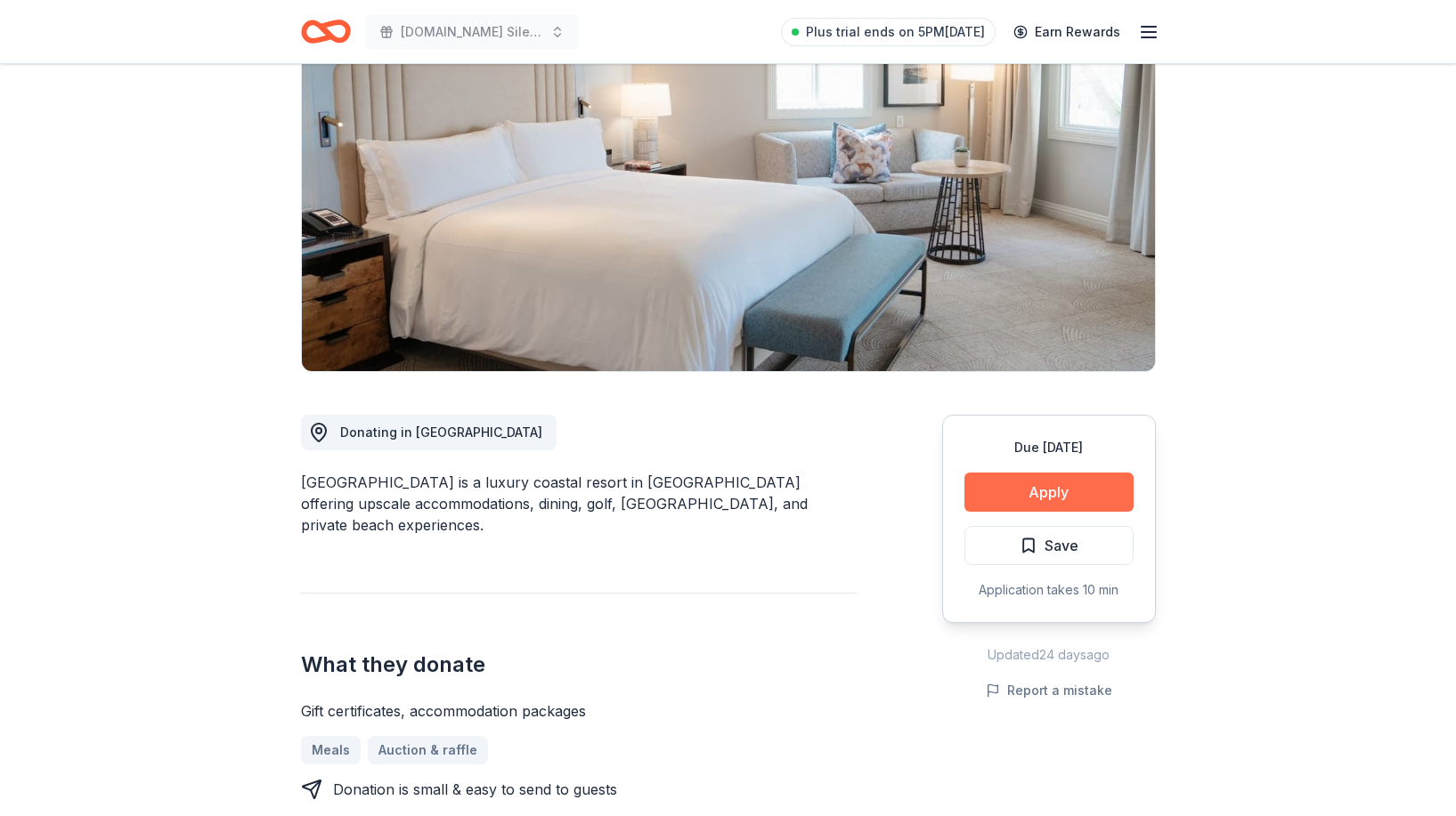
click at [1058, 483] on button "Apply" at bounding box center [1049, 493] width 169 height 39
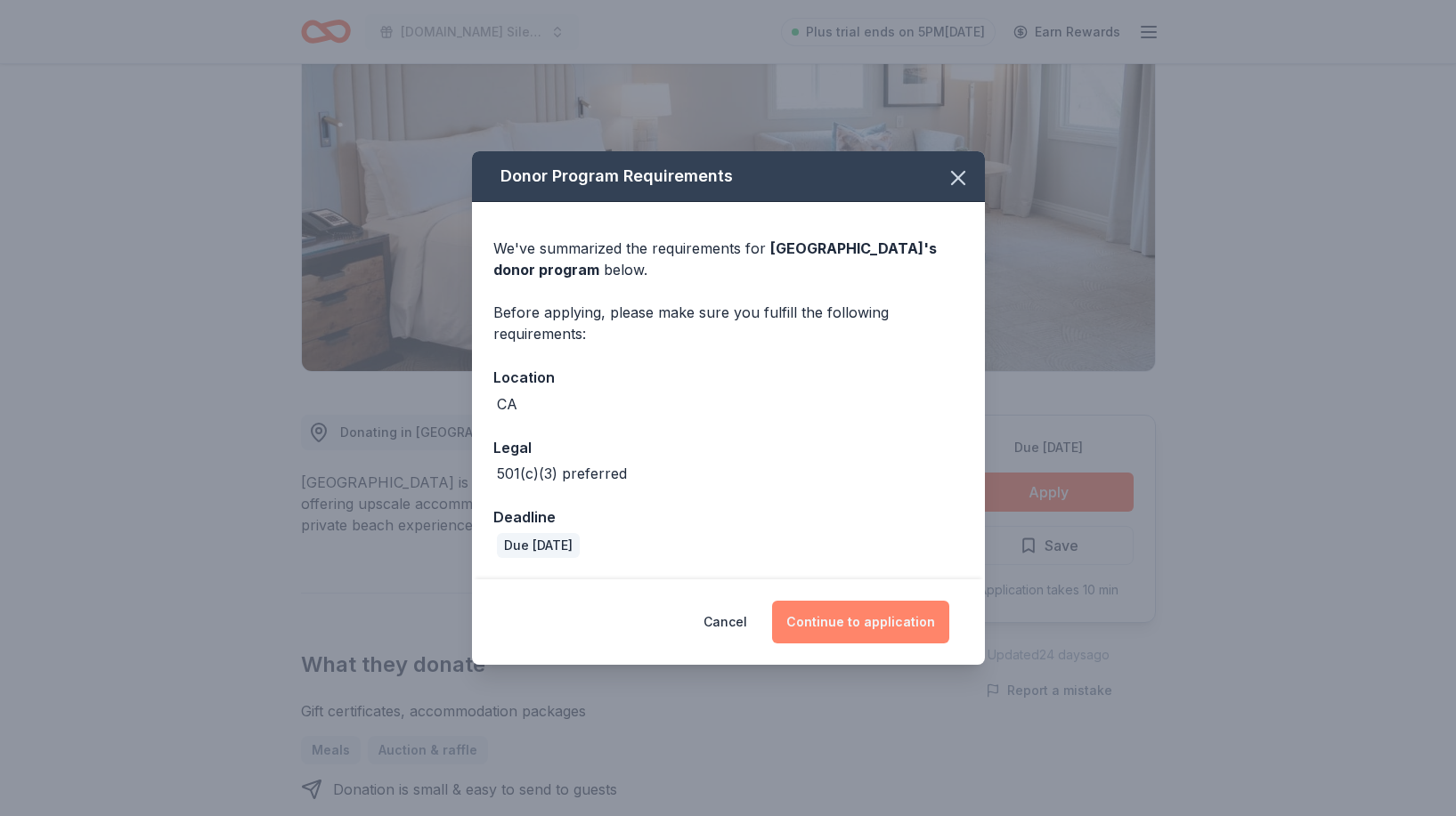
click at [842, 624] on button "Continue to application" at bounding box center [860, 623] width 177 height 43
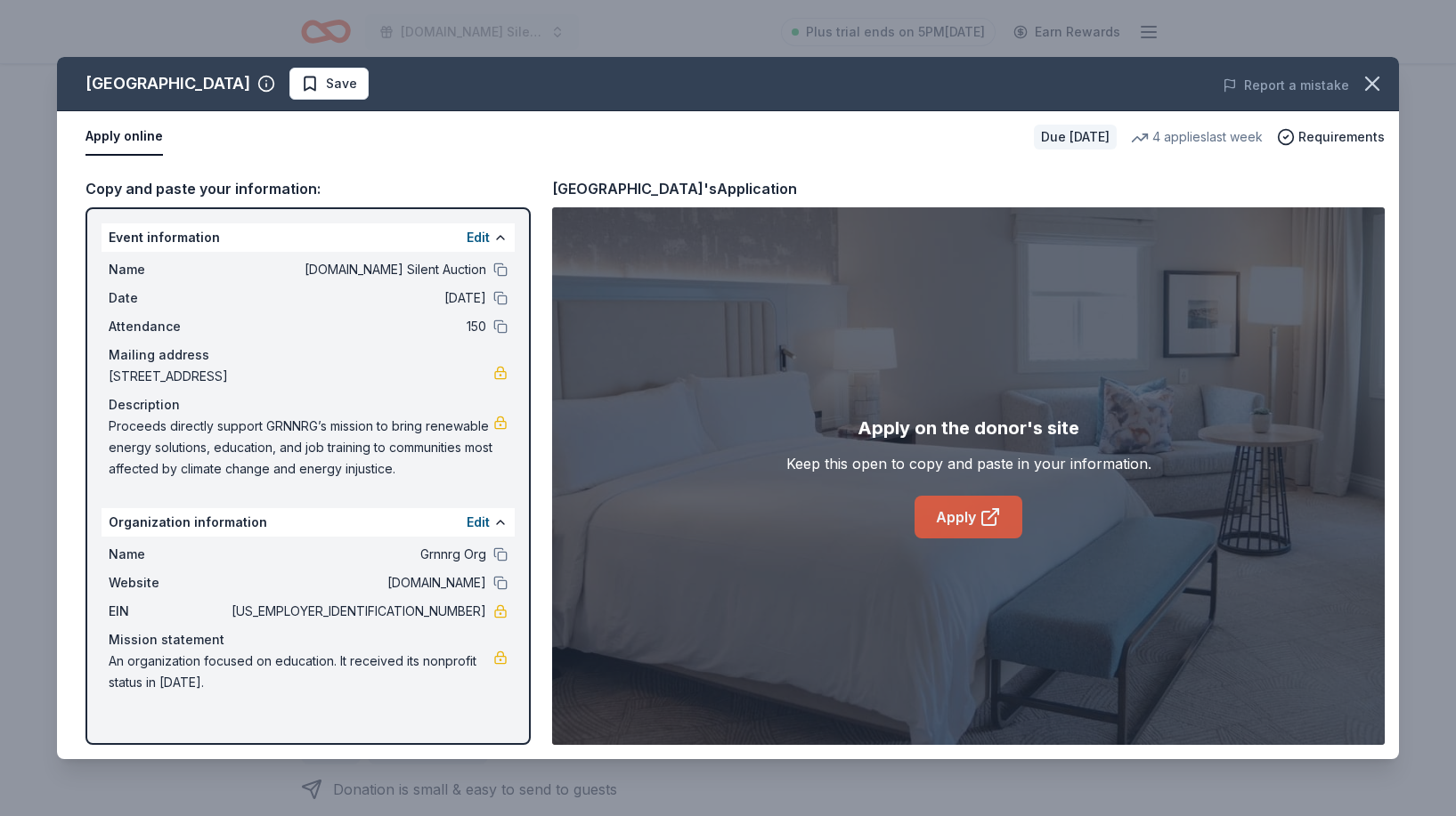
click at [931, 532] on link "Apply" at bounding box center [968, 518] width 108 height 43
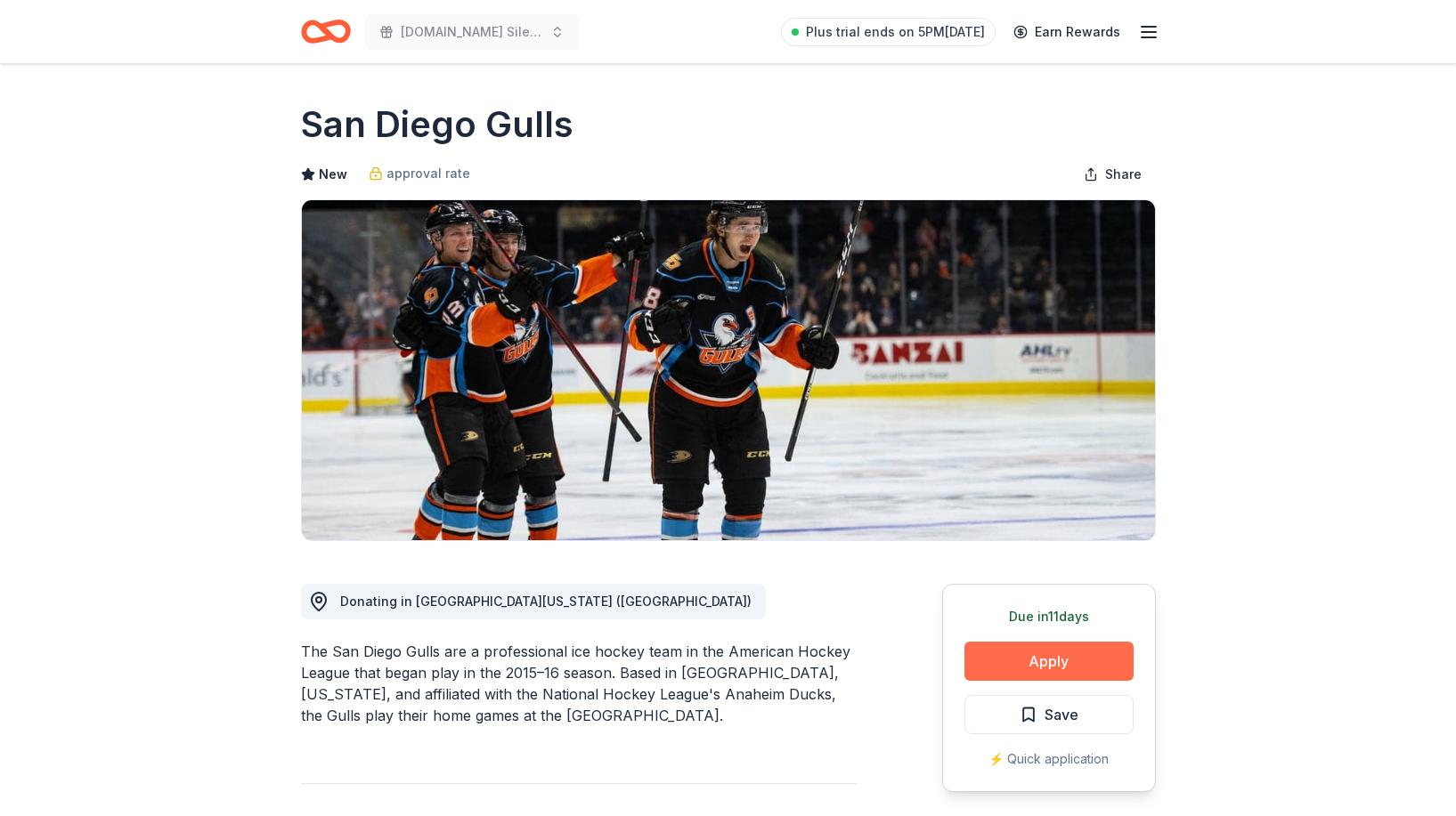
click at [1042, 665] on button "Apply" at bounding box center [1049, 661] width 169 height 39
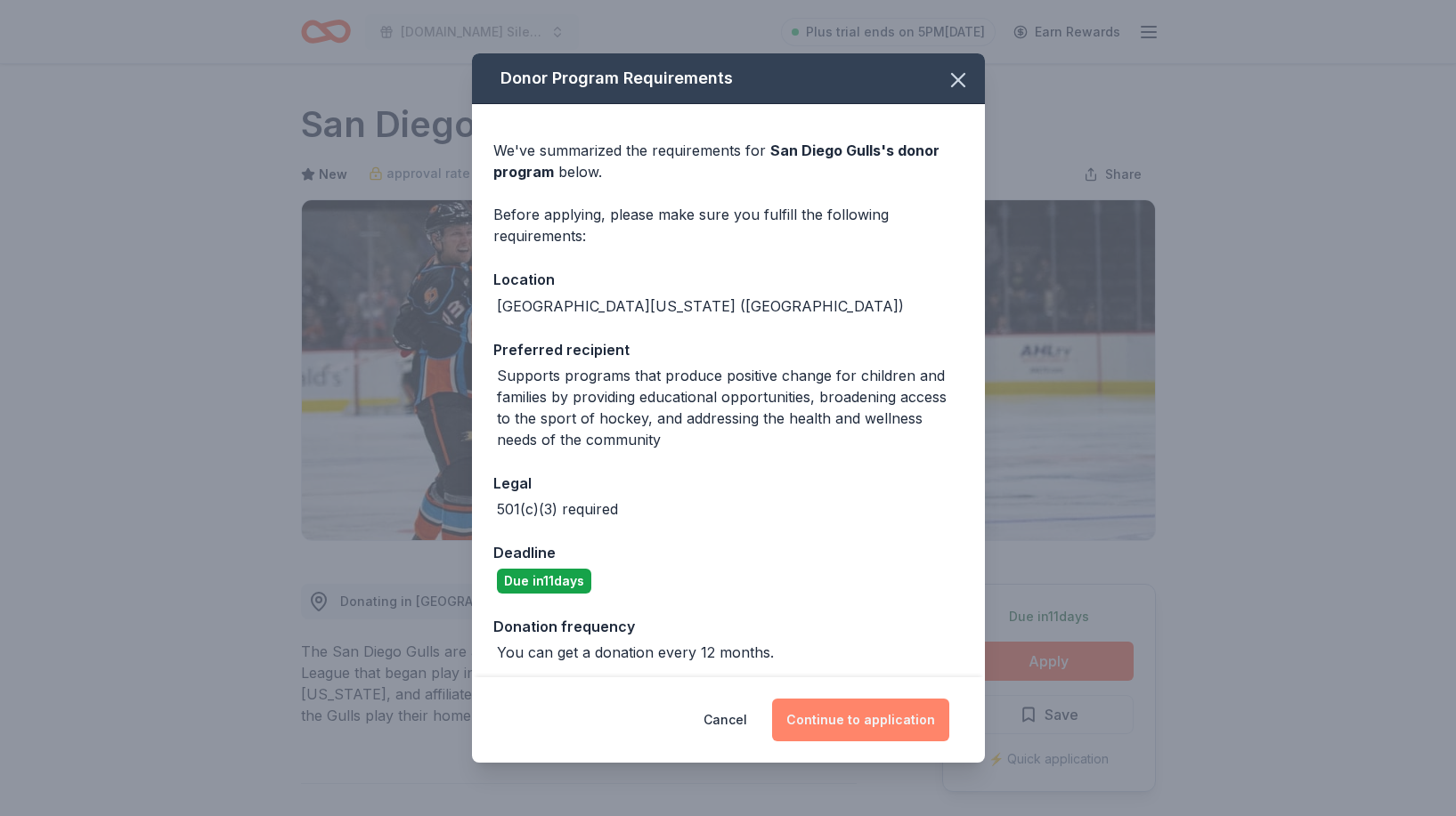
click at [869, 729] on button "Continue to application" at bounding box center [860, 720] width 177 height 43
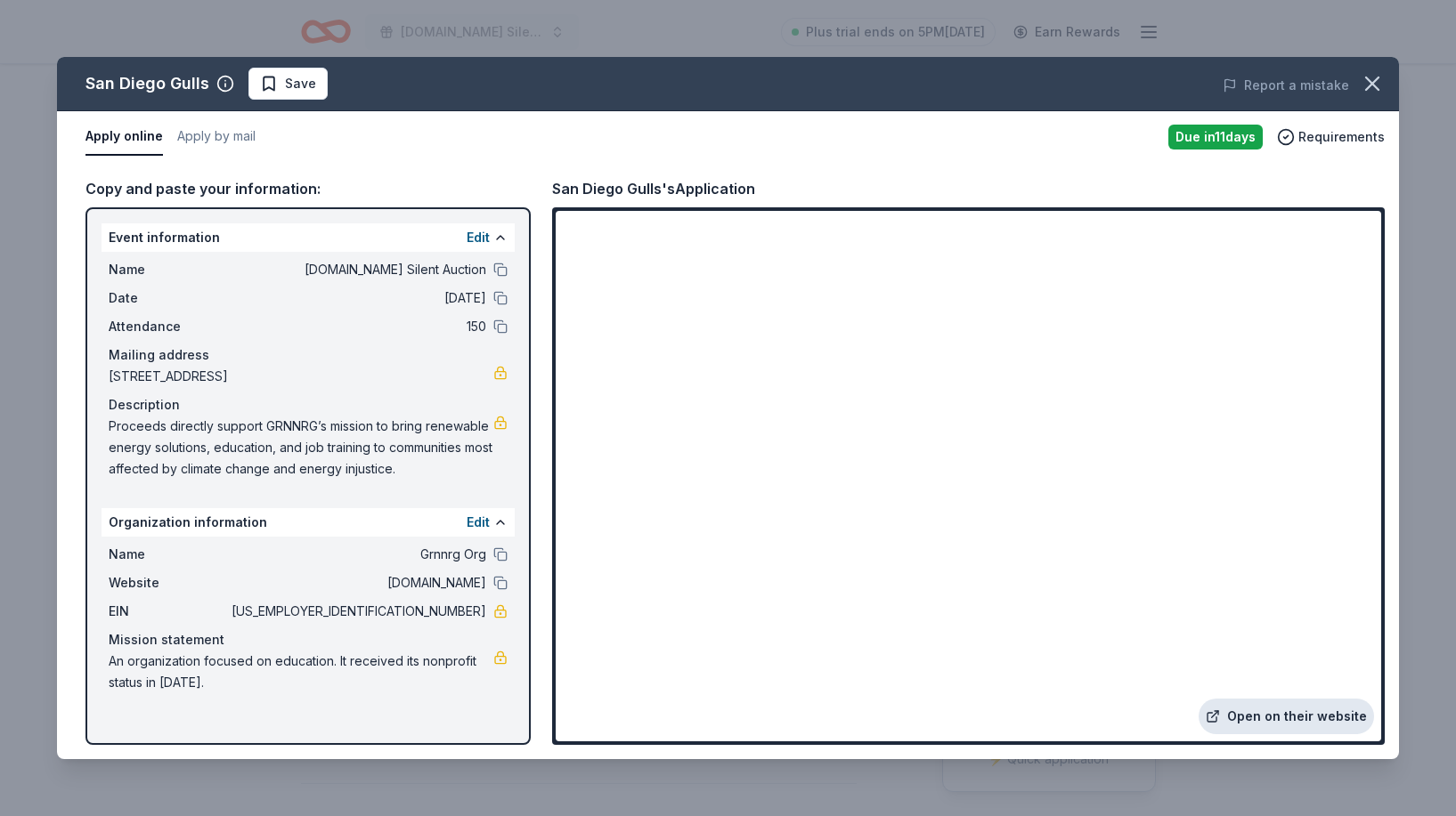
click at [1228, 720] on link "Open on their website" at bounding box center [1286, 716] width 176 height 36
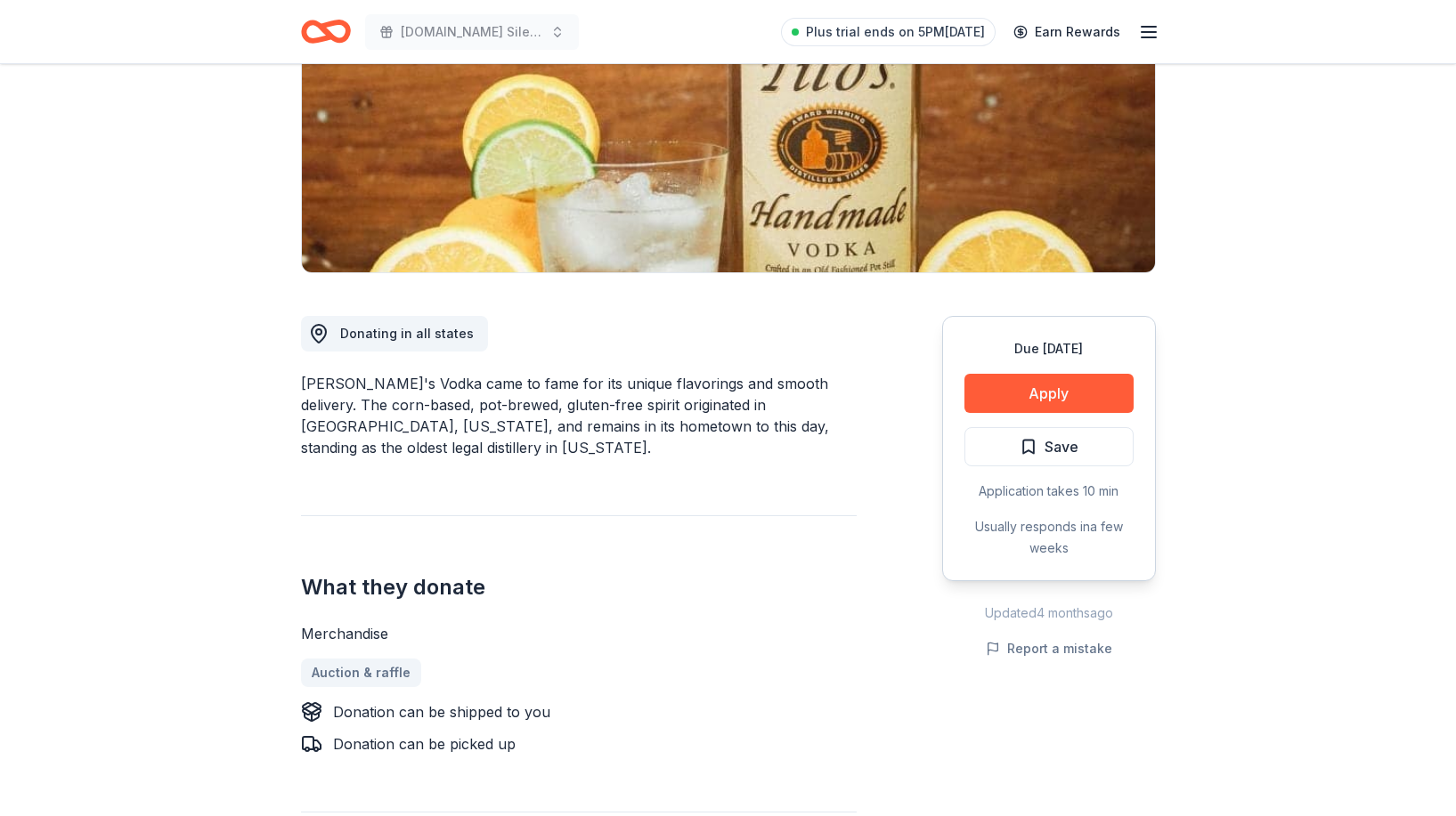
scroll to position [269, 0]
click at [1042, 411] on button "Apply" at bounding box center [1049, 393] width 169 height 39
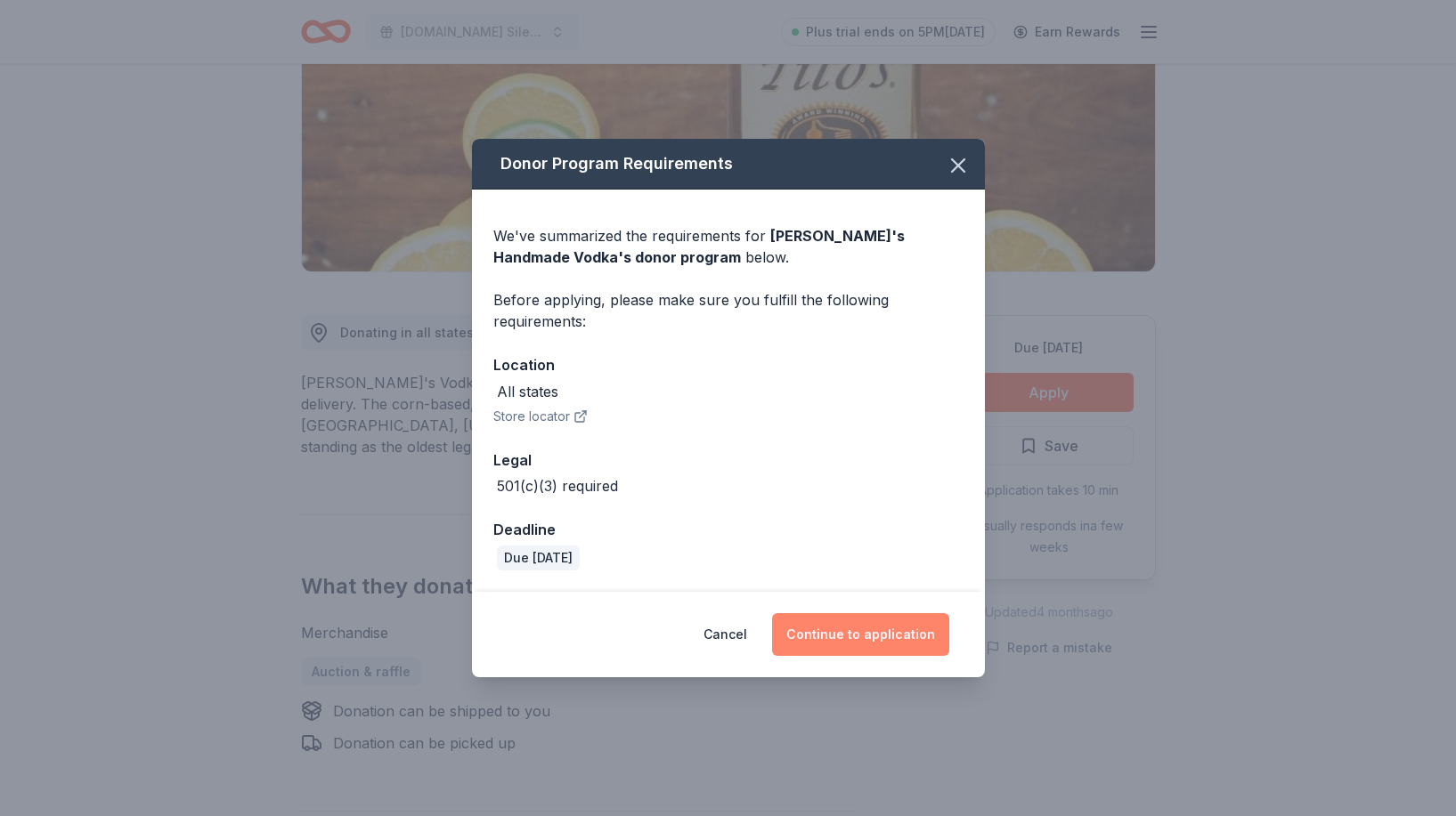
click at [901, 653] on button "Continue to application" at bounding box center [860, 635] width 177 height 43
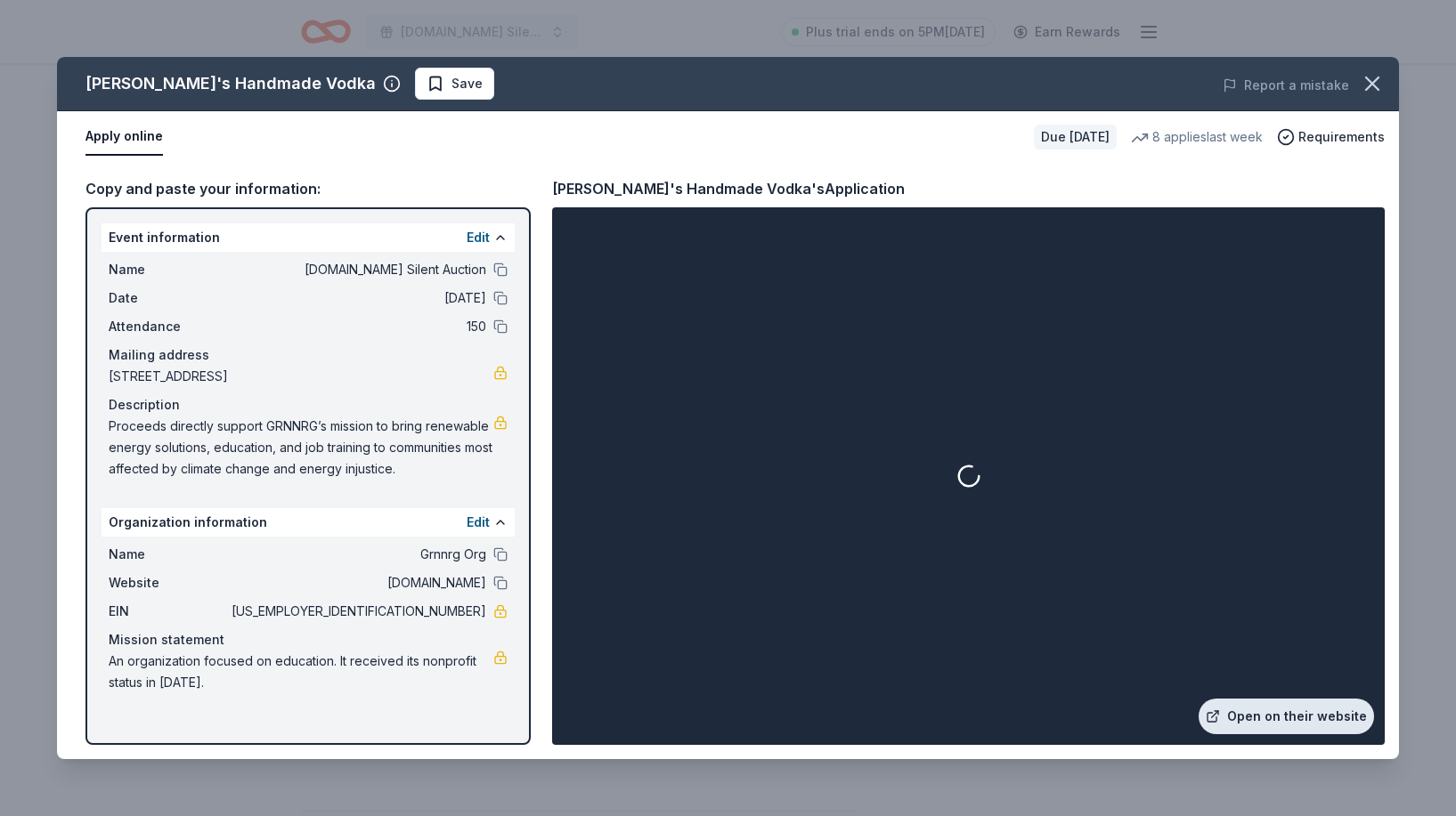
click at [1241, 715] on link "Open on their website" at bounding box center [1286, 716] width 176 height 36
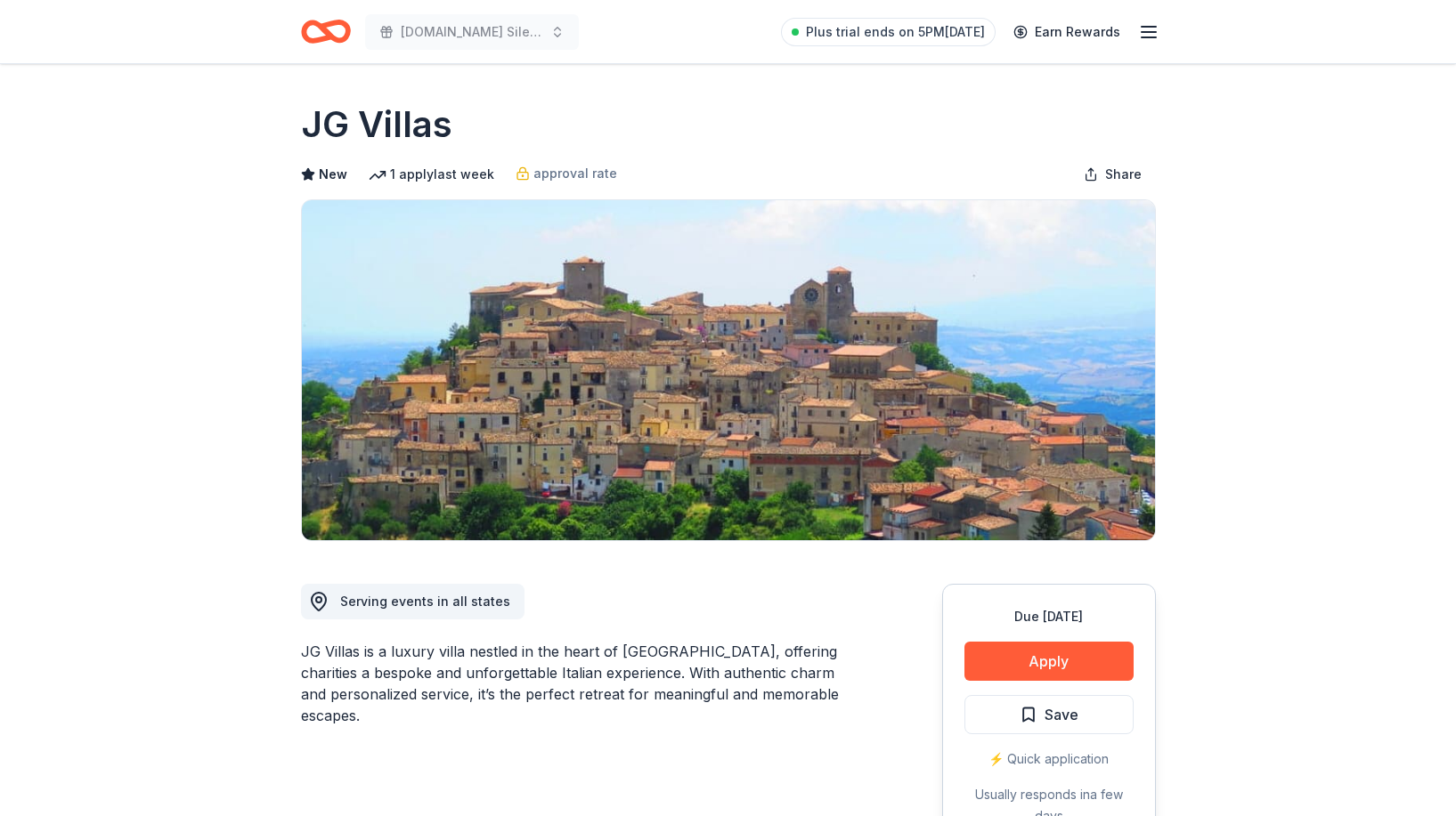
click at [515, 439] on img at bounding box center [728, 371] width 853 height 340
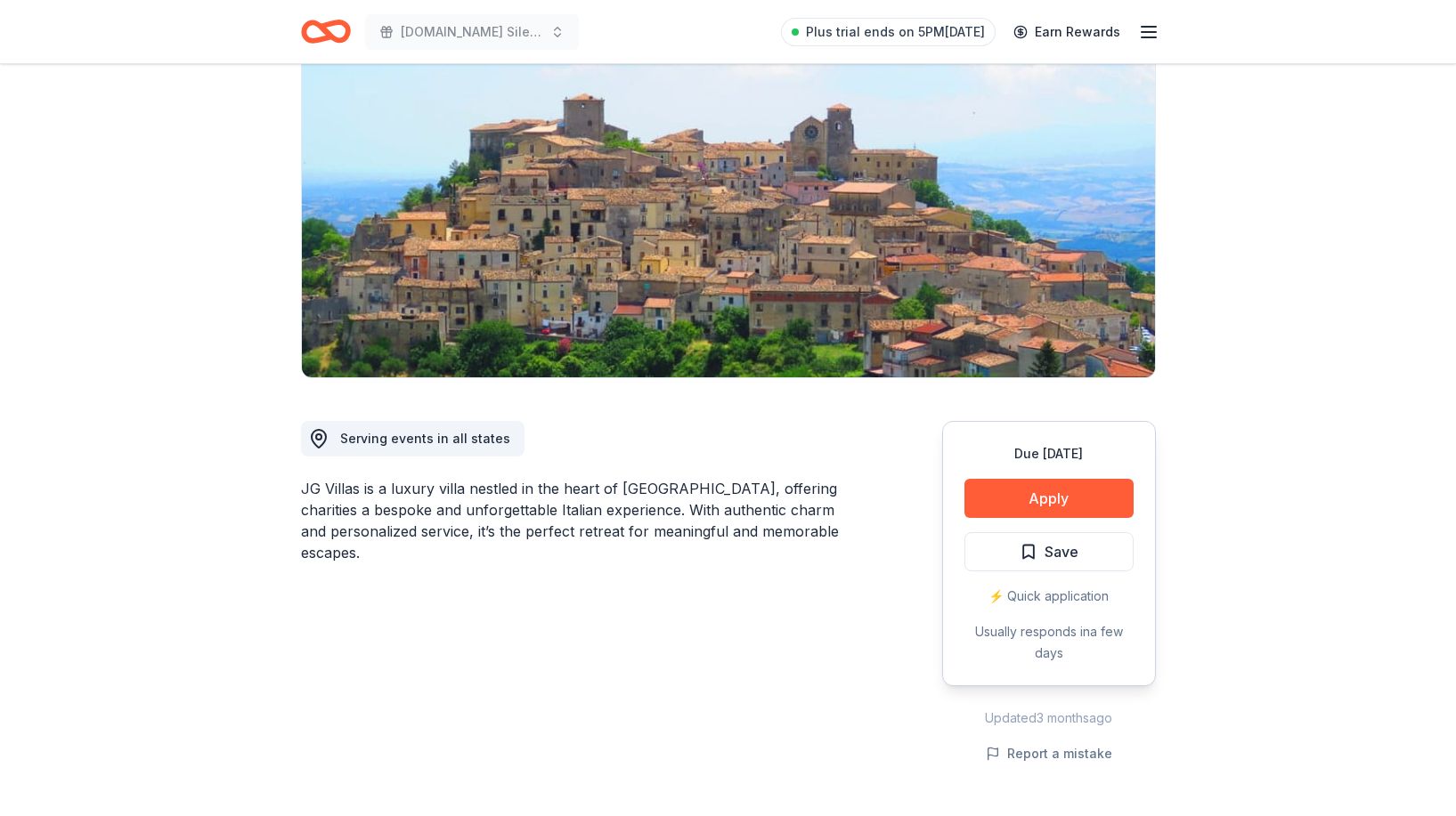
scroll to position [179, 0]
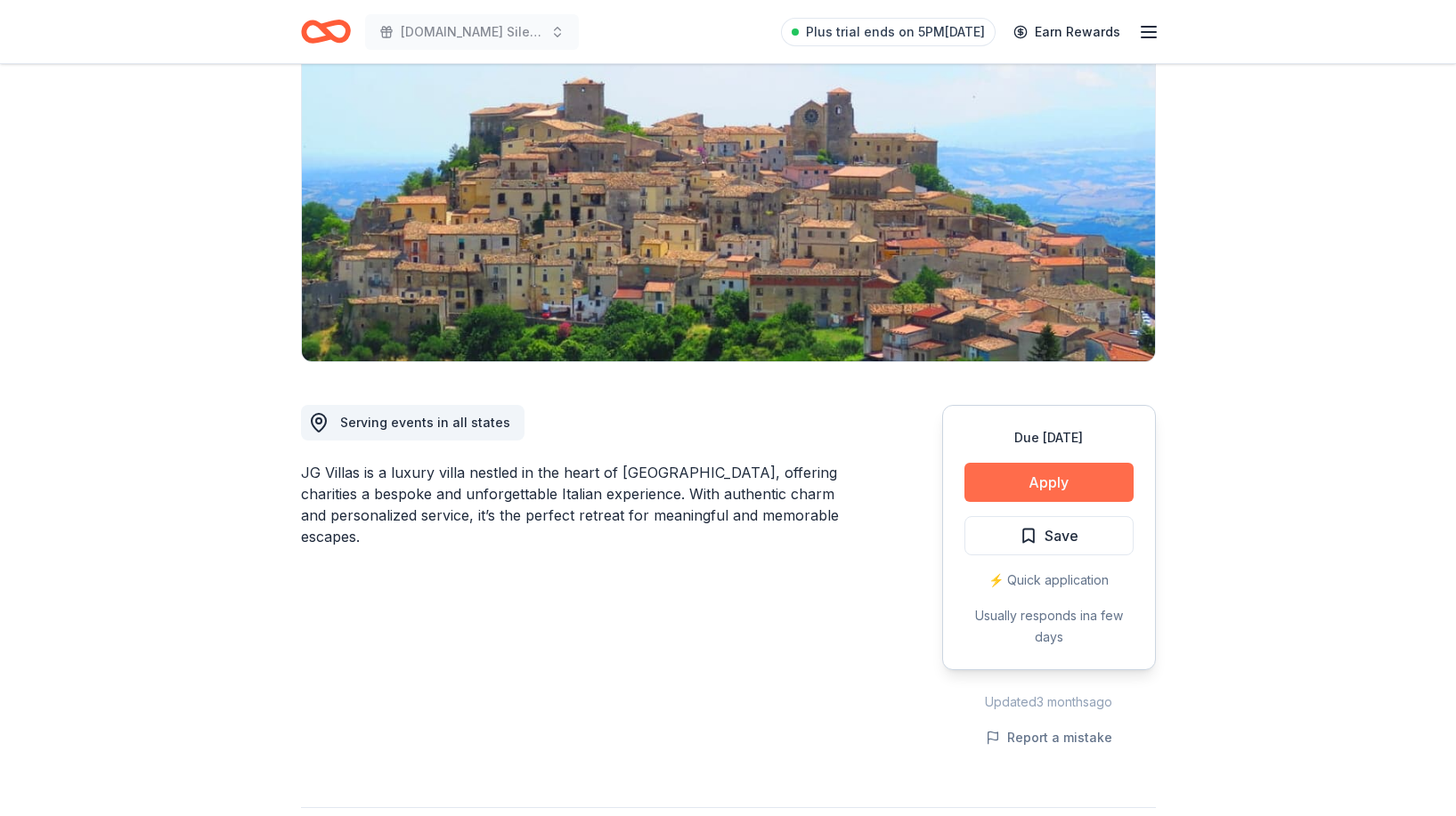
click at [1017, 475] on button "Apply" at bounding box center [1049, 483] width 169 height 39
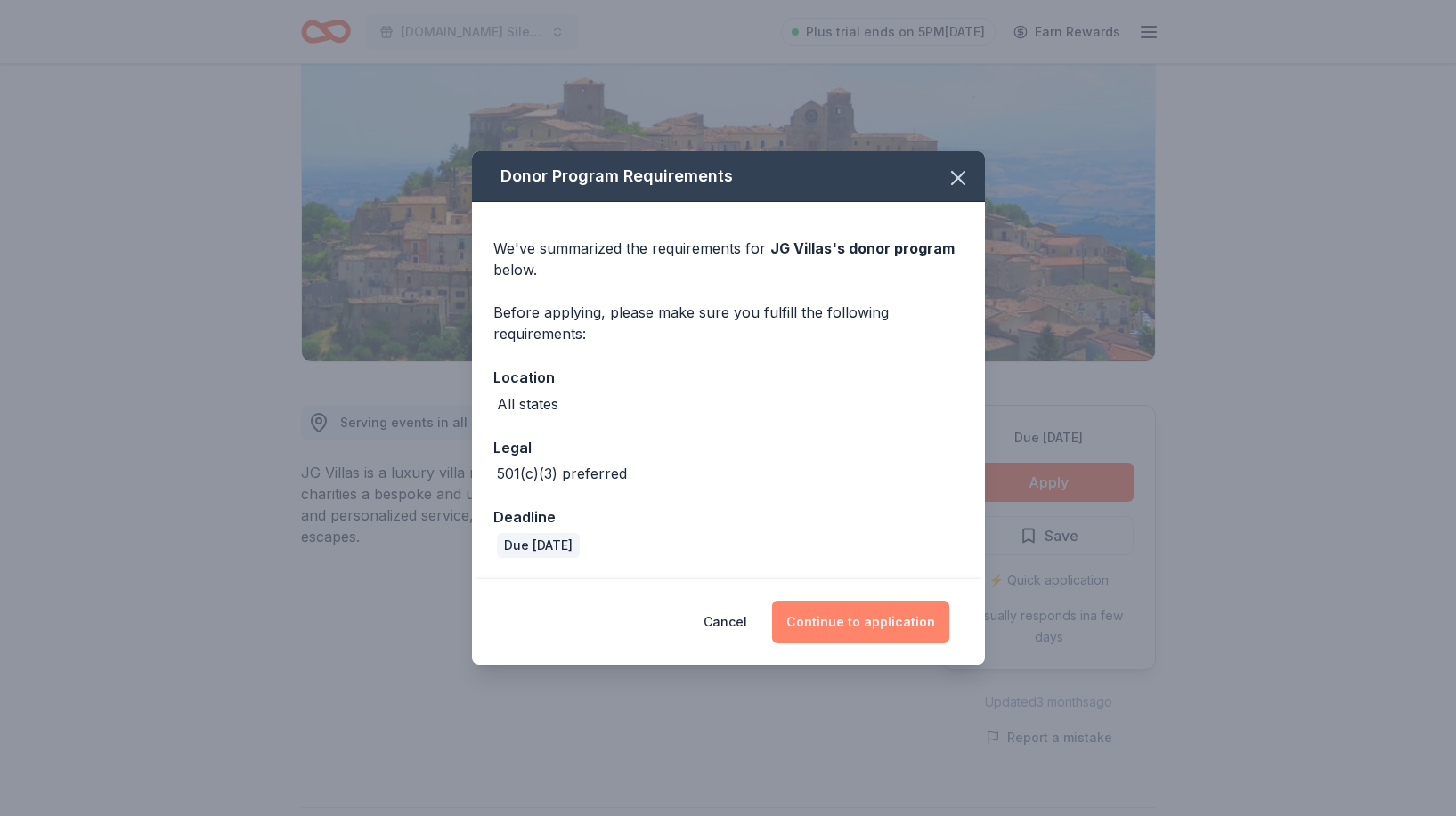
click at [875, 621] on button "Continue to application" at bounding box center [860, 623] width 177 height 43
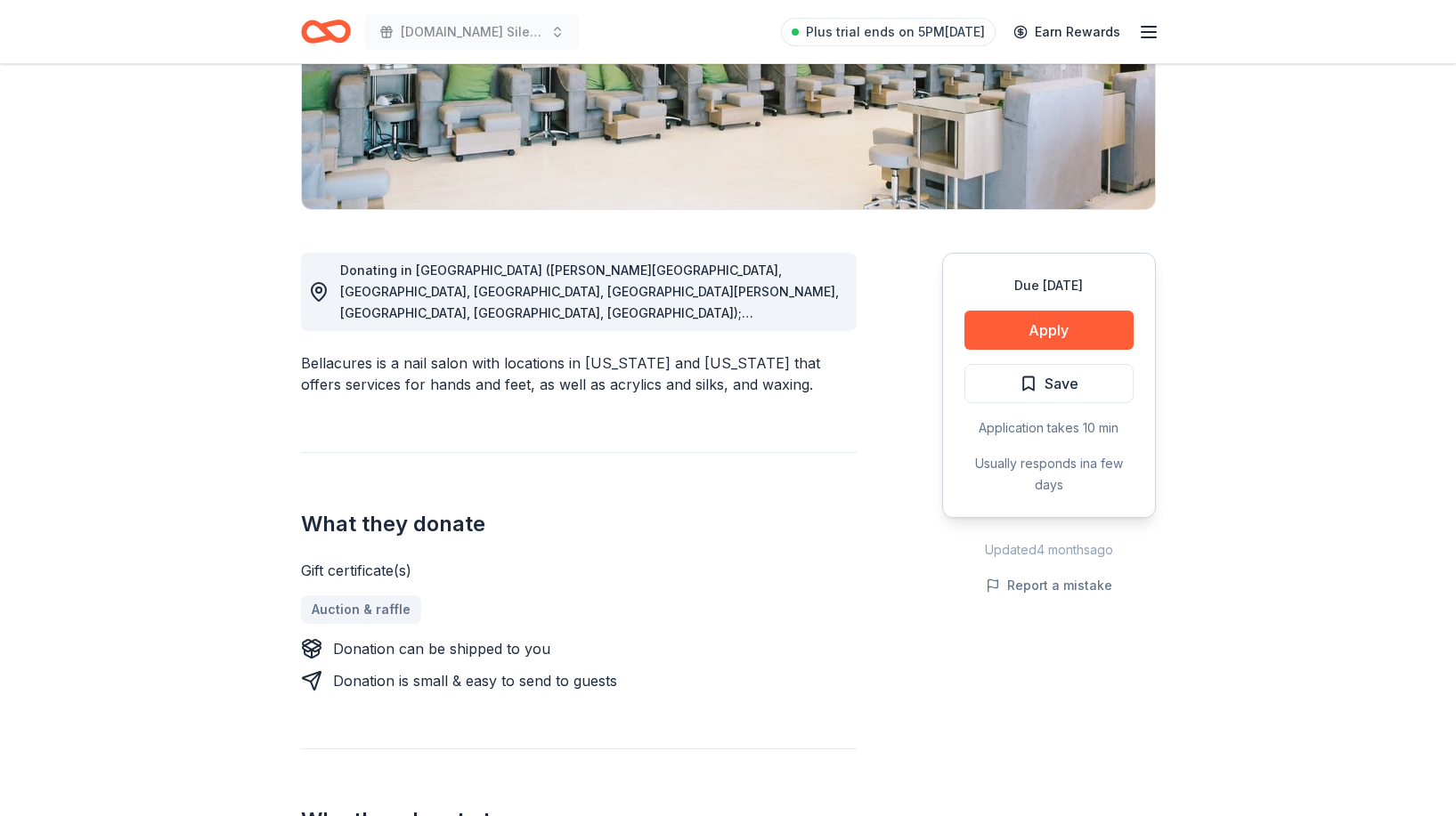
scroll to position [336, 0]
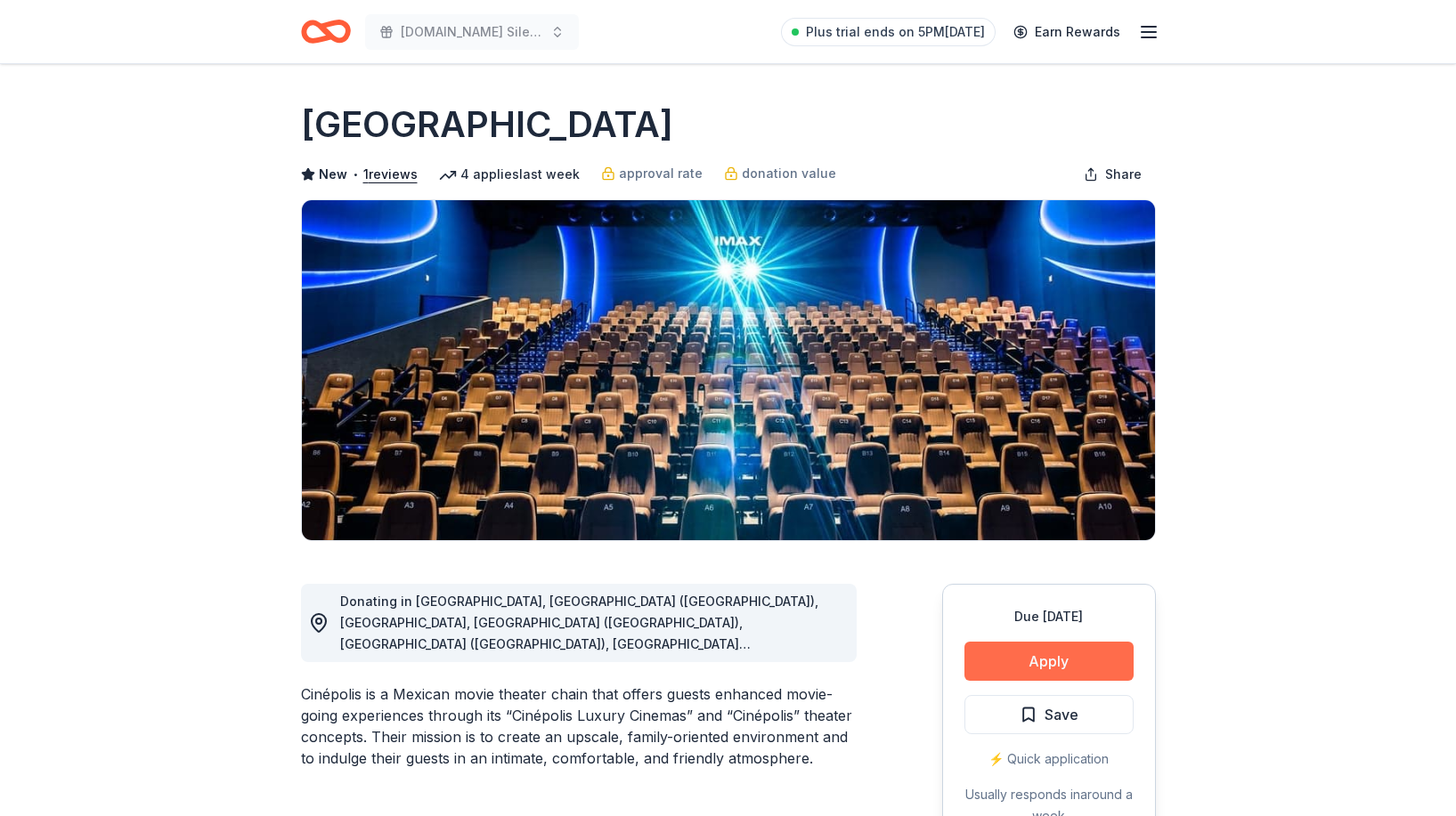
click at [1035, 669] on button "Apply" at bounding box center [1049, 661] width 169 height 39
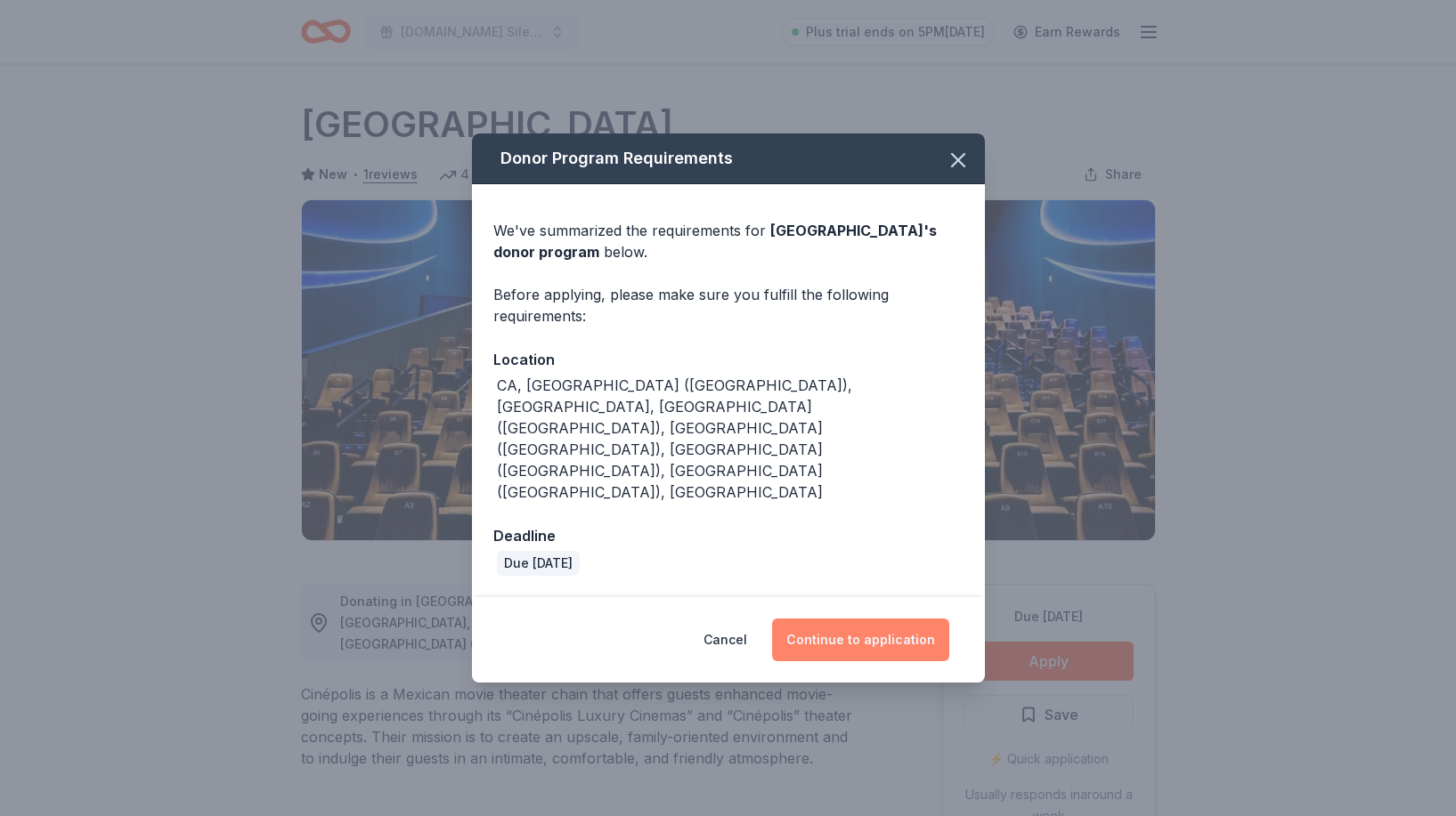
click at [832, 619] on button "Continue to application" at bounding box center [860, 641] width 177 height 43
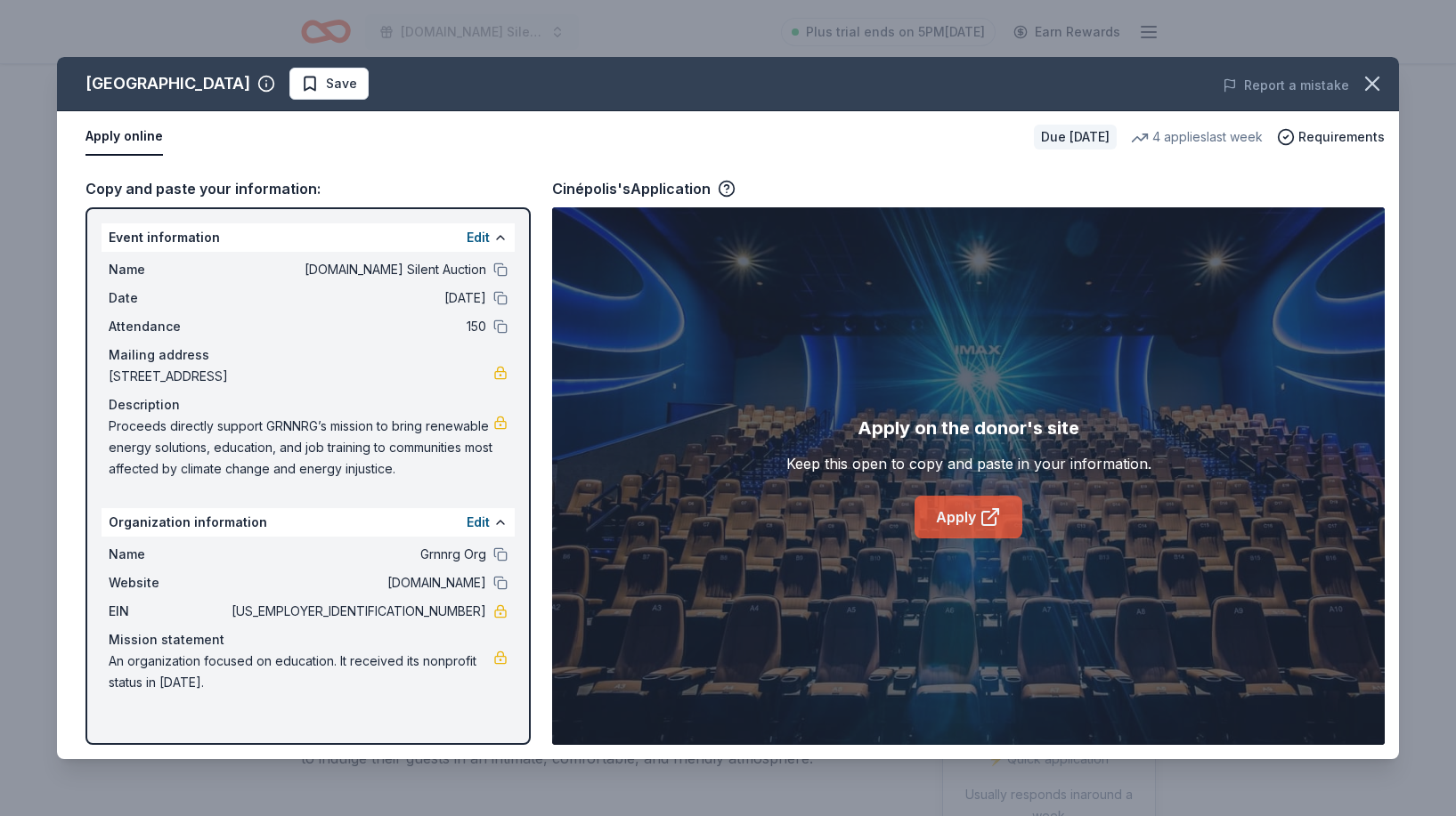
click at [968, 524] on link "Apply" at bounding box center [968, 518] width 108 height 43
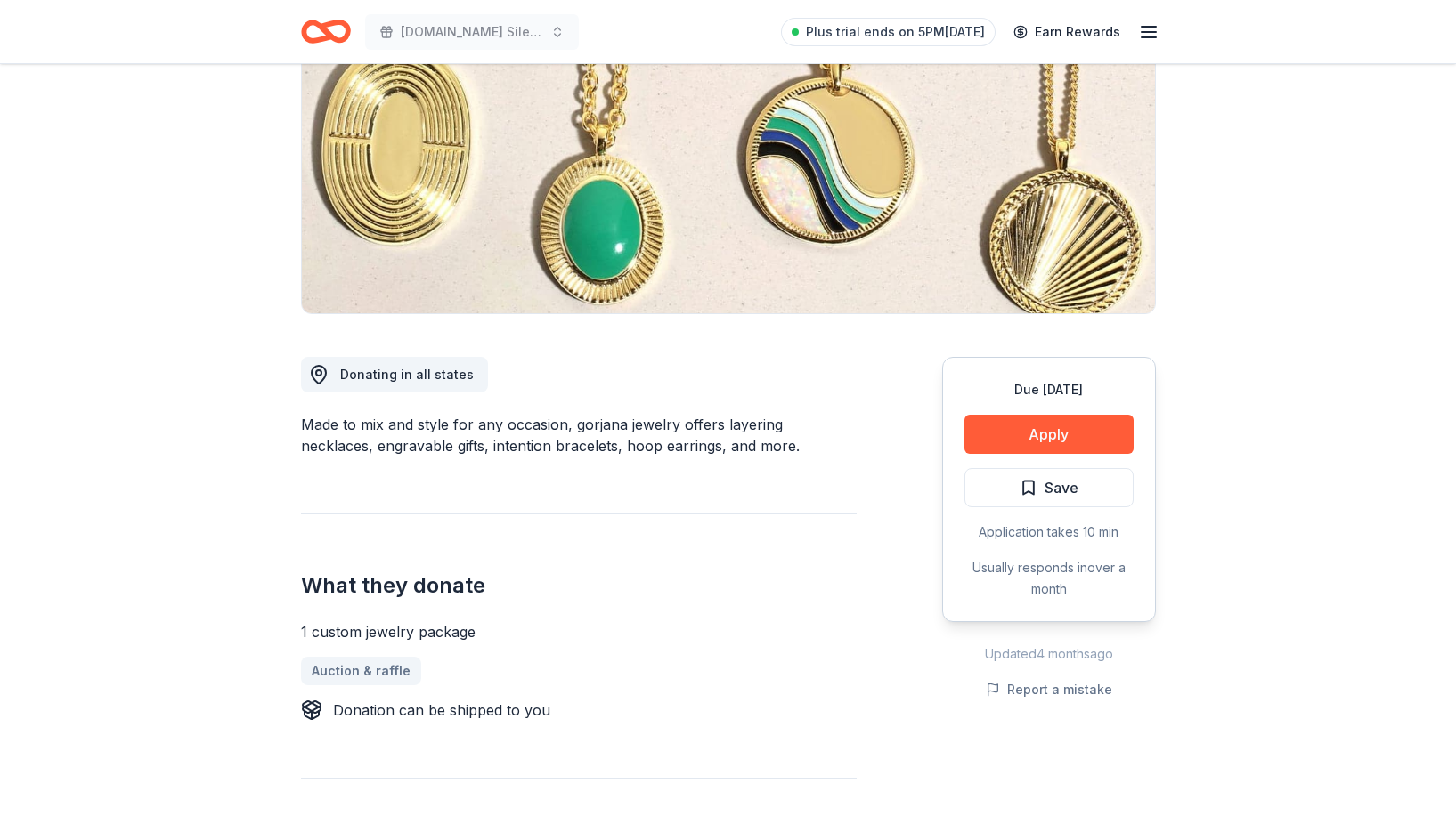
scroll to position [239, 0]
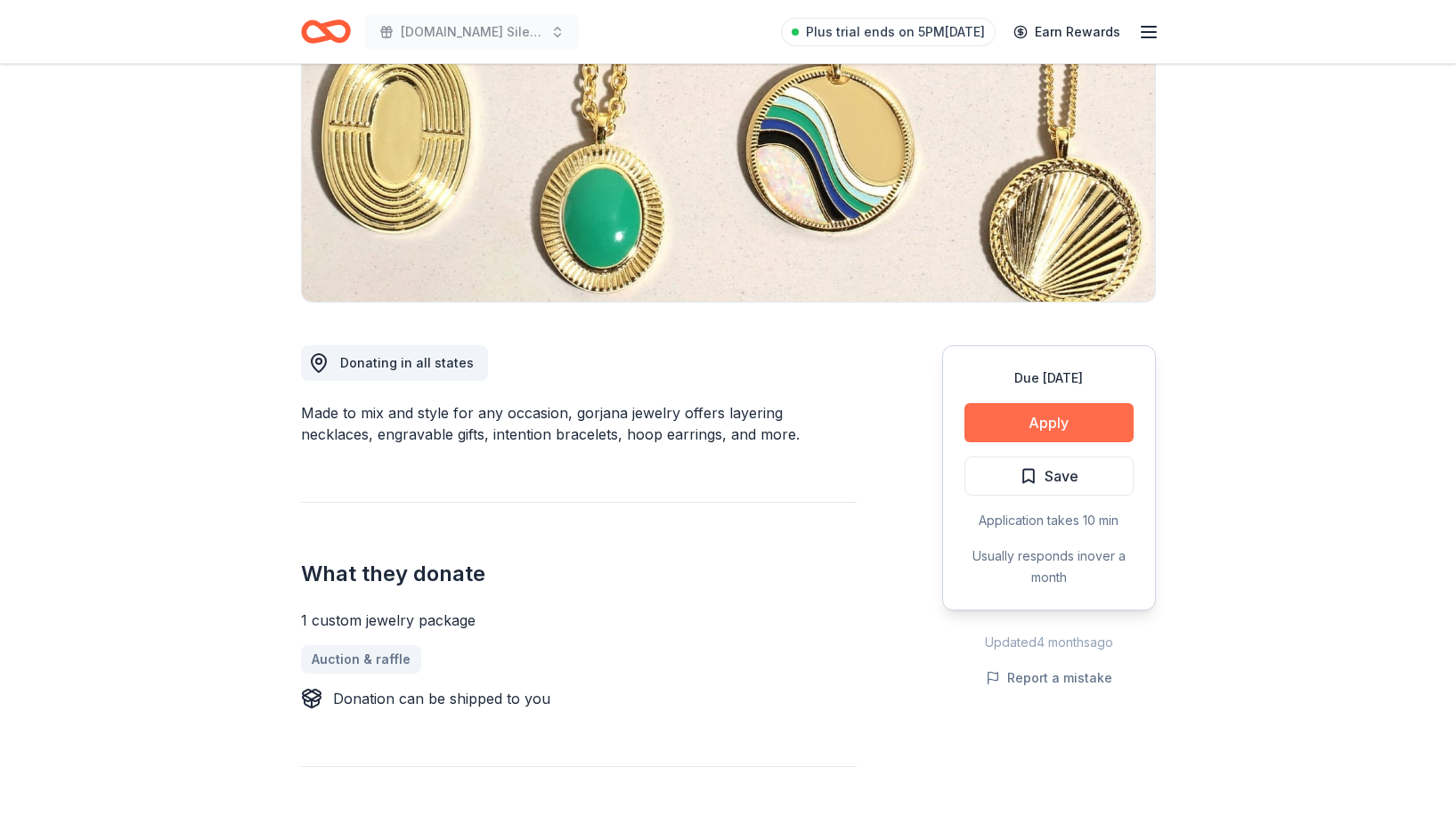
click at [1049, 421] on button "Apply" at bounding box center [1049, 423] width 169 height 39
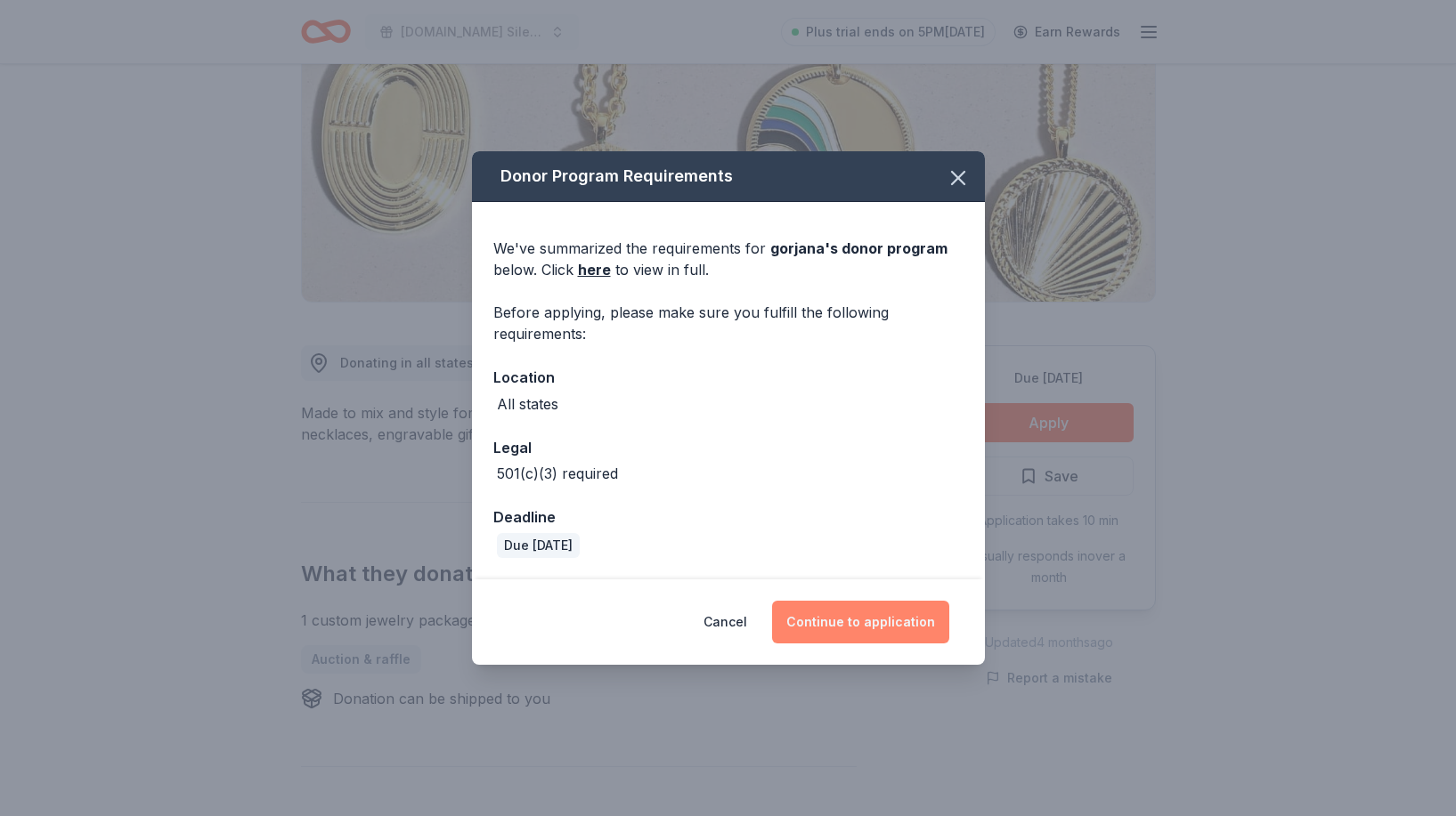
click at [827, 615] on button "Continue to application" at bounding box center [860, 623] width 177 height 43
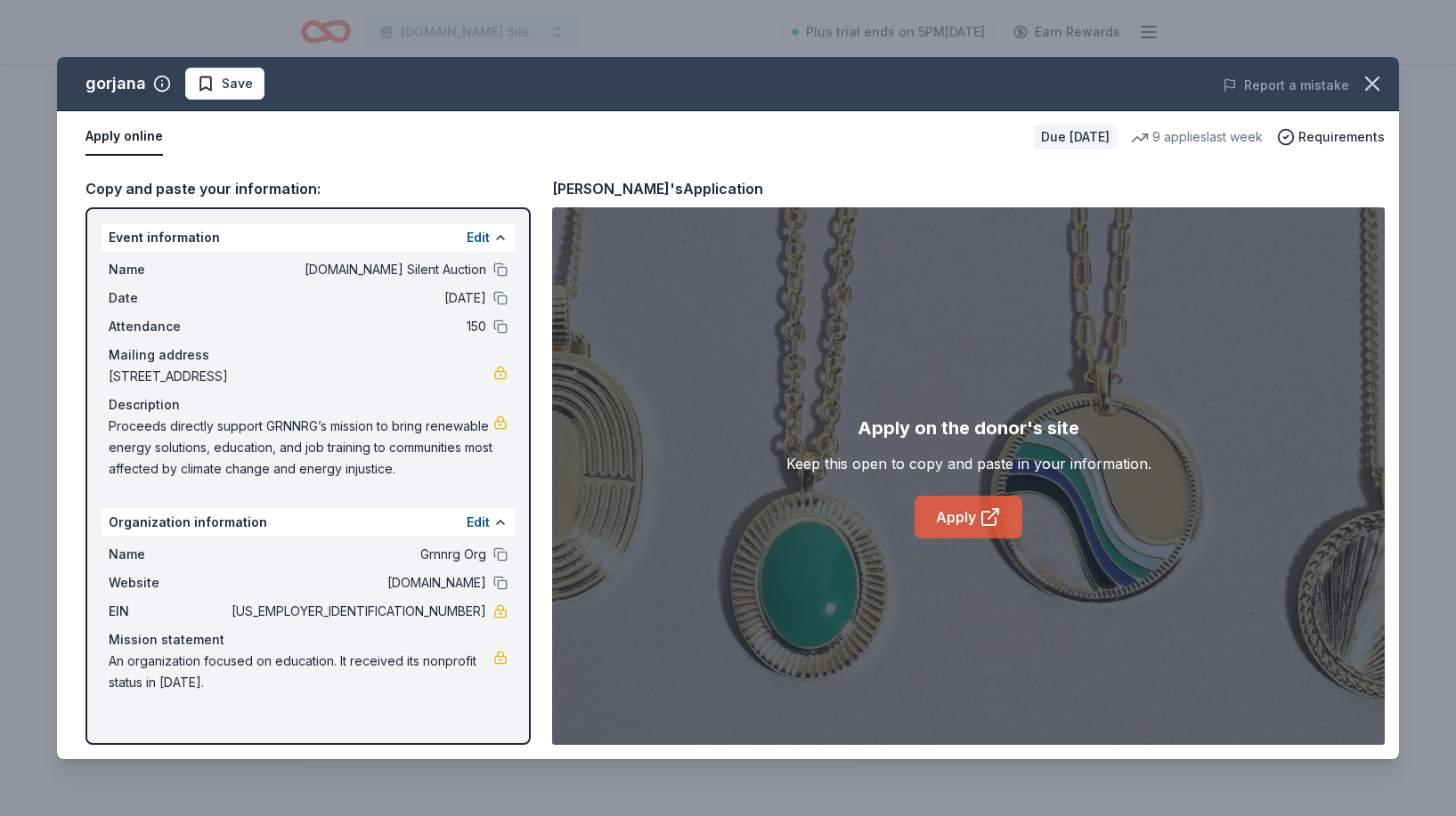
click at [938, 502] on link "Apply" at bounding box center [968, 518] width 108 height 43
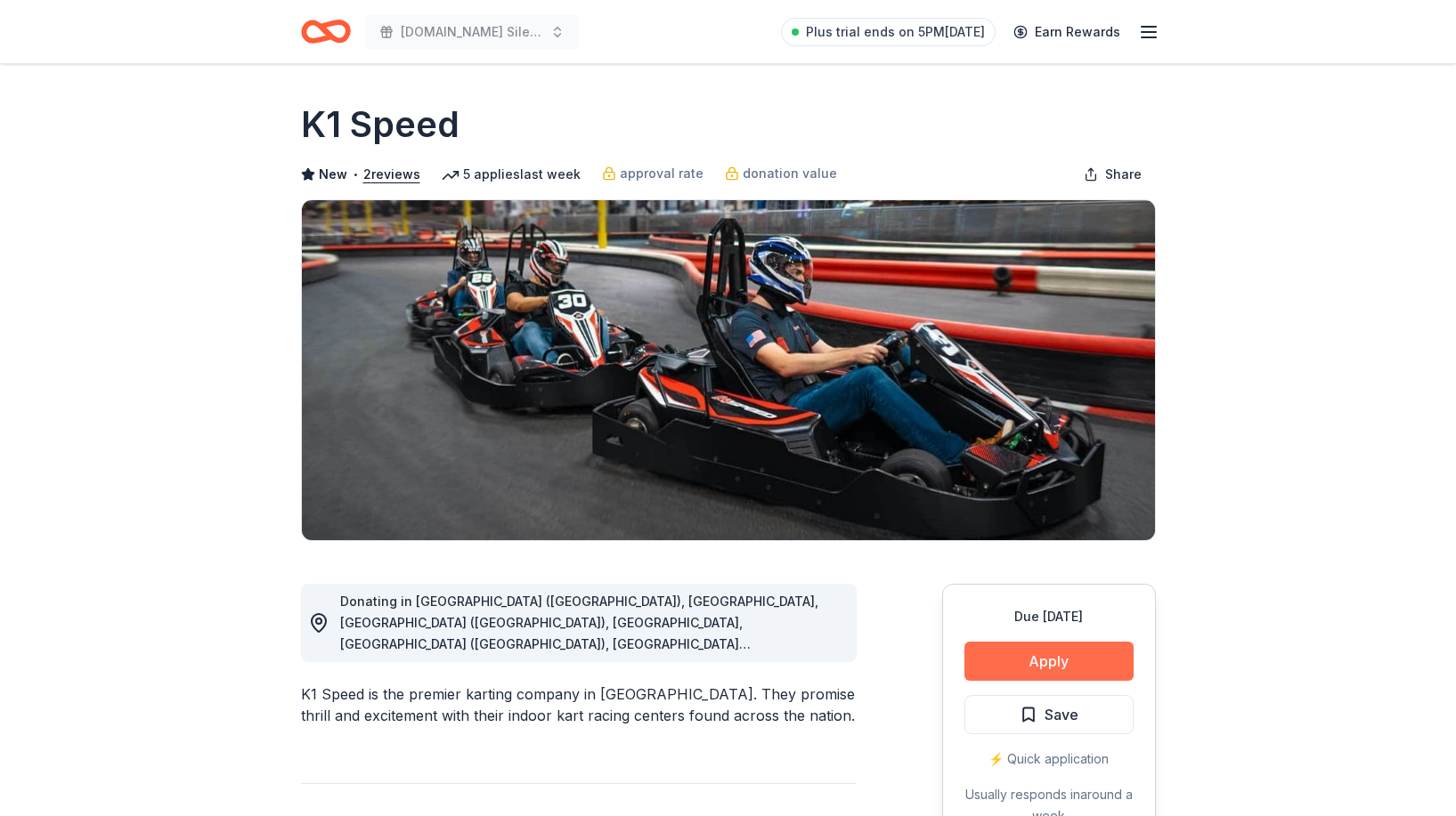
click at [997, 675] on button "Apply" at bounding box center [1049, 661] width 169 height 39
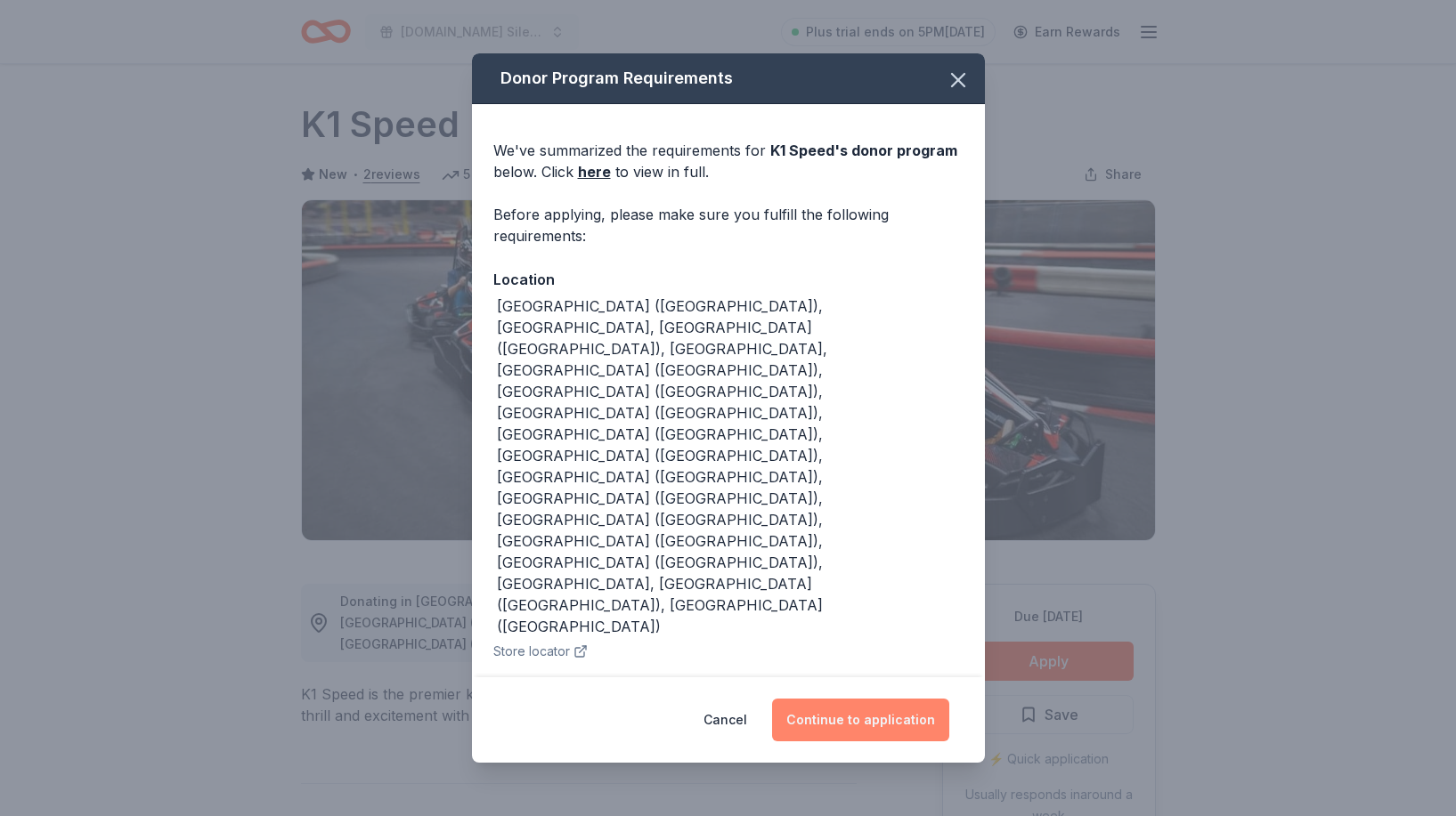
click at [856, 698] on button "Continue to application" at bounding box center [860, 720] width 177 height 43
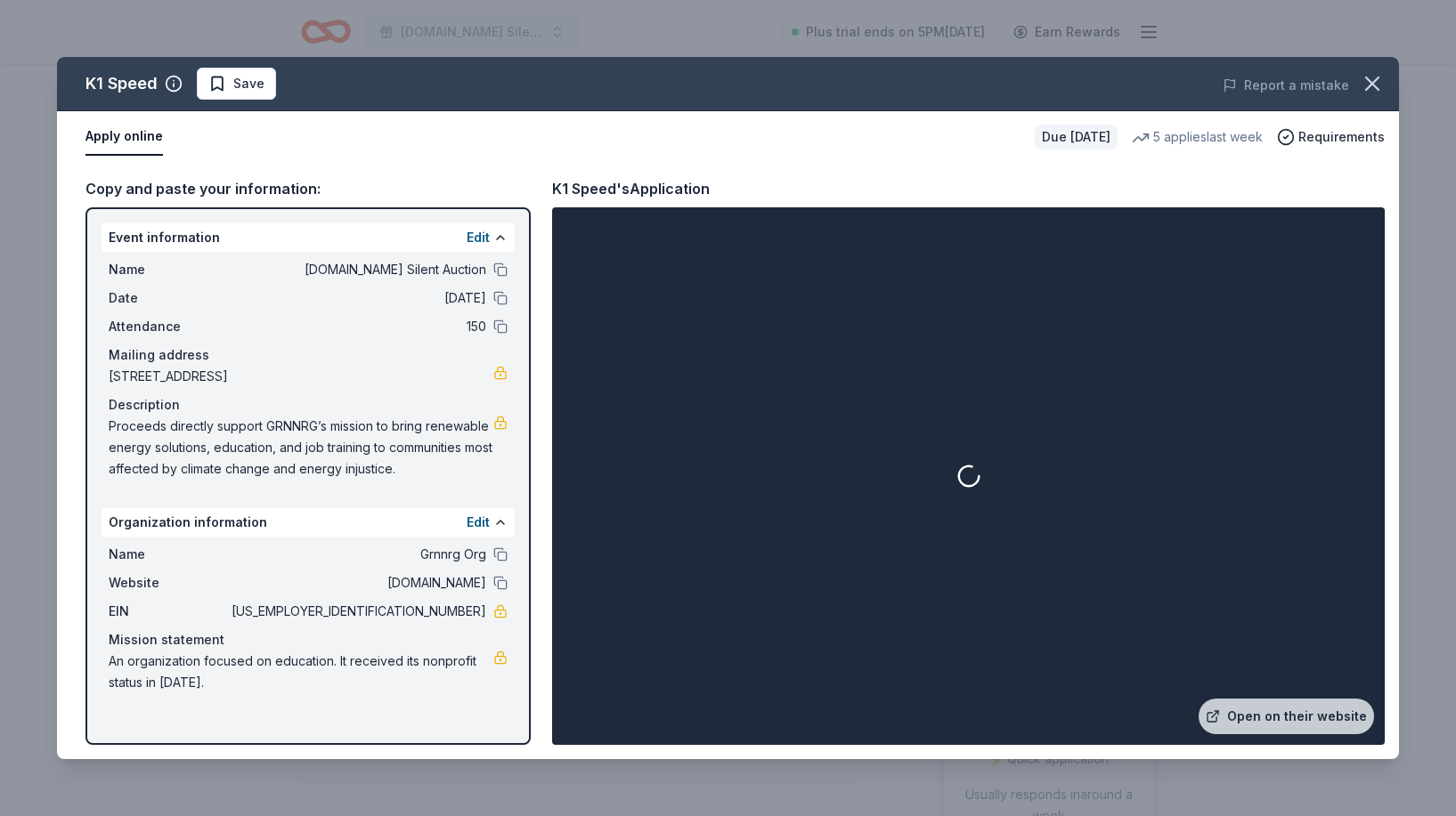
click at [1263, 734] on div at bounding box center [969, 477] width 825 height 531
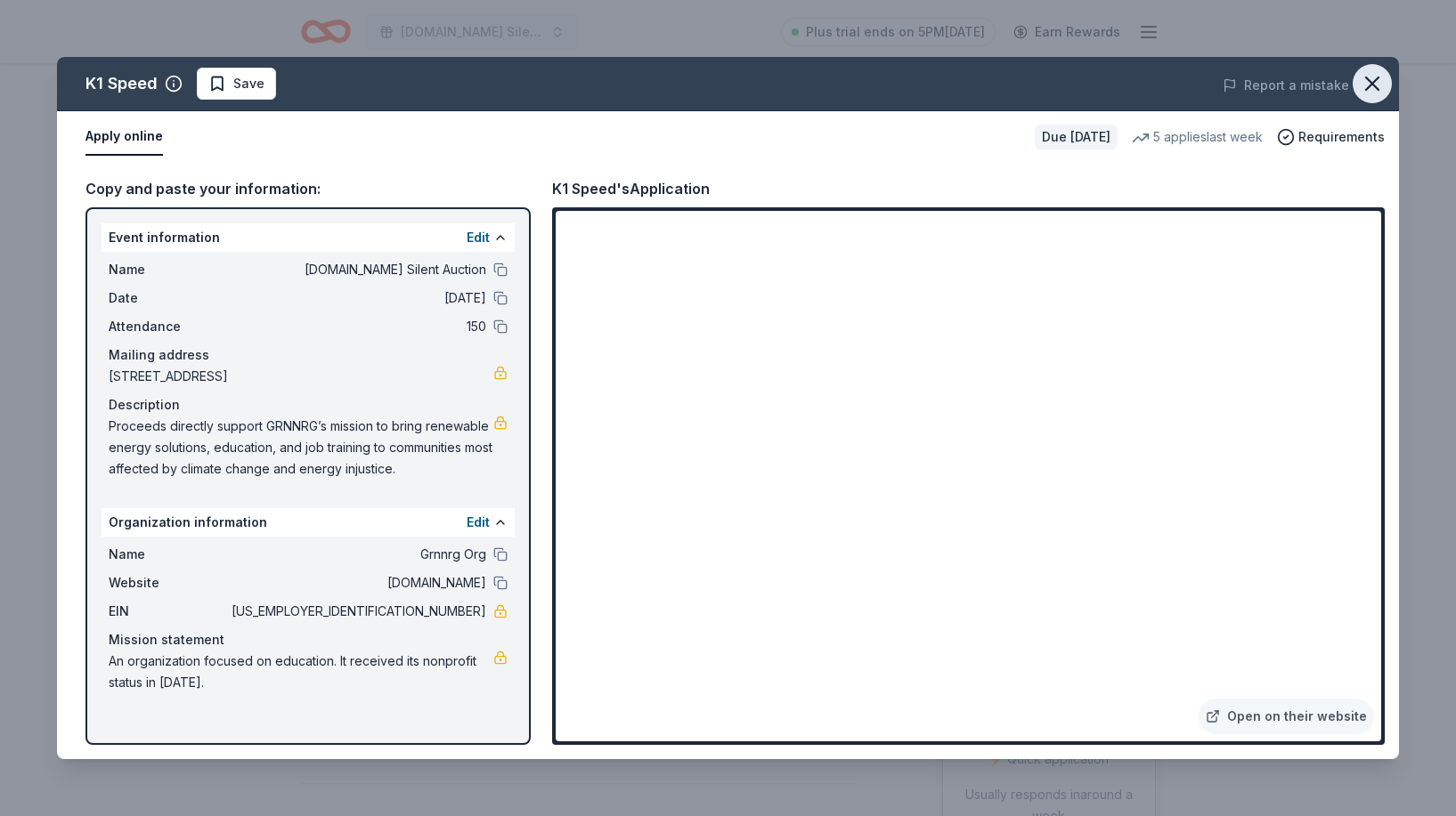
click at [1378, 86] on icon "button" at bounding box center [1372, 84] width 25 height 25
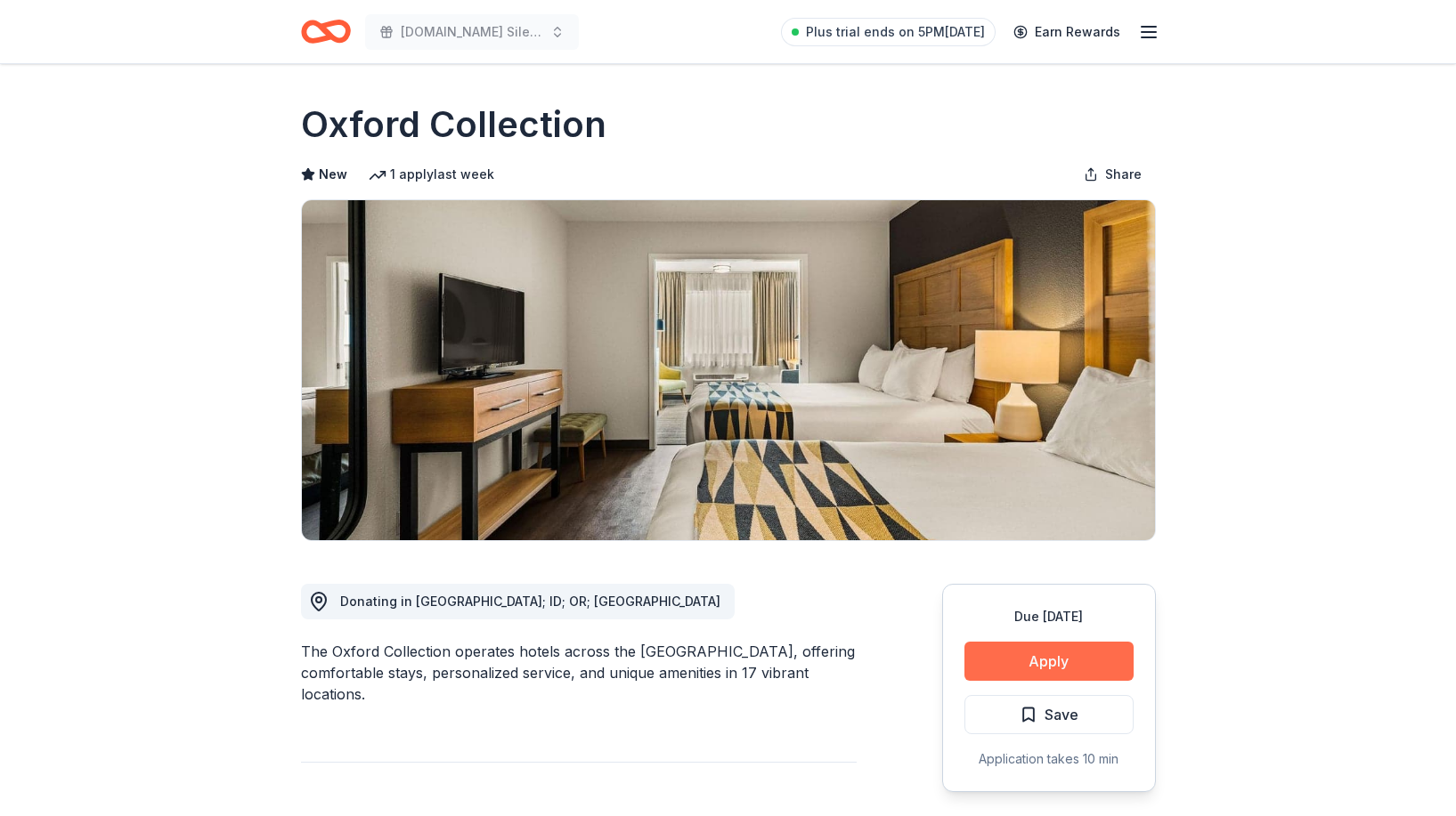
click at [1076, 652] on button "Apply" at bounding box center [1049, 661] width 169 height 39
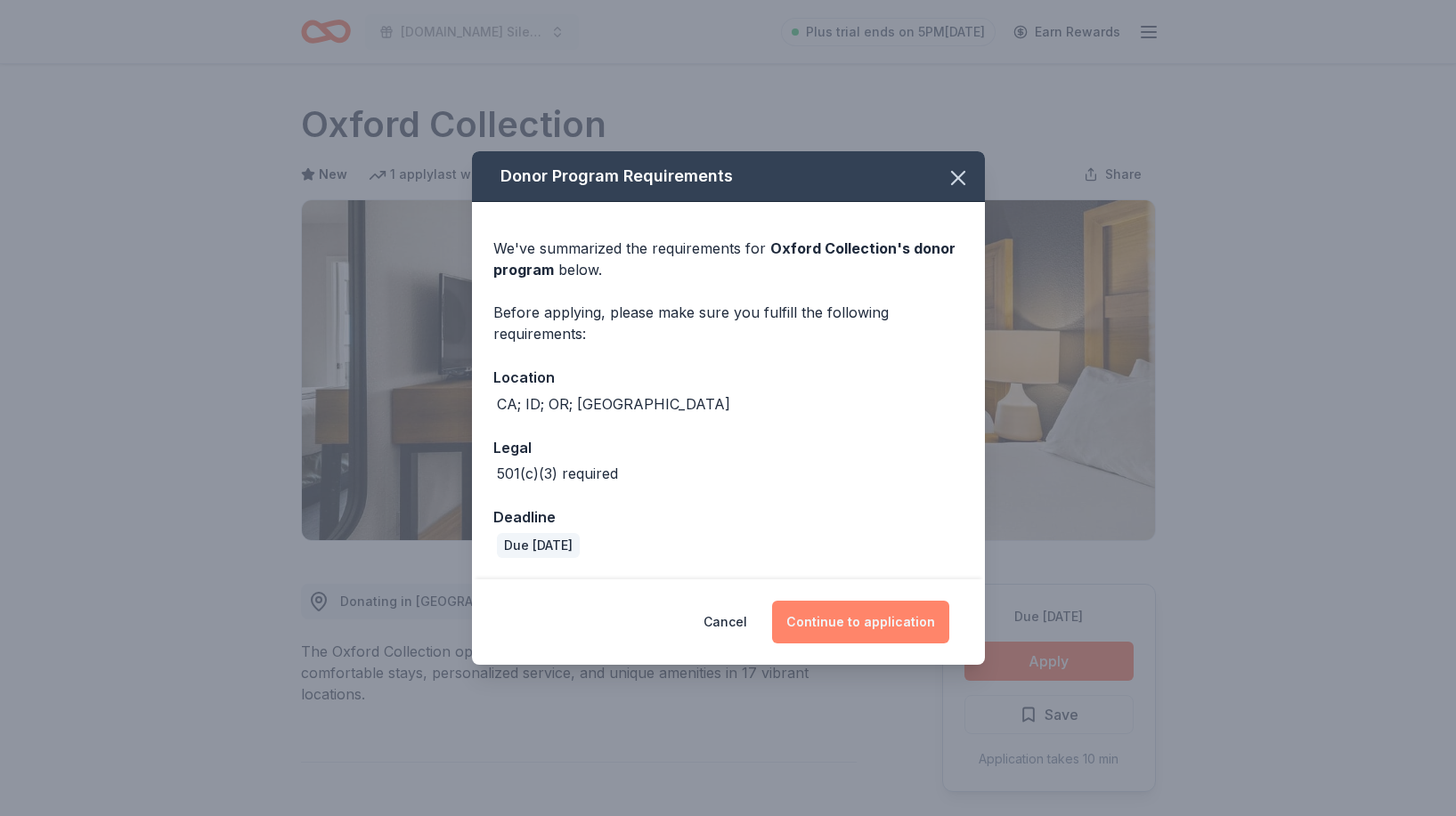
click at [828, 620] on button "Continue to application" at bounding box center [860, 623] width 177 height 43
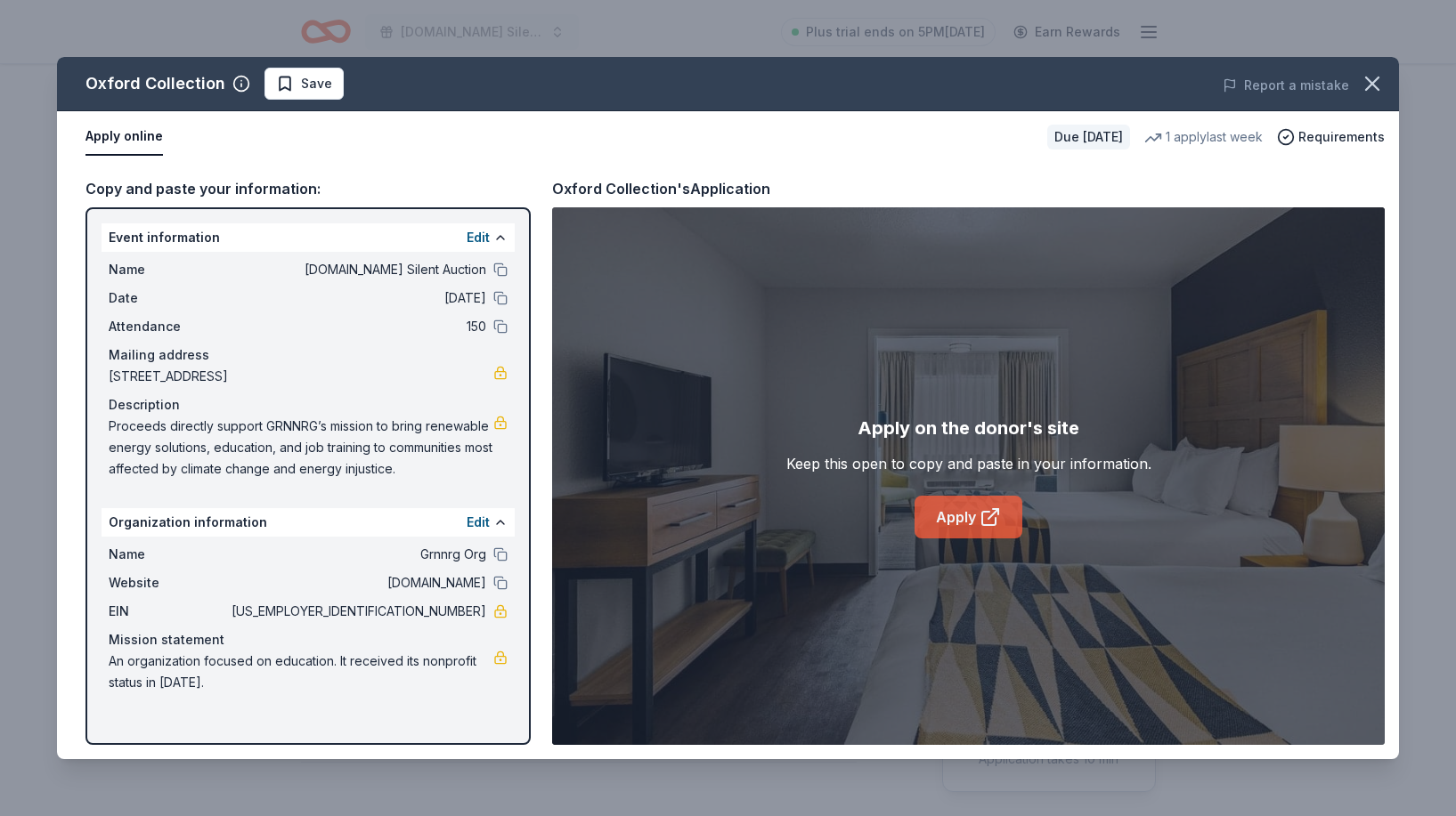
click at [971, 509] on link "Apply" at bounding box center [968, 518] width 108 height 43
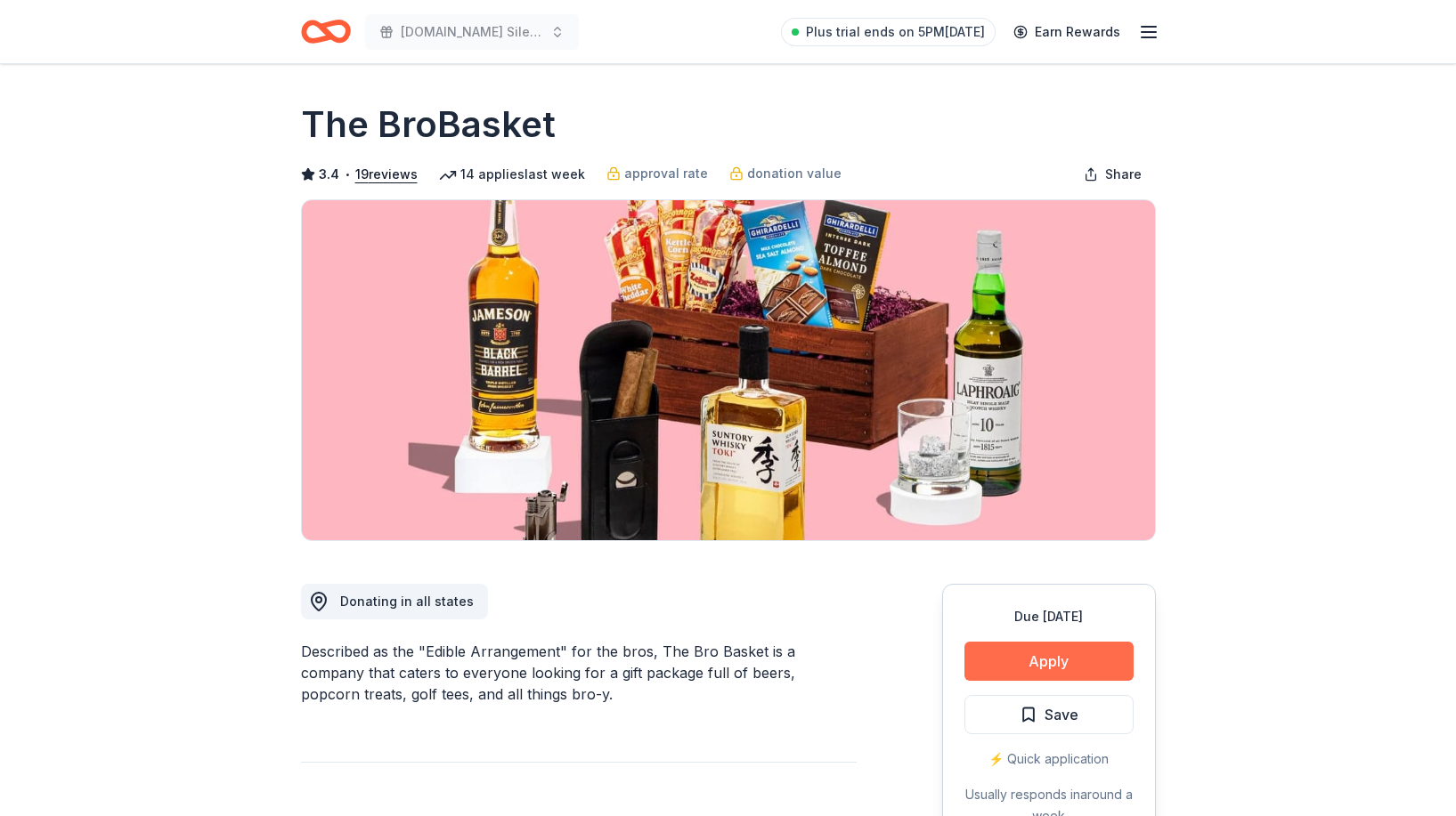
click at [1080, 662] on button "Apply" at bounding box center [1049, 661] width 169 height 39
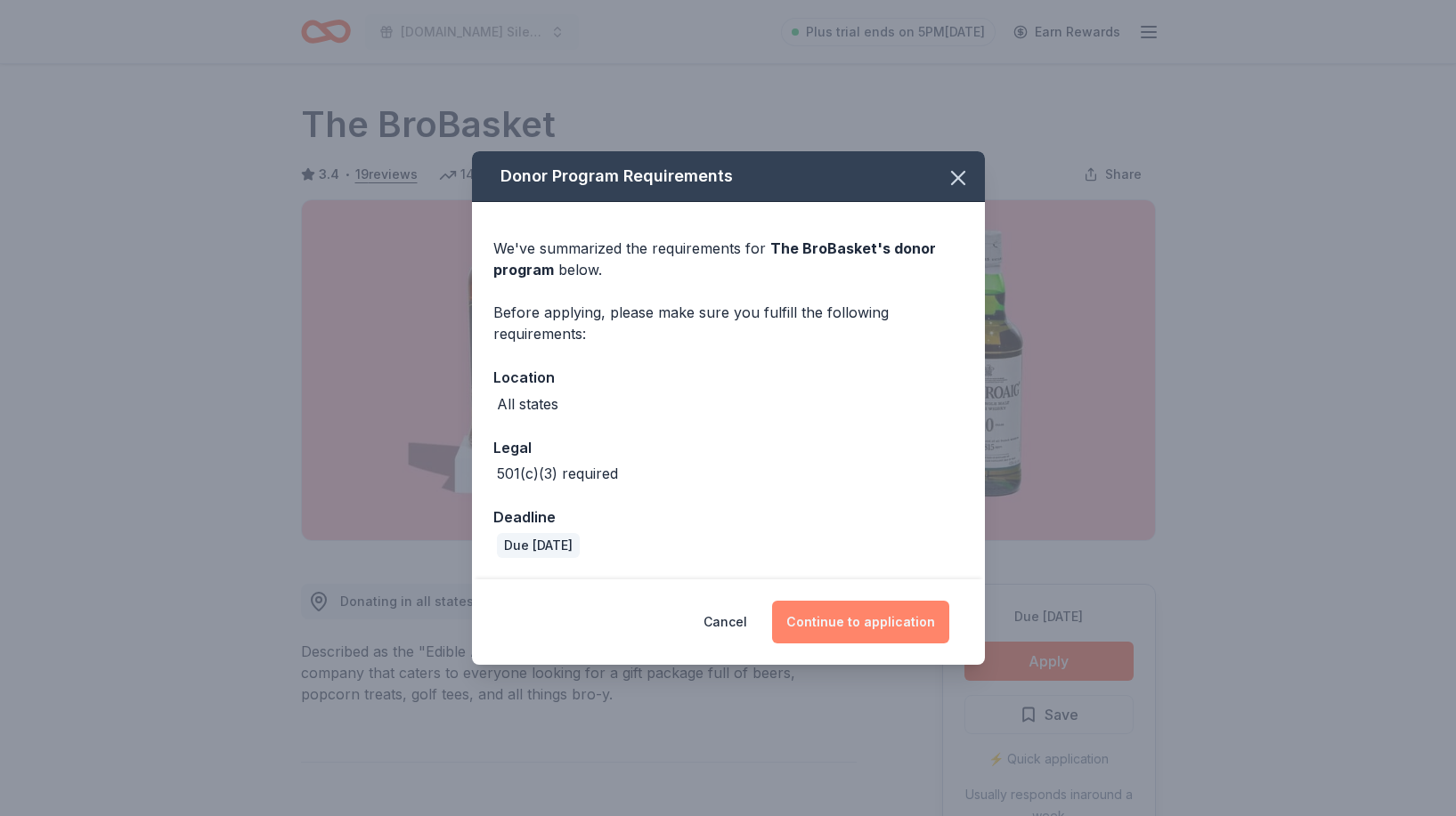
click at [842, 608] on button "Continue to application" at bounding box center [860, 623] width 177 height 43
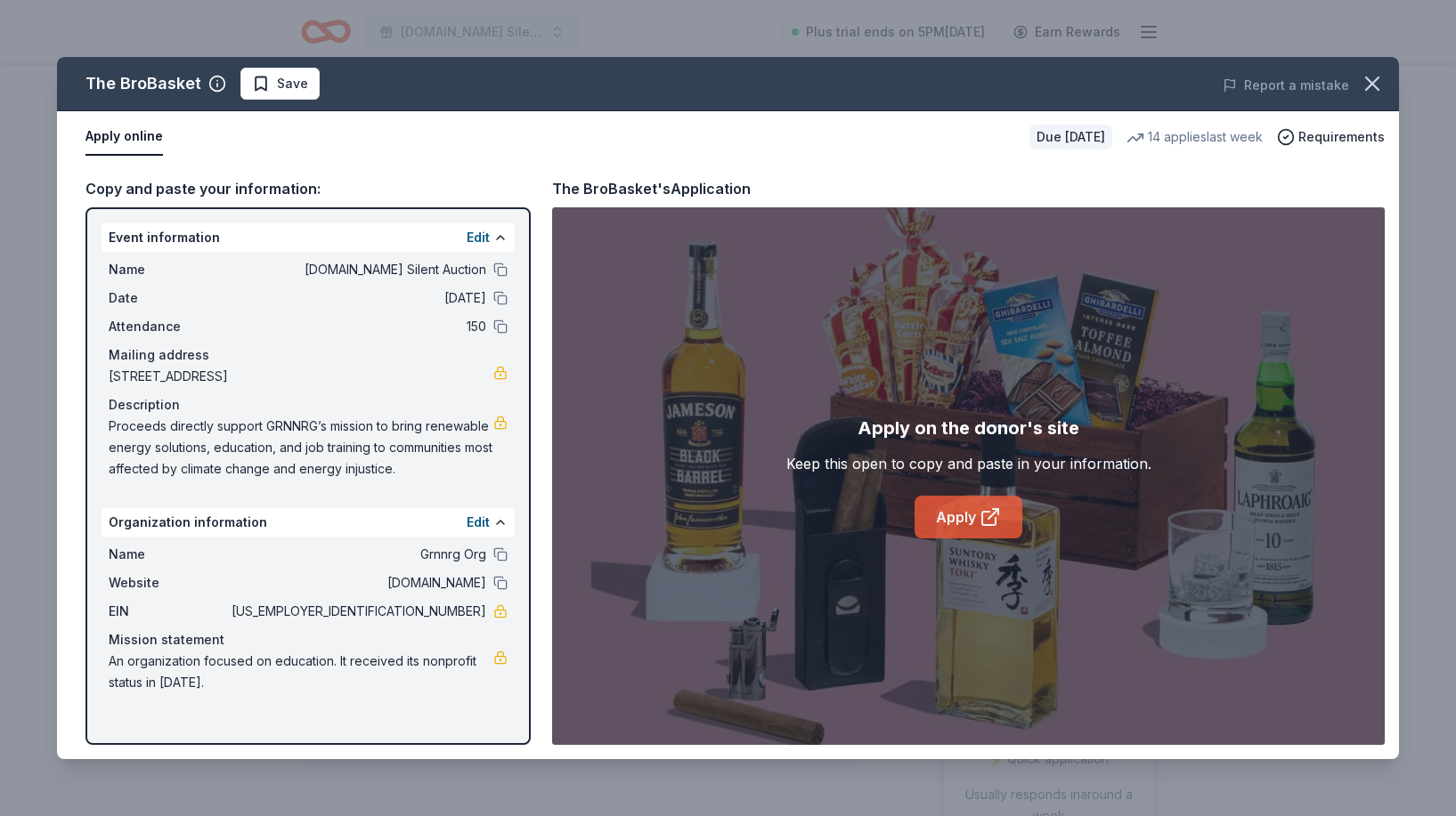
click at [957, 521] on link "Apply" at bounding box center [968, 518] width 108 height 43
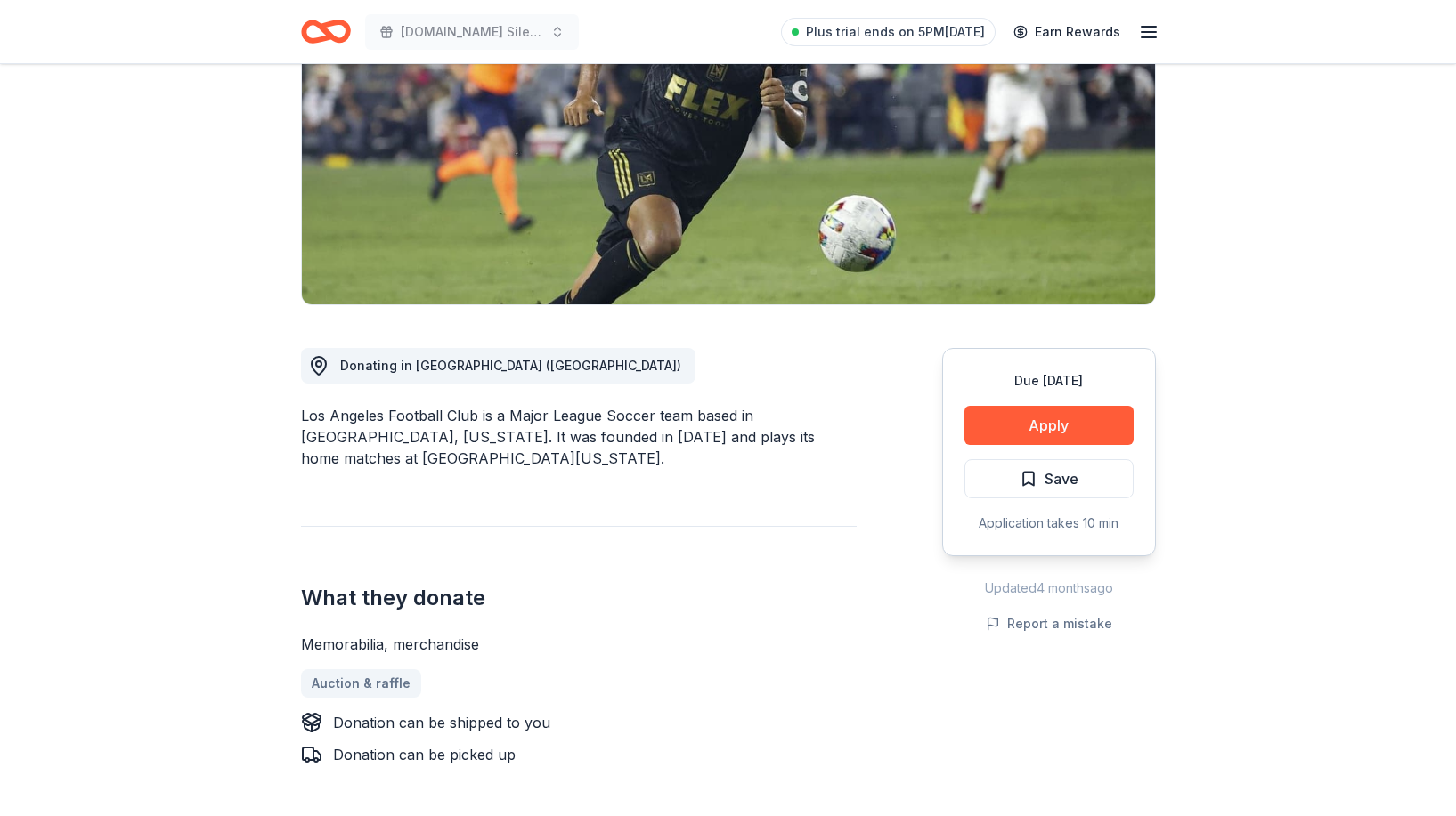
scroll to position [405, 0]
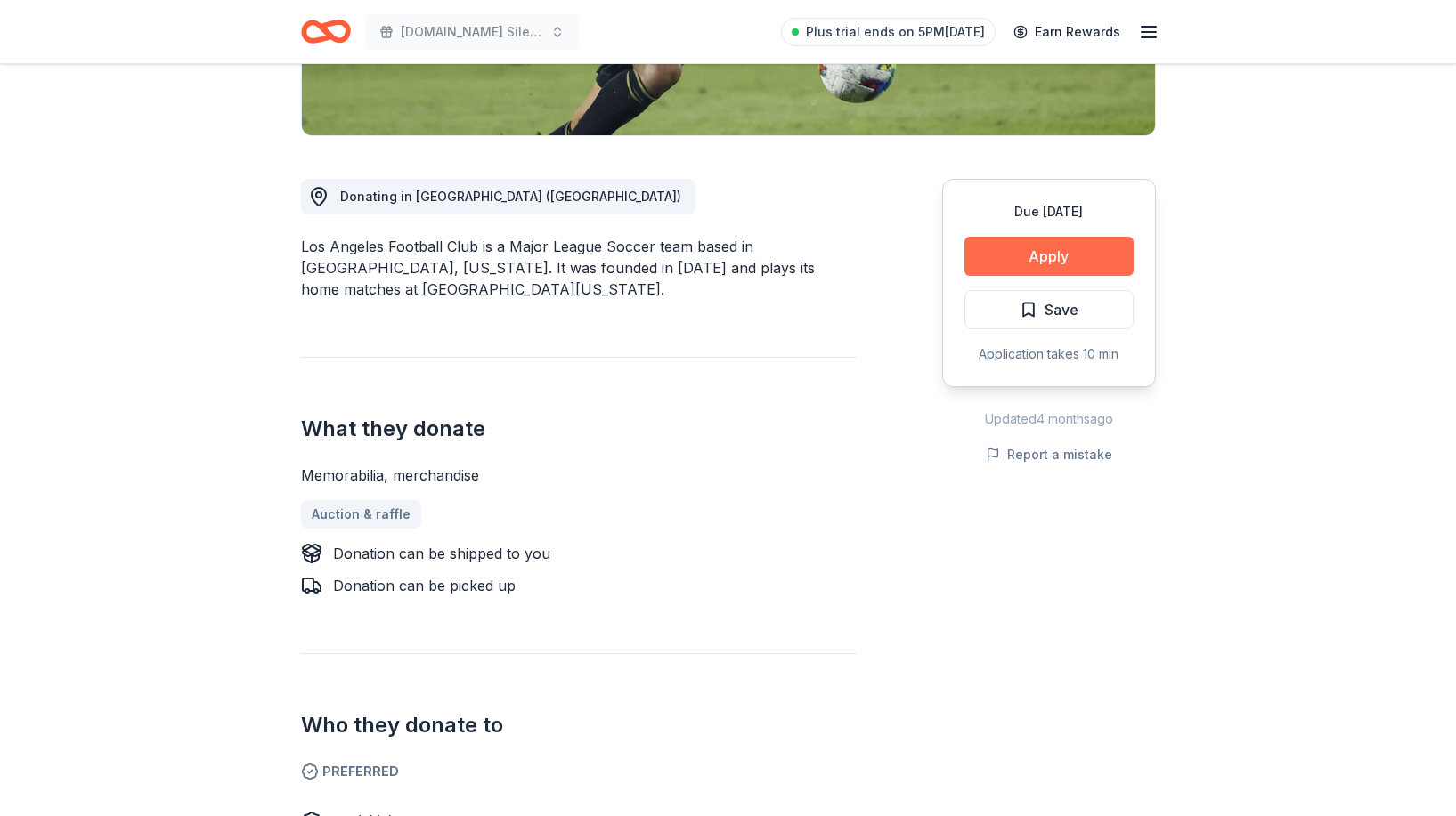
click at [1095, 249] on button "Apply" at bounding box center [1049, 257] width 169 height 39
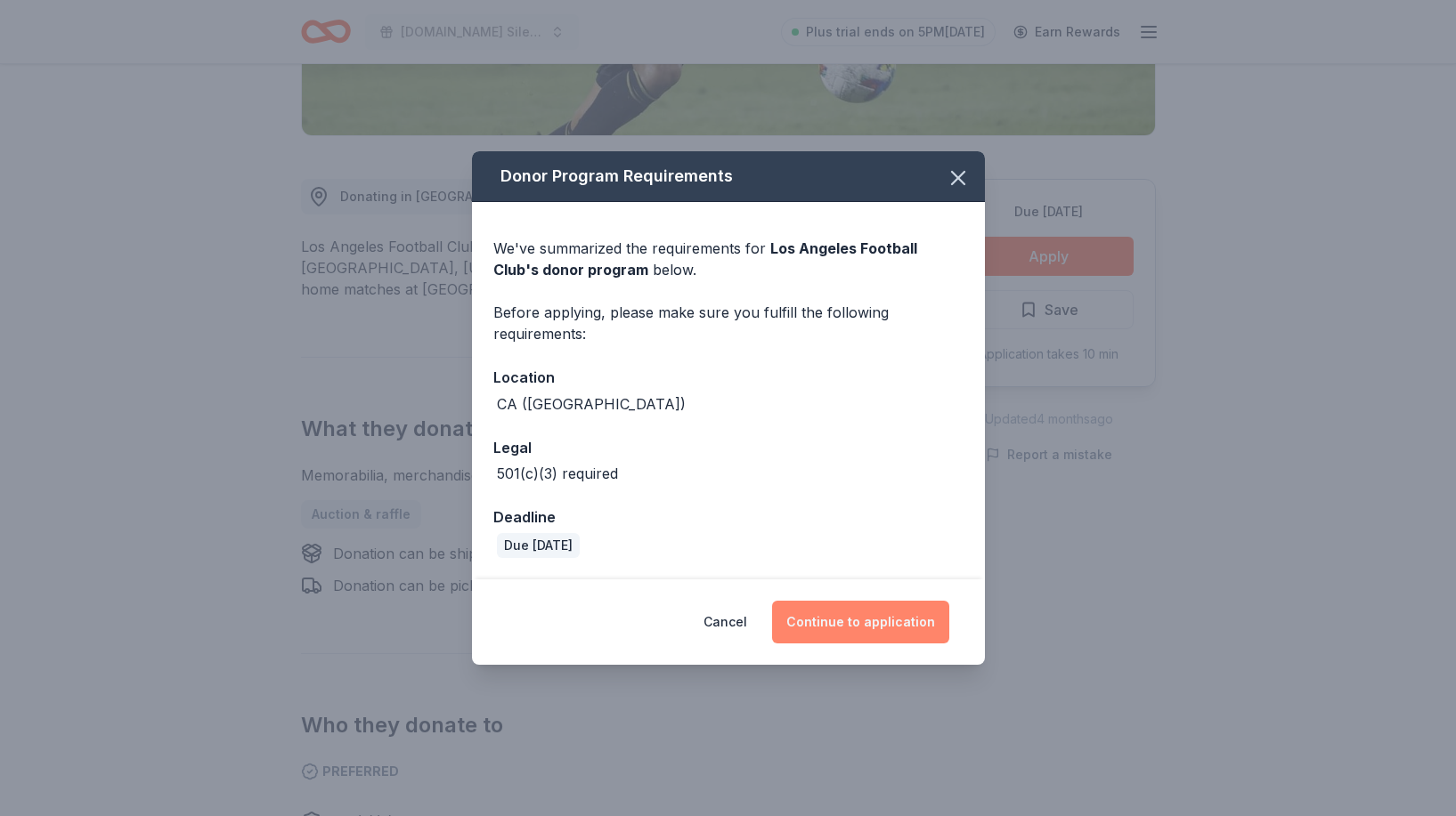
click at [856, 638] on button "Continue to application" at bounding box center [860, 623] width 177 height 43
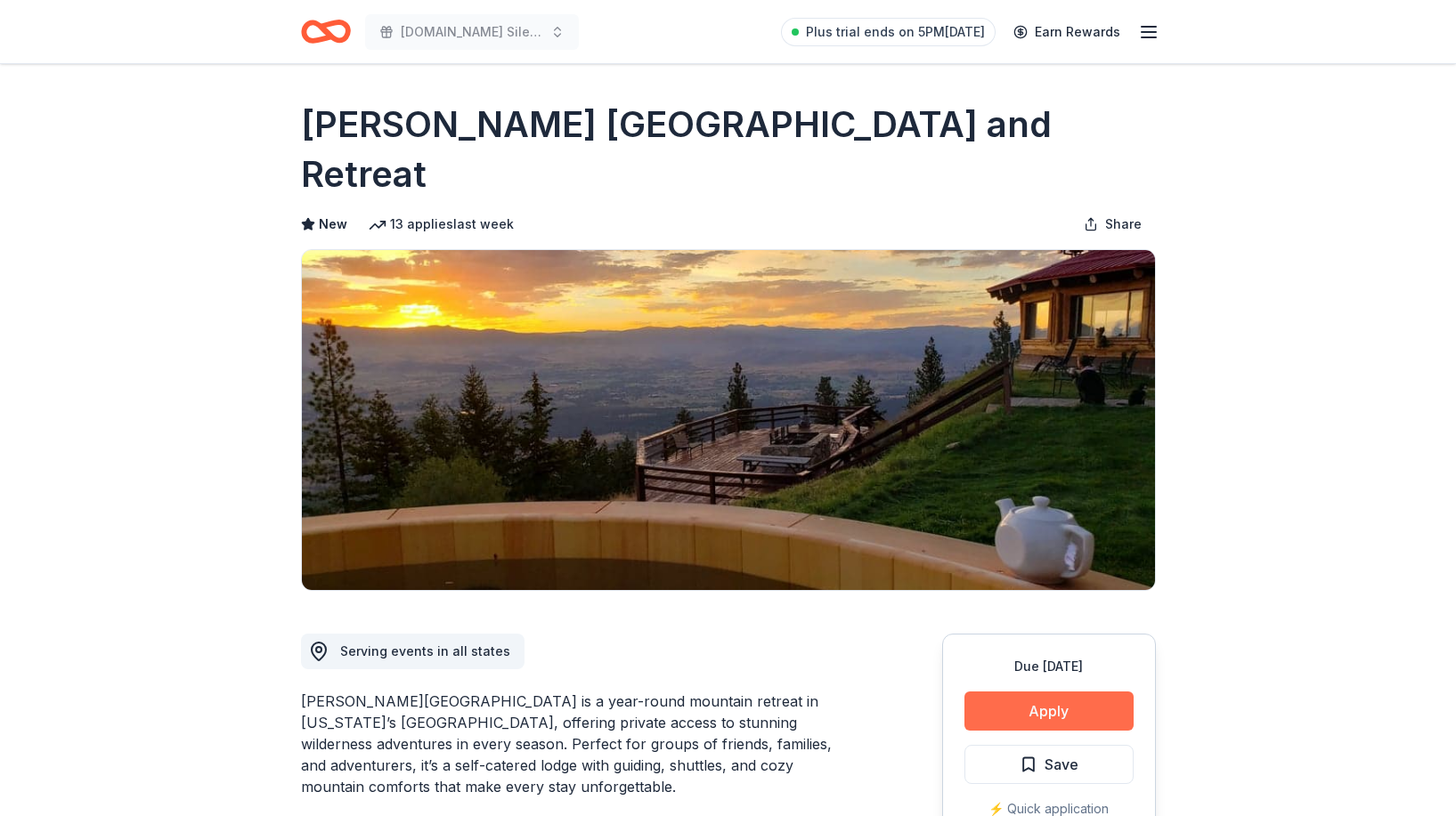
click at [1021, 691] on button "Apply" at bounding box center [1049, 711] width 169 height 39
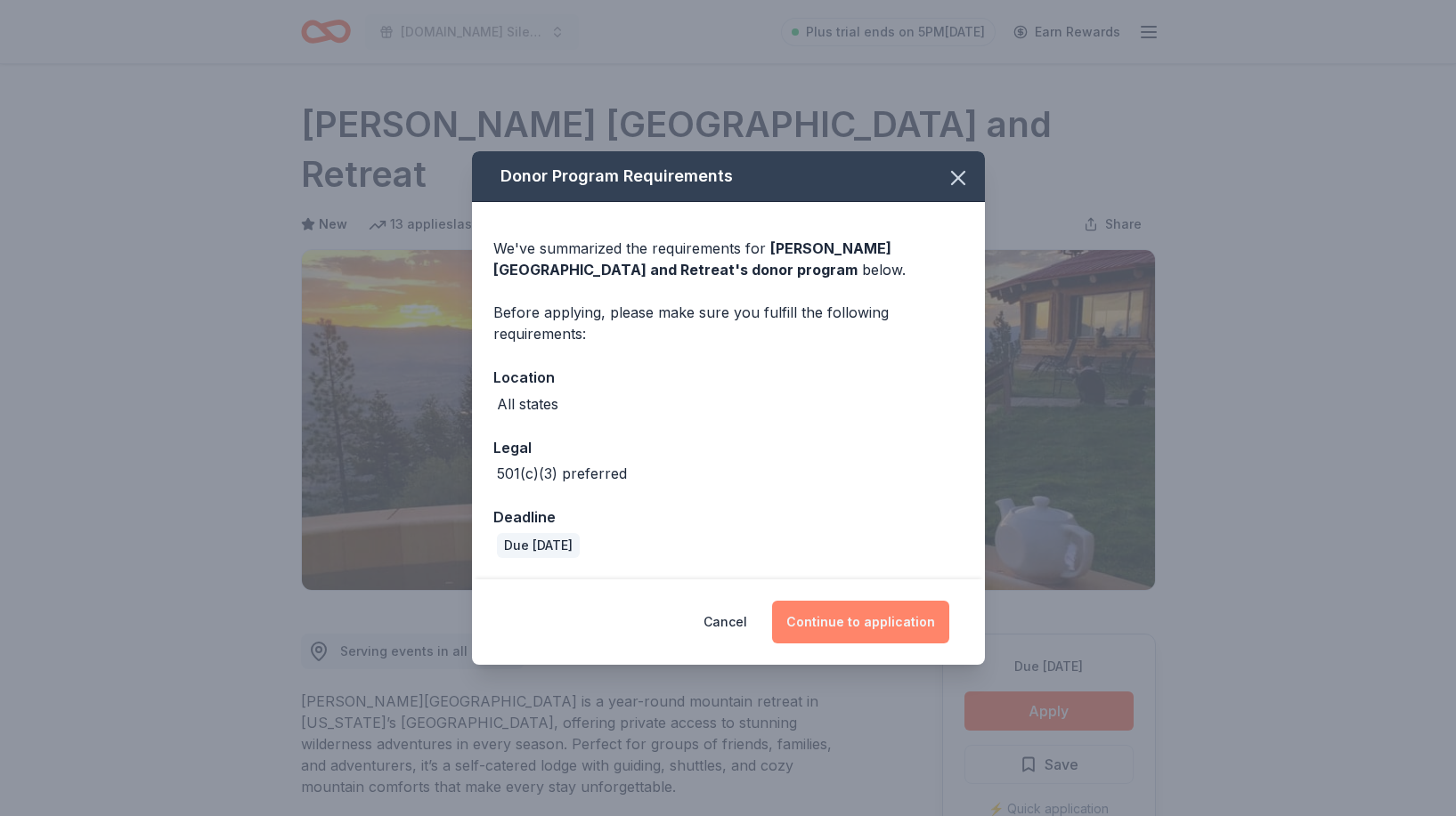
click at [857, 623] on button "Continue to application" at bounding box center [860, 623] width 177 height 43
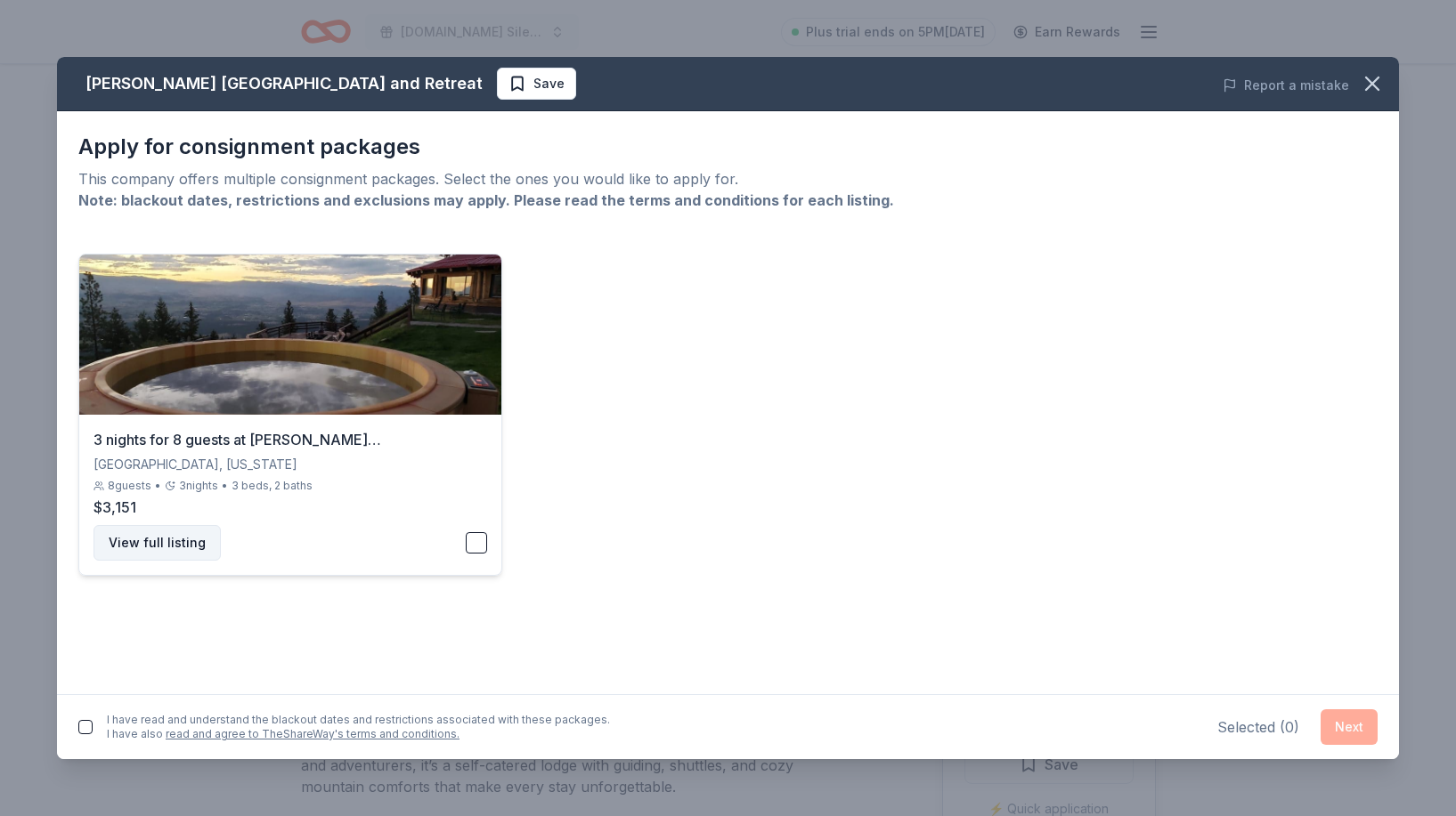
click at [164, 540] on button "View full listing" at bounding box center [157, 543] width 127 height 36
click at [85, 730] on button "button" at bounding box center [86, 727] width 14 height 14
click at [475, 548] on button "button" at bounding box center [477, 543] width 21 height 21
click at [1347, 736] on button "Next" at bounding box center [1349, 727] width 57 height 36
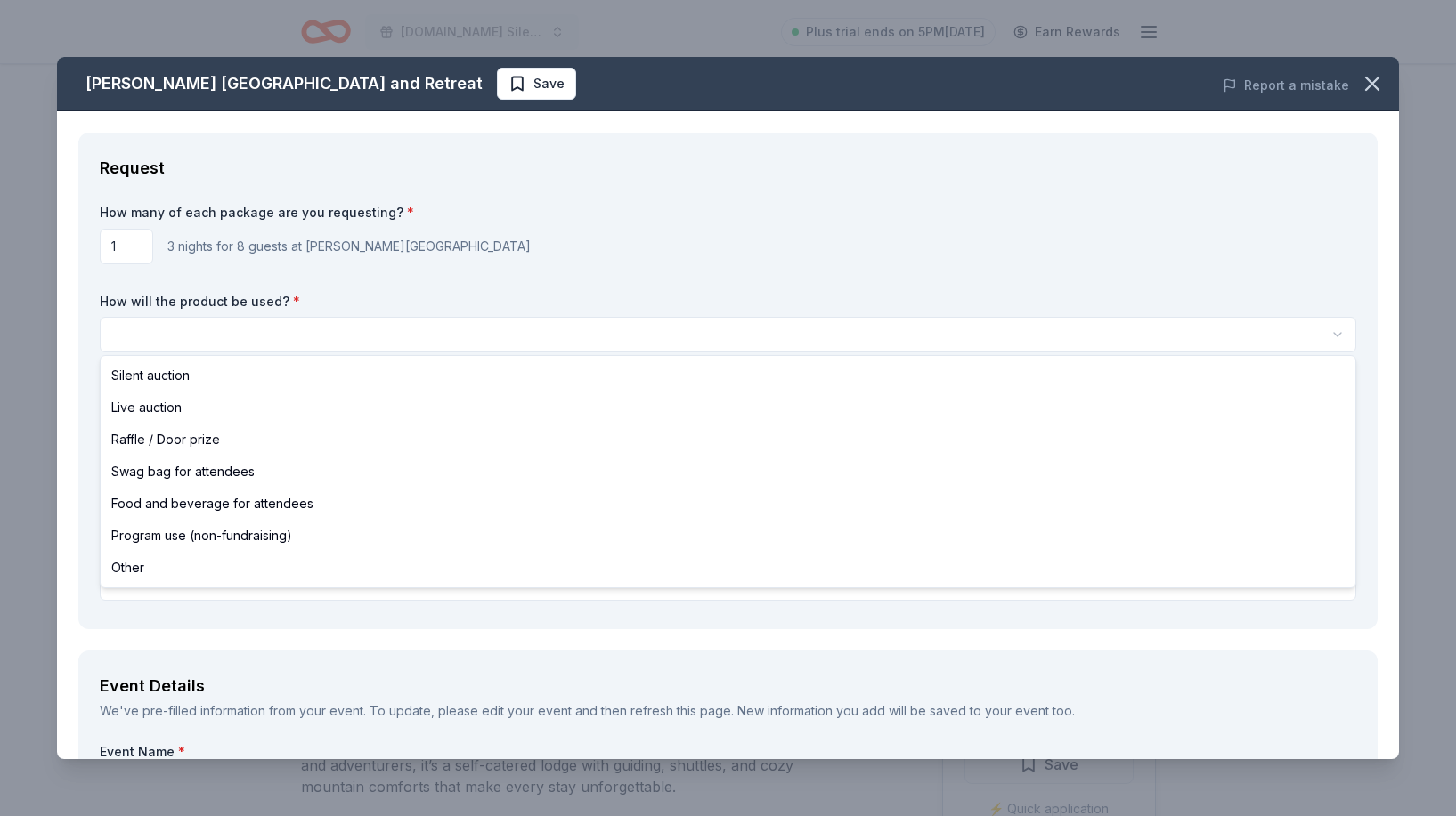
click at [467, 330] on html "GRNNRG.org Silent Auction Plus trial ends on 5PM, 10/9 Earn Rewards Due in 46 d…" at bounding box center [728, 408] width 1456 height 816
select select "silentAuction"
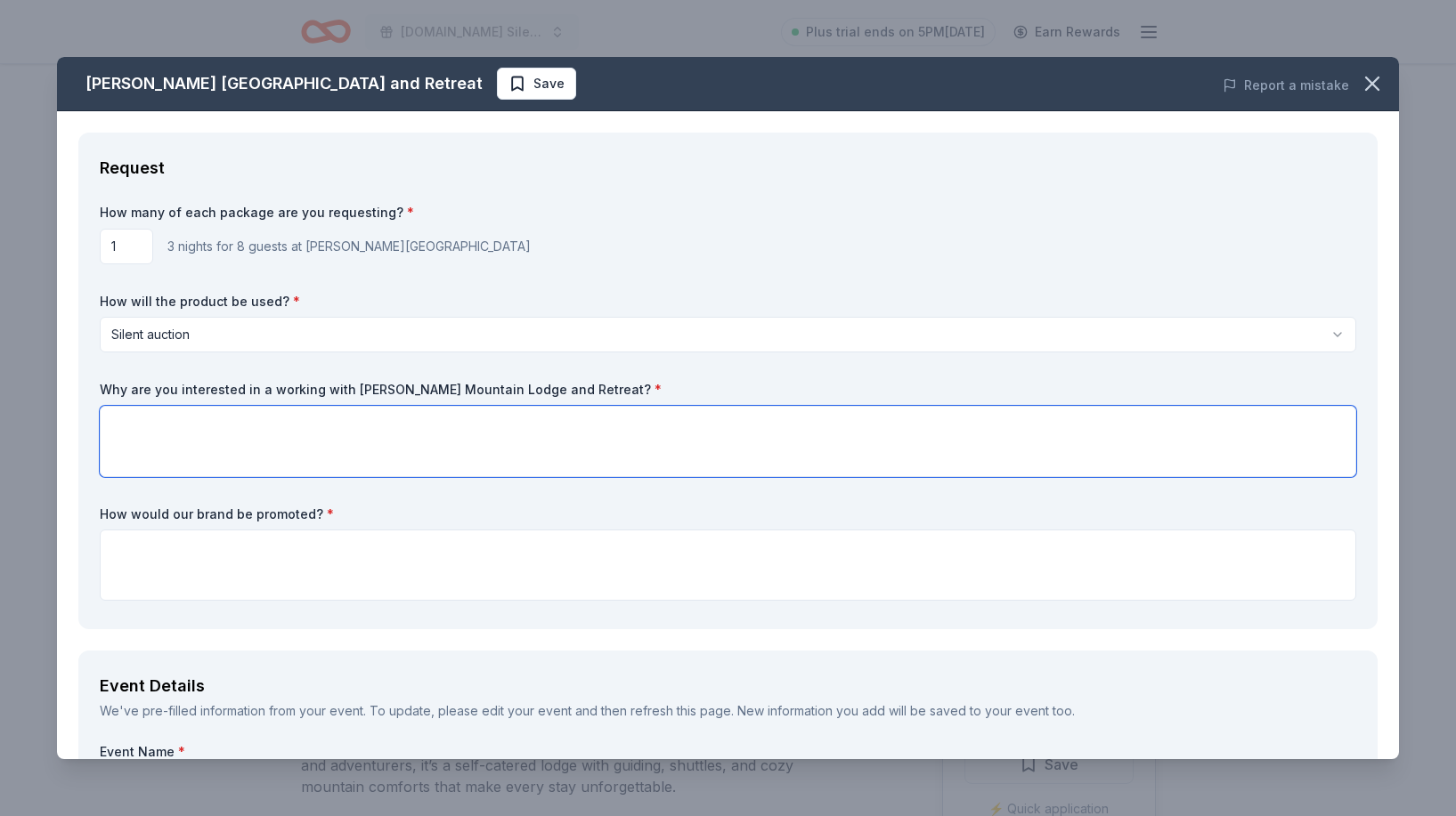
click at [410, 422] on textarea at bounding box center [728, 442] width 1256 height 71
paste textarea "Both organizations seem to value natural beauty and connecting people to place.…"
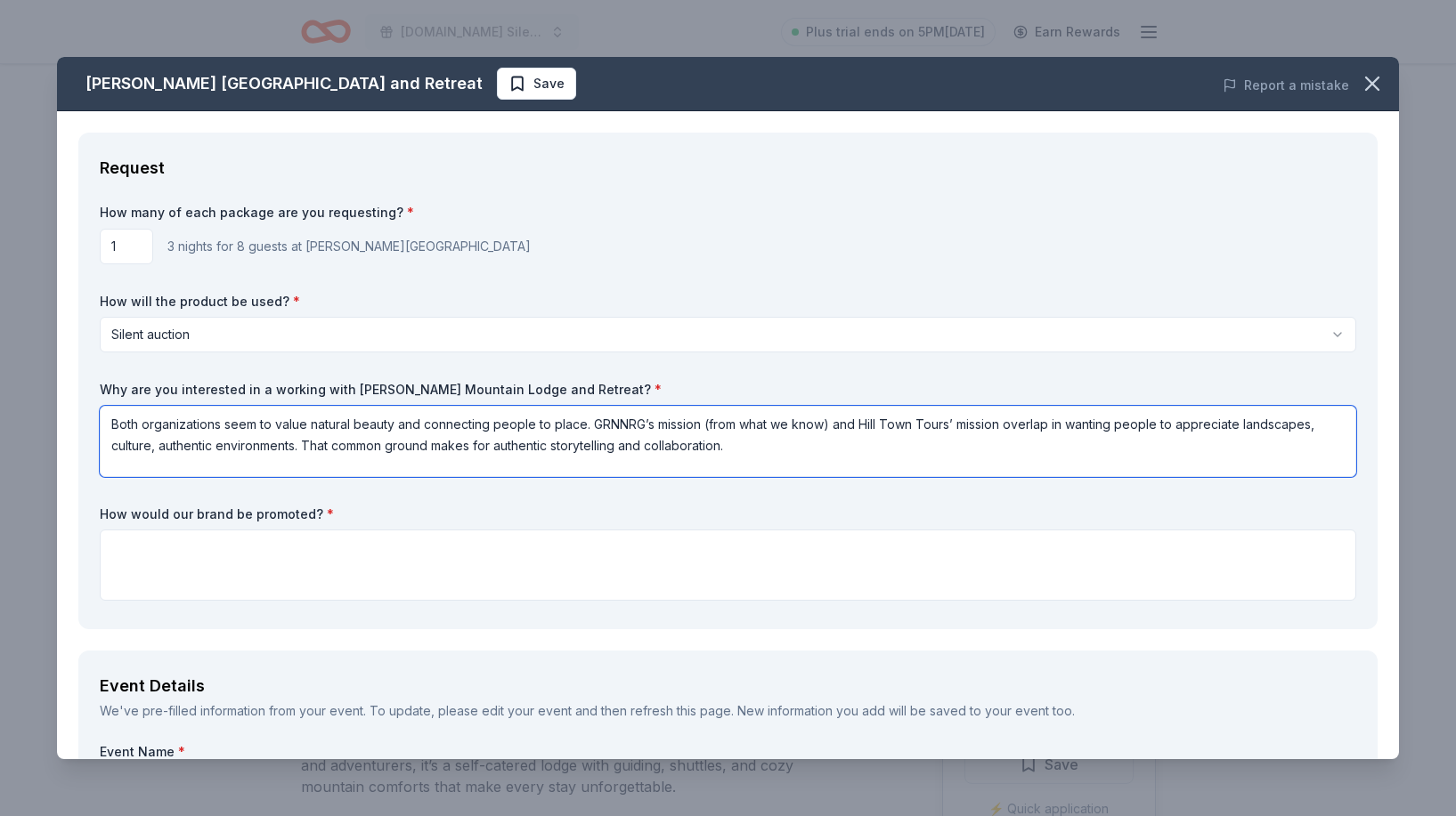
drag, startPoint x: 225, startPoint y: 426, endPoint x: 277, endPoint y: 424, distance: 52.0
click at [277, 424] on textarea "Both organizations seem to value natural beauty and connecting people to place.…" at bounding box center [728, 442] width 1256 height 71
drag, startPoint x: 779, startPoint y: 424, endPoint x: 657, endPoint y: 426, distance: 122.0
click at [657, 426] on textarea "Both organizations value natural beauty and connecting people to place. GRNNRG’…" at bounding box center [728, 442] width 1256 height 71
drag, startPoint x: 682, startPoint y: 420, endPoint x: 773, endPoint y: 420, distance: 91.0
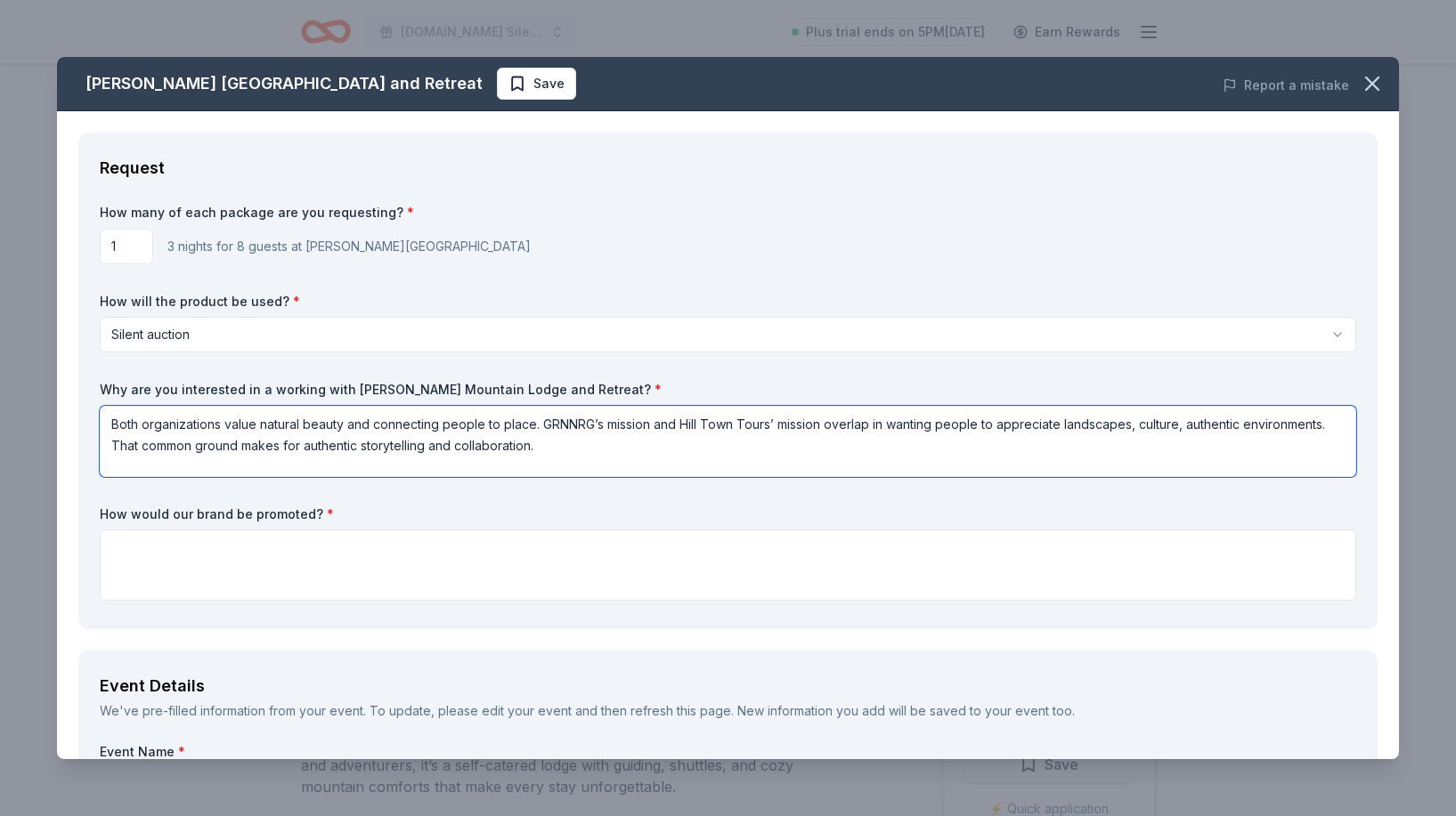
click at [773, 420] on textarea "Both organizations value natural beauty and connecting people to place. GRNNRG’…" at bounding box center [728, 442] width 1256 height 71
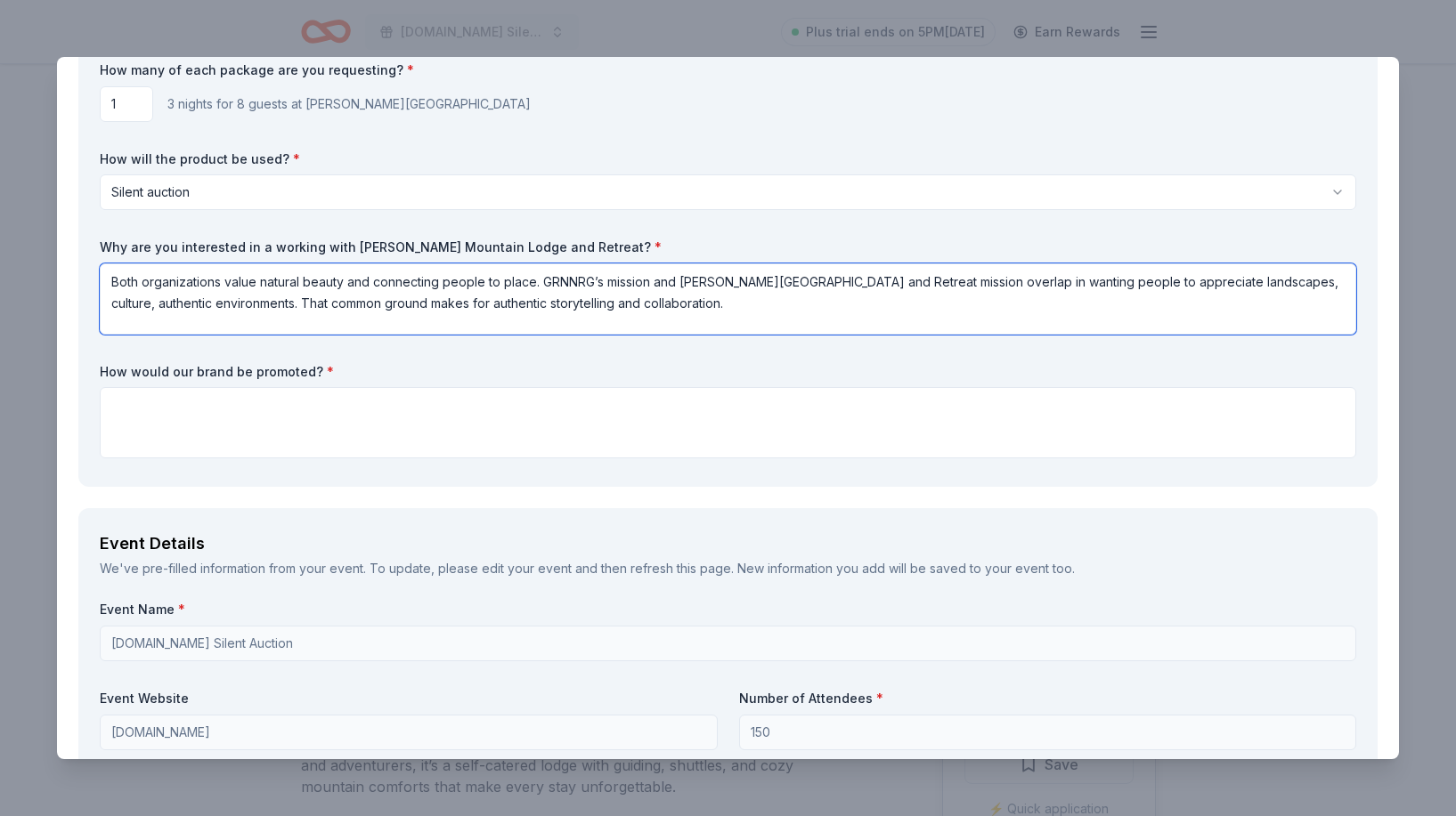
scroll to position [169, 0]
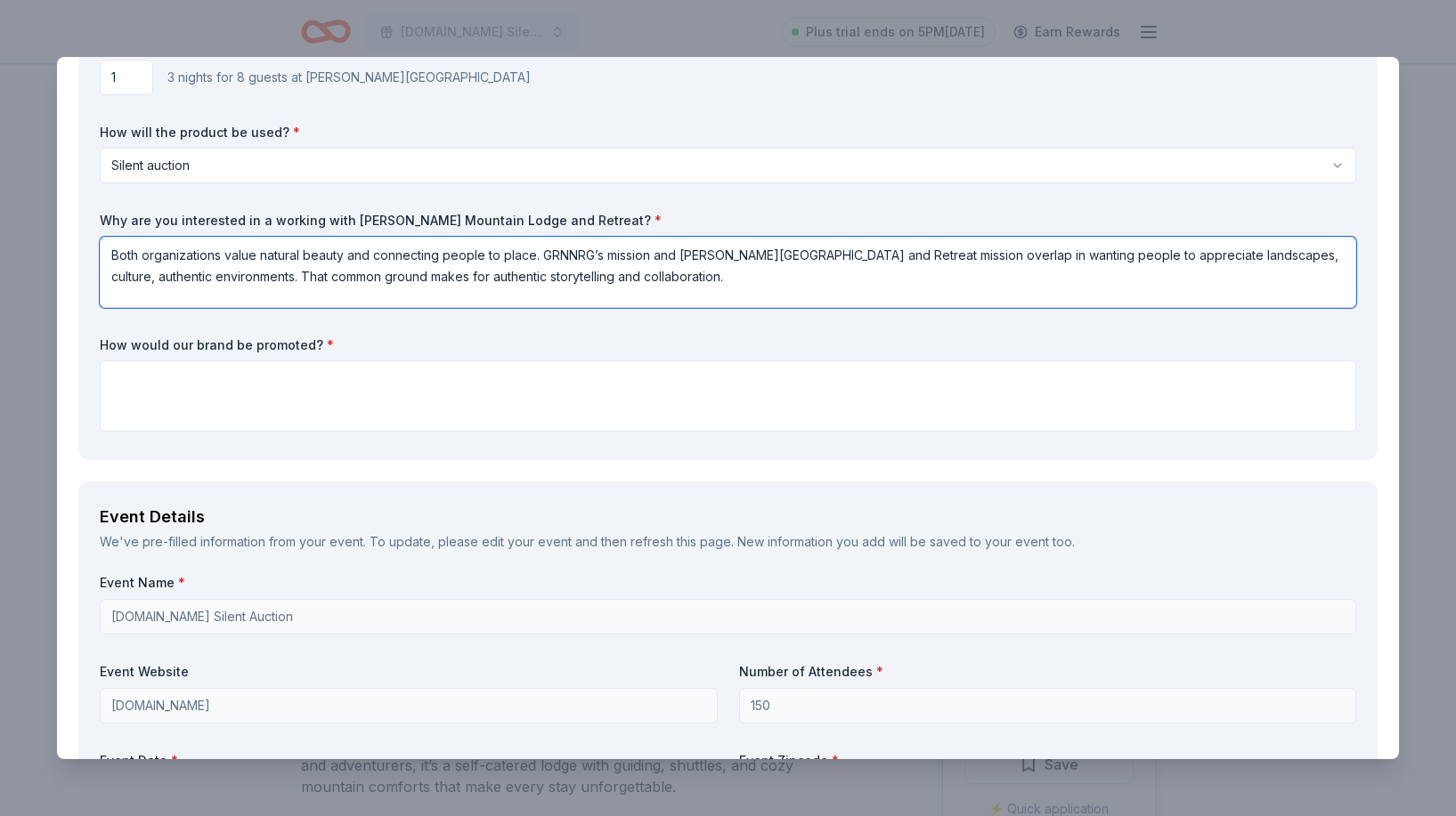
type textarea "Both organizations value natural beauty and connecting people to place. GRNNRG’…"
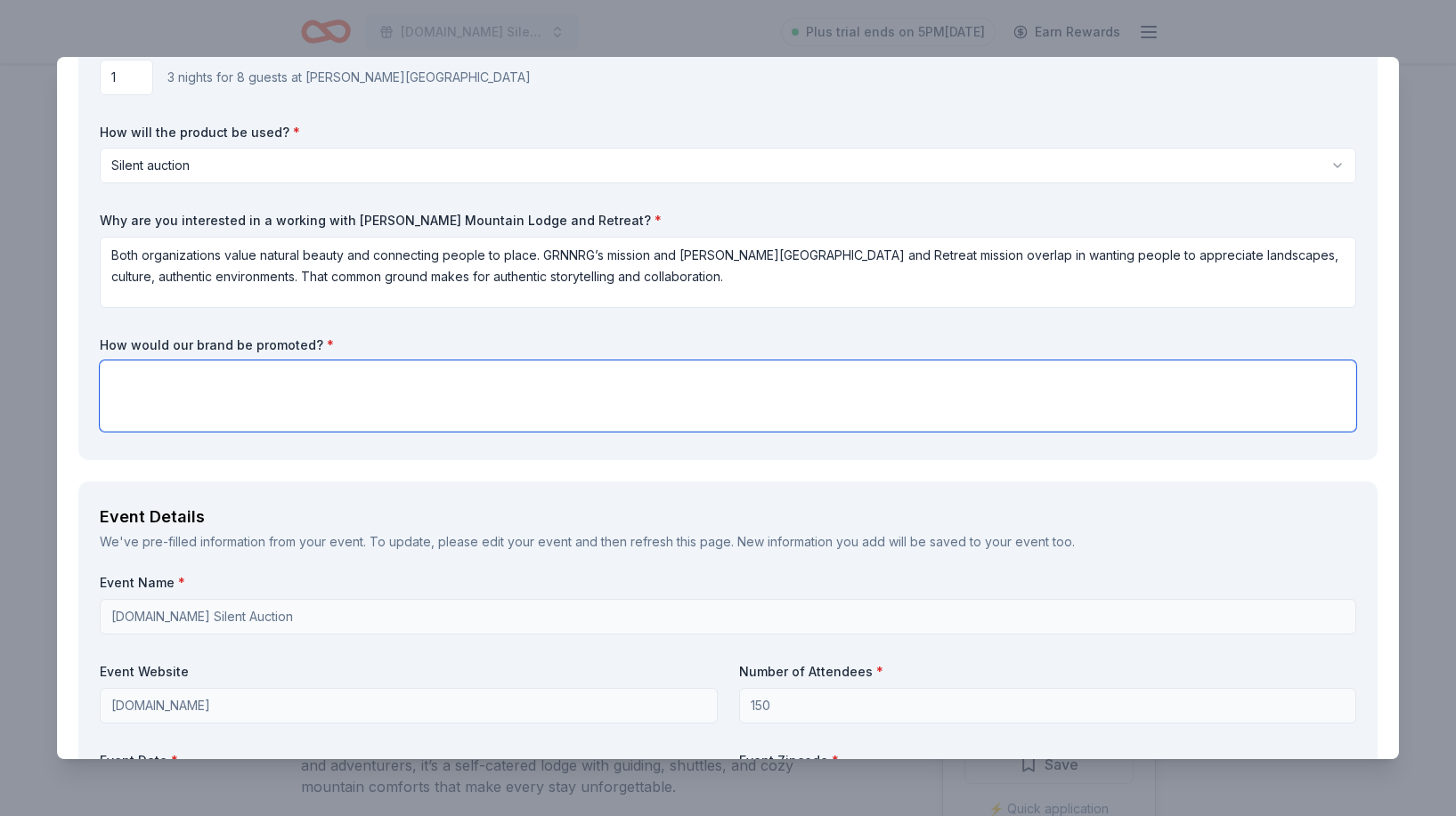
click at [534, 406] on textarea at bounding box center [728, 396] width 1256 height 71
paste textarea "Participating sponsors and businesses will be prominently featured in our progr…"
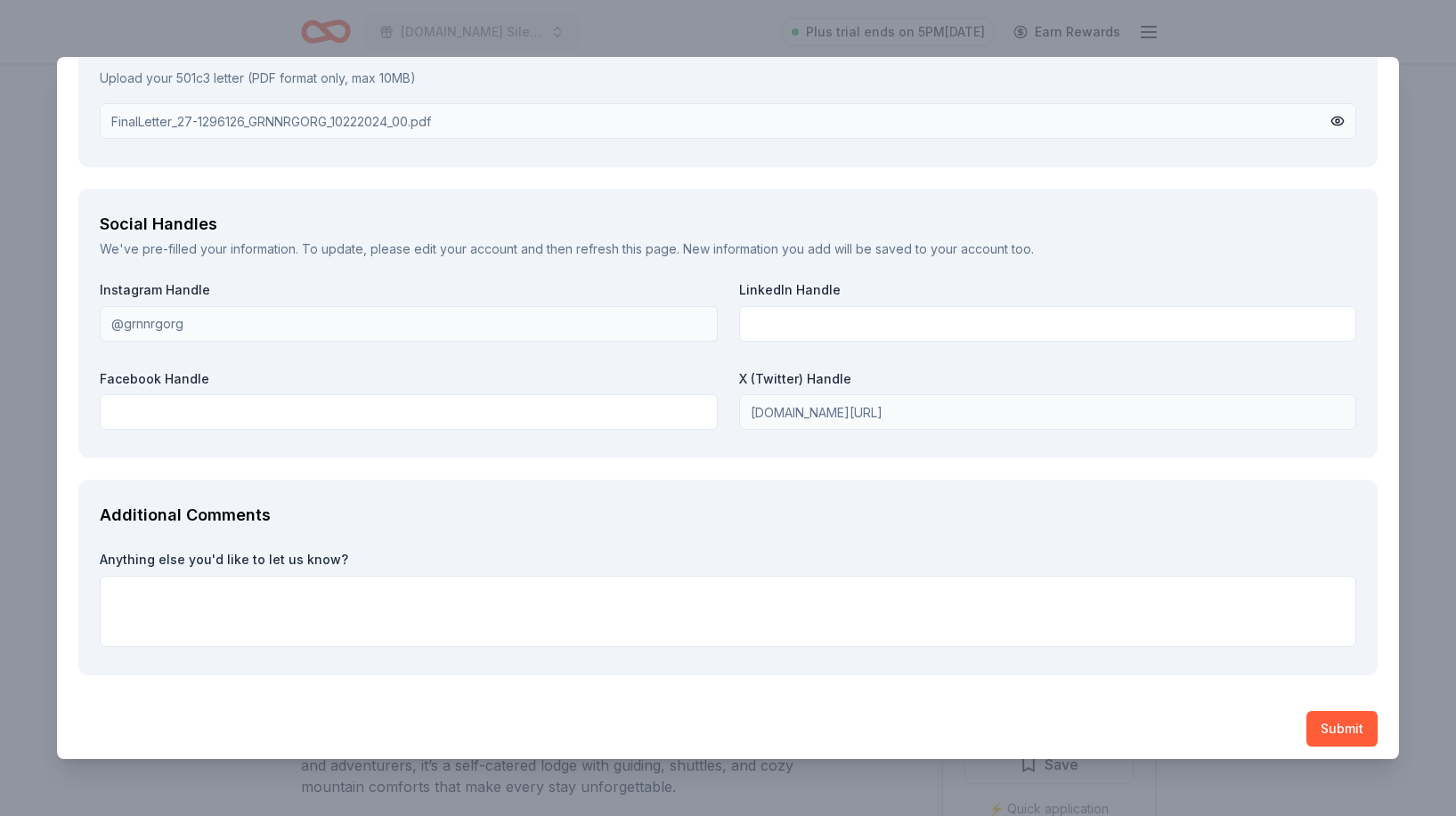
scroll to position [1899, 0]
type textarea "Participating sponsors and businesses will be prominently featured in our progr…"
click at [743, 553] on label "Anything else you'd like to let us know?" at bounding box center [728, 561] width 1256 height 18
click at [724, 604] on textarea at bounding box center [728, 613] width 1256 height 71
paste textarea "GRNNRG.org is excited to host our upcoming Silent Auction (November 30 – Decemb…"
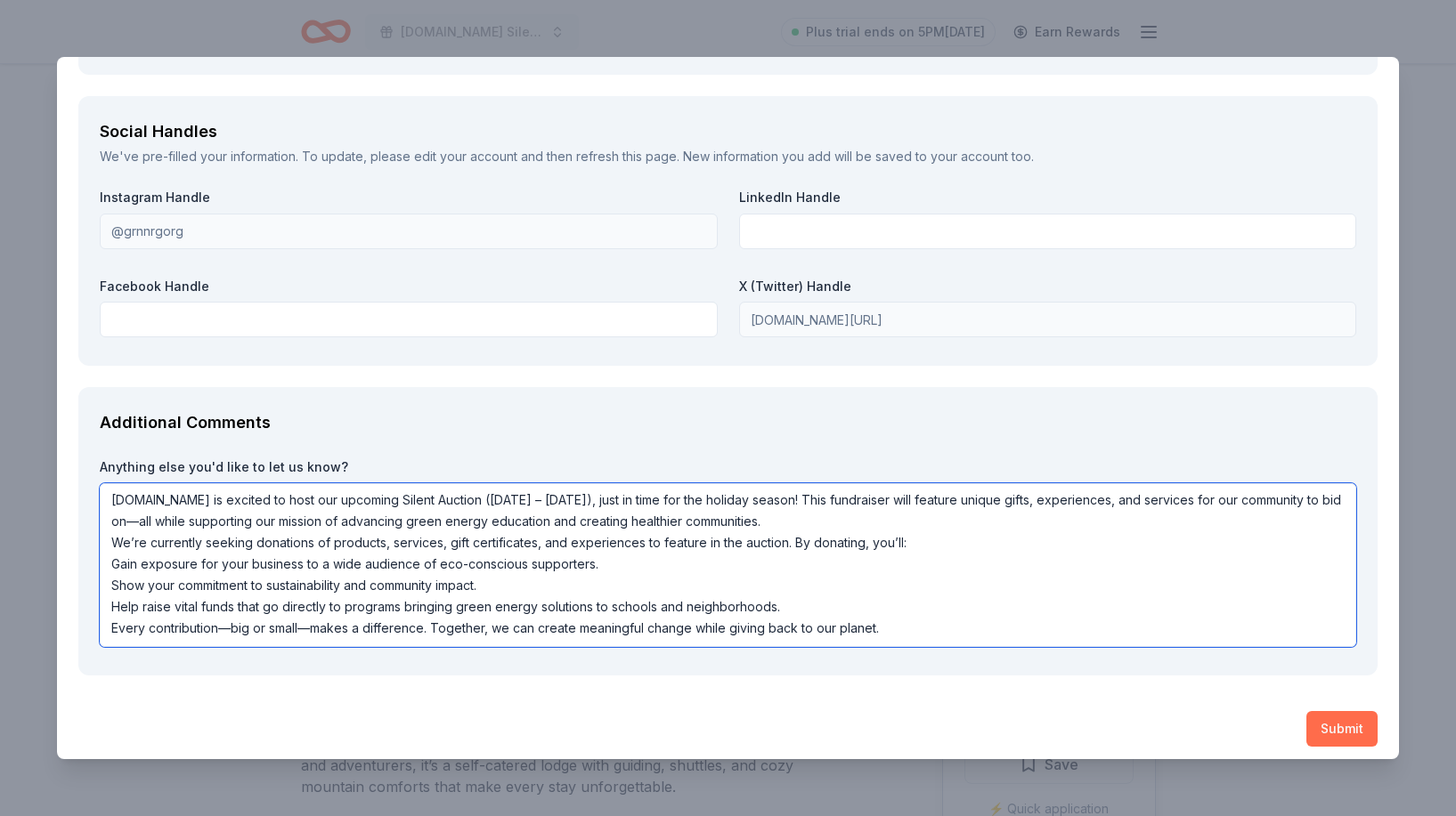
scroll to position [1992, 0]
type textarea "GRNNRG.org is excited to host our upcoming Silent Auction (November 30 – Decemb…"
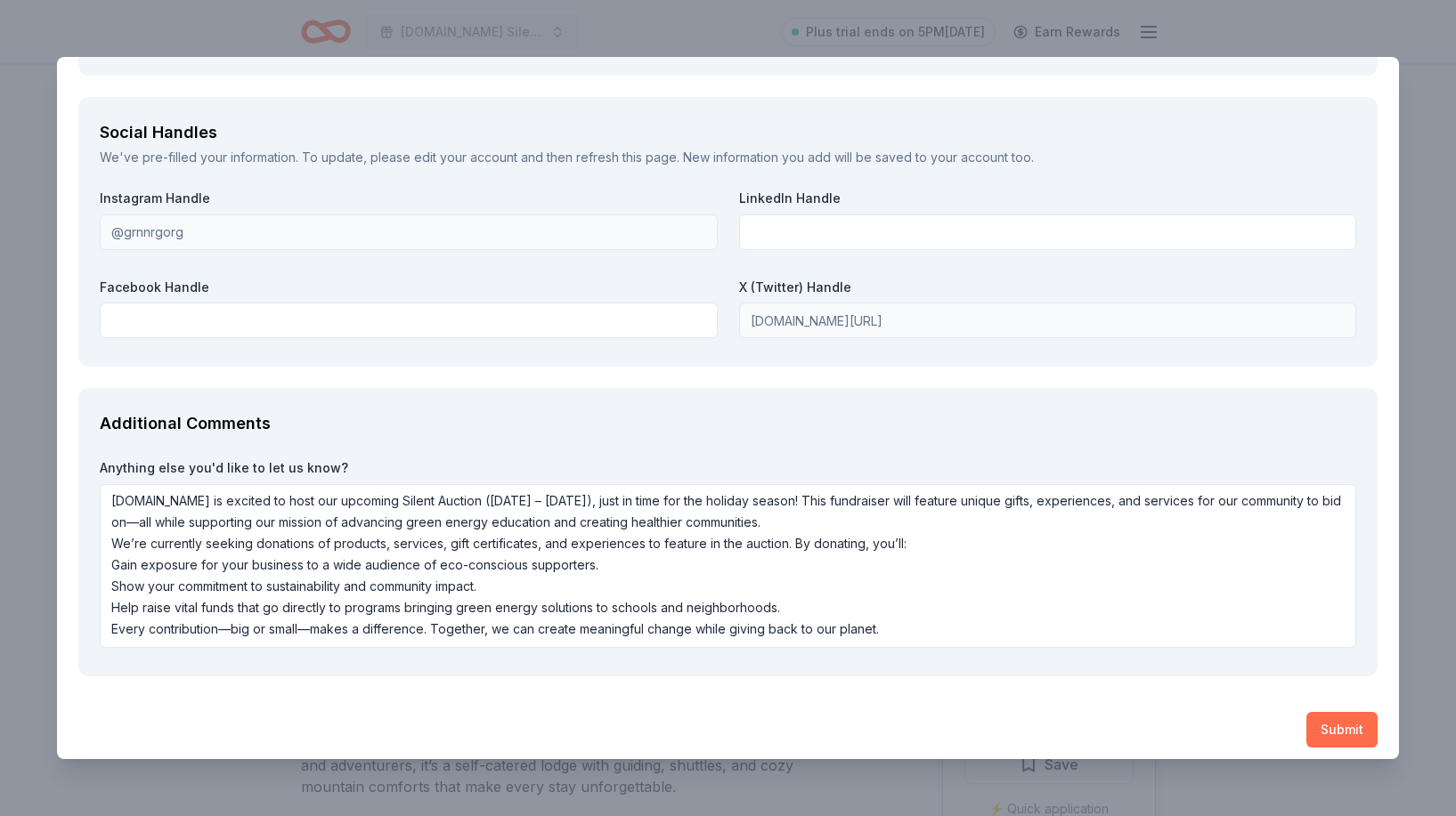
click at [1340, 723] on button "Submit" at bounding box center [1342, 730] width 71 height 36
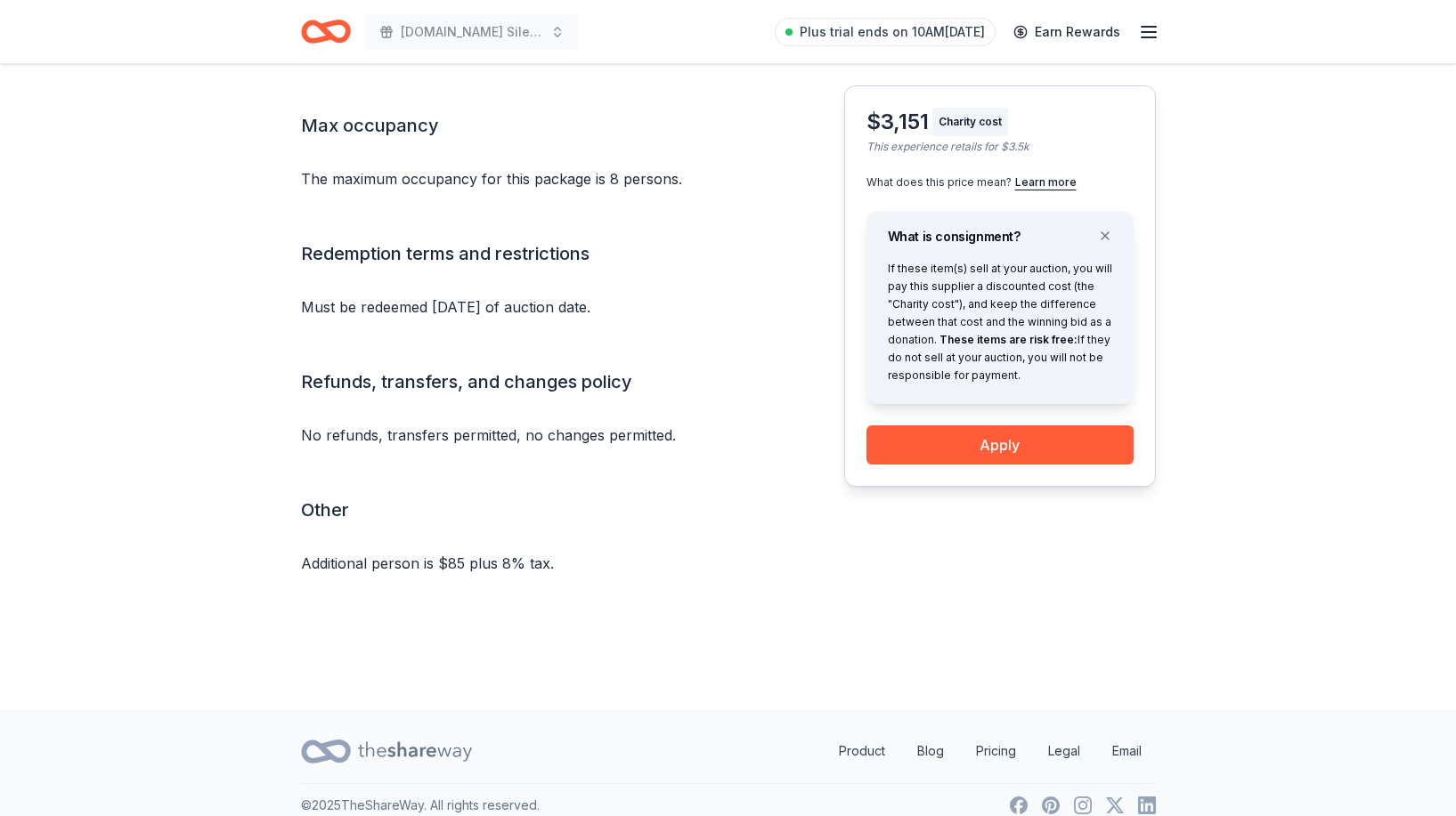
scroll to position [1920, 0]
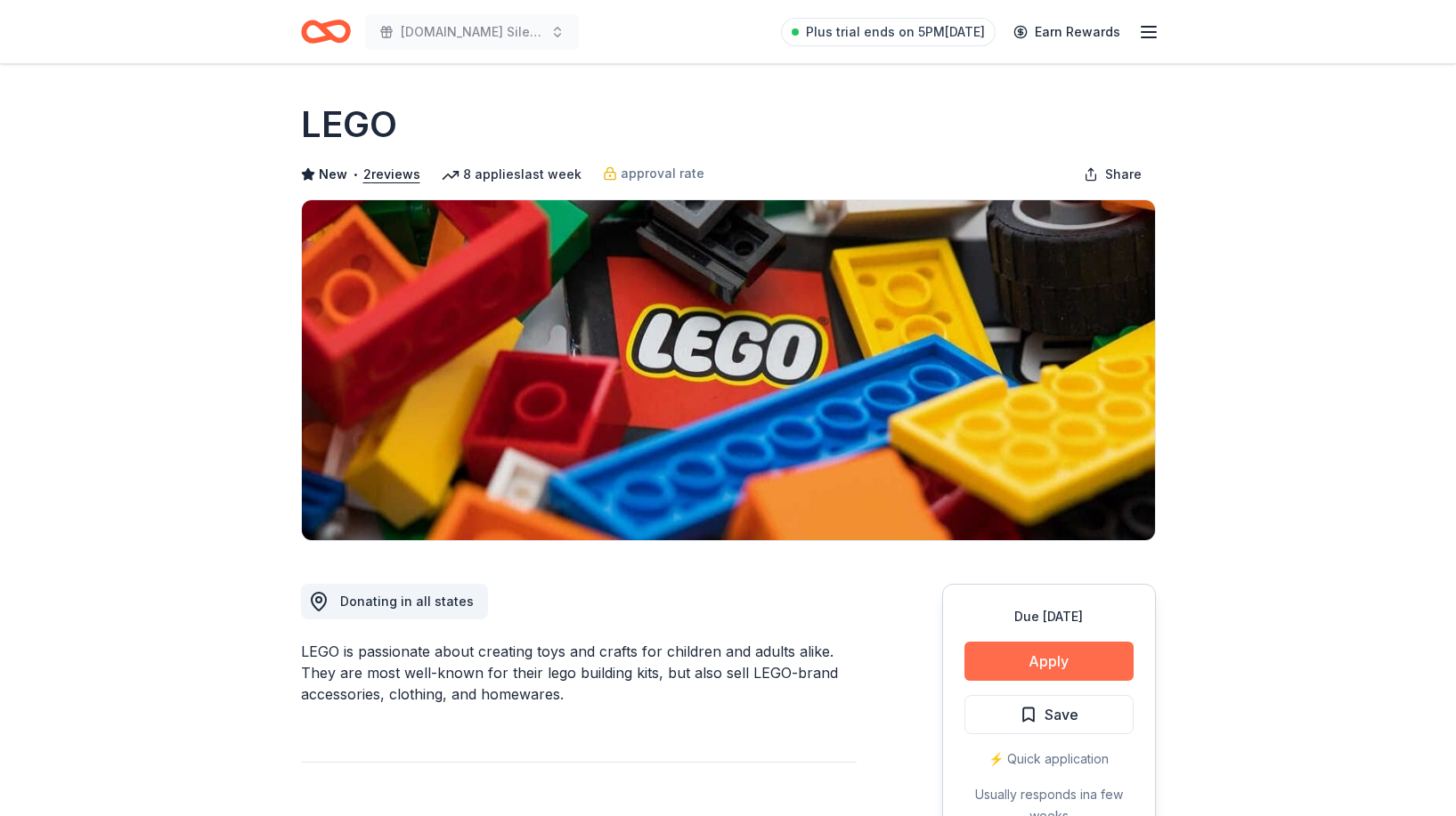
click at [1035, 654] on button "Apply" at bounding box center [1049, 661] width 169 height 39
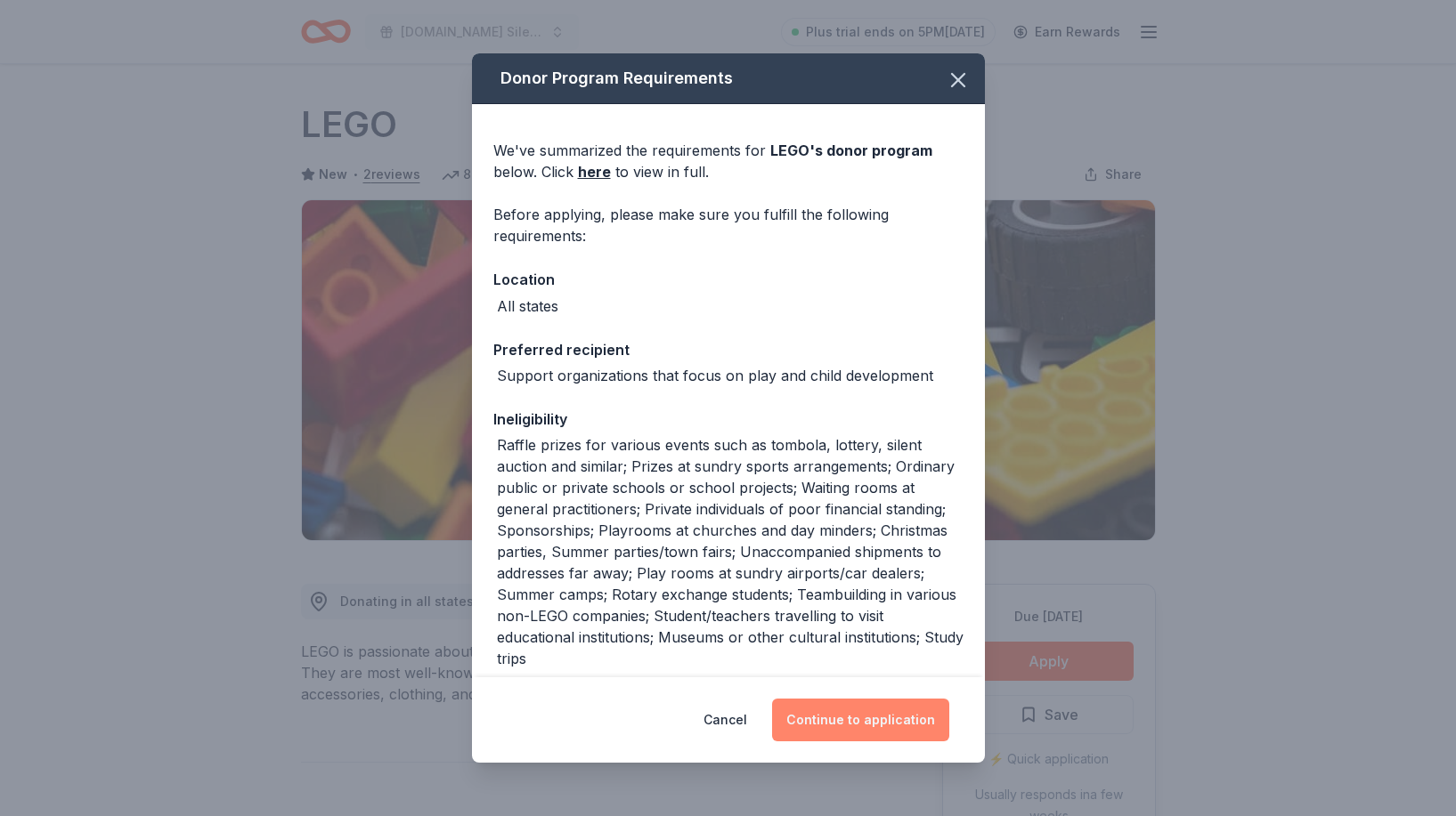
click at [842, 730] on button "Continue to application" at bounding box center [860, 720] width 177 height 43
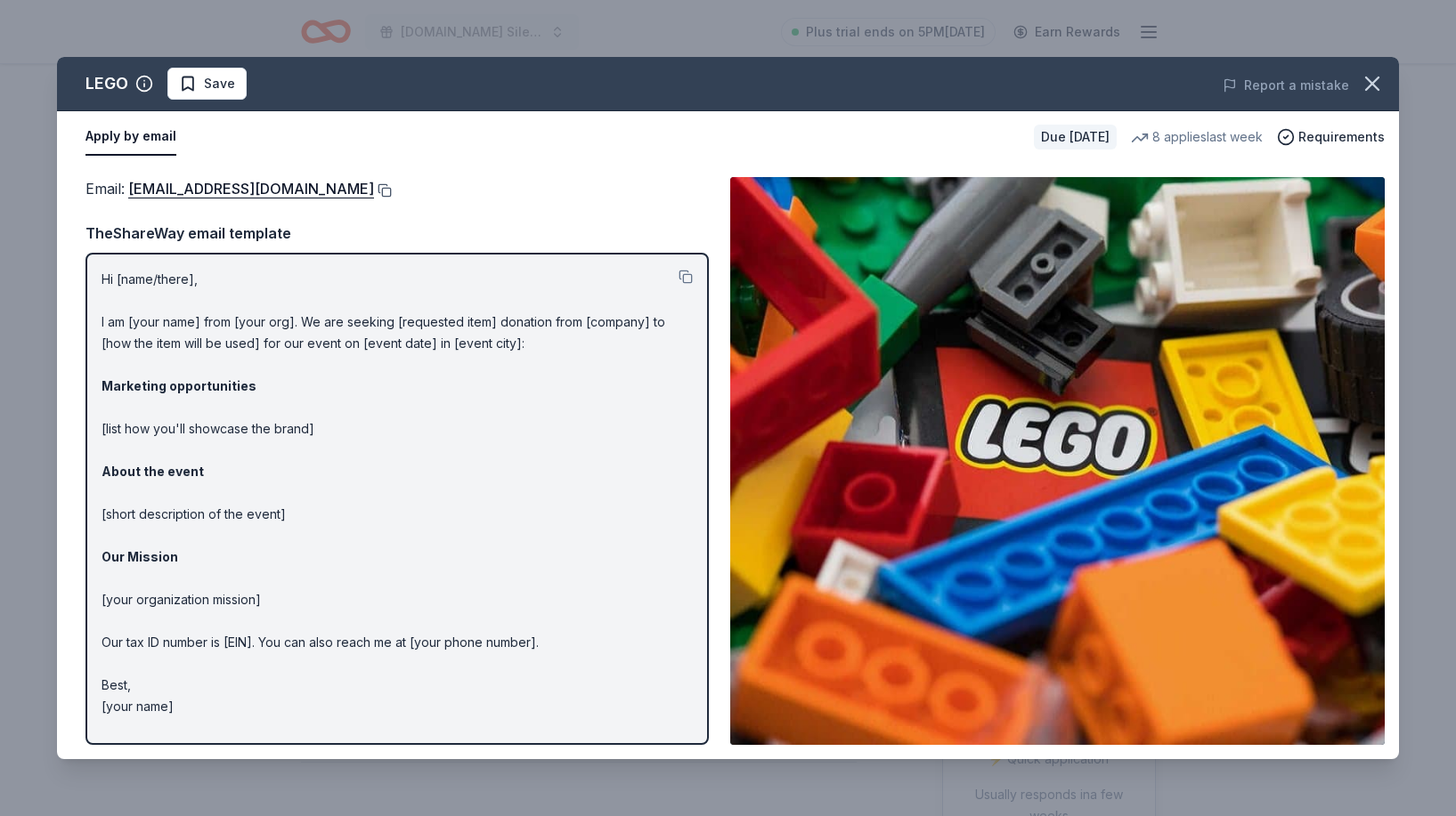
click at [374, 195] on button at bounding box center [383, 191] width 18 height 14
click at [683, 272] on button at bounding box center [685, 277] width 14 height 14
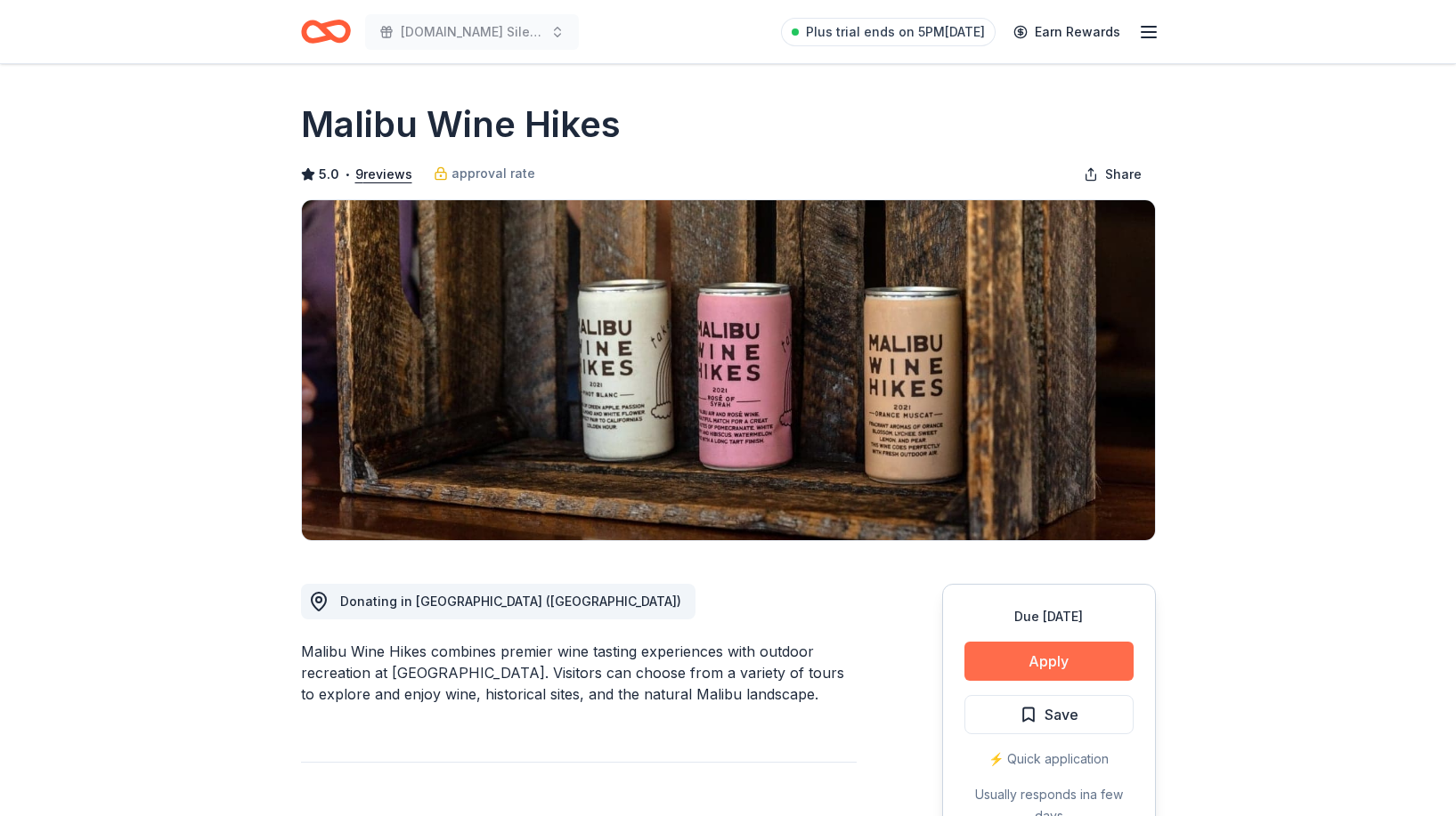
click at [1031, 673] on button "Apply" at bounding box center [1049, 661] width 169 height 39
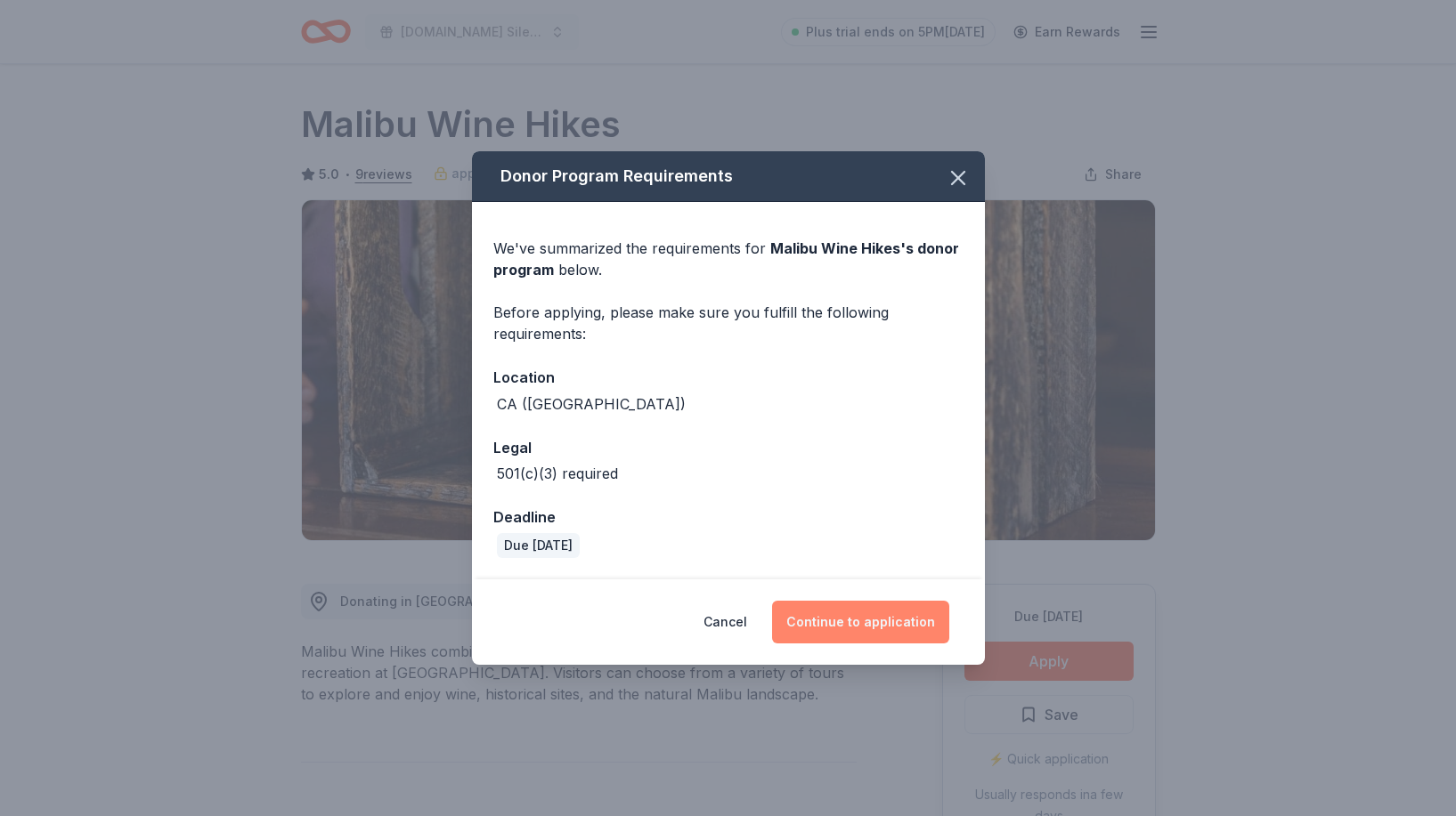
click at [869, 616] on button "Continue to application" at bounding box center [860, 623] width 177 height 43
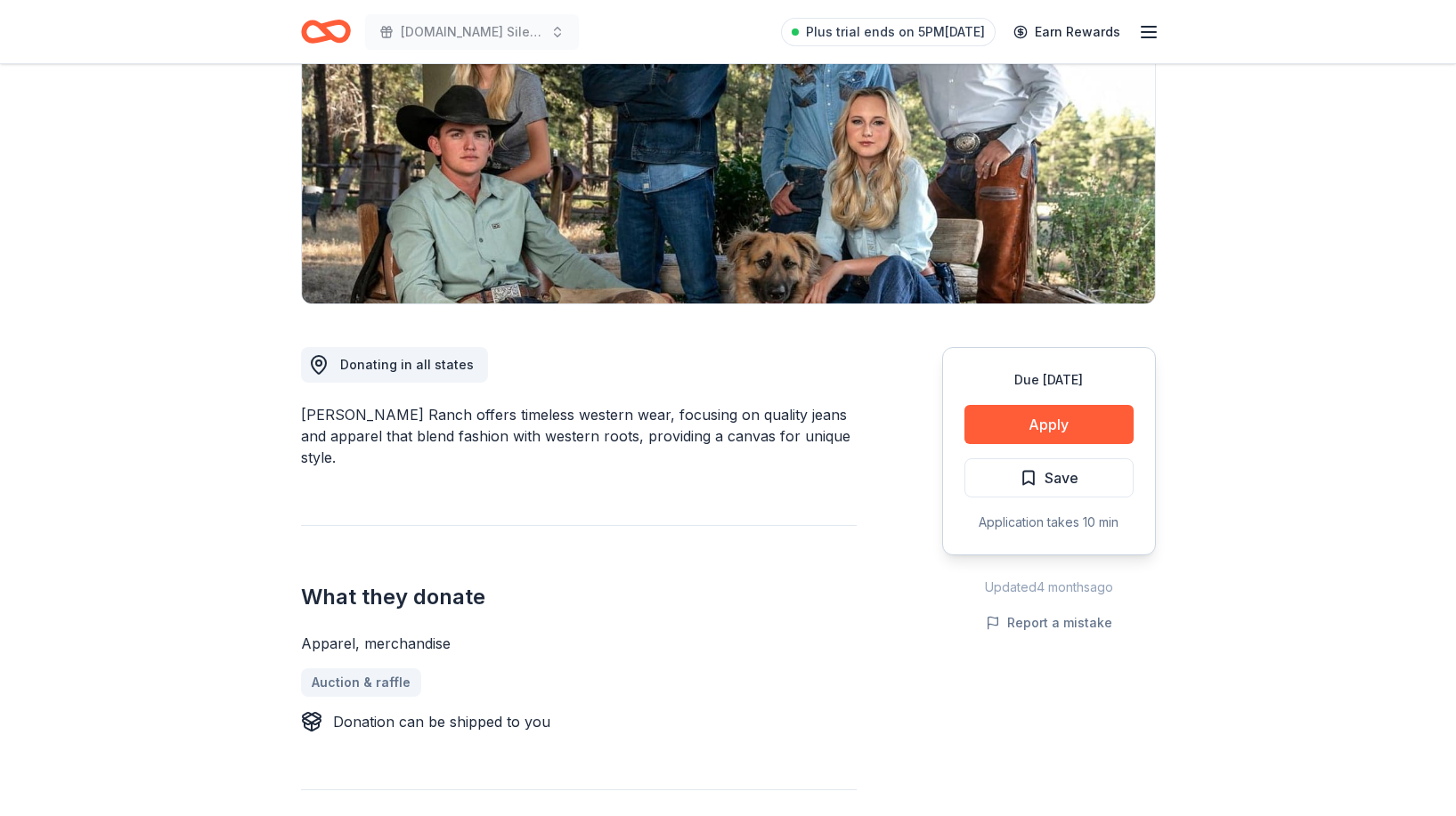
scroll to position [244, 0]
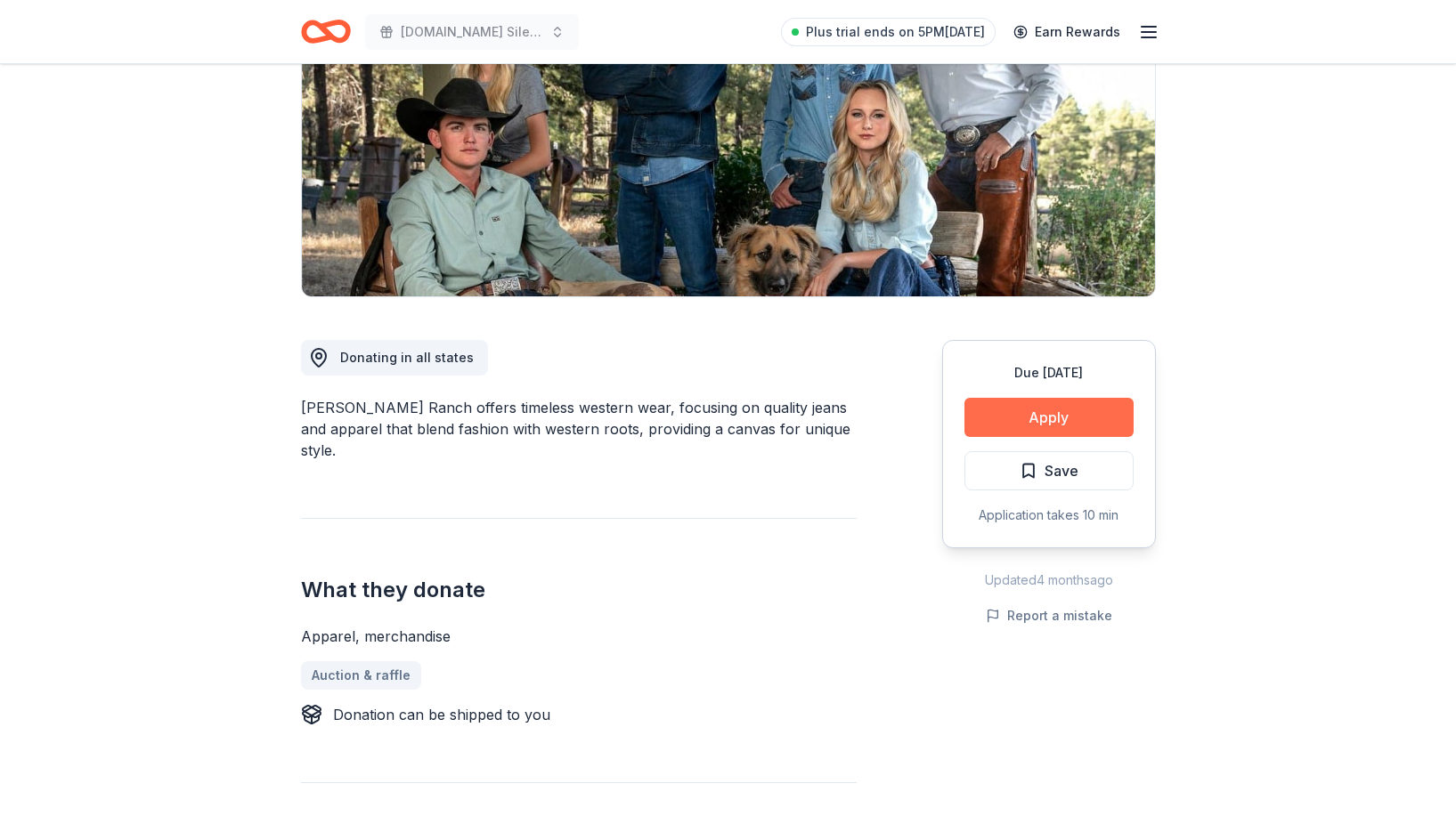
click at [1041, 420] on button "Apply" at bounding box center [1049, 418] width 169 height 39
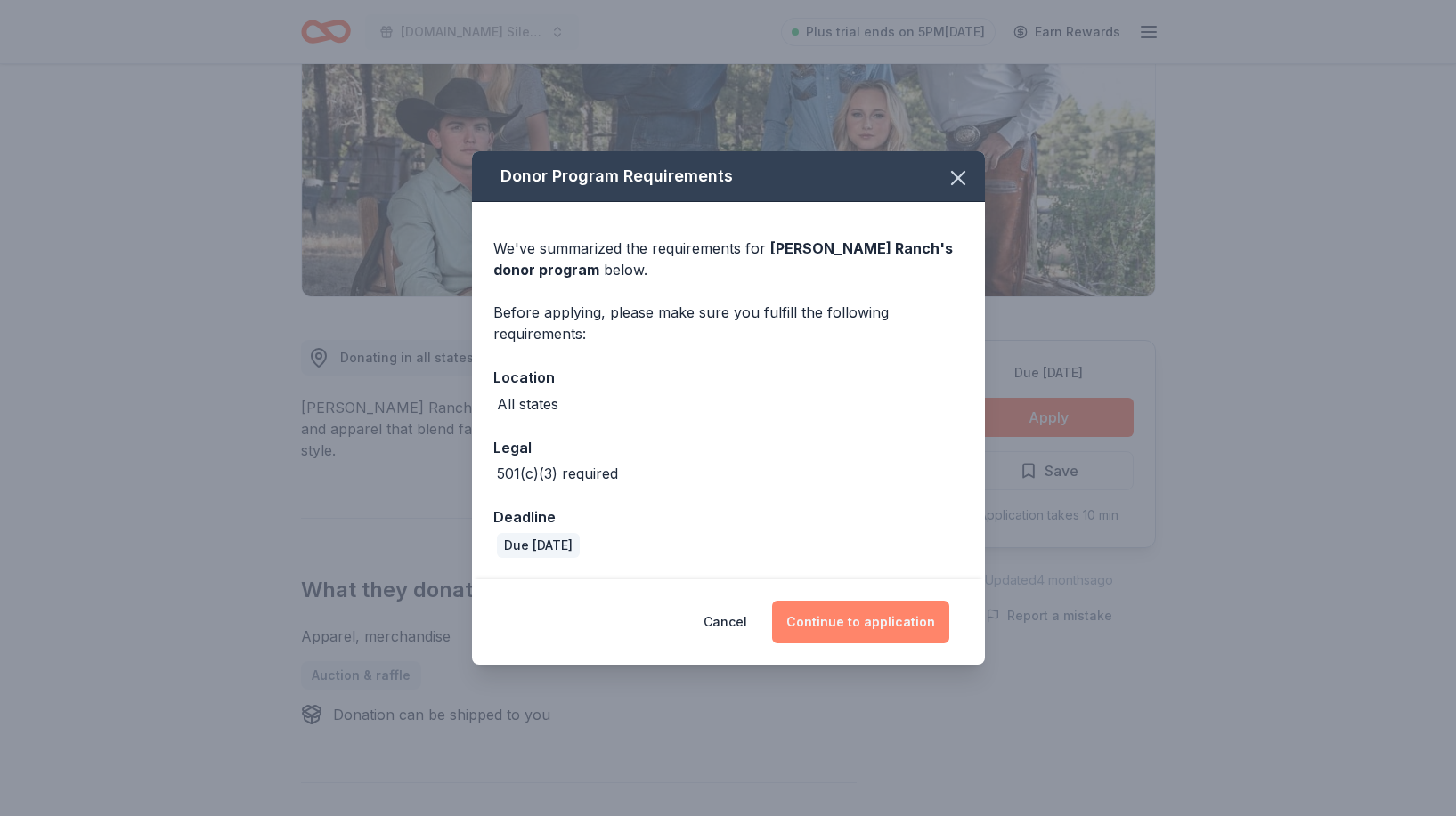
click at [870, 624] on button "Continue to application" at bounding box center [860, 623] width 177 height 43
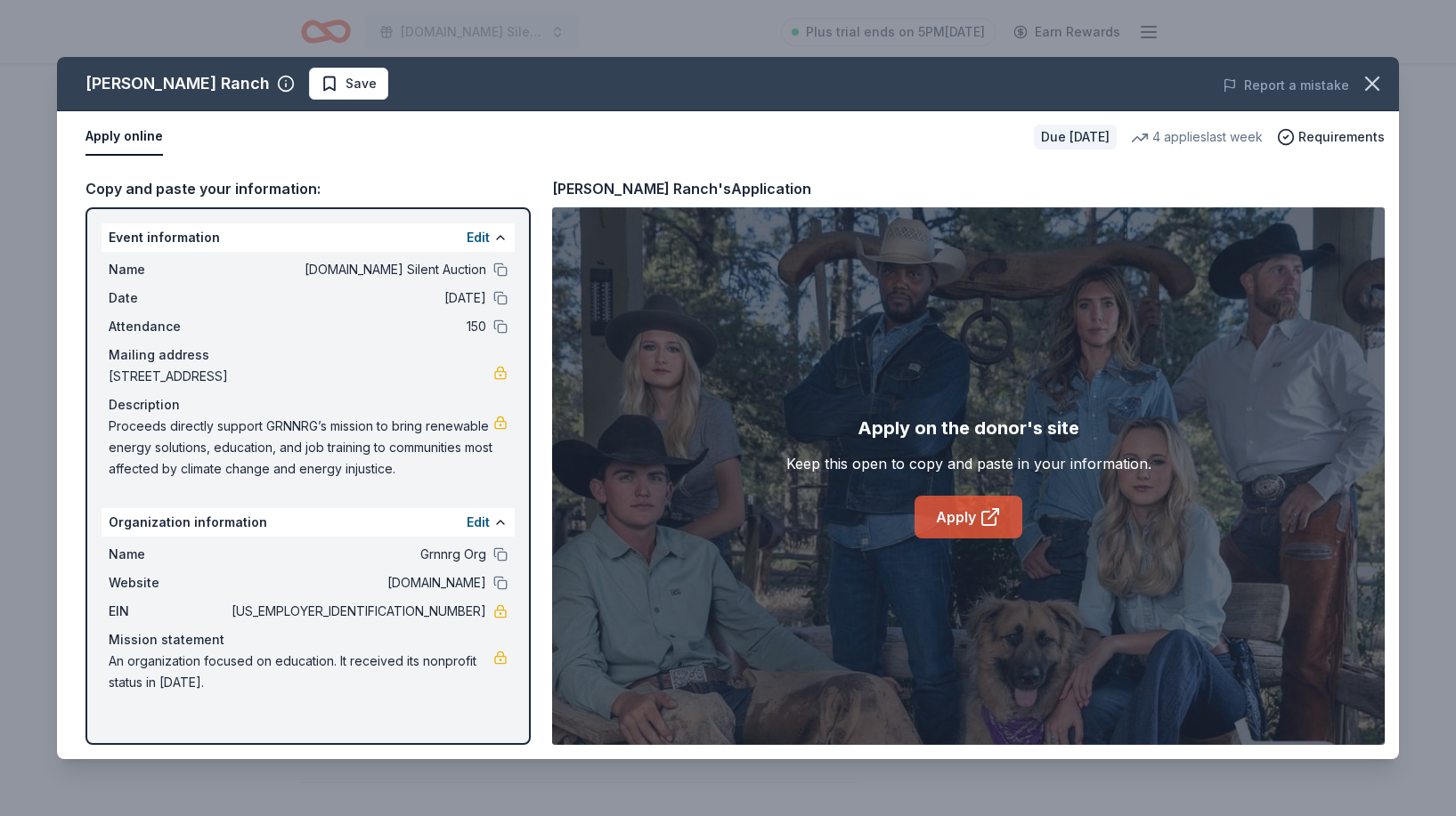
click at [954, 520] on link "Apply" at bounding box center [968, 518] width 108 height 43
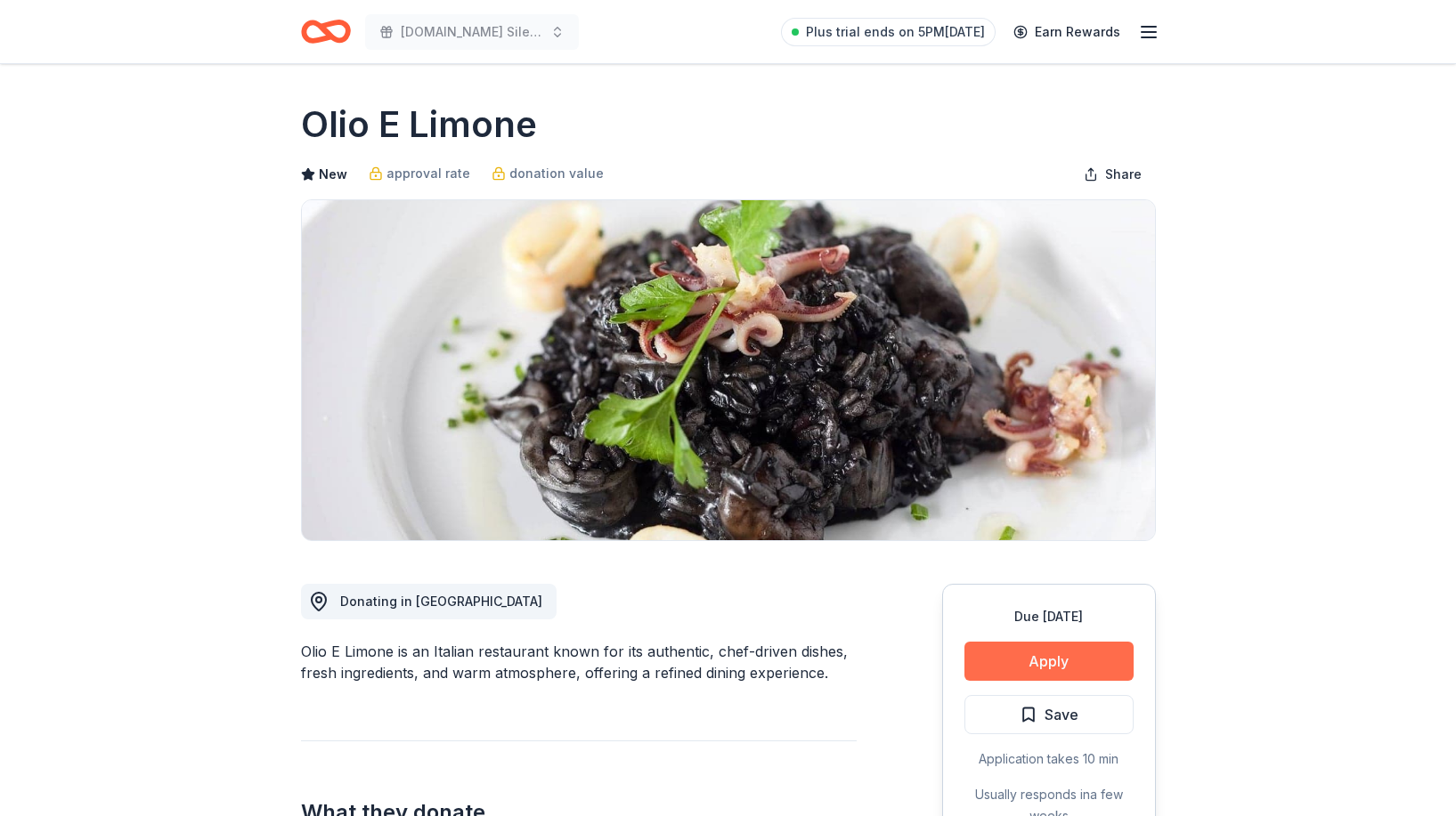
click at [1022, 654] on button "Apply" at bounding box center [1049, 661] width 169 height 39
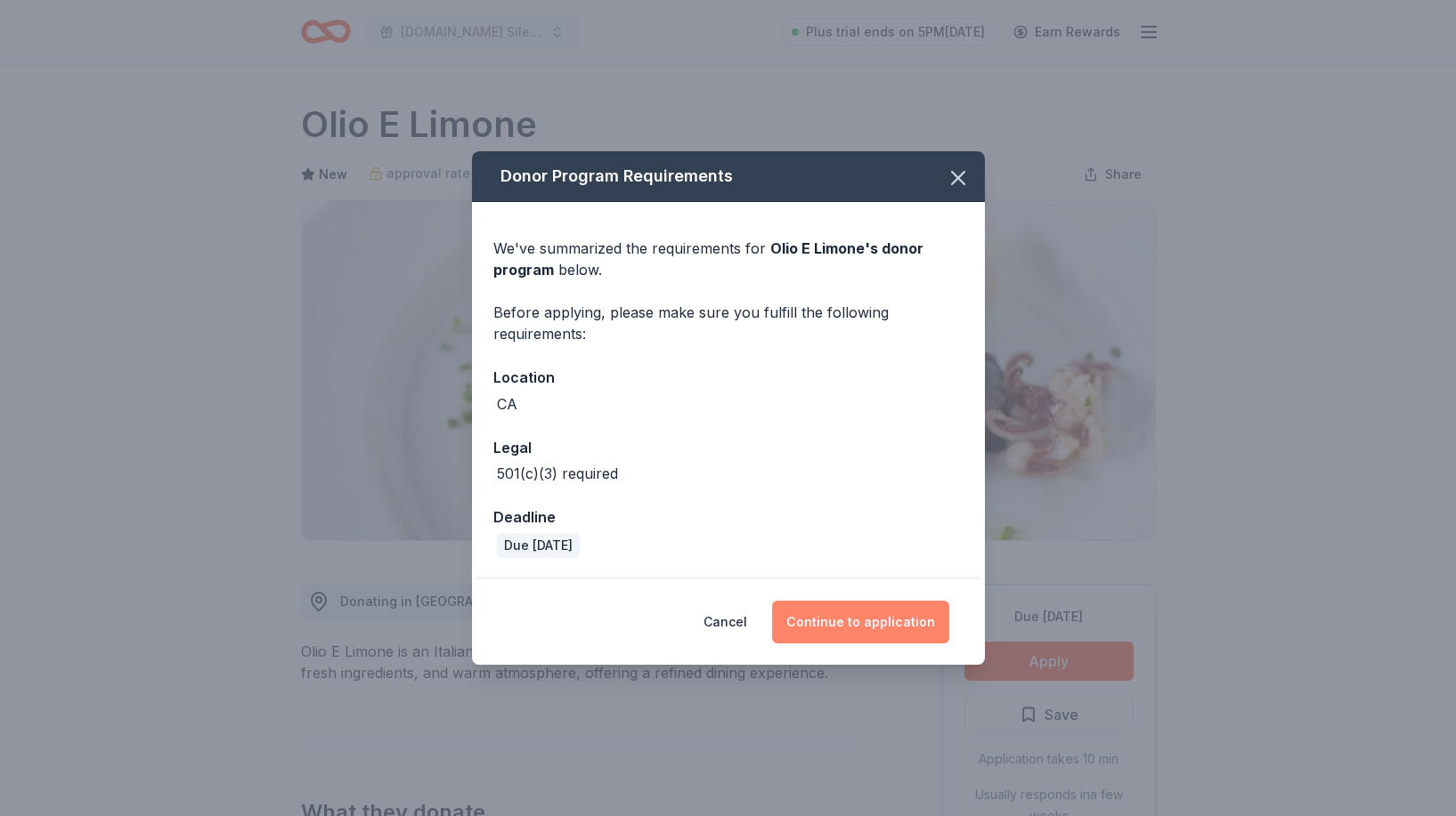
click at [834, 616] on button "Continue to application" at bounding box center [860, 623] width 177 height 43
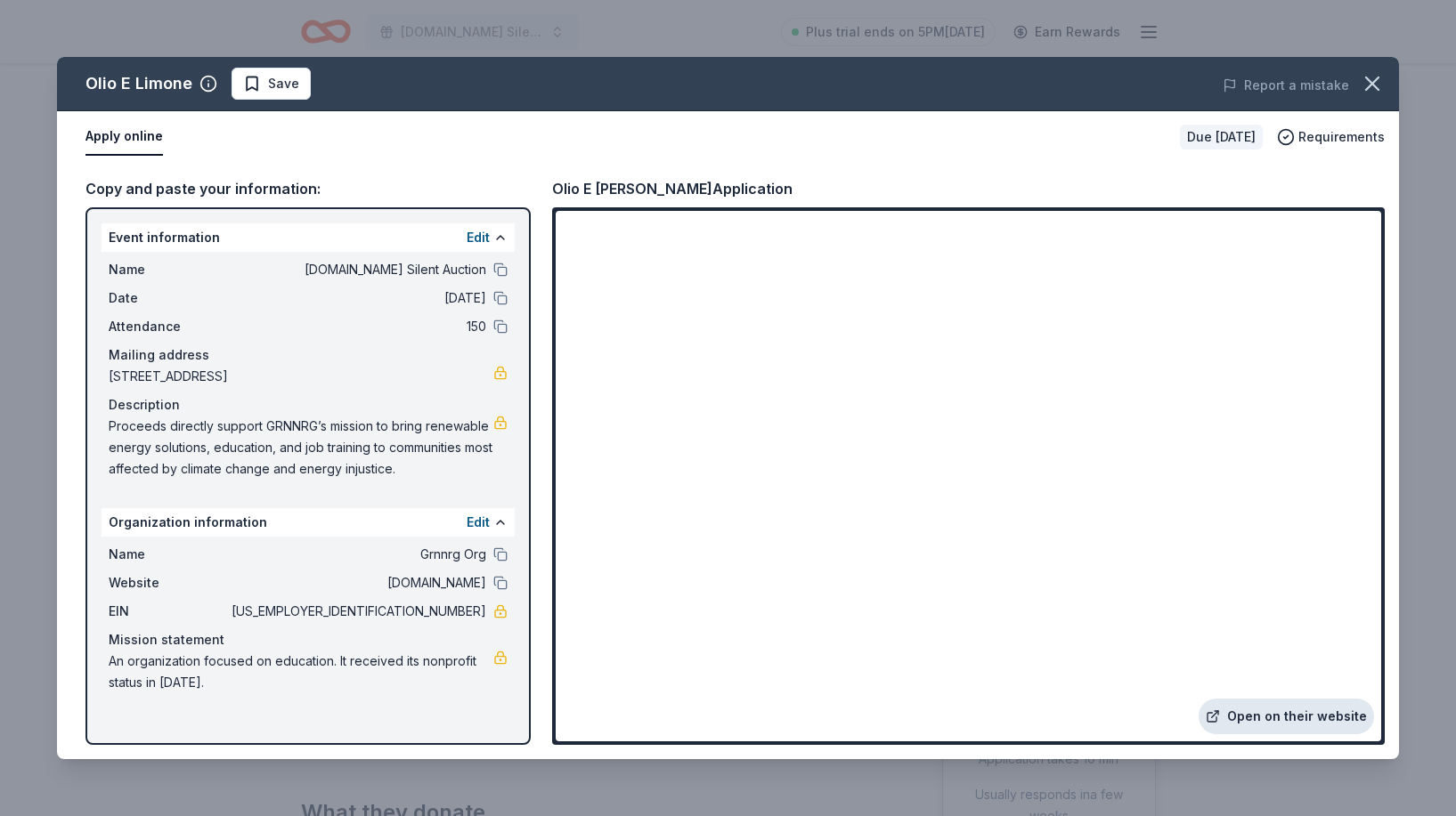
click at [1265, 727] on link "Open on their website" at bounding box center [1286, 716] width 176 height 36
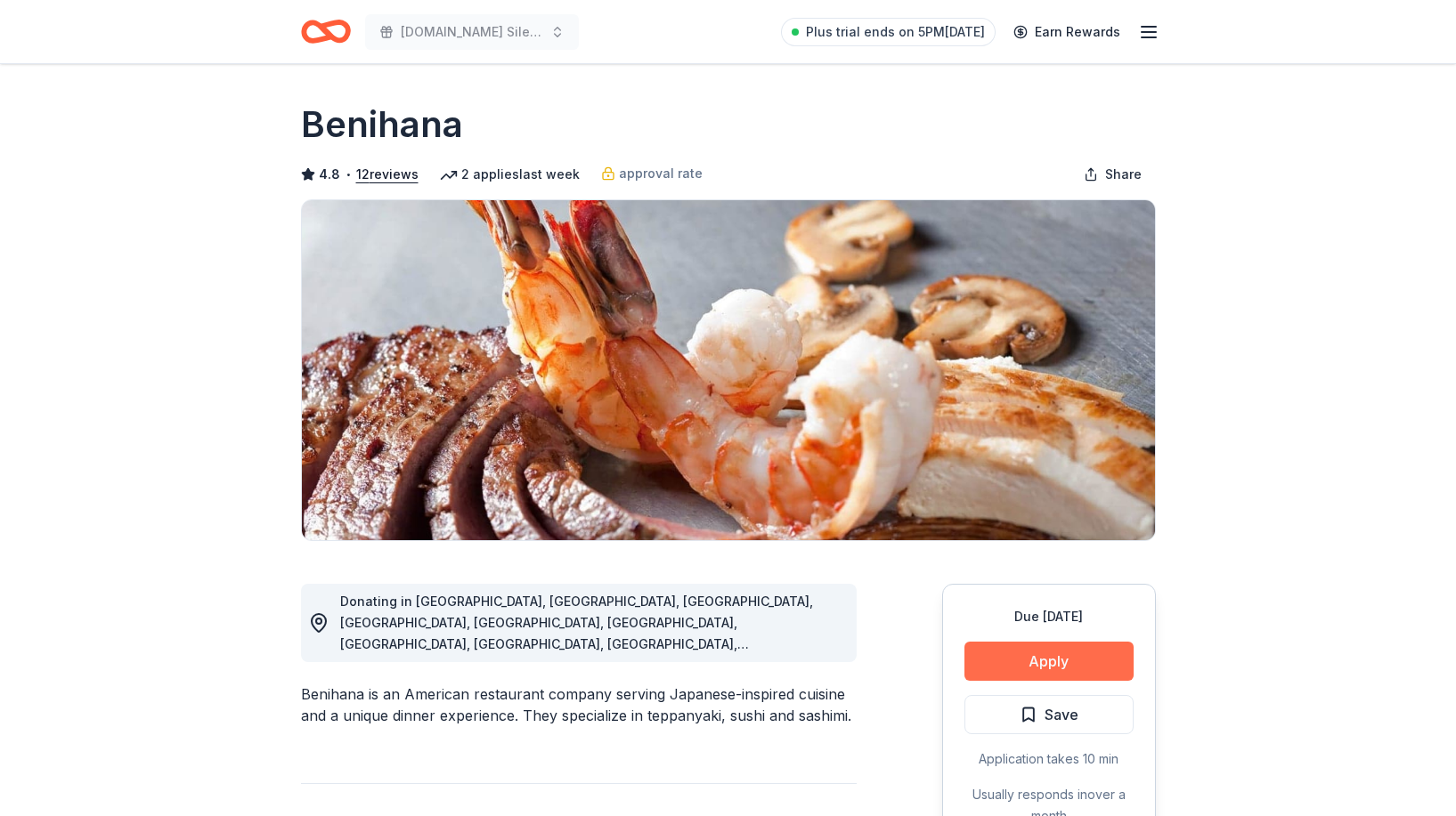
click at [1065, 660] on button "Apply" at bounding box center [1049, 661] width 169 height 39
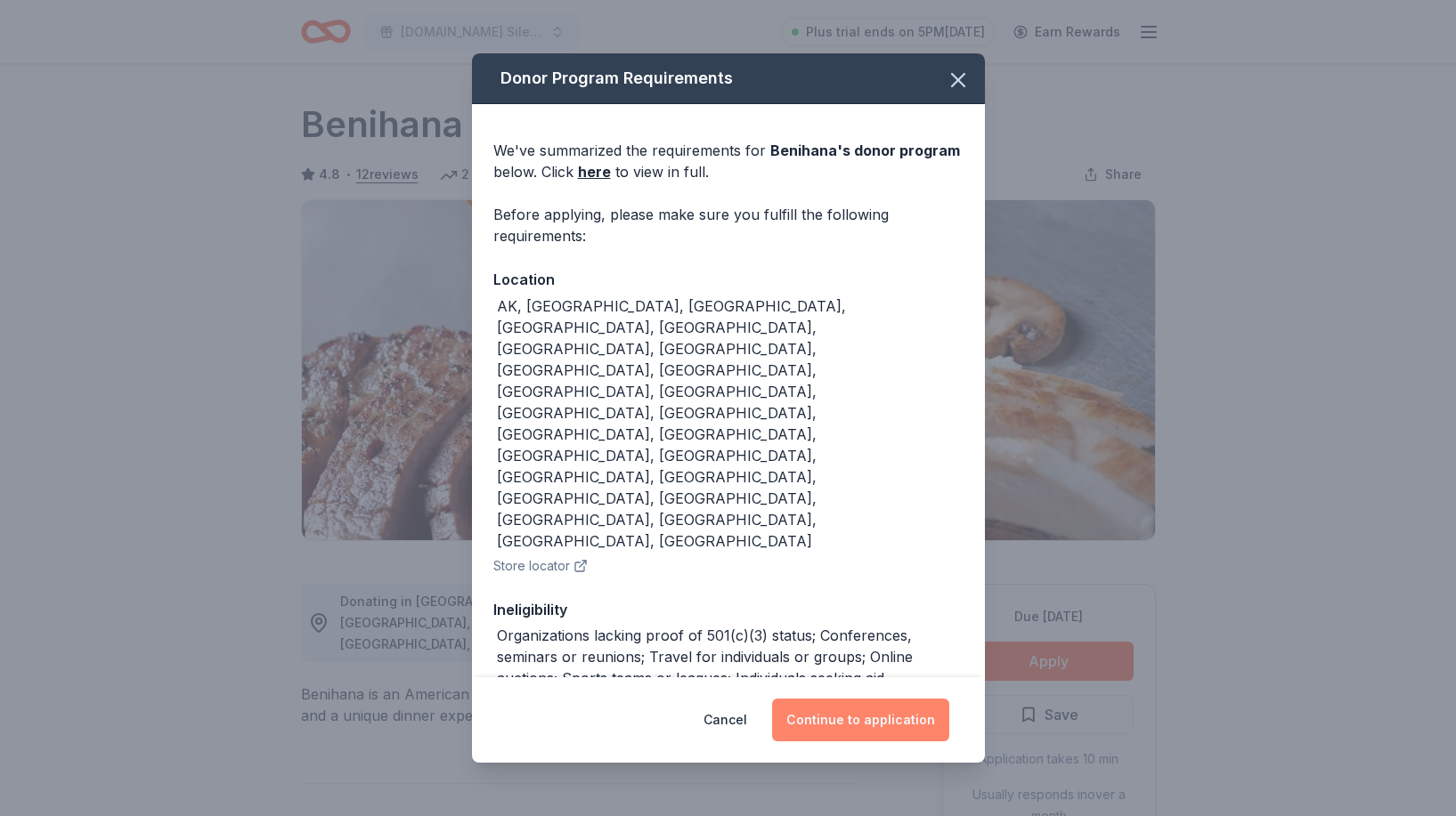
click at [888, 698] on button "Continue to application" at bounding box center [860, 720] width 177 height 43
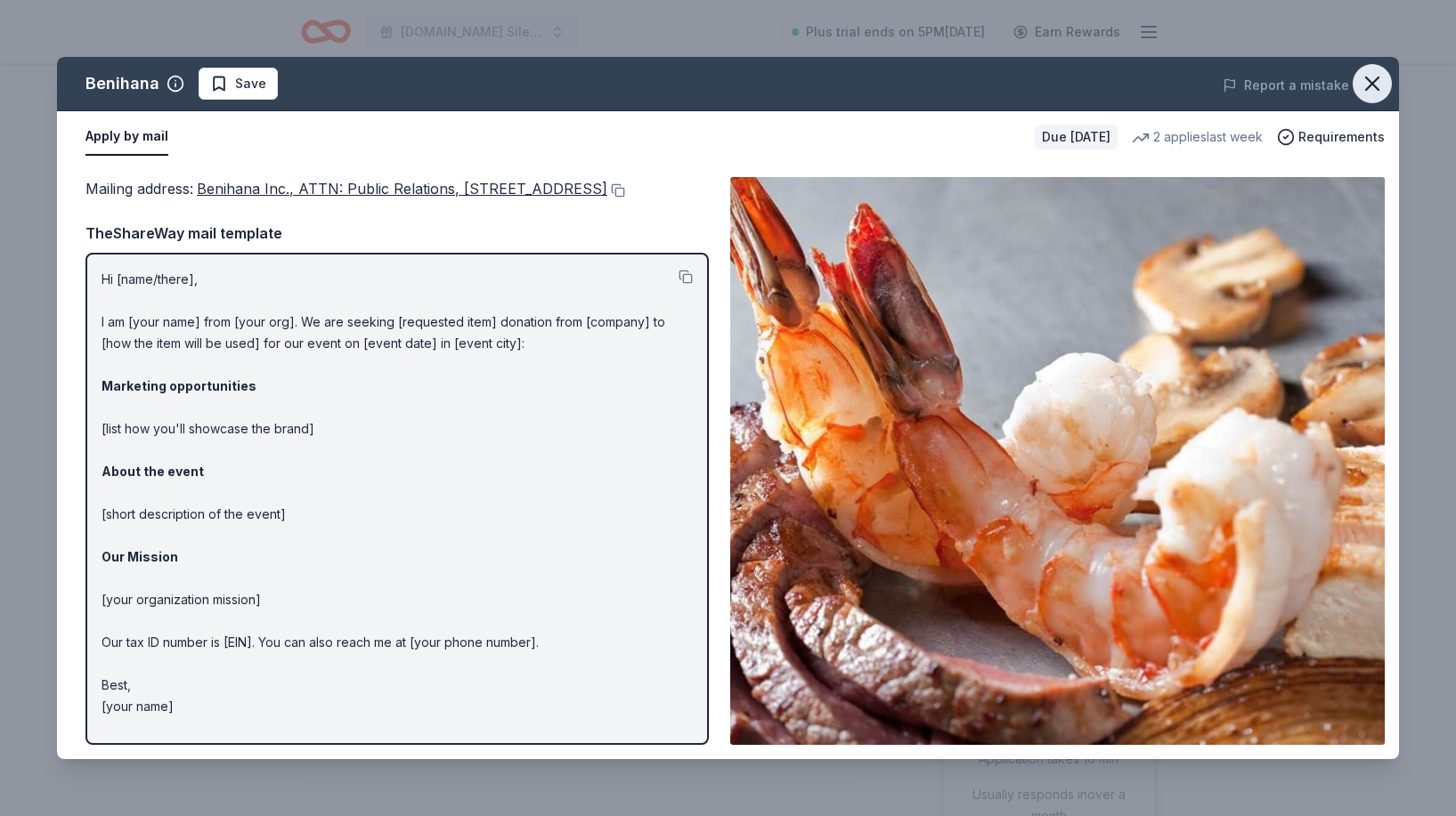
click at [1370, 90] on icon "button" at bounding box center [1372, 84] width 25 height 25
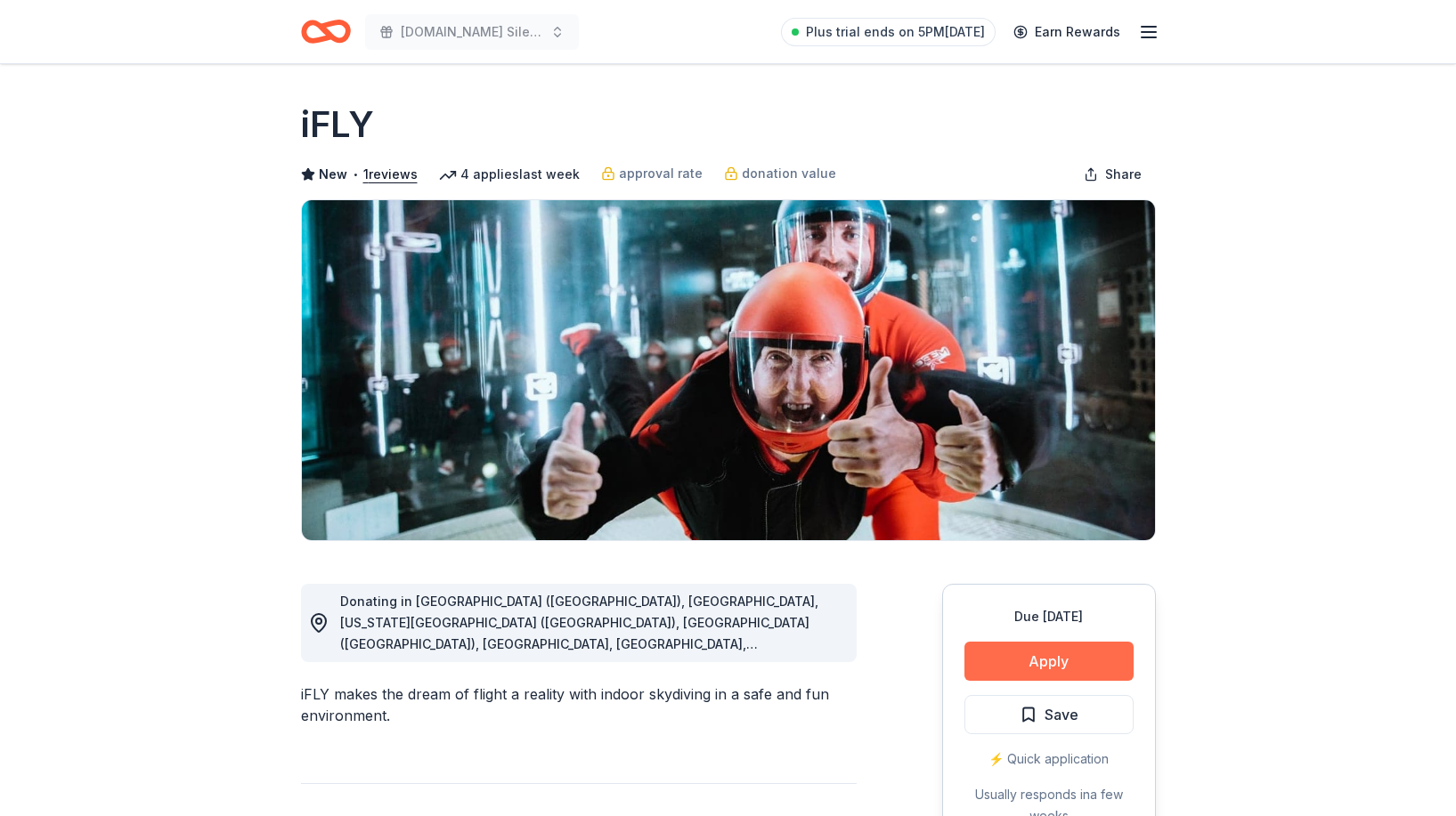
click at [1014, 654] on button "Apply" at bounding box center [1049, 661] width 169 height 39
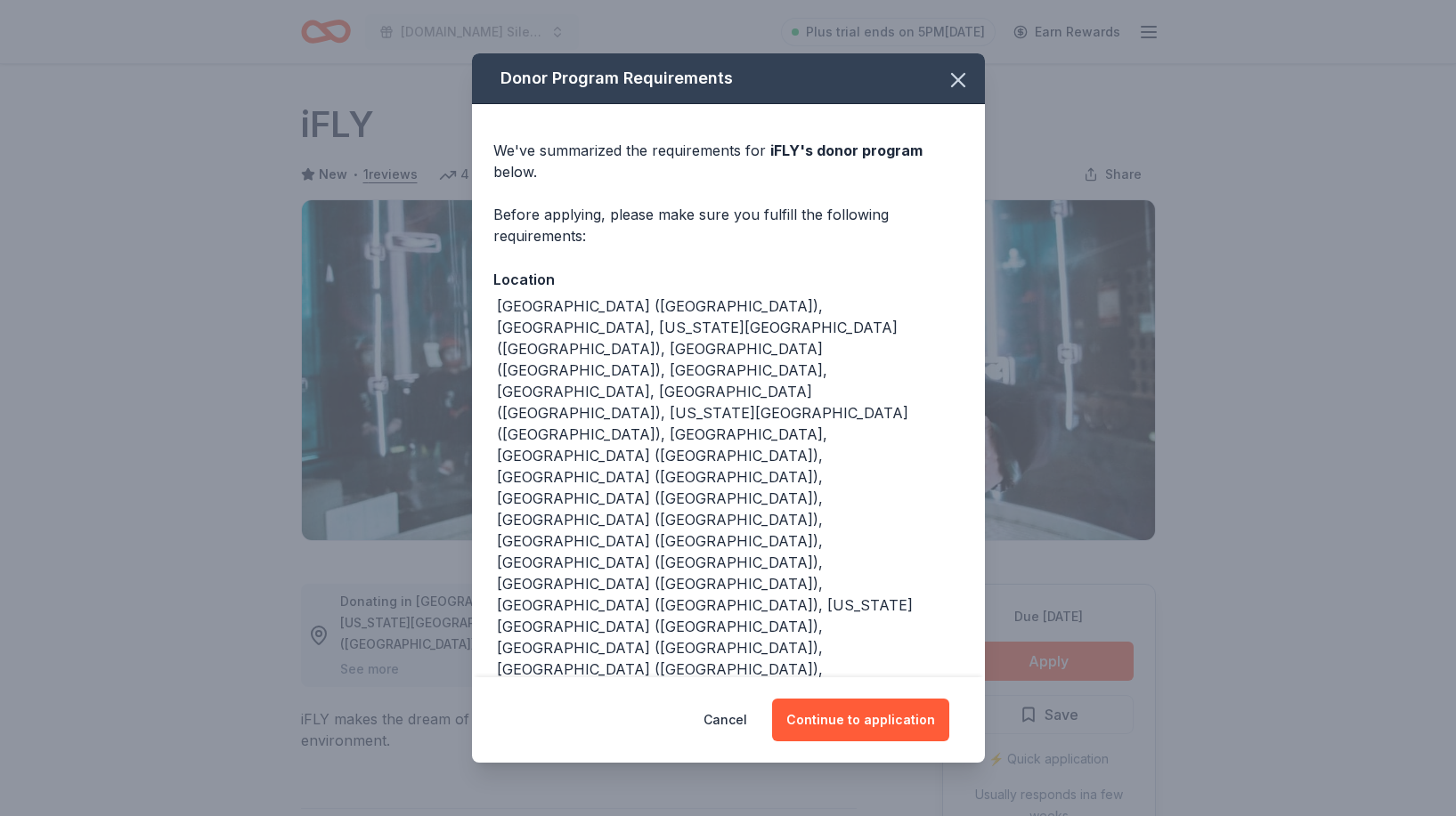
click at [814, 677] on div "Cancel Continue to application" at bounding box center [729, 720] width 513 height 86
click at [822, 698] on button "Continue to application" at bounding box center [860, 720] width 177 height 43
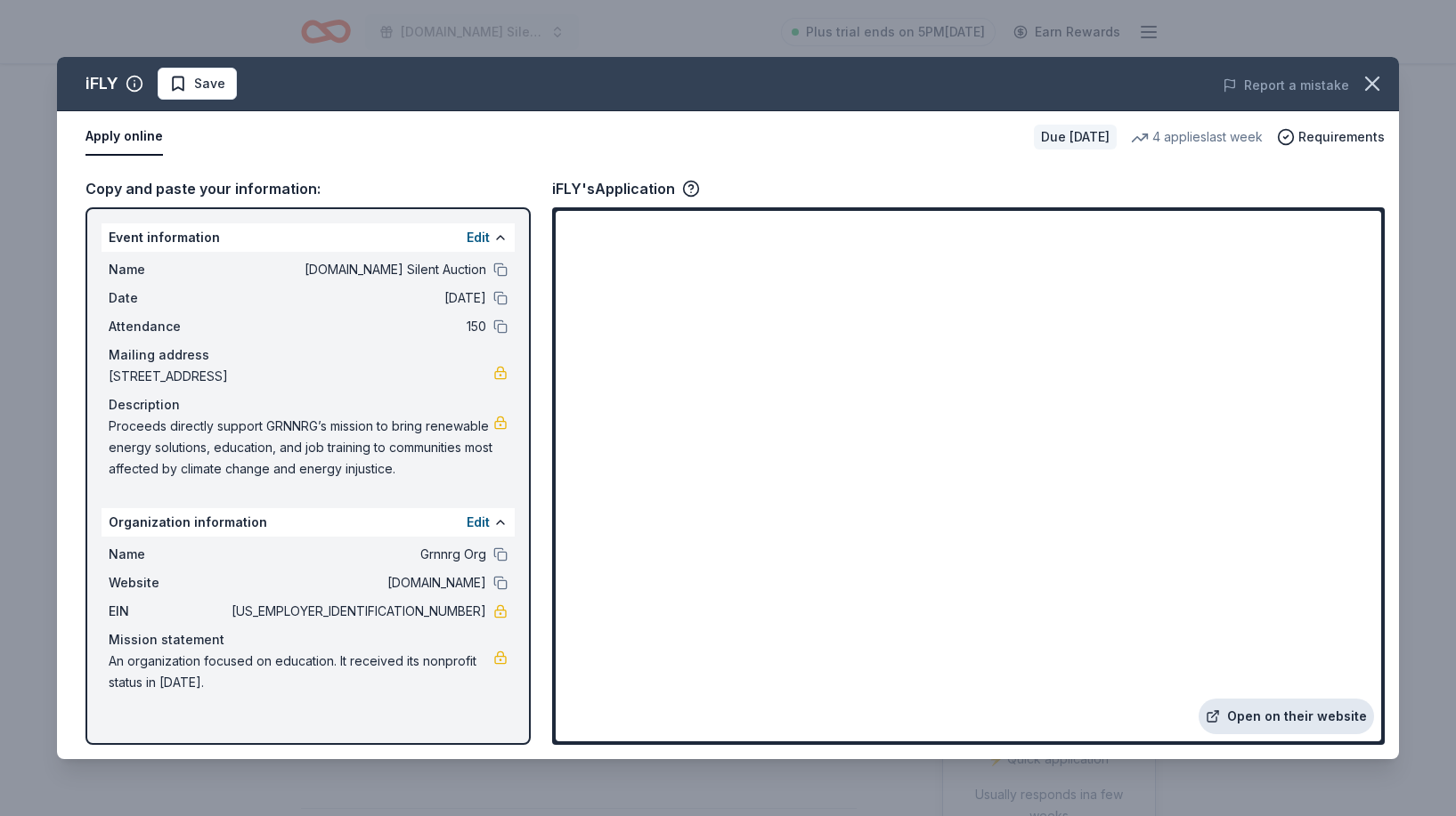
click at [1267, 720] on link "Open on their website" at bounding box center [1286, 716] width 176 height 36
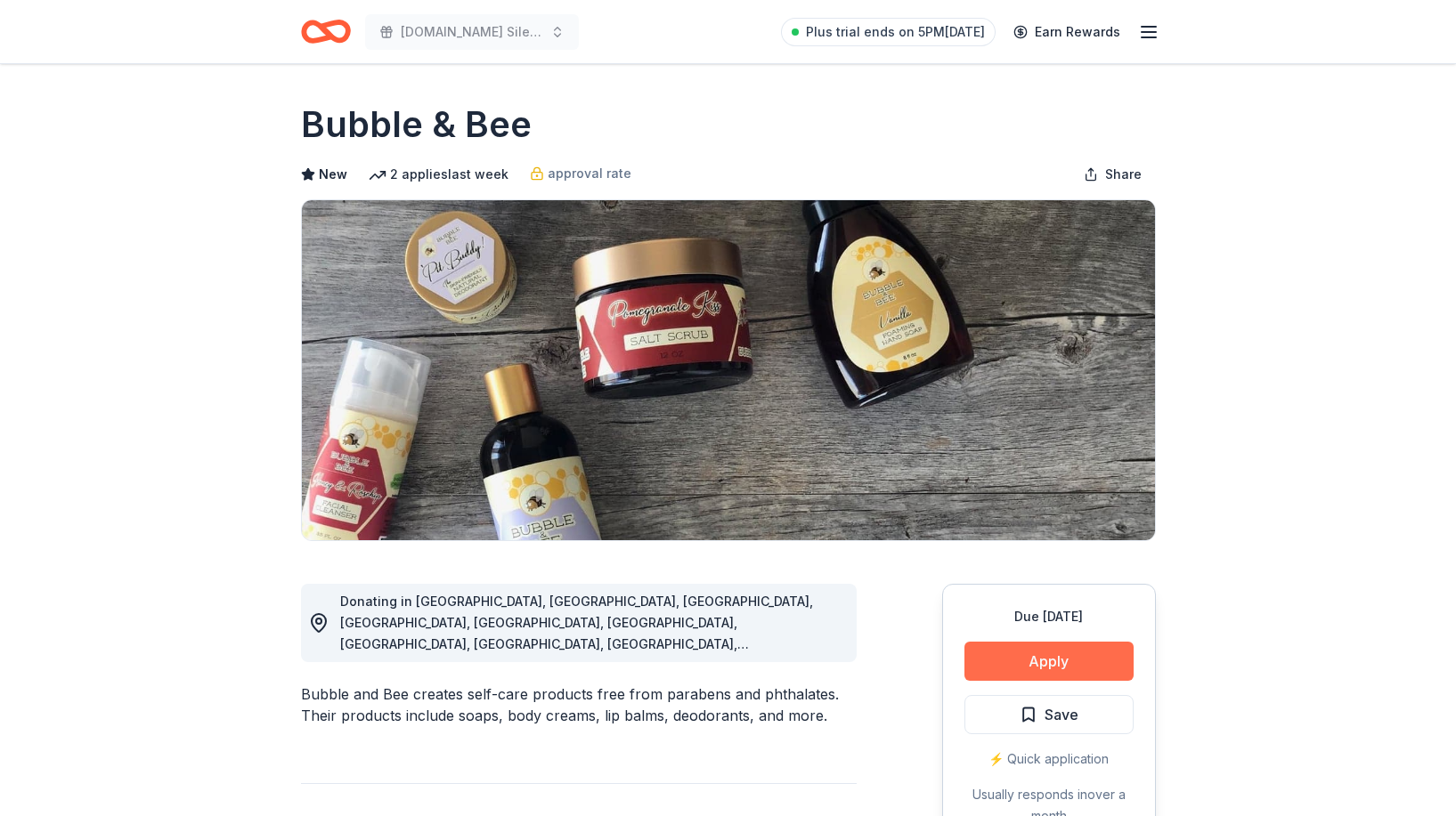
click at [1048, 656] on button "Apply" at bounding box center [1049, 661] width 169 height 39
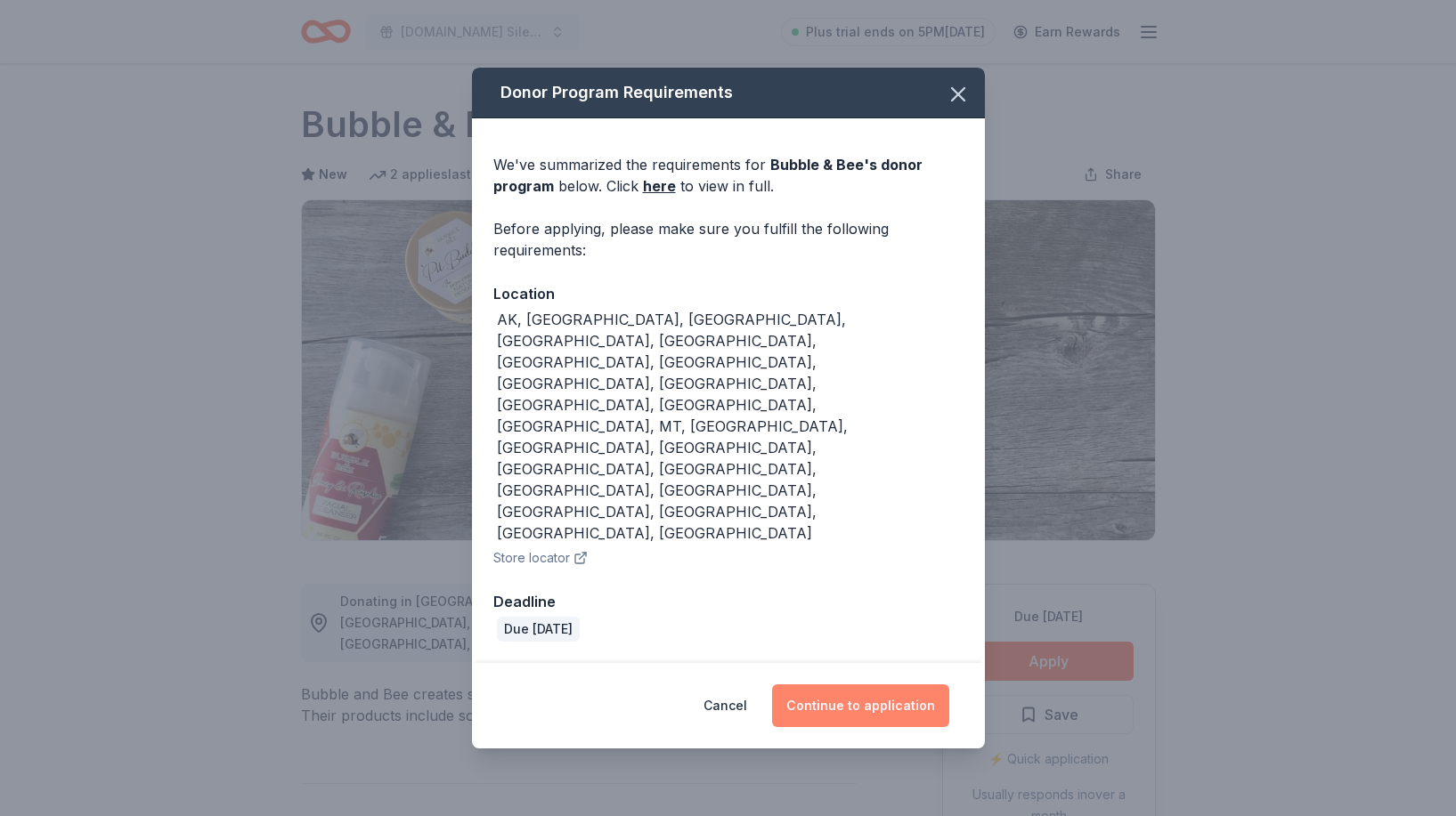
click at [837, 684] on button "Continue to application" at bounding box center [860, 706] width 177 height 43
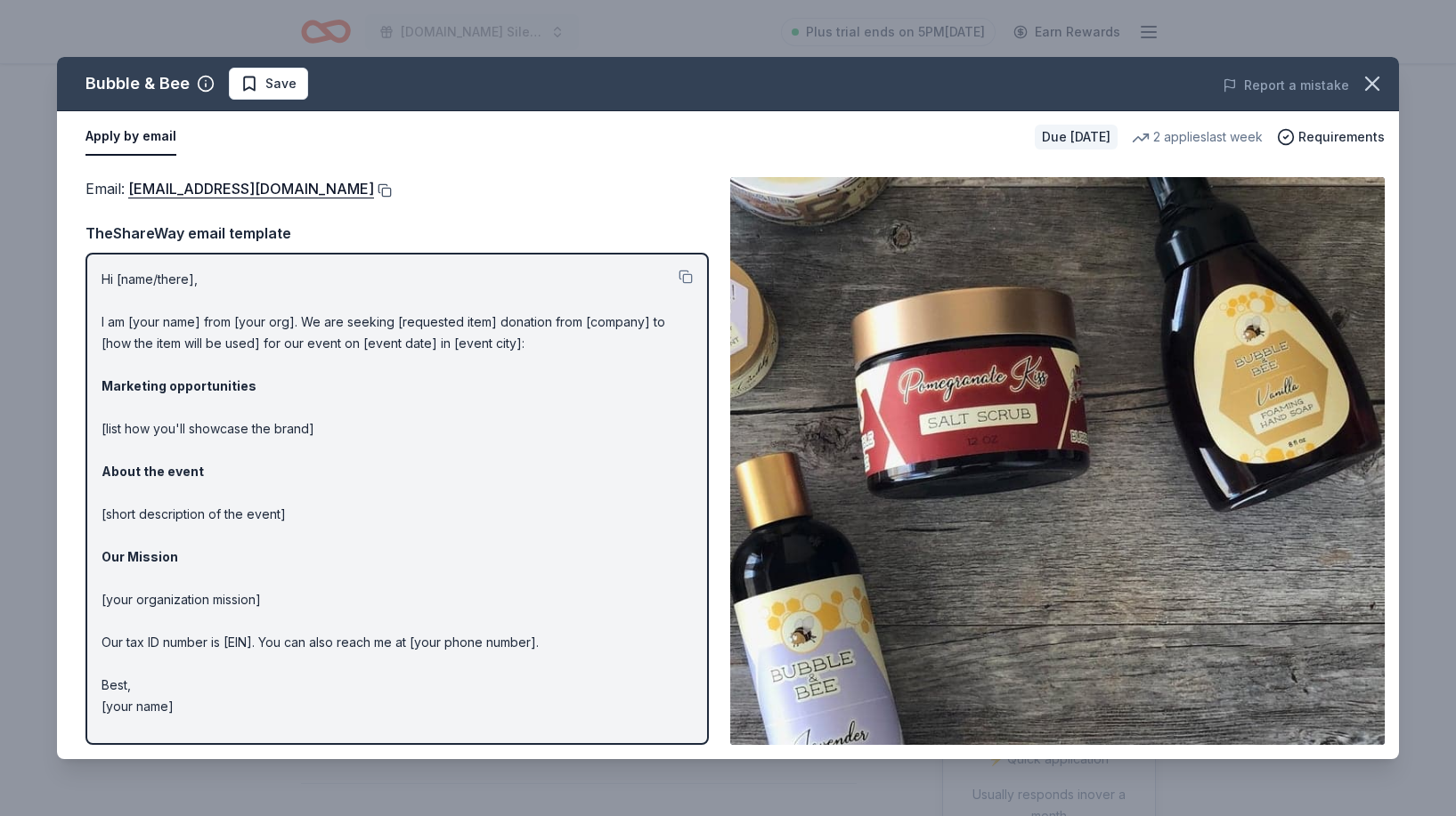
click at [374, 186] on button at bounding box center [383, 191] width 18 height 14
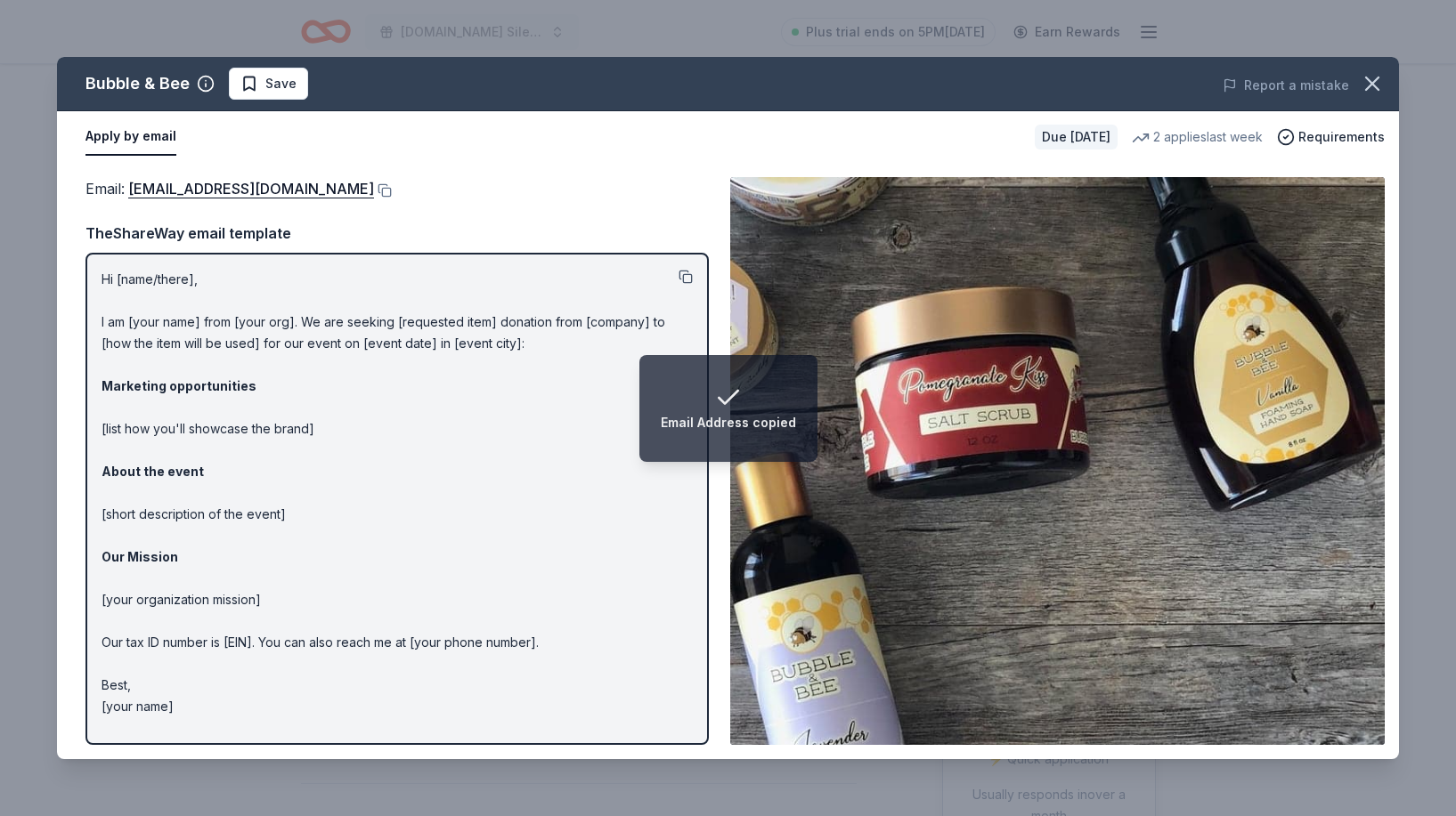
click at [687, 270] on button at bounding box center [685, 277] width 14 height 14
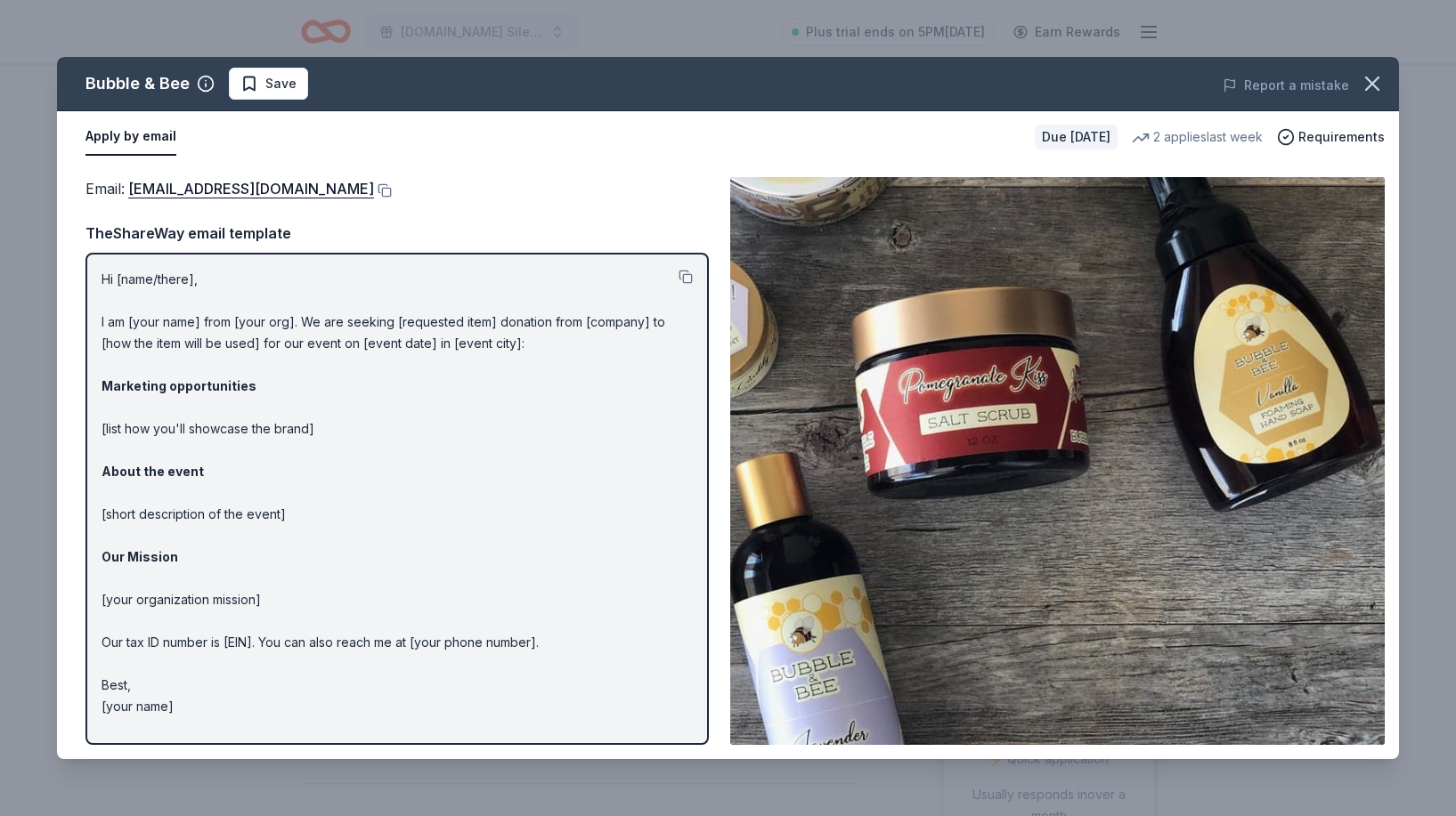
click at [455, 184] on div "Email : [EMAIL_ADDRESS][DOMAIN_NAME]" at bounding box center [397, 189] width 624 height 23
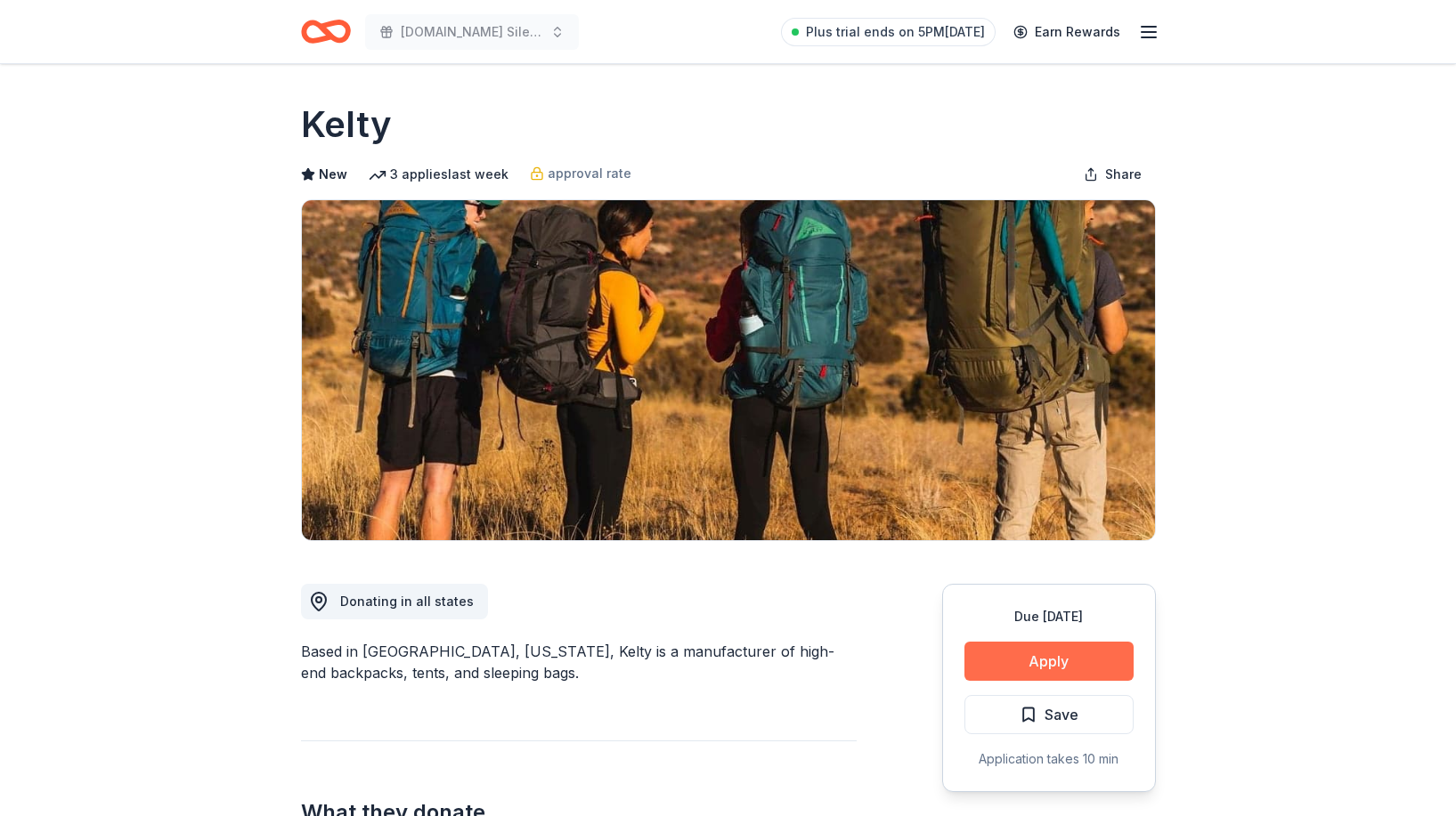
click at [1084, 660] on button "Apply" at bounding box center [1049, 661] width 169 height 39
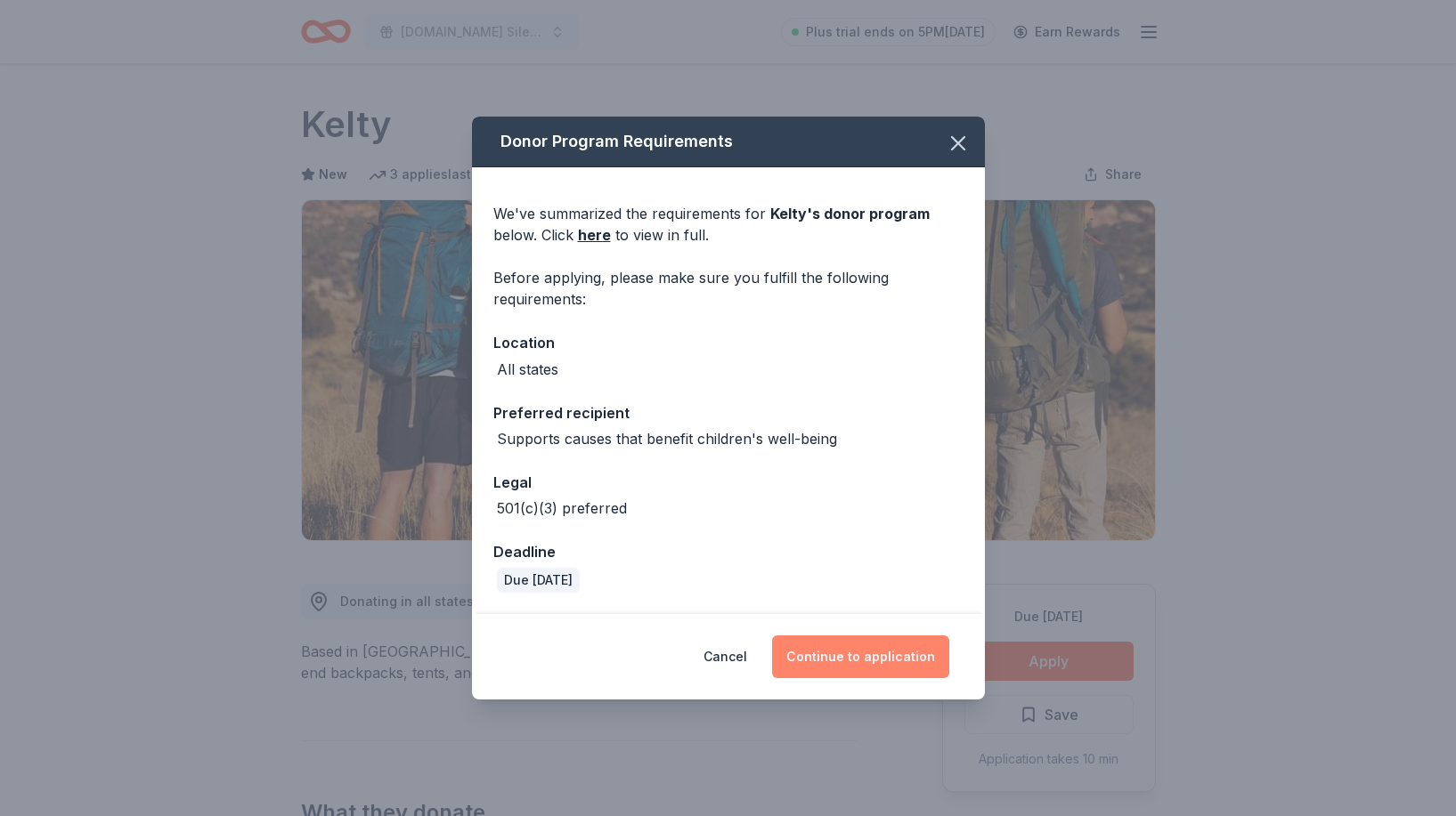
click at [869, 655] on button "Continue to application" at bounding box center [860, 657] width 177 height 43
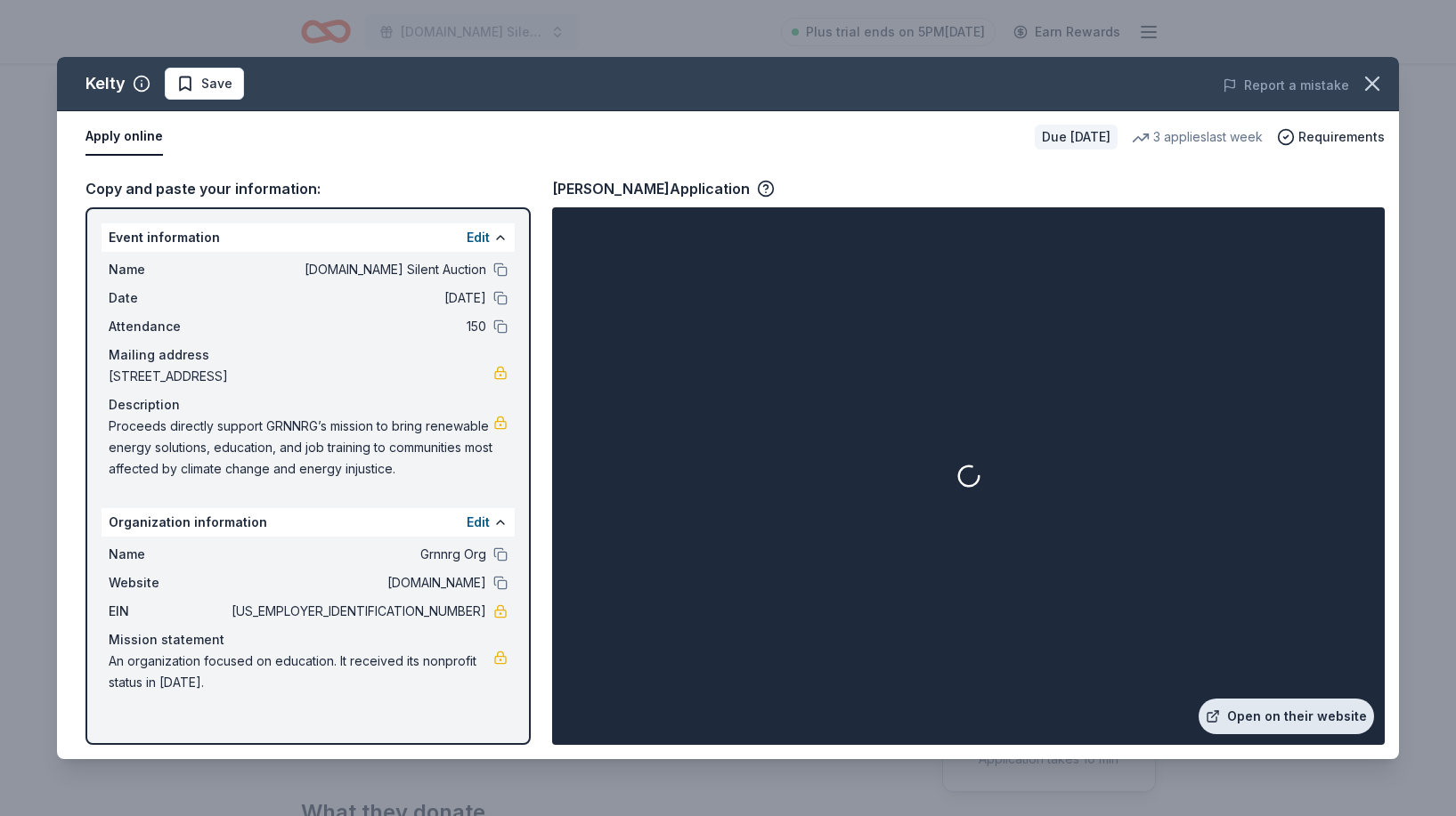
click at [1303, 706] on link "Open on their website" at bounding box center [1286, 716] width 176 height 36
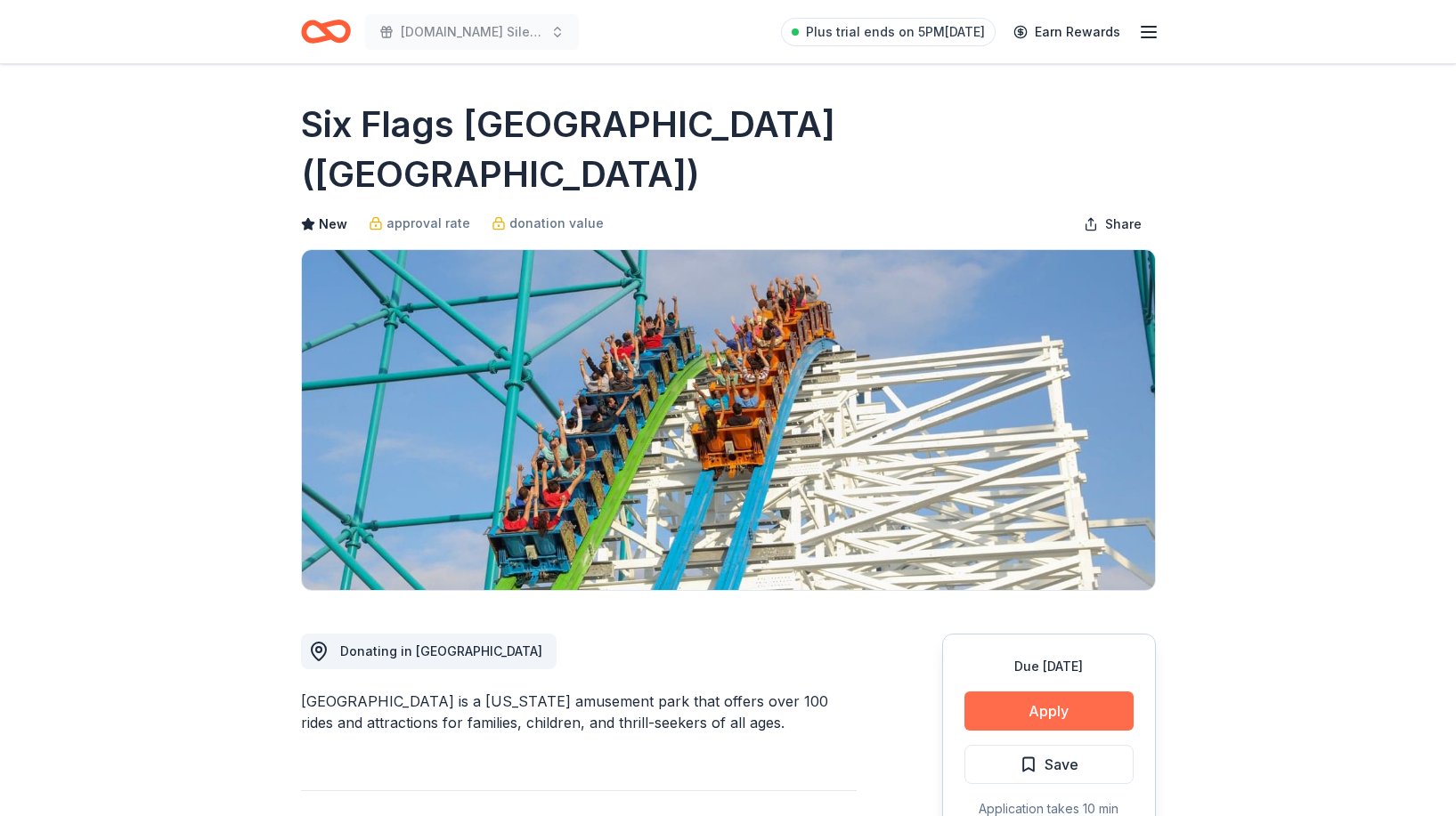
click at [1001, 691] on button "Apply" at bounding box center [1049, 711] width 169 height 39
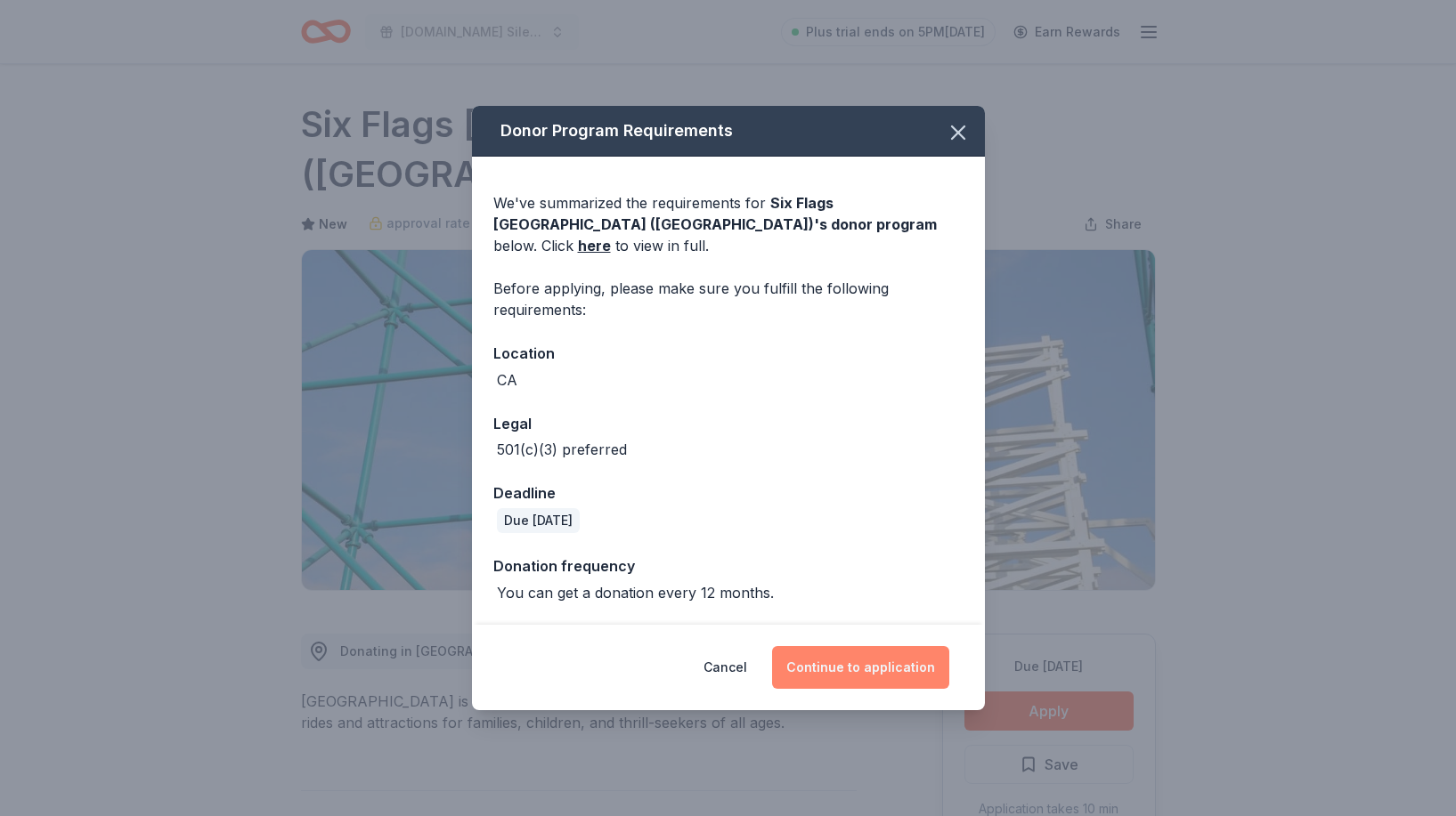
click at [820, 649] on button "Continue to application" at bounding box center [860, 667] width 177 height 43
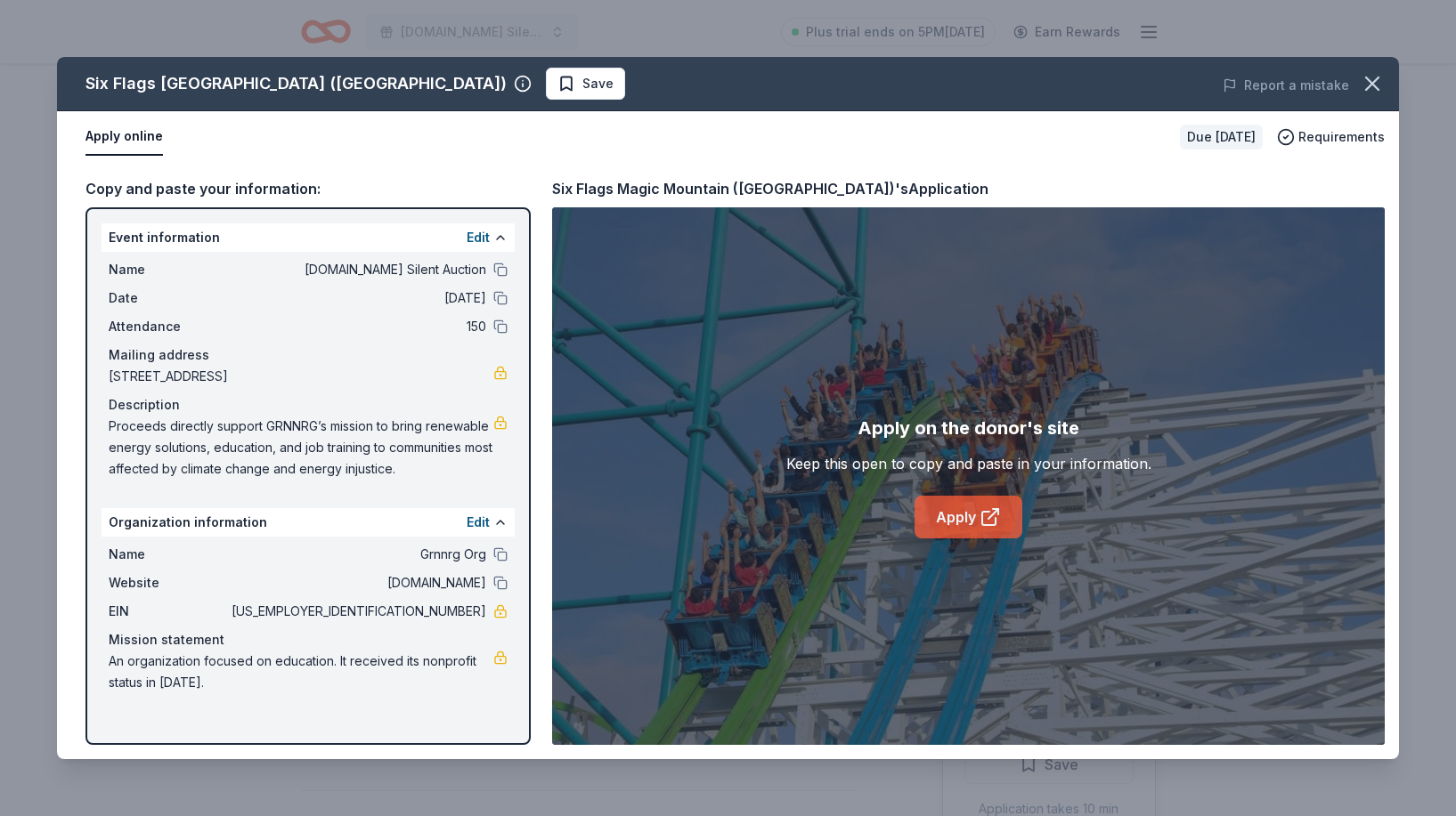
click at [966, 508] on link "Apply" at bounding box center [968, 518] width 108 height 43
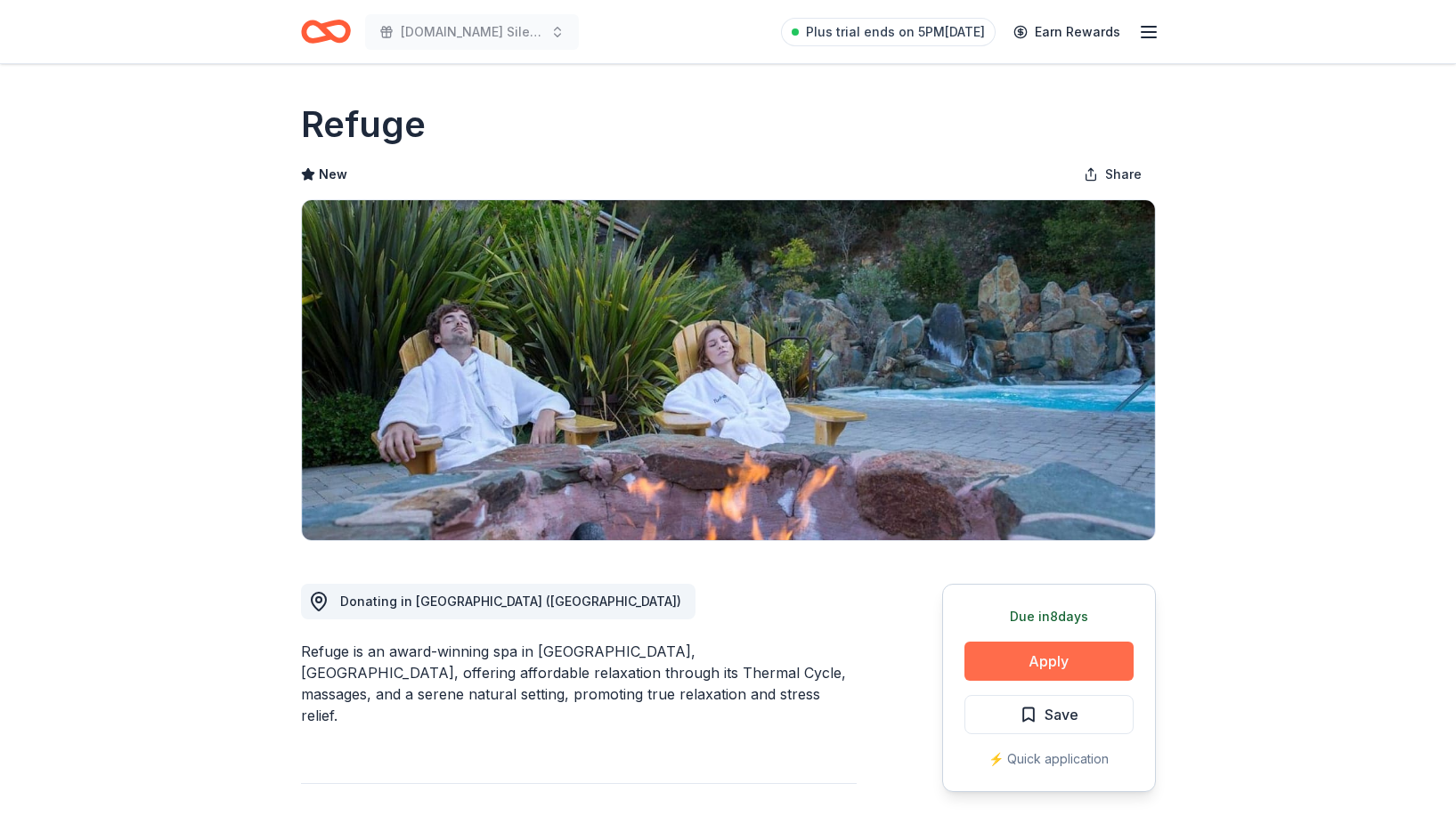
click at [1020, 660] on button "Apply" at bounding box center [1049, 661] width 169 height 39
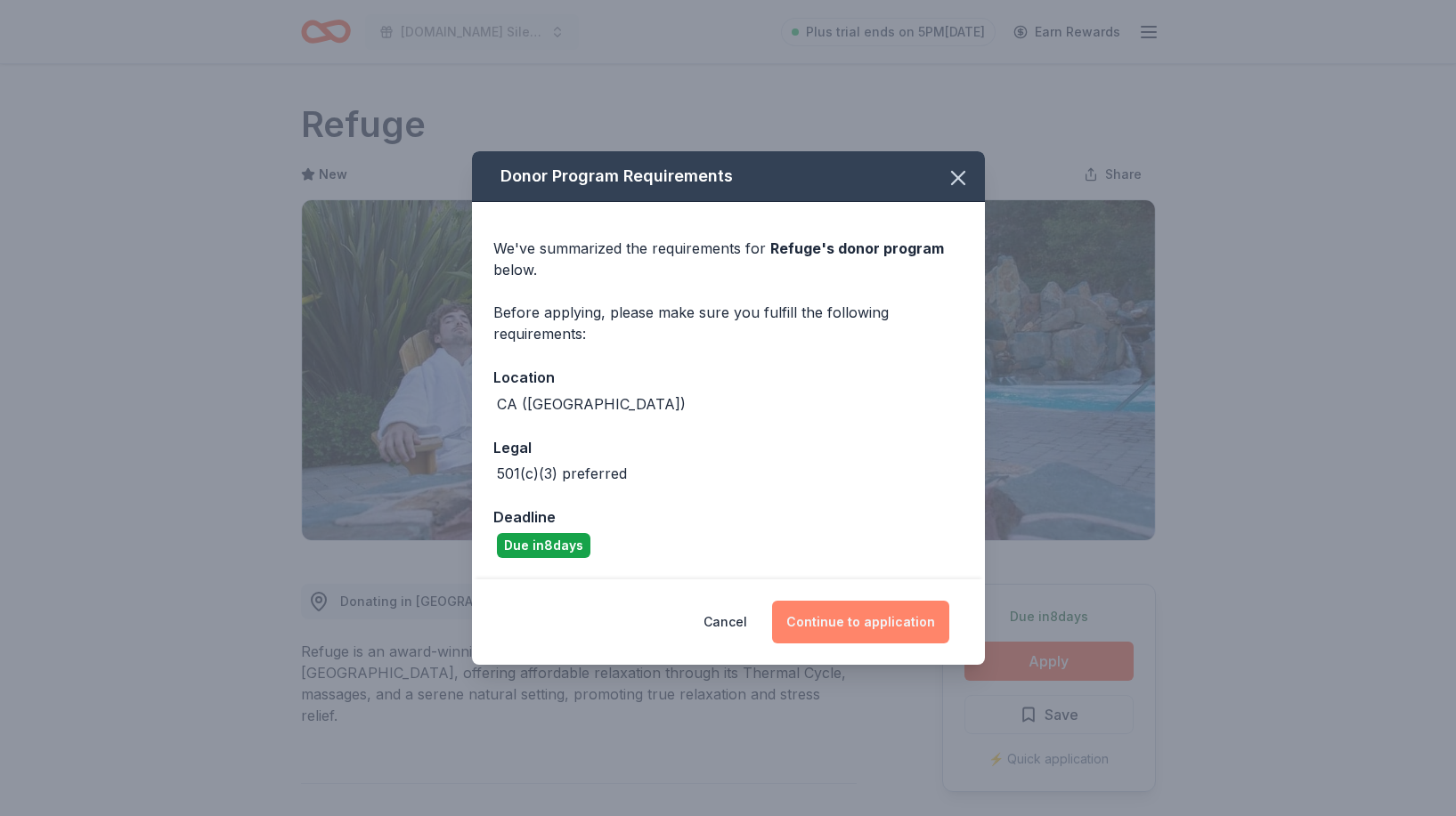
click at [871, 621] on button "Continue to application" at bounding box center [860, 623] width 177 height 43
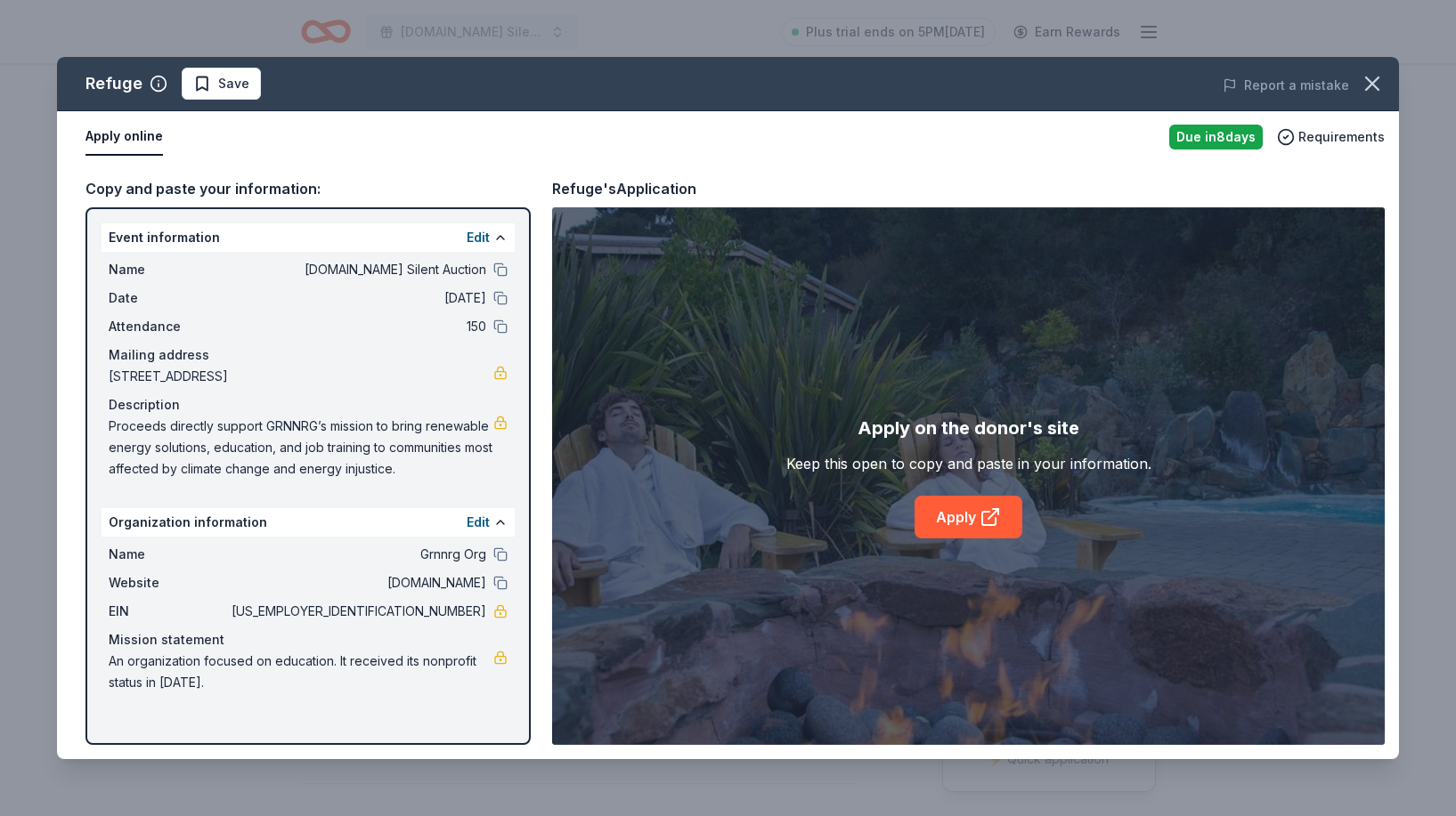
click at [961, 542] on div "Apply on the donor's site Keep this open to copy and paste in your information.…" at bounding box center [969, 477] width 832 height 538
click at [955, 518] on link "Apply" at bounding box center [968, 518] width 108 height 43
